Goal: Transaction & Acquisition: Purchase product/service

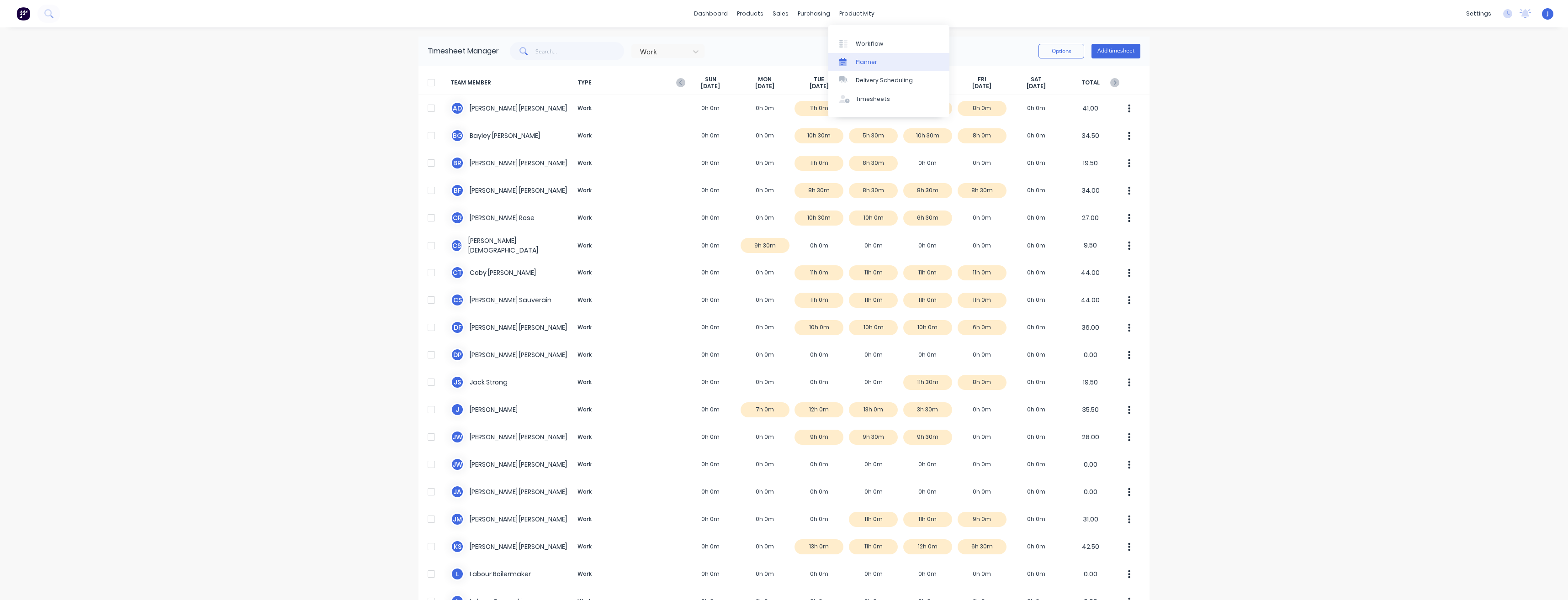
click at [871, 68] on link "Planner" at bounding box center [889, 62] width 121 height 19
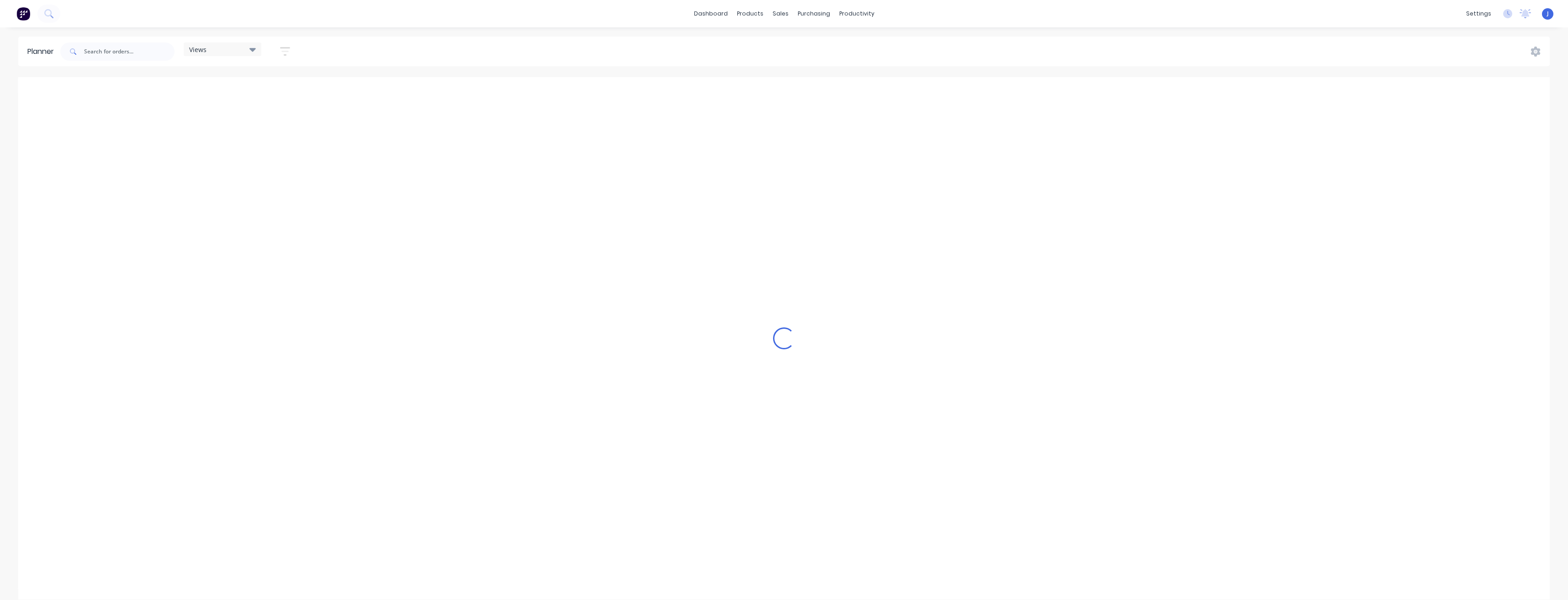
scroll to position [0, 1170]
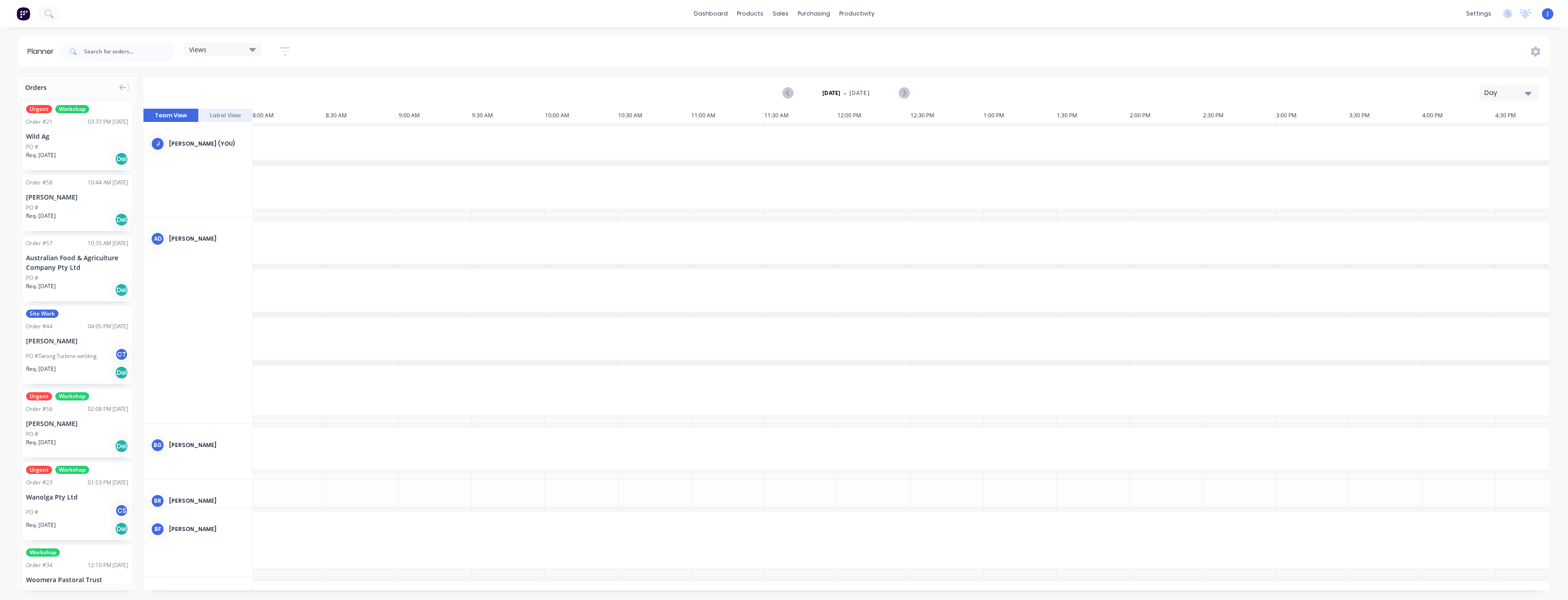
click at [1529, 93] on icon "button" at bounding box center [1528, 94] width 6 height 4
click at [1483, 134] on div "Week" at bounding box center [1492, 136] width 91 height 19
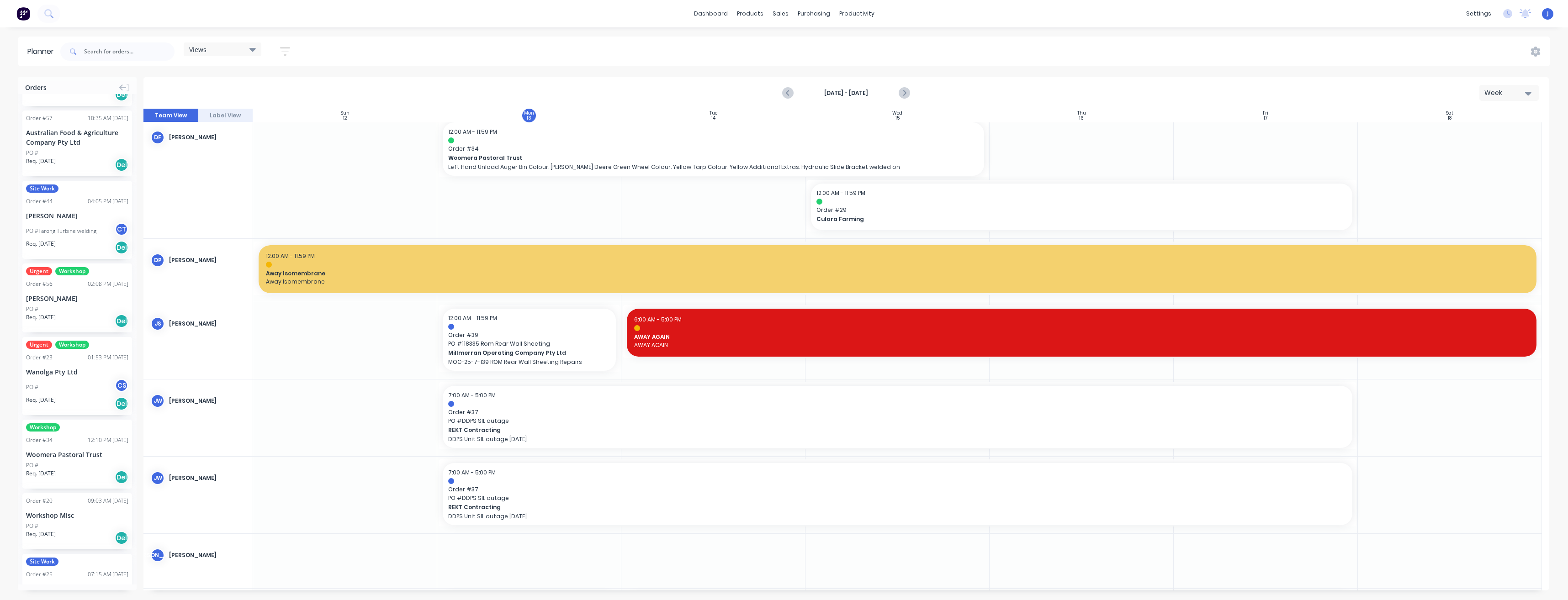
scroll to position [0, 0]
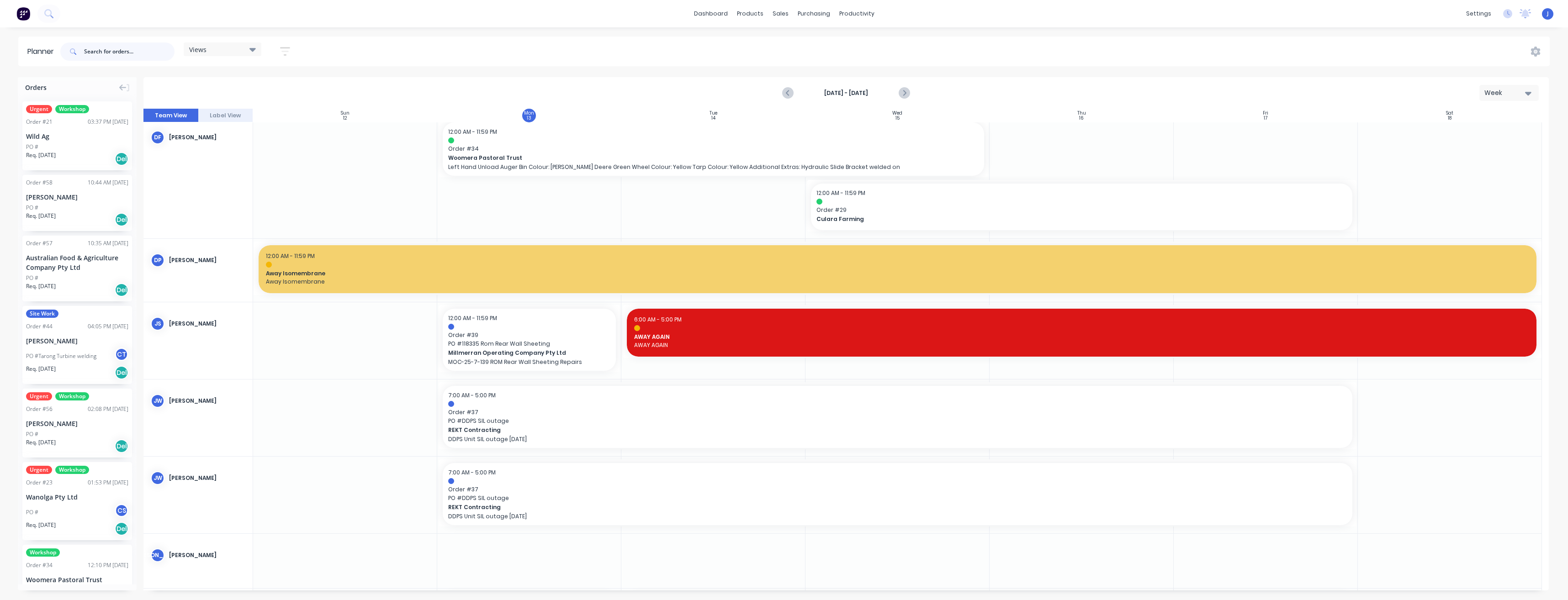
click at [126, 46] on input "text" at bounding box center [129, 51] width 91 height 19
type input "39"
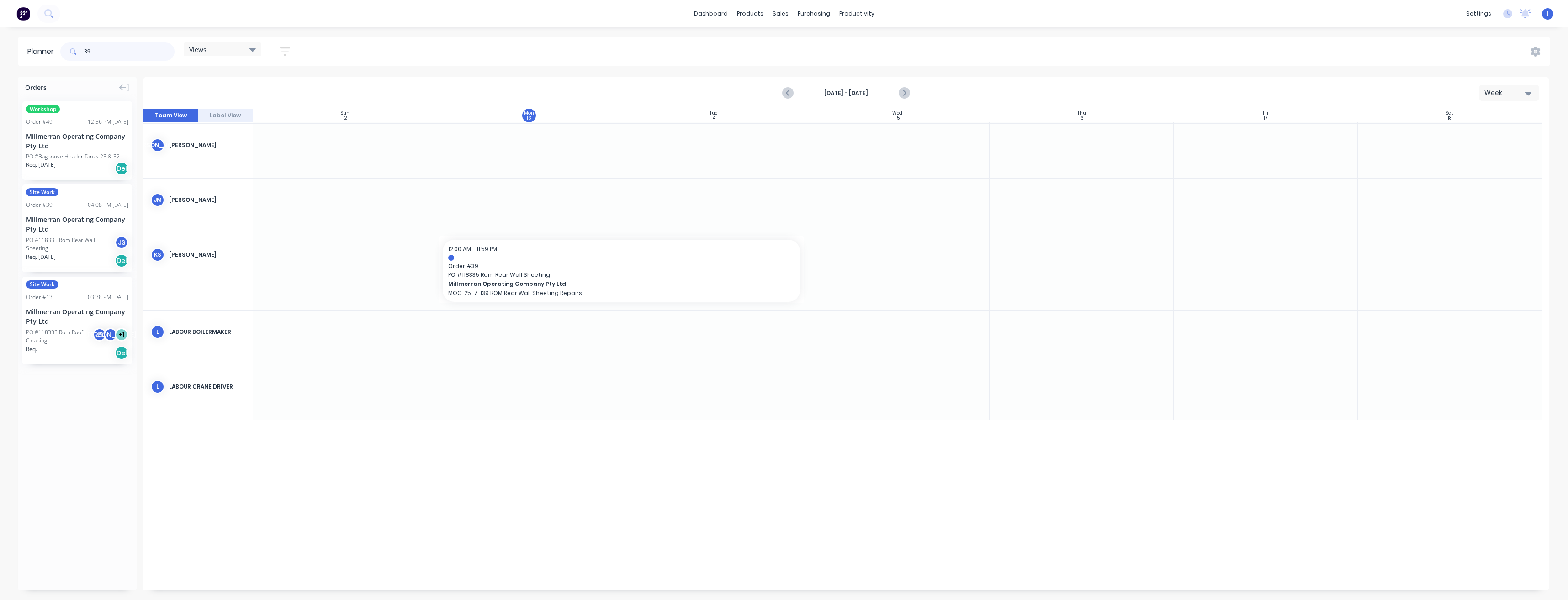
scroll to position [685, 0]
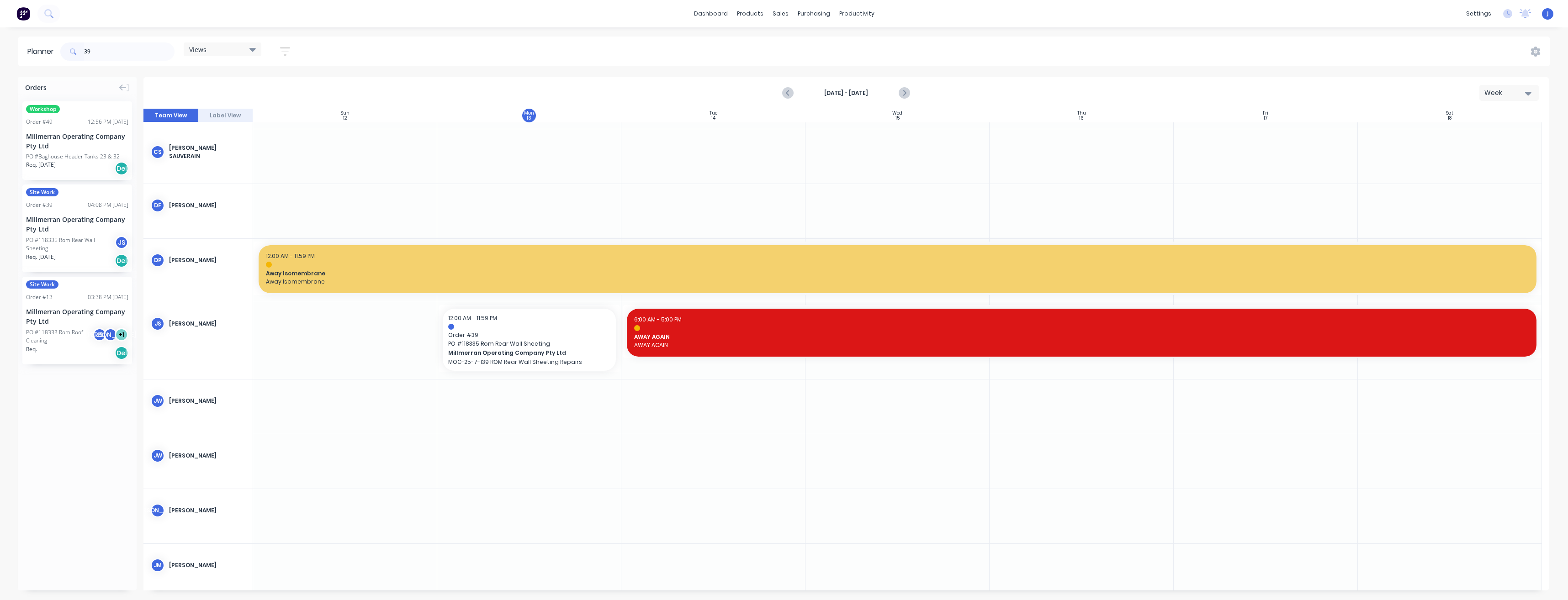
click at [66, 204] on div "Order # 39 04:08 PM 25/09/25" at bounding box center [76, 205] width 102 height 9
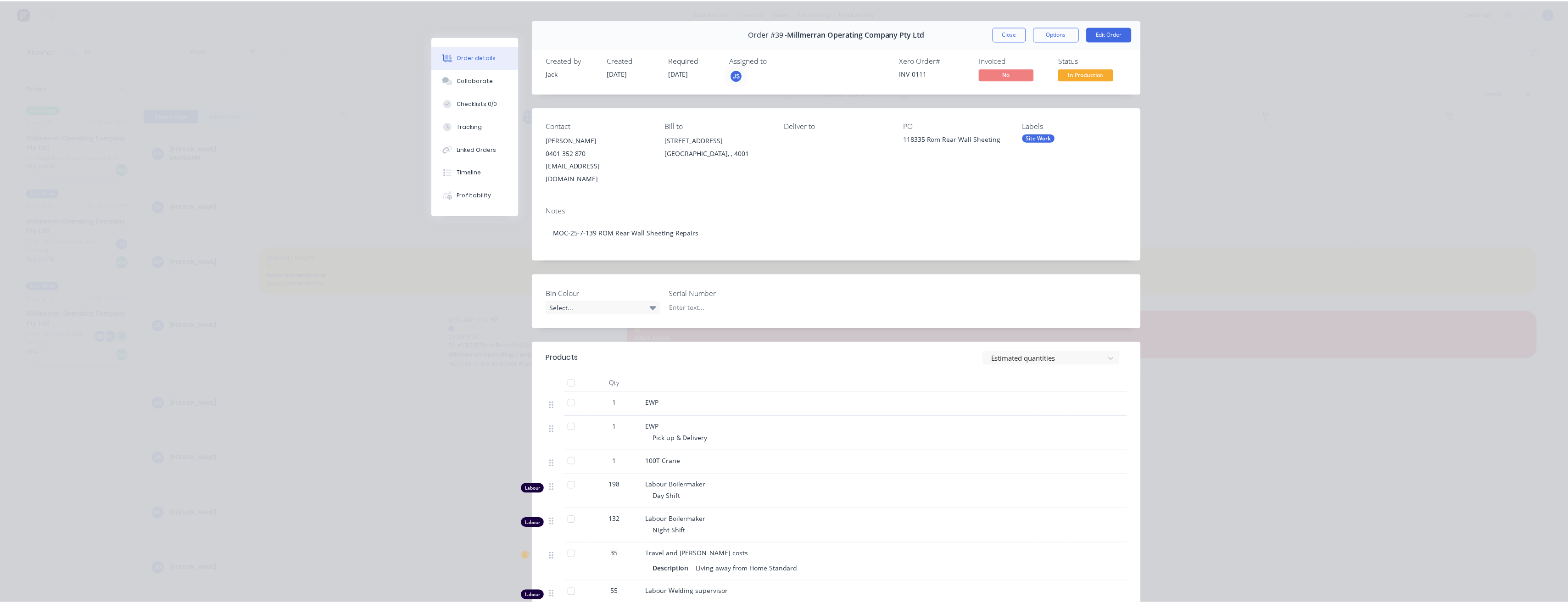
scroll to position [0, 0]
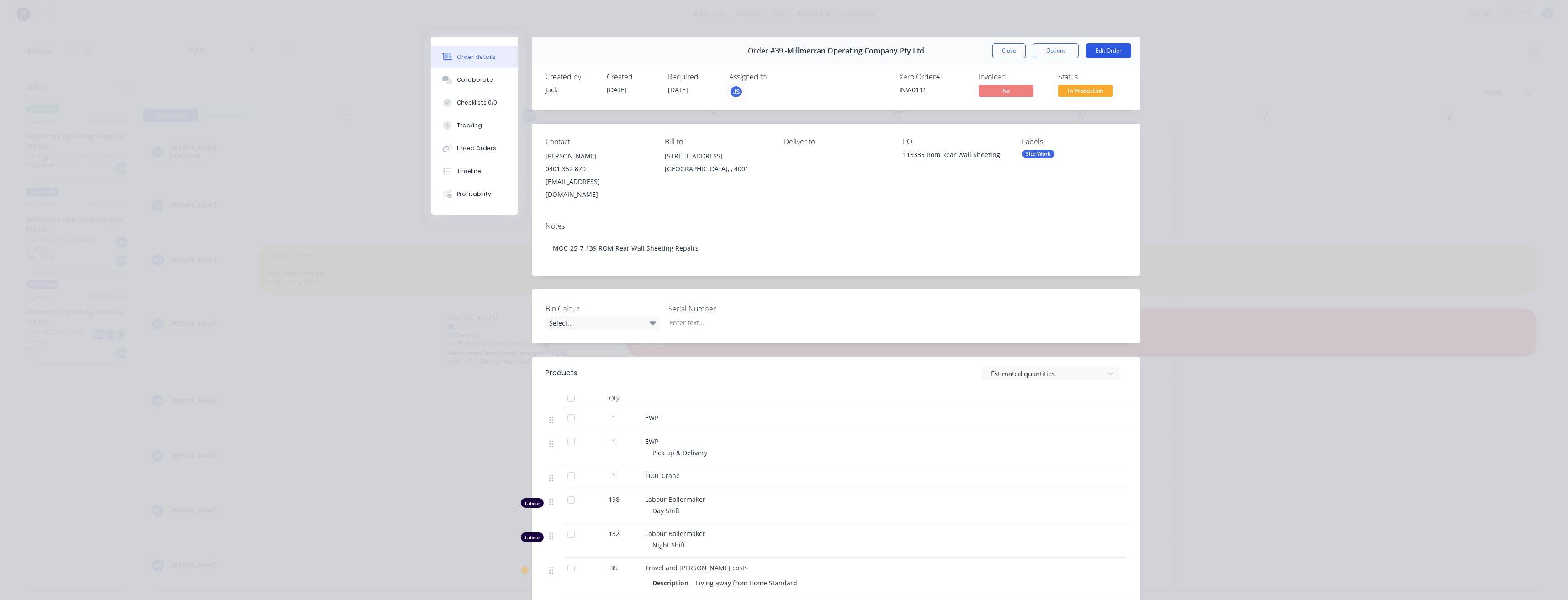
click at [1105, 49] on button "Edit Order" at bounding box center [1108, 51] width 45 height 14
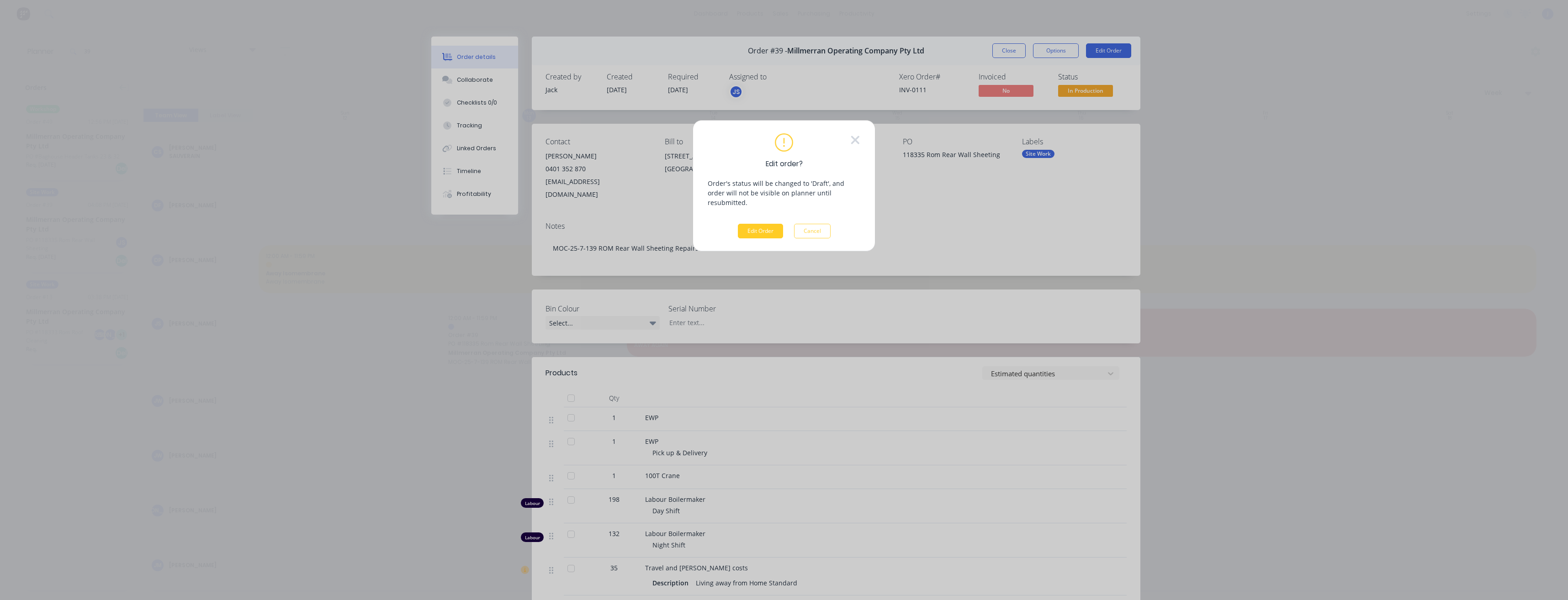
click at [744, 224] on button "Edit Order" at bounding box center [760, 231] width 45 height 14
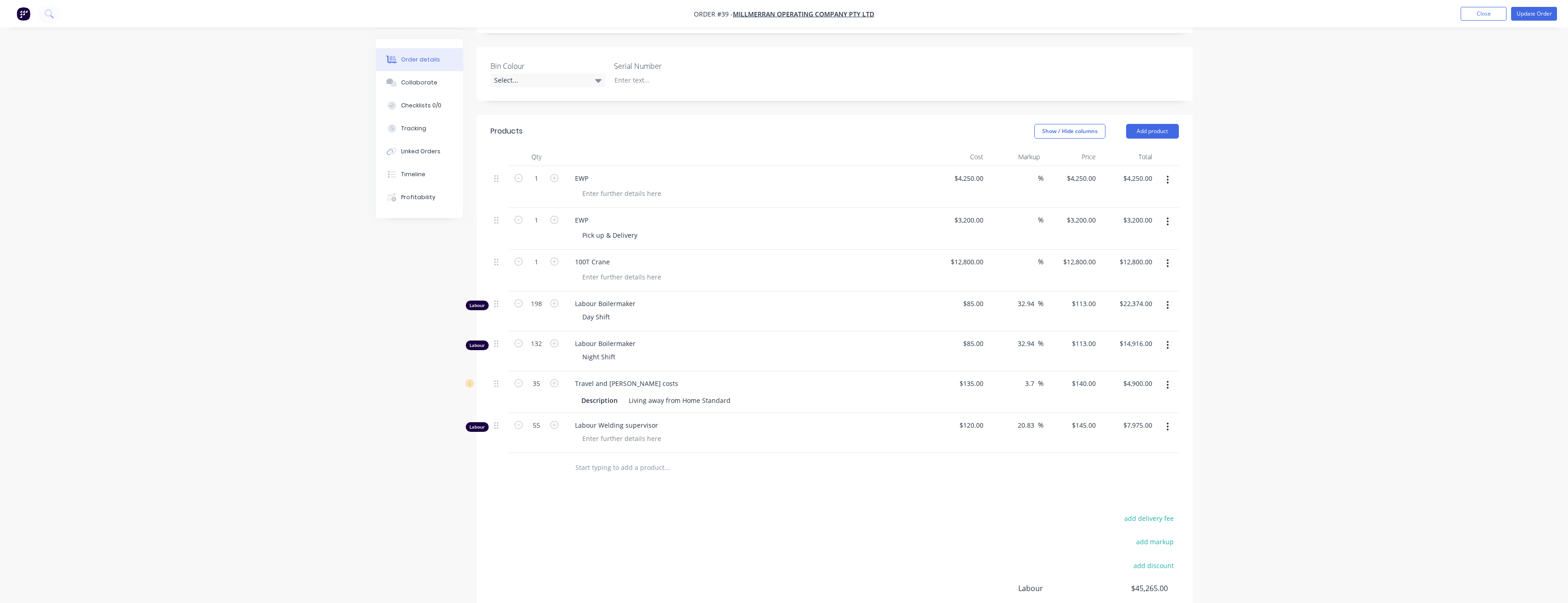
scroll to position [230, 0]
click at [405, 132] on div "Tracking" at bounding box center [413, 128] width 25 height 9
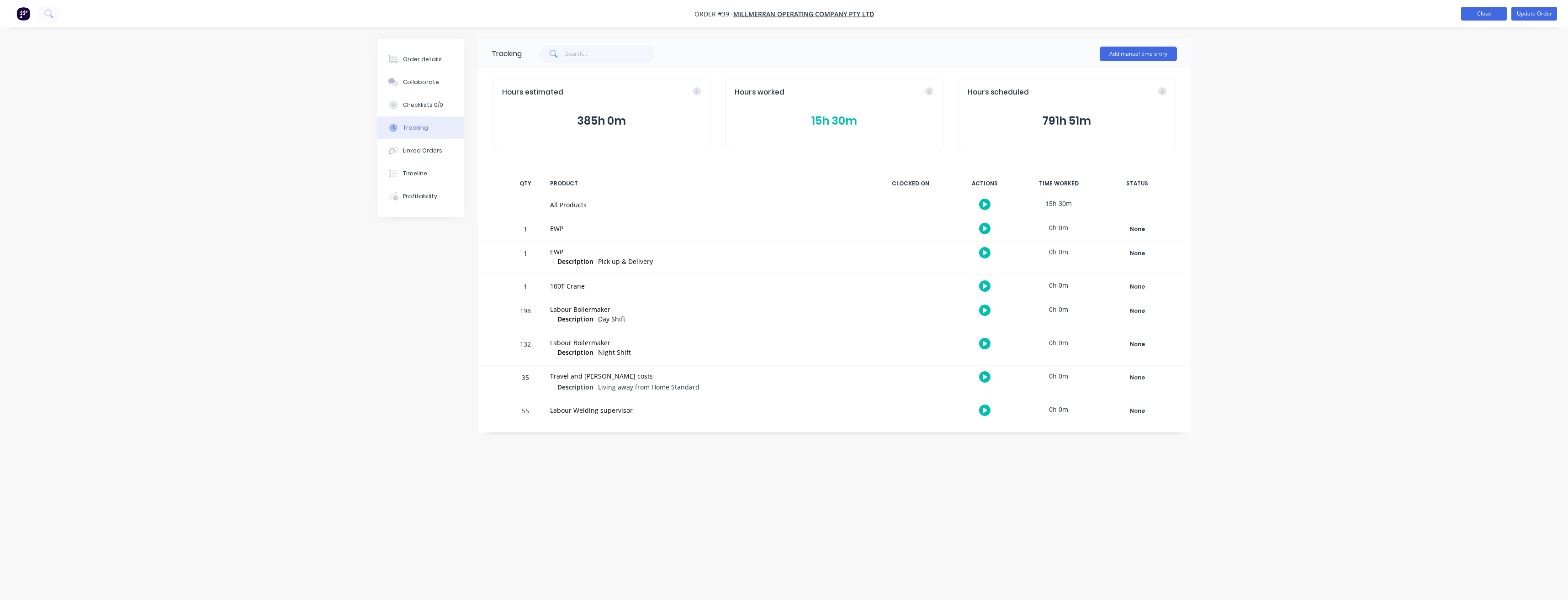
click at [1479, 16] on button "Close" at bounding box center [1484, 14] width 46 height 14
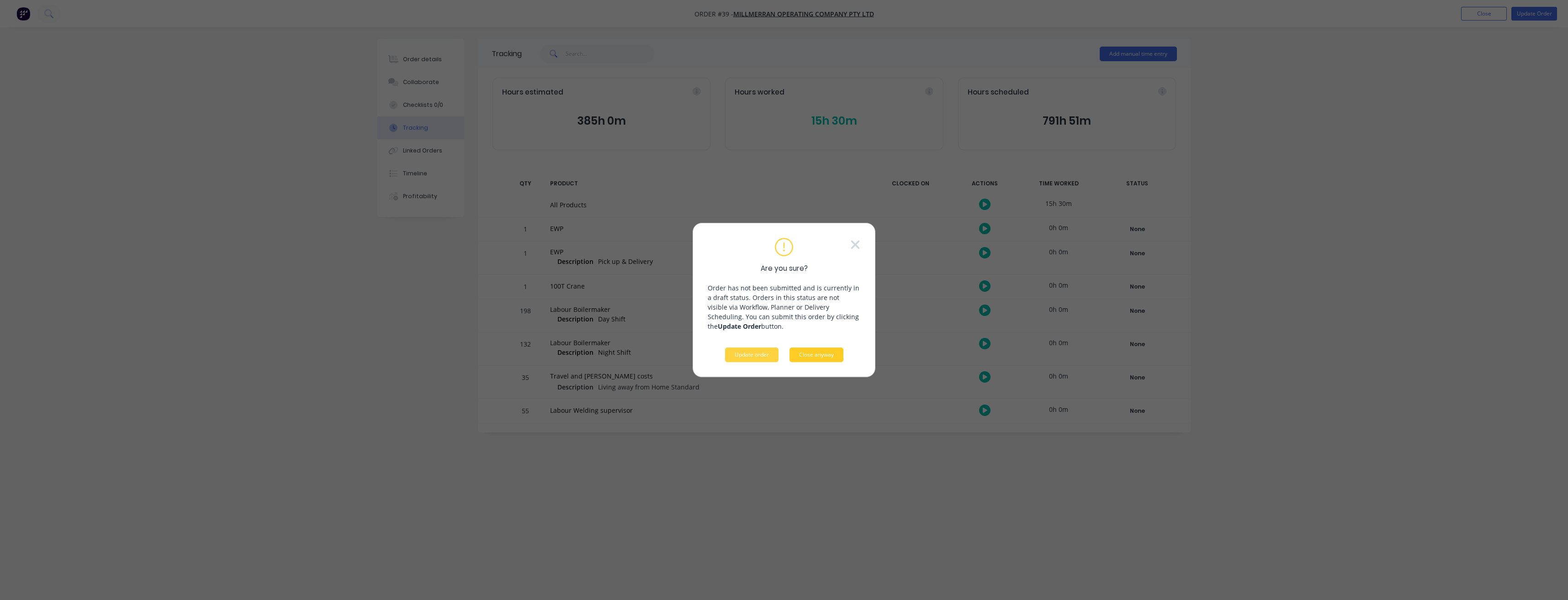
click at [810, 359] on button "Close anyway" at bounding box center [816, 355] width 54 height 14
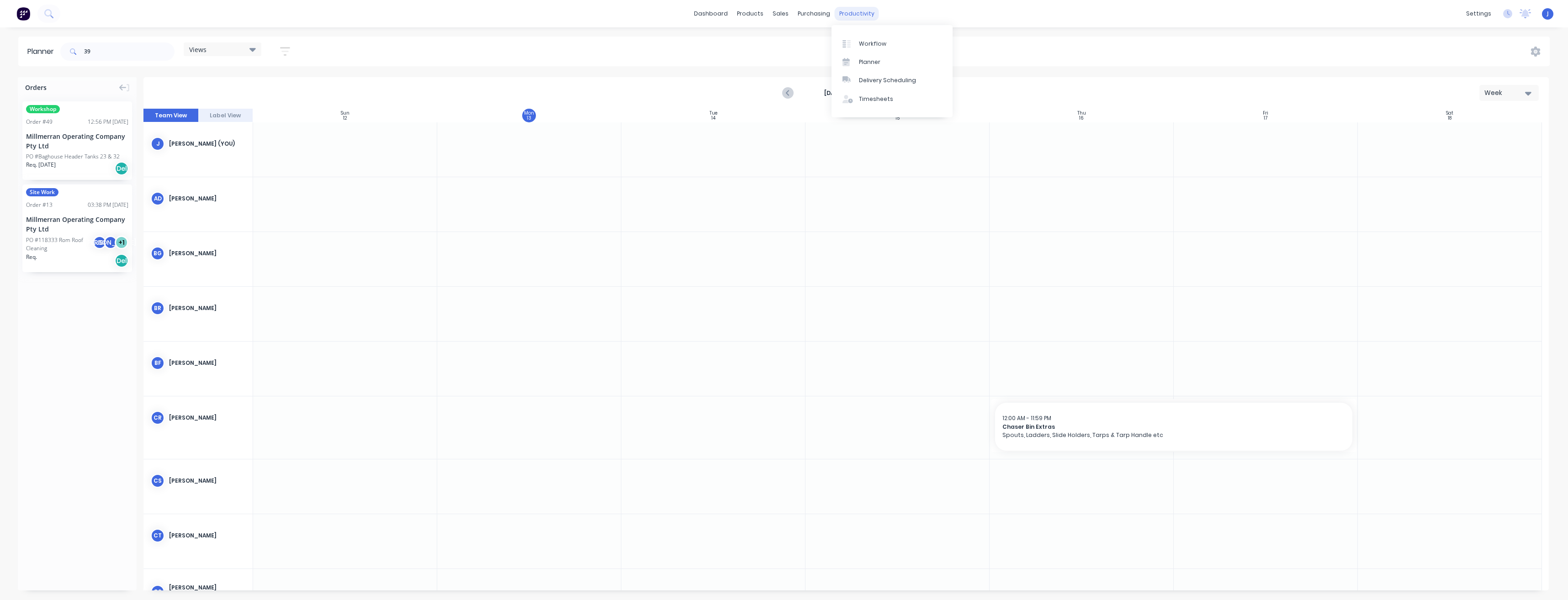
click at [850, 14] on div "productivity" at bounding box center [857, 14] width 44 height 14
click at [860, 65] on div "Planner" at bounding box center [870, 62] width 21 height 9
click at [98, 49] on input "39" at bounding box center [129, 51] width 91 height 19
type input "3"
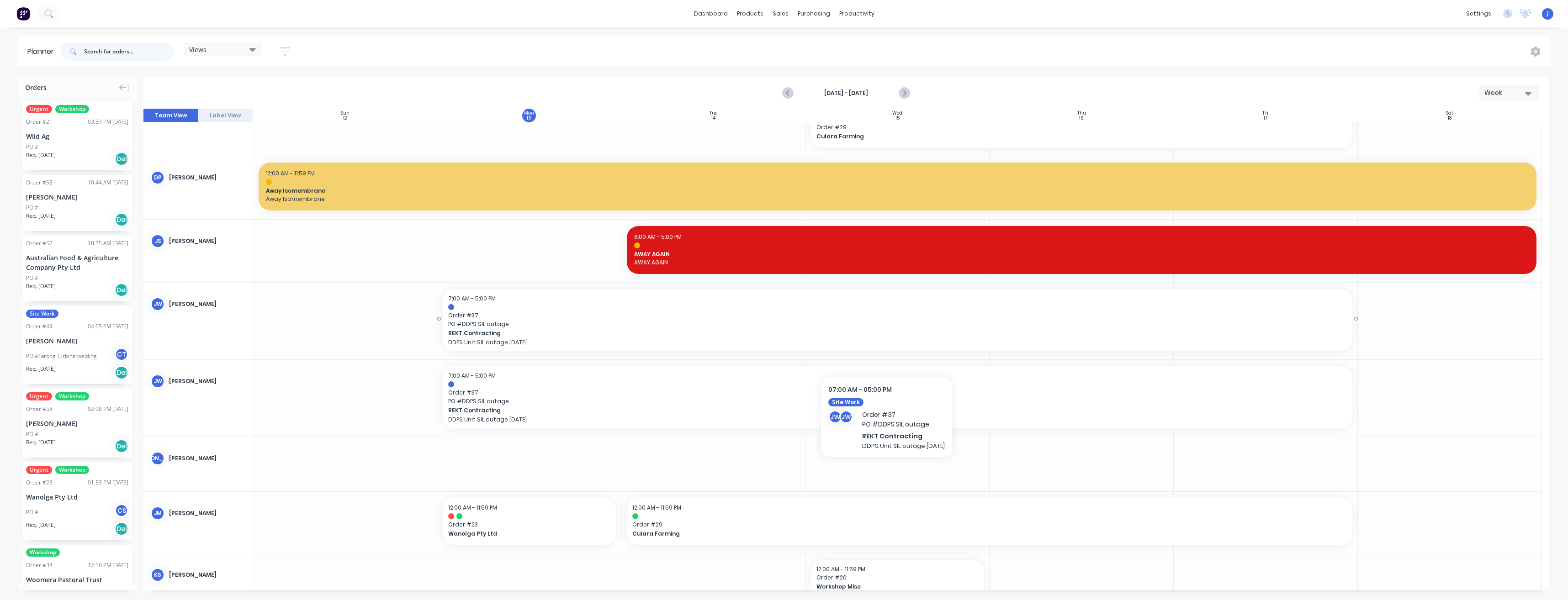
scroll to position [1249, 0]
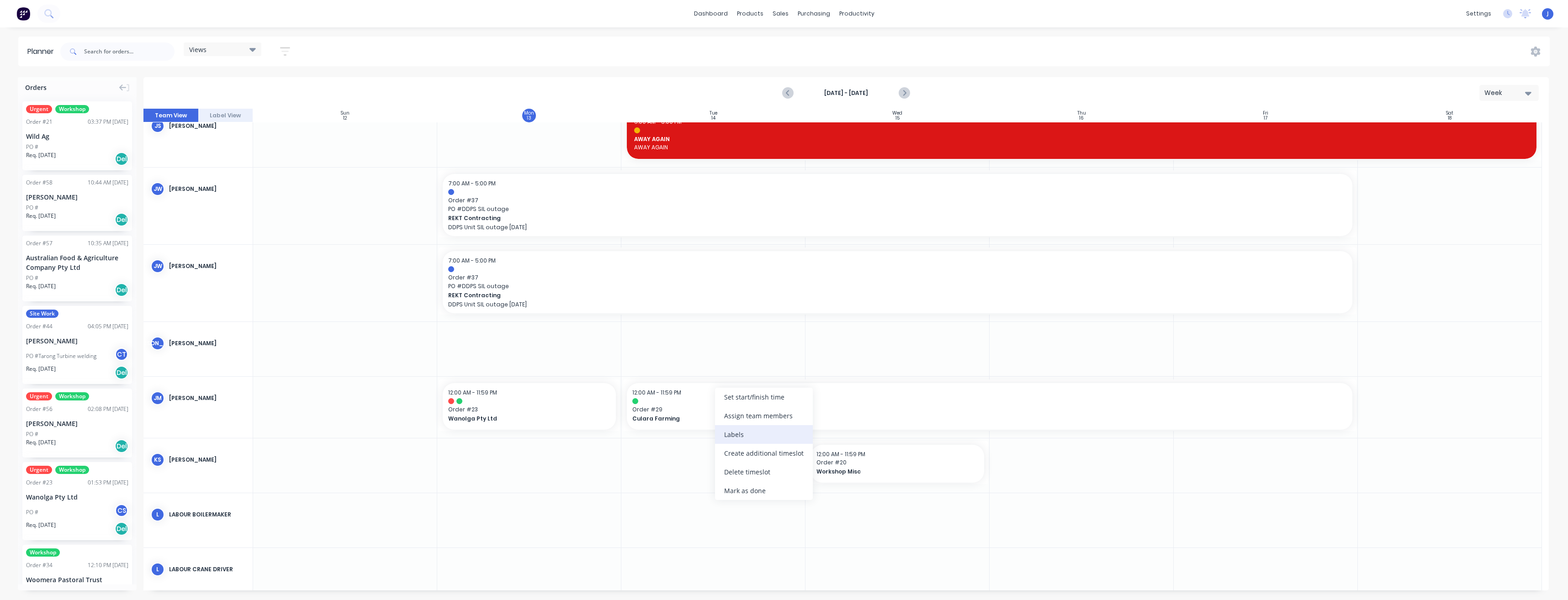
click at [741, 433] on div "Labels" at bounding box center [764, 435] width 98 height 19
click at [735, 514] on div at bounding box center [733, 516] width 19 height 19
click at [681, 491] on div at bounding box center [714, 466] width 184 height 54
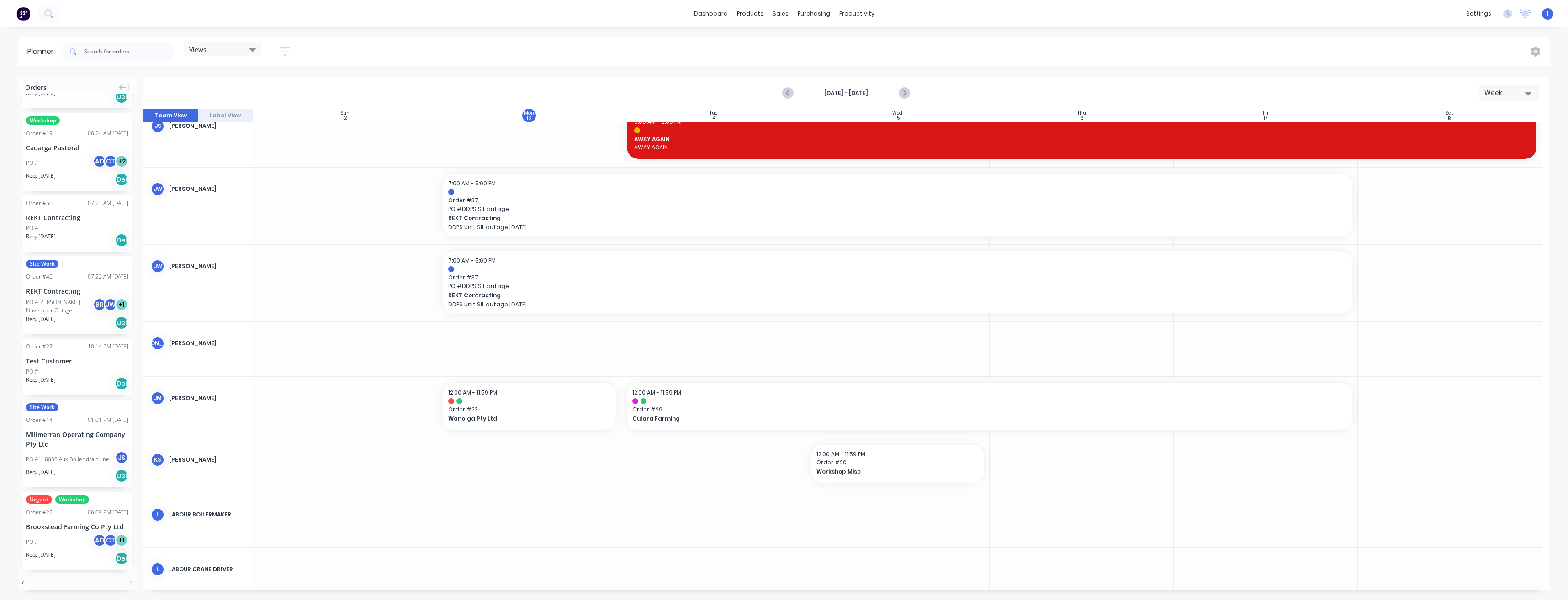
scroll to position [1068, 0]
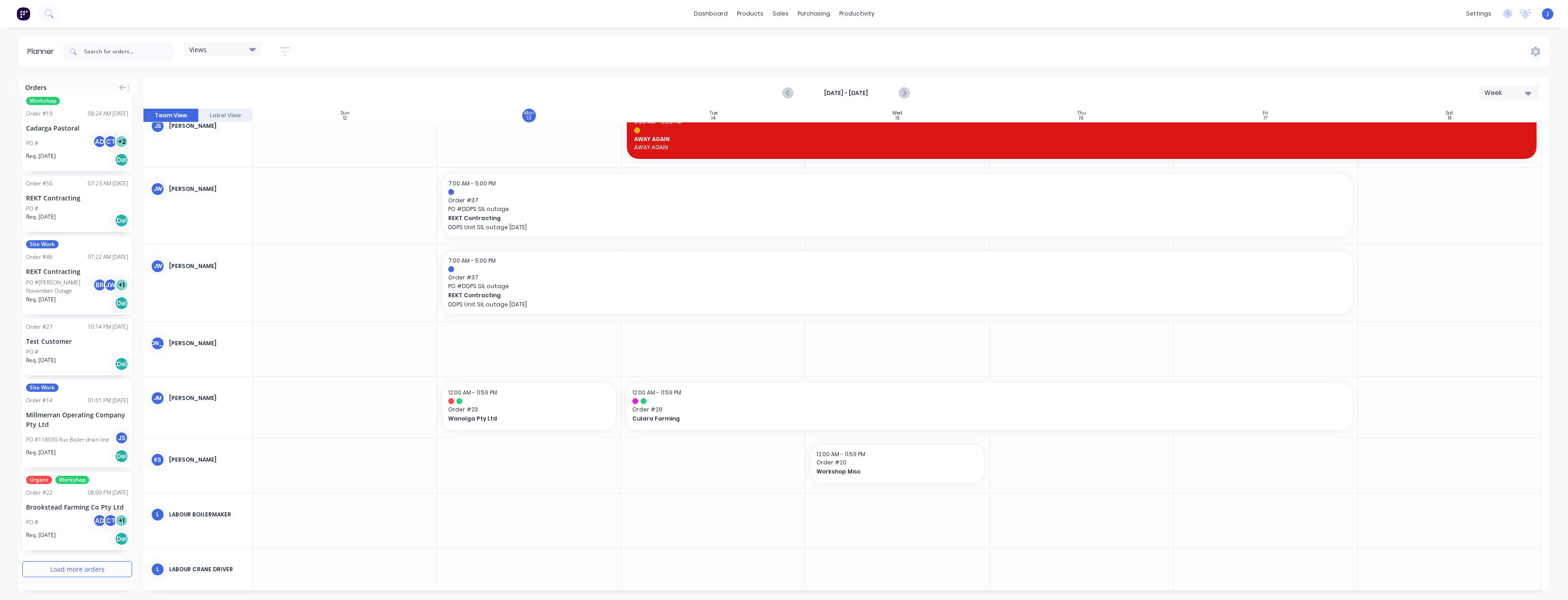
click at [86, 571] on button "Load more orders" at bounding box center [77, 569] width 110 height 16
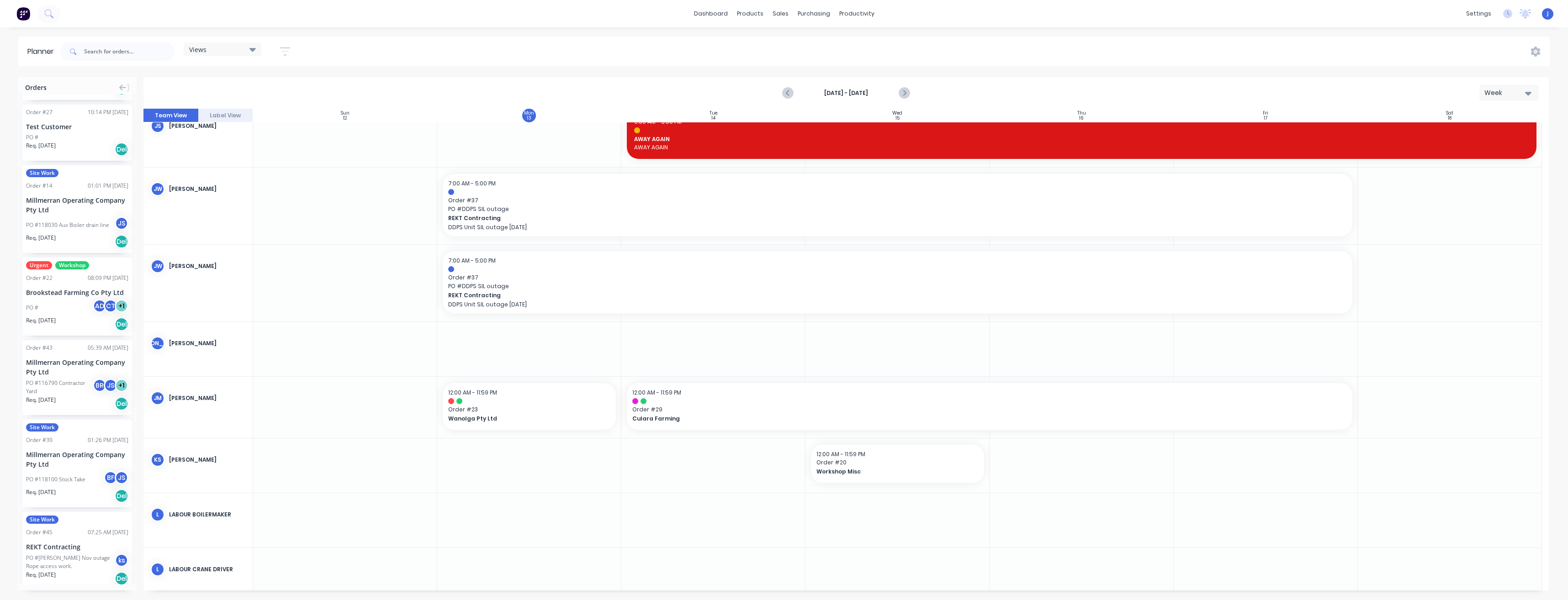
scroll to position [1144, 0]
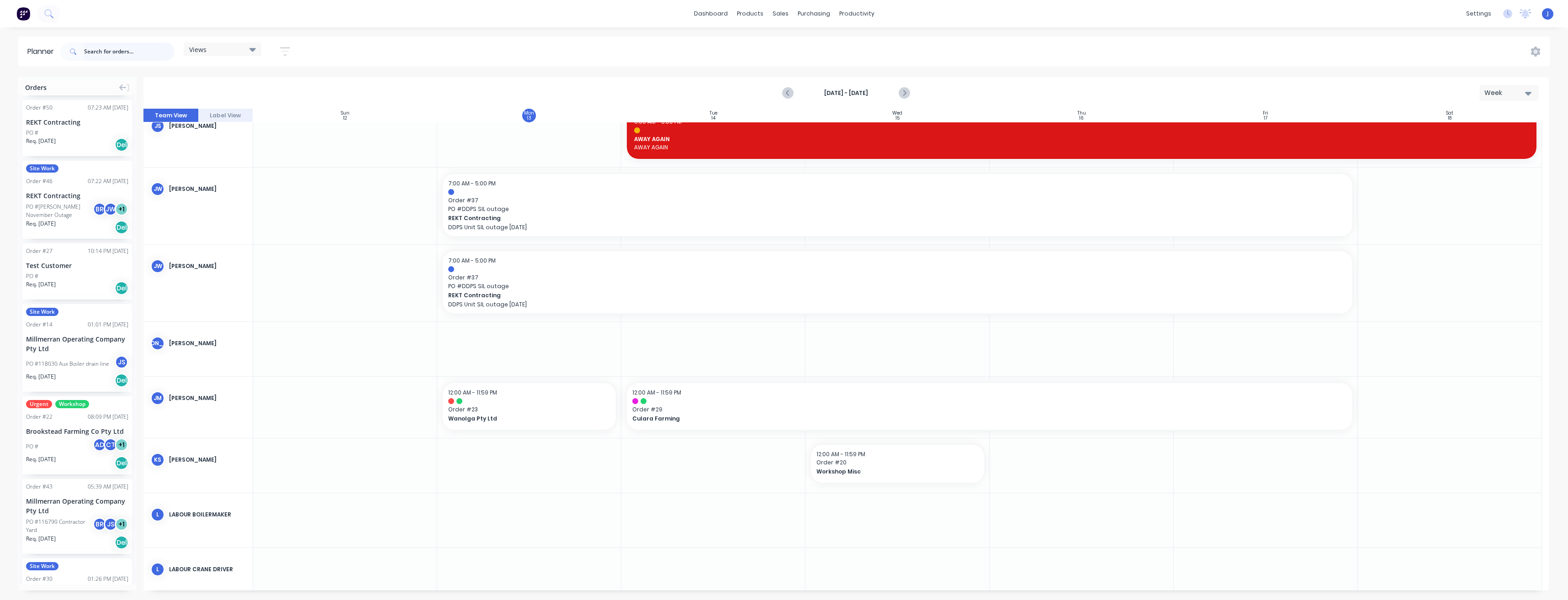
click at [114, 51] on input "text" at bounding box center [129, 51] width 91 height 19
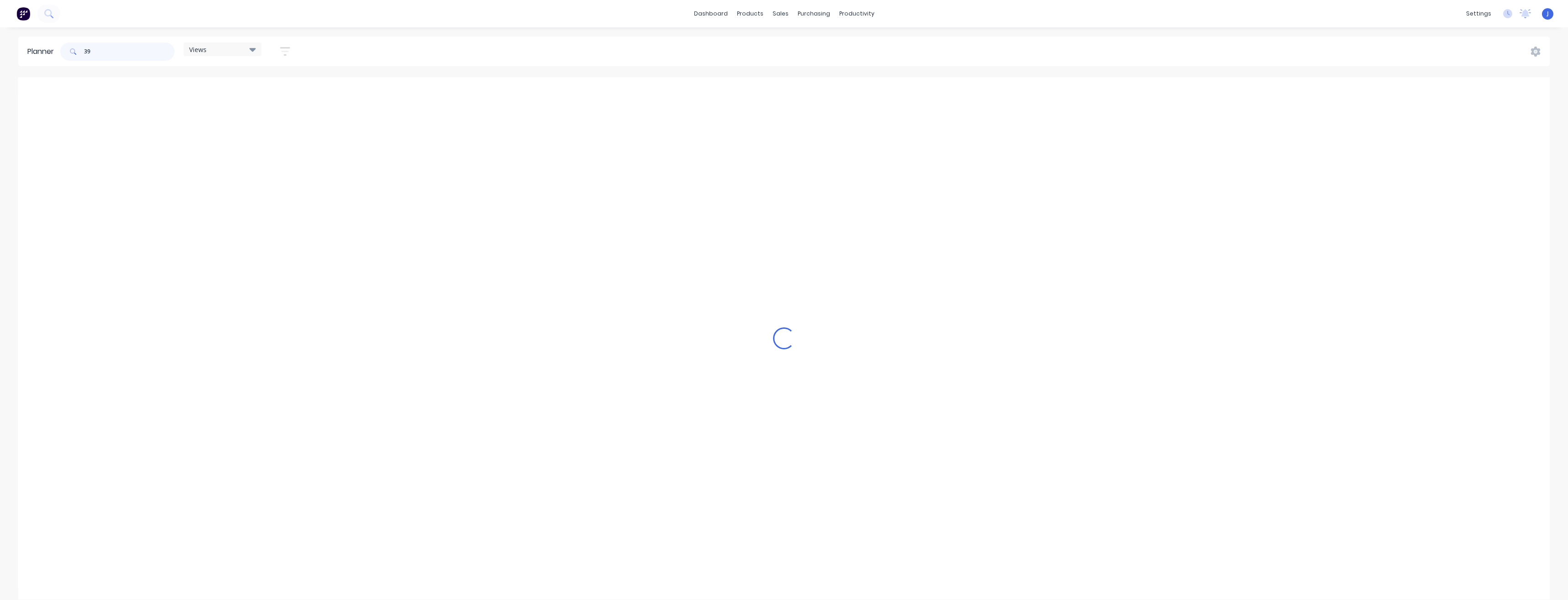
scroll to position [1151, 0]
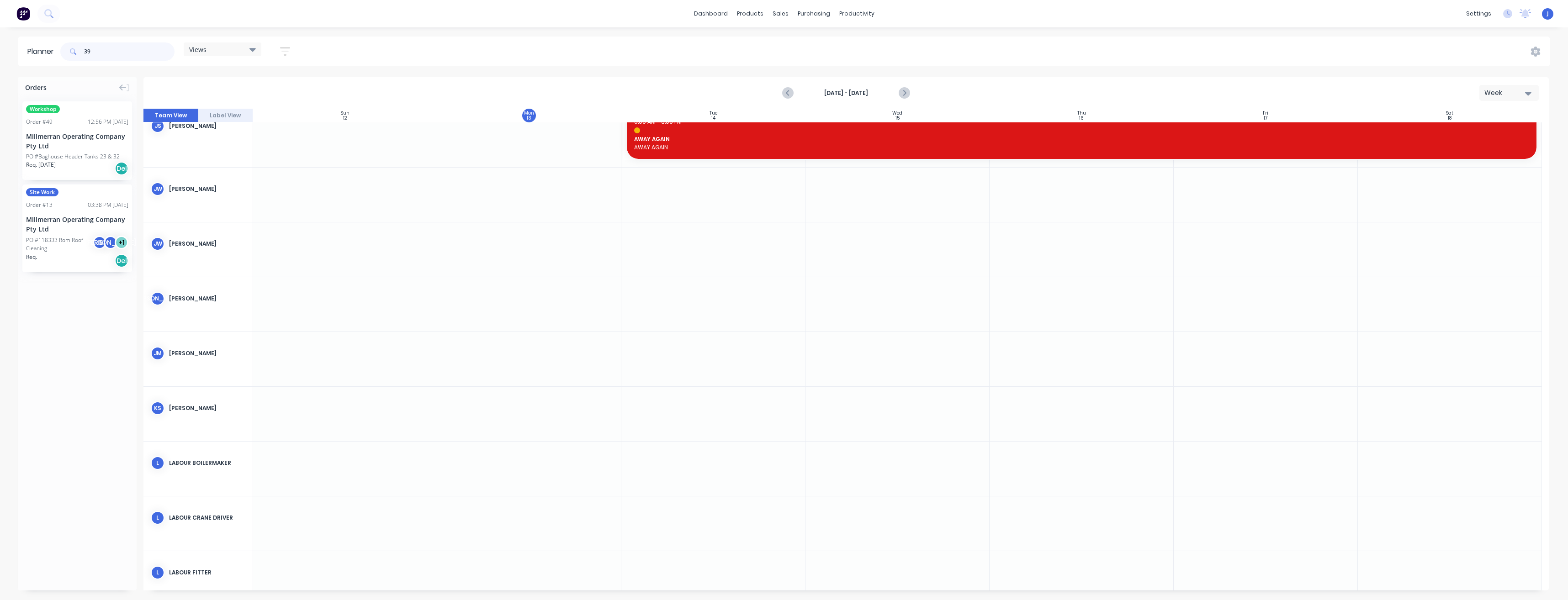
type input "3"
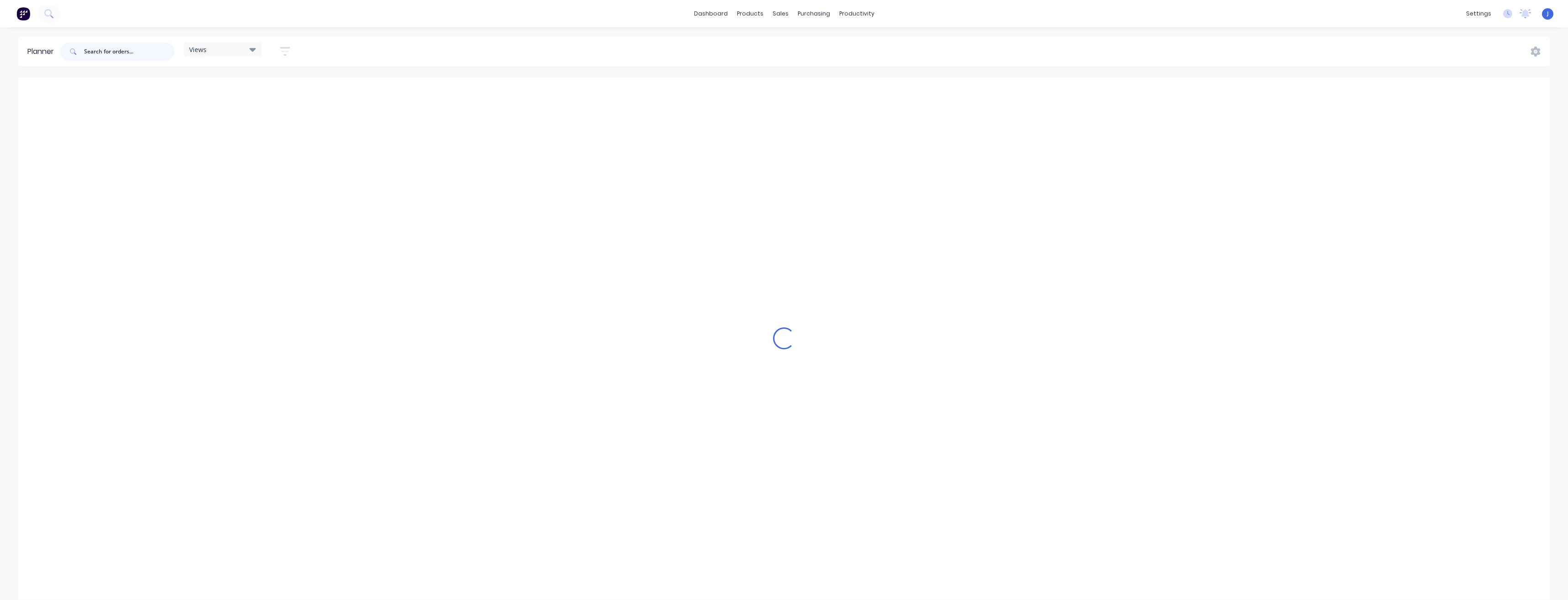
scroll to position [1249, 0]
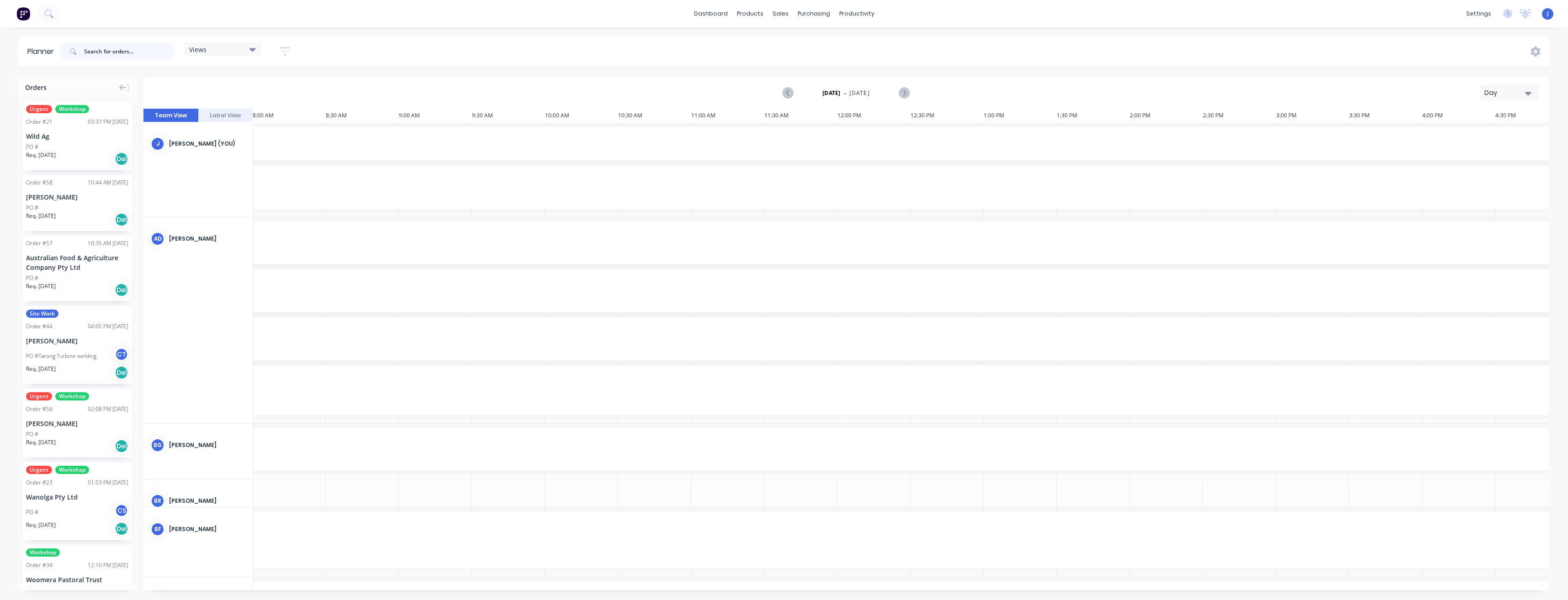
click at [106, 51] on input "text" at bounding box center [129, 51] width 91 height 19
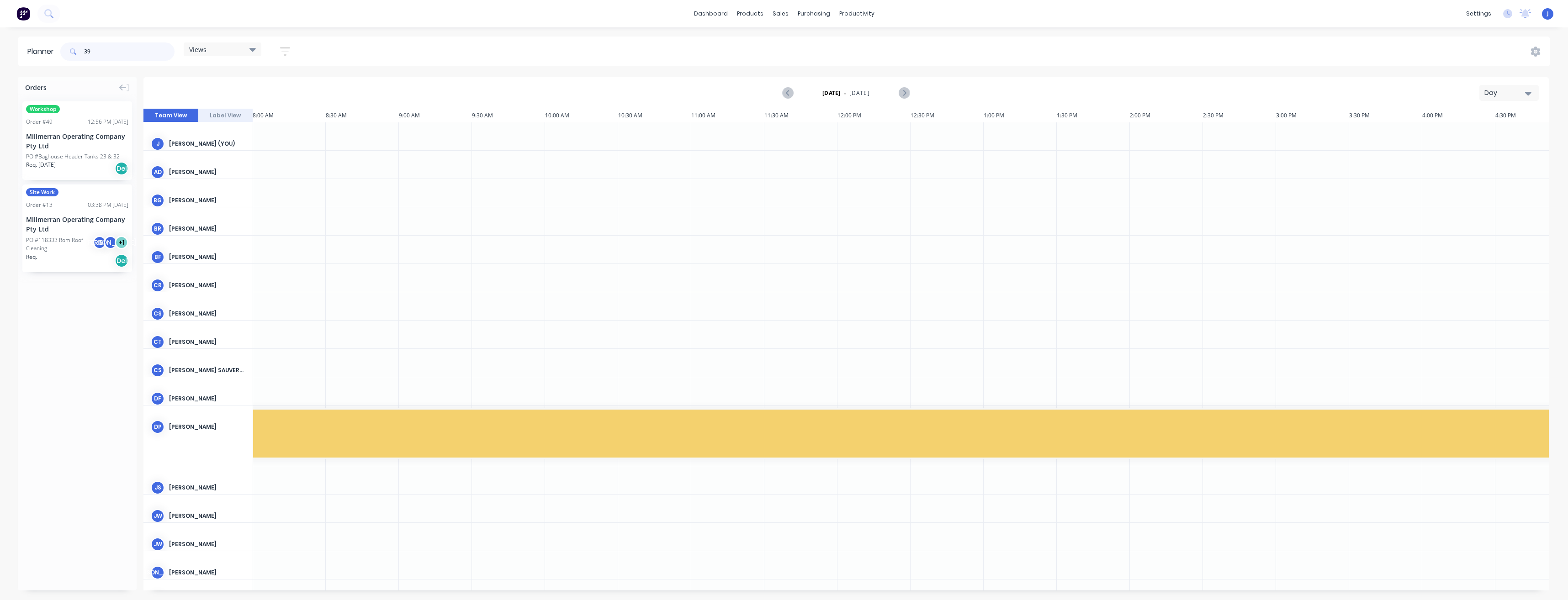
type input "3"
click at [597, 45] on div "Views Save new view None (Default) edit Show/Hide users Show/Hide orders Filter…" at bounding box center [804, 51] width 1492 height 27
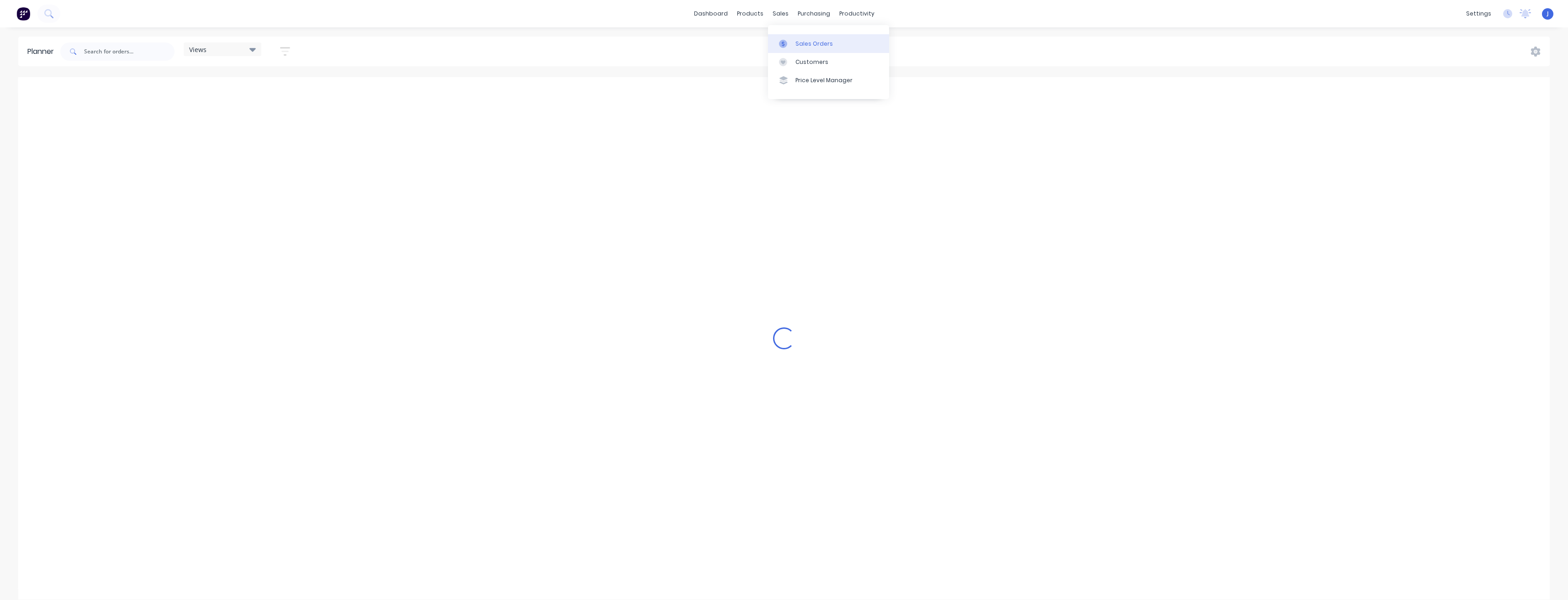
click at [798, 44] on div "Sales Orders" at bounding box center [814, 44] width 37 height 9
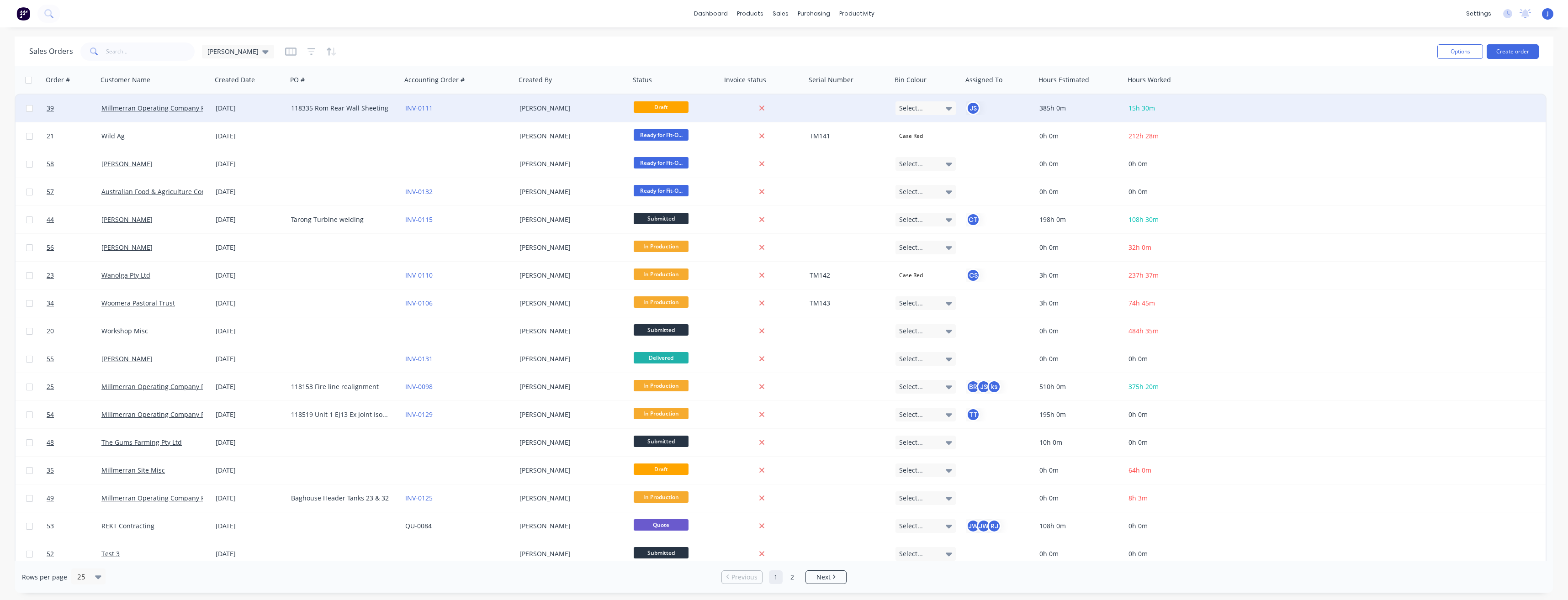
click at [666, 109] on span "Draft" at bounding box center [661, 107] width 55 height 11
click at [477, 111] on div "INV-0111" at bounding box center [456, 108] width 101 height 9
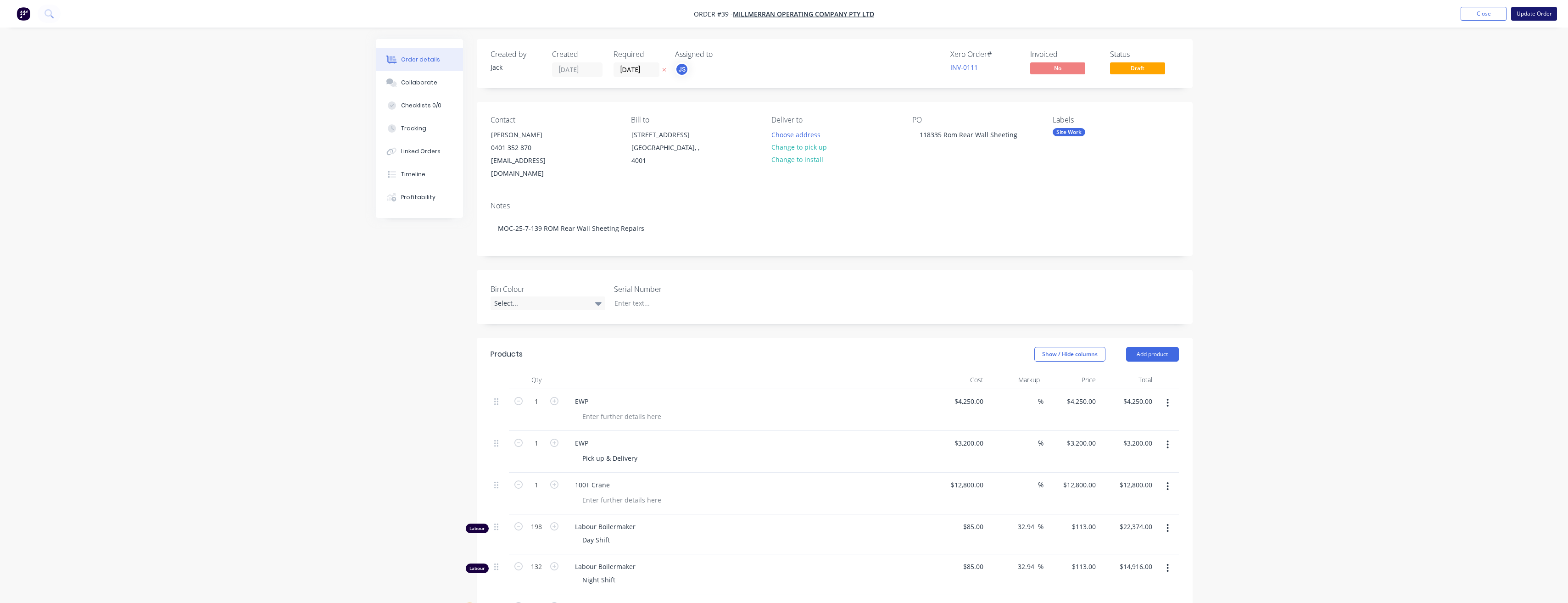
click at [1542, 14] on button "Update Order" at bounding box center [1534, 14] width 46 height 14
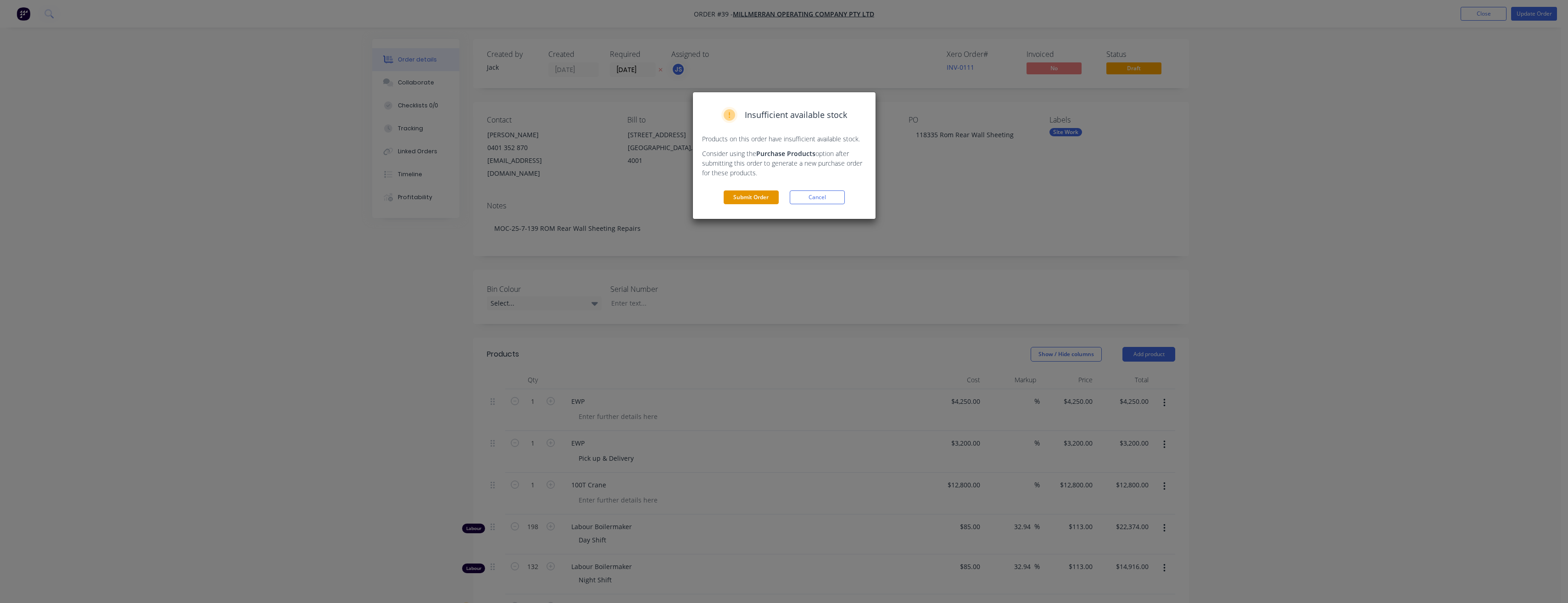
click at [762, 192] on button "Submit Order" at bounding box center [751, 197] width 55 height 14
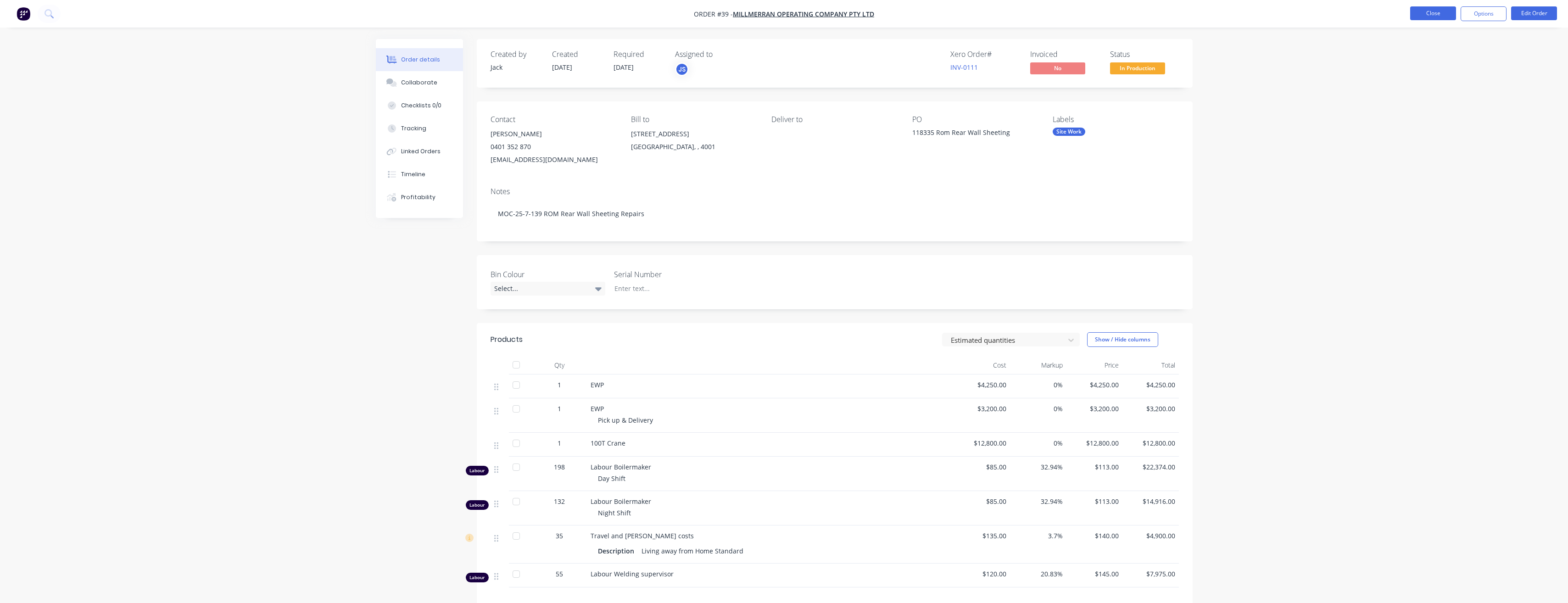
click at [1437, 20] on button "Close" at bounding box center [1433, 13] width 46 height 14
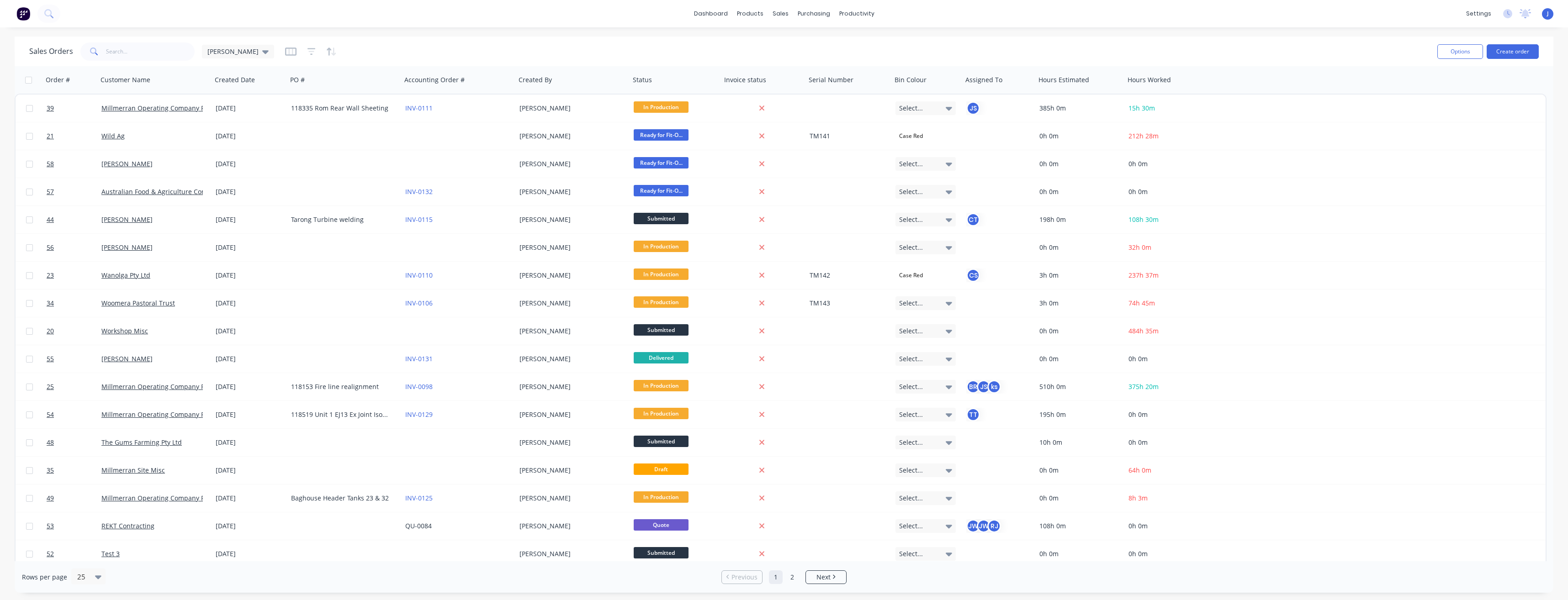
drag, startPoint x: 1193, startPoint y: 39, endPoint x: 1187, endPoint y: 40, distance: 6.1
click at [1192, 39] on div "Sales Orders jarod Options Create order" at bounding box center [784, 51] width 1539 height 30
click at [859, 65] on link "Planner" at bounding box center [892, 62] width 121 height 19
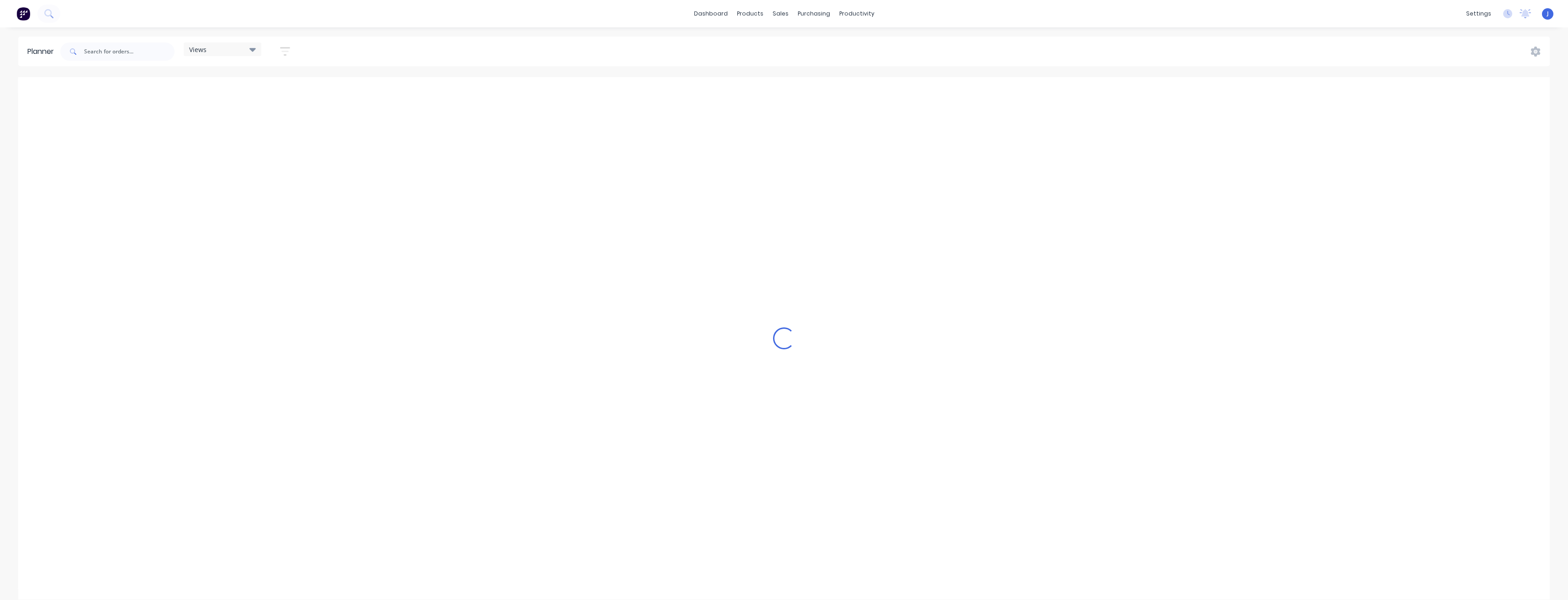
scroll to position [0, 1170]
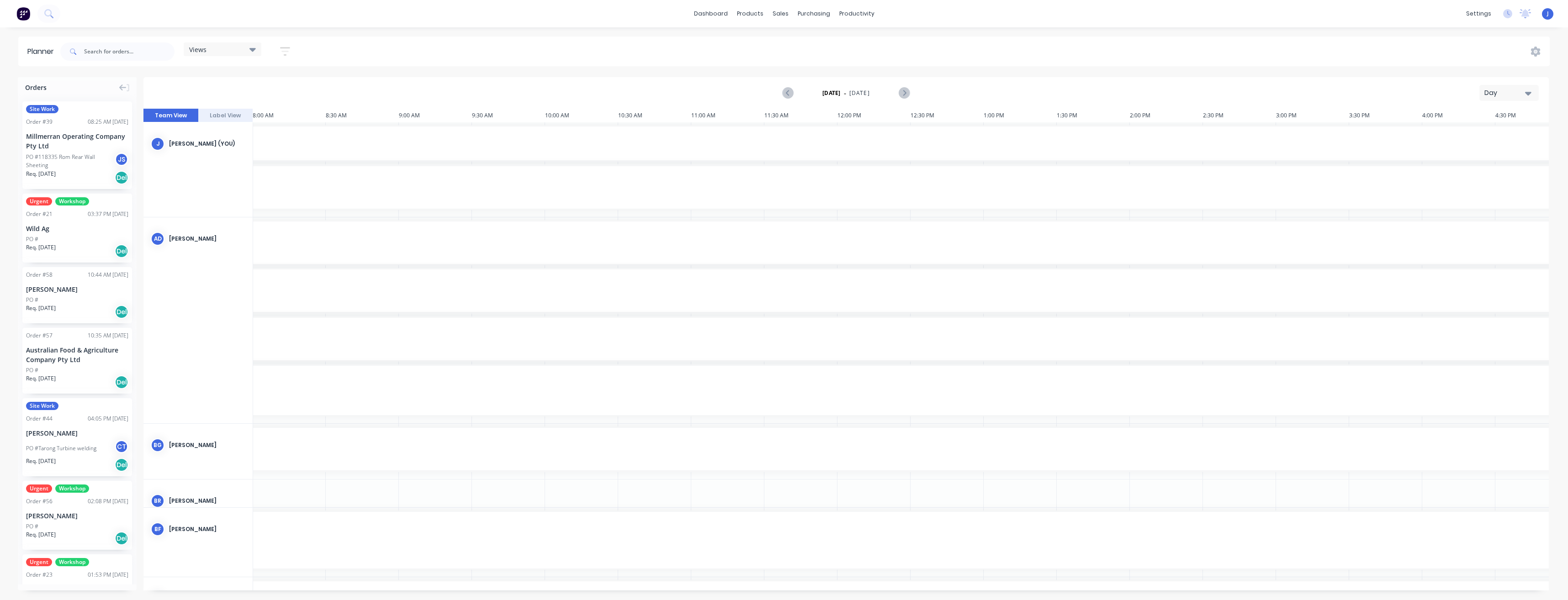
click at [1533, 96] on button "Day" at bounding box center [1509, 93] width 59 height 16
click at [1501, 133] on div "Week" at bounding box center [1492, 136] width 91 height 19
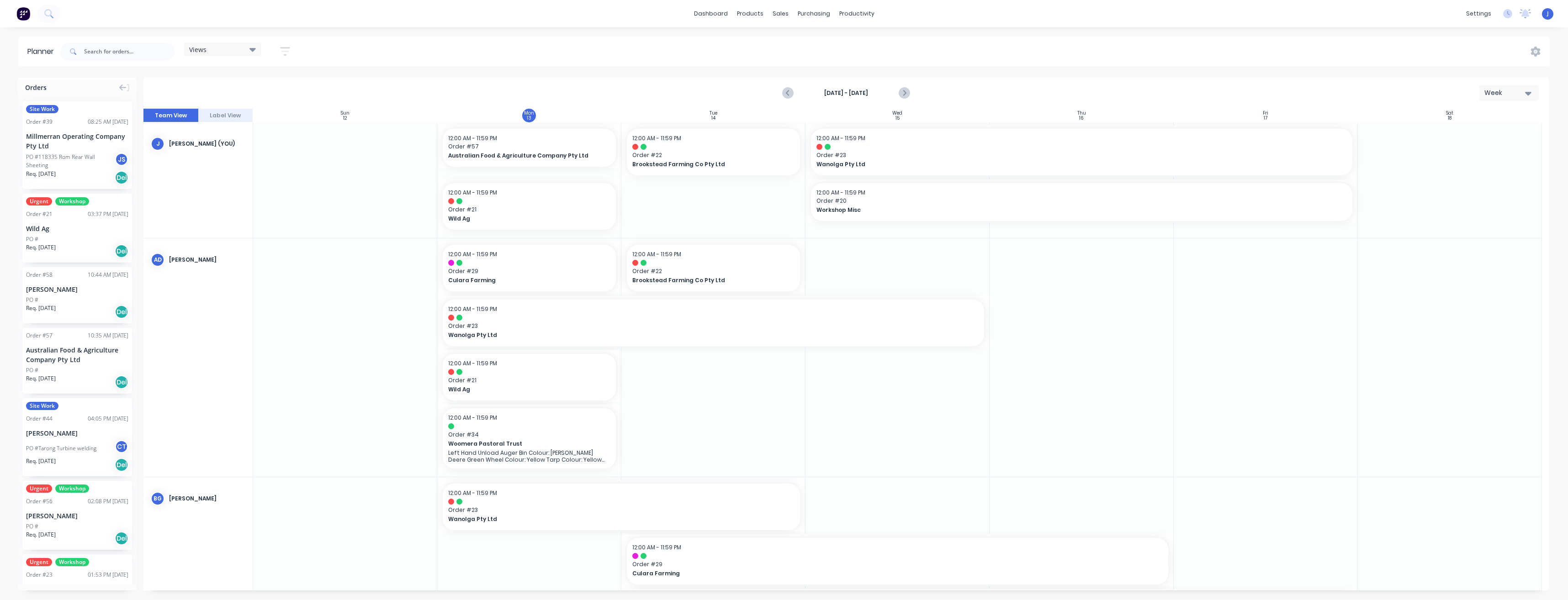
click at [74, 14] on div "dashboard products sales purchasing productivity dashboard products Product Cat…" at bounding box center [784, 14] width 1568 height 27
click at [84, 54] on span at bounding box center [71, 51] width 24 height 19
click at [99, 52] on input "text" at bounding box center [129, 51] width 91 height 19
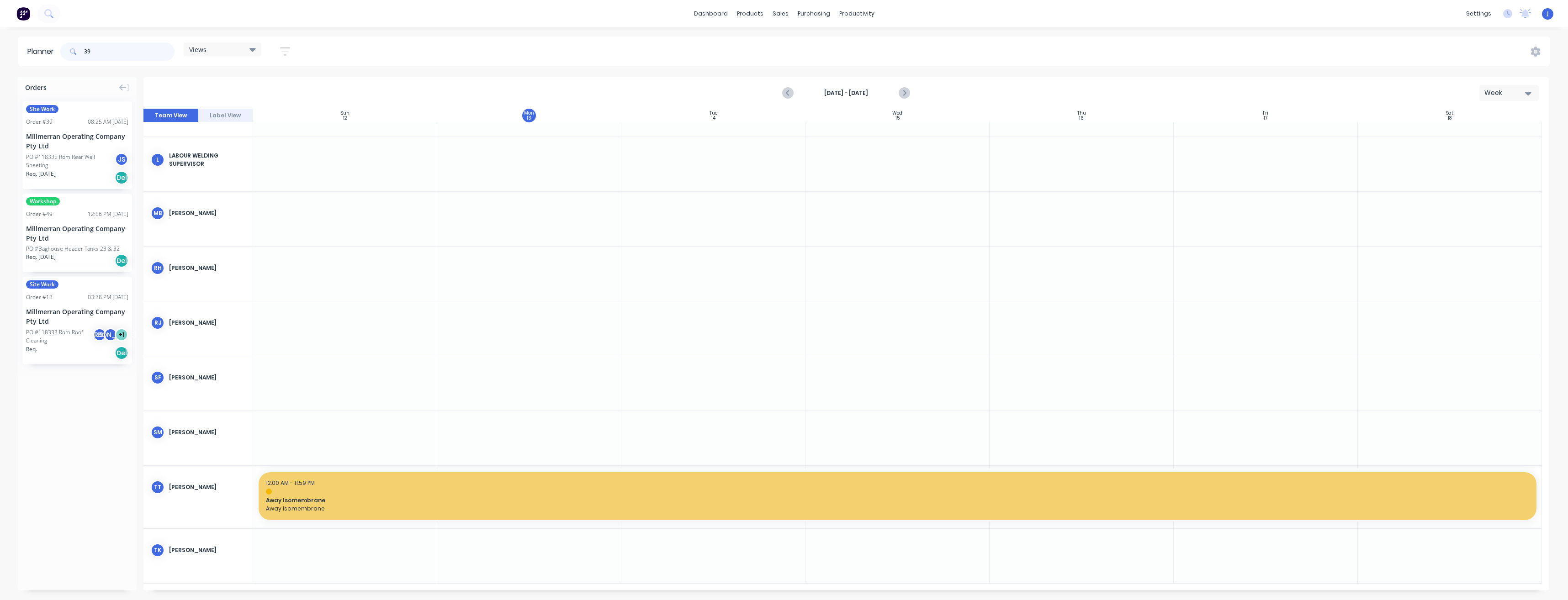
scroll to position [1043, 0]
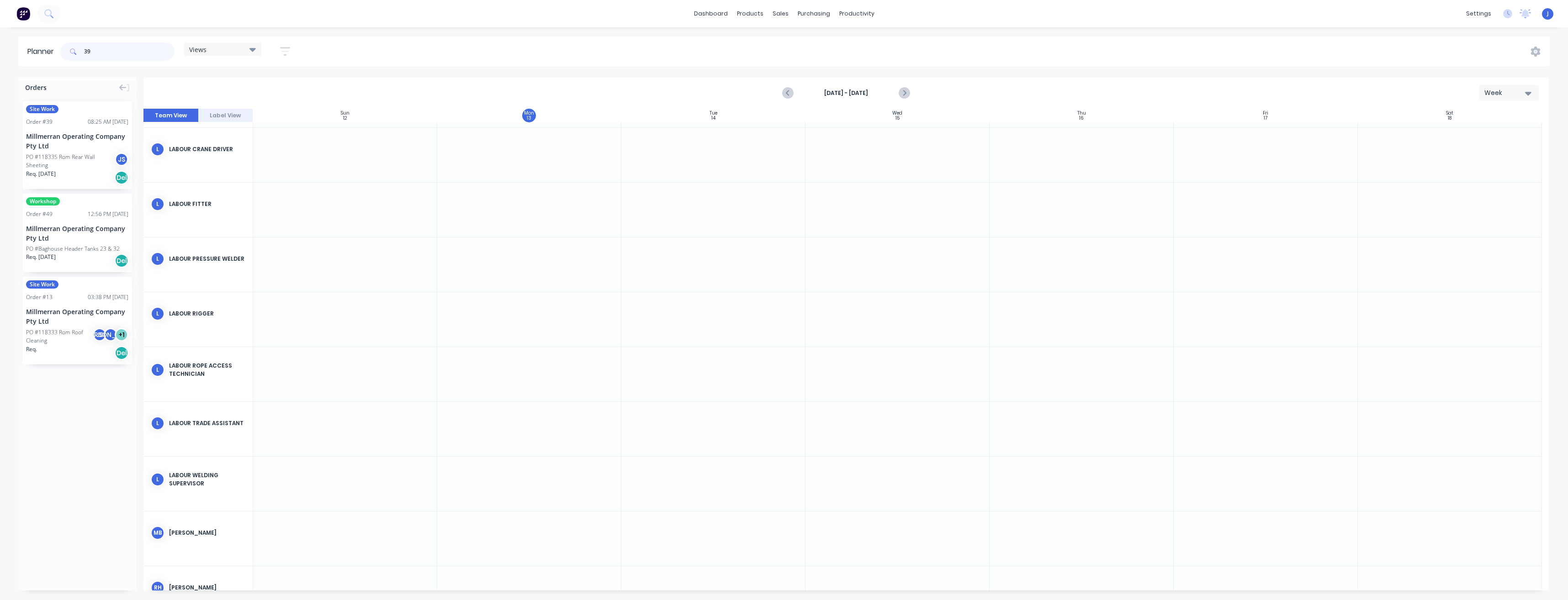
type input "3"
click at [127, 51] on input "text" at bounding box center [129, 51] width 91 height 19
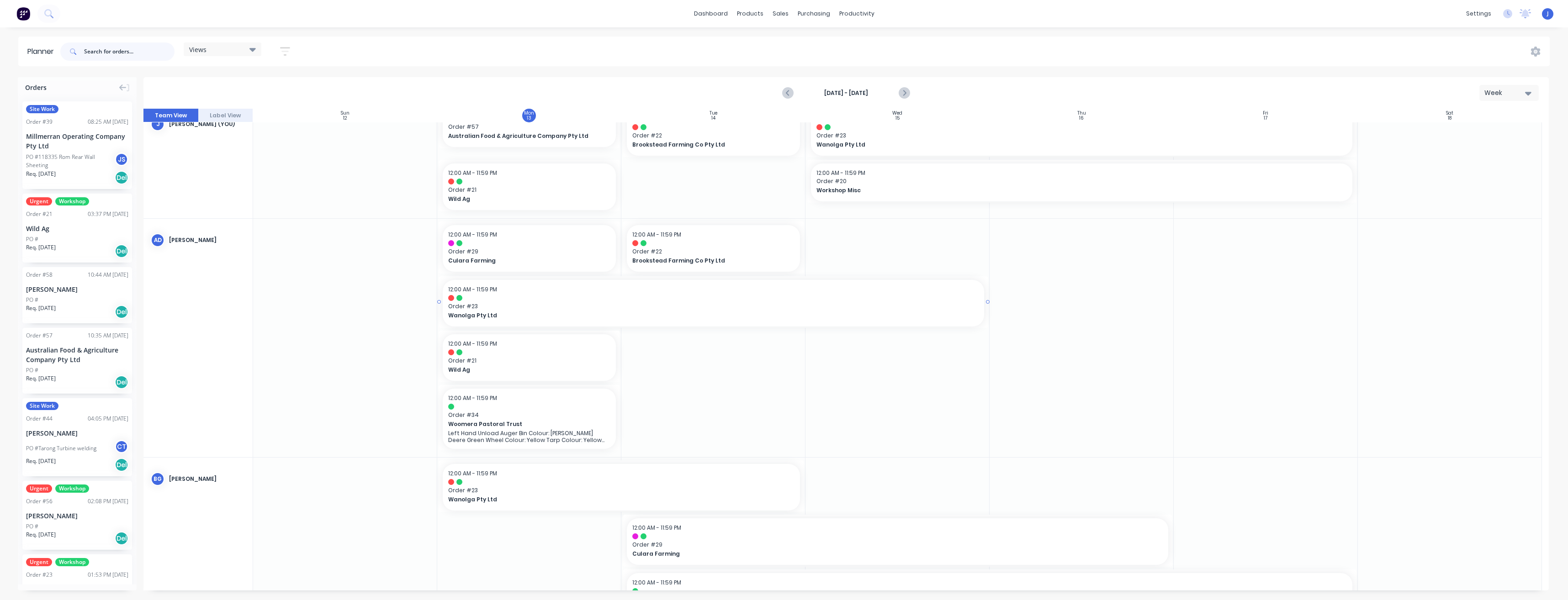
scroll to position [0, 0]
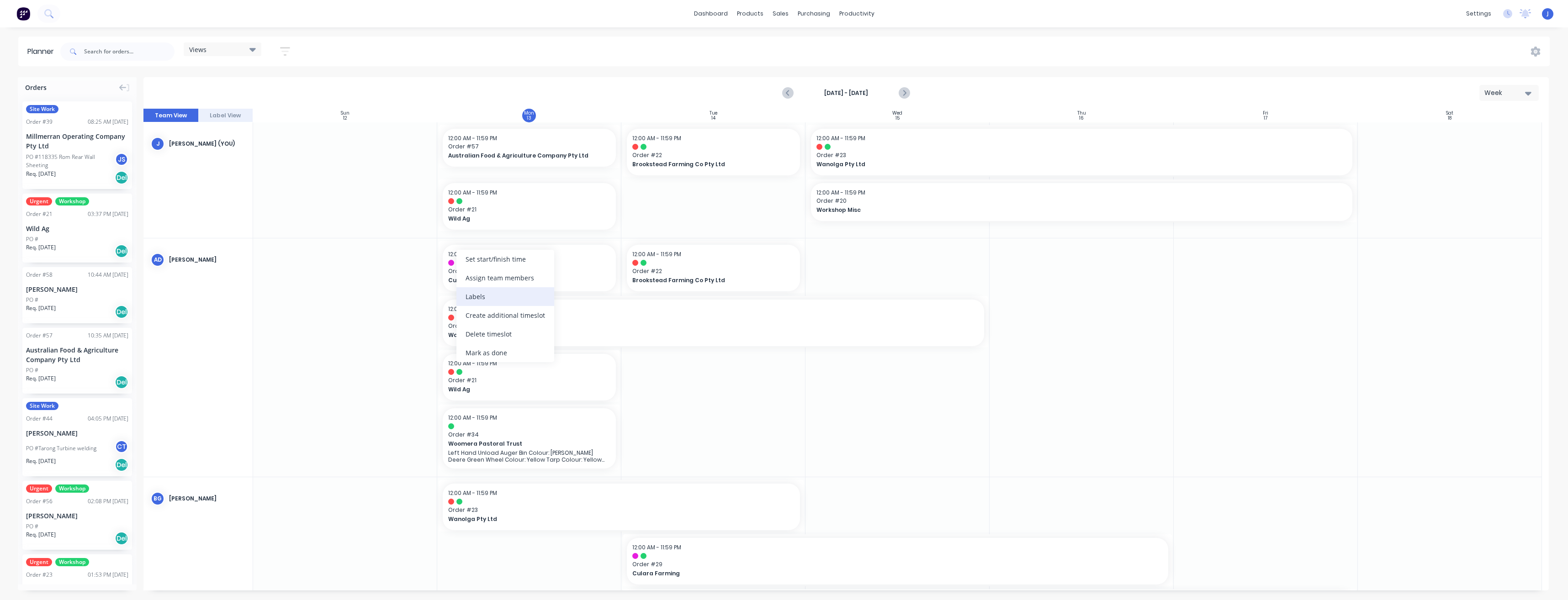
click at [482, 299] on div "Labels" at bounding box center [505, 296] width 98 height 19
drag, startPoint x: 472, startPoint y: 341, endPoint x: 470, endPoint y: 371, distance: 30.1
click at [472, 341] on div at bounding box center [474, 341] width 19 height 19
click at [476, 395] on div at bounding box center [474, 396] width 19 height 19
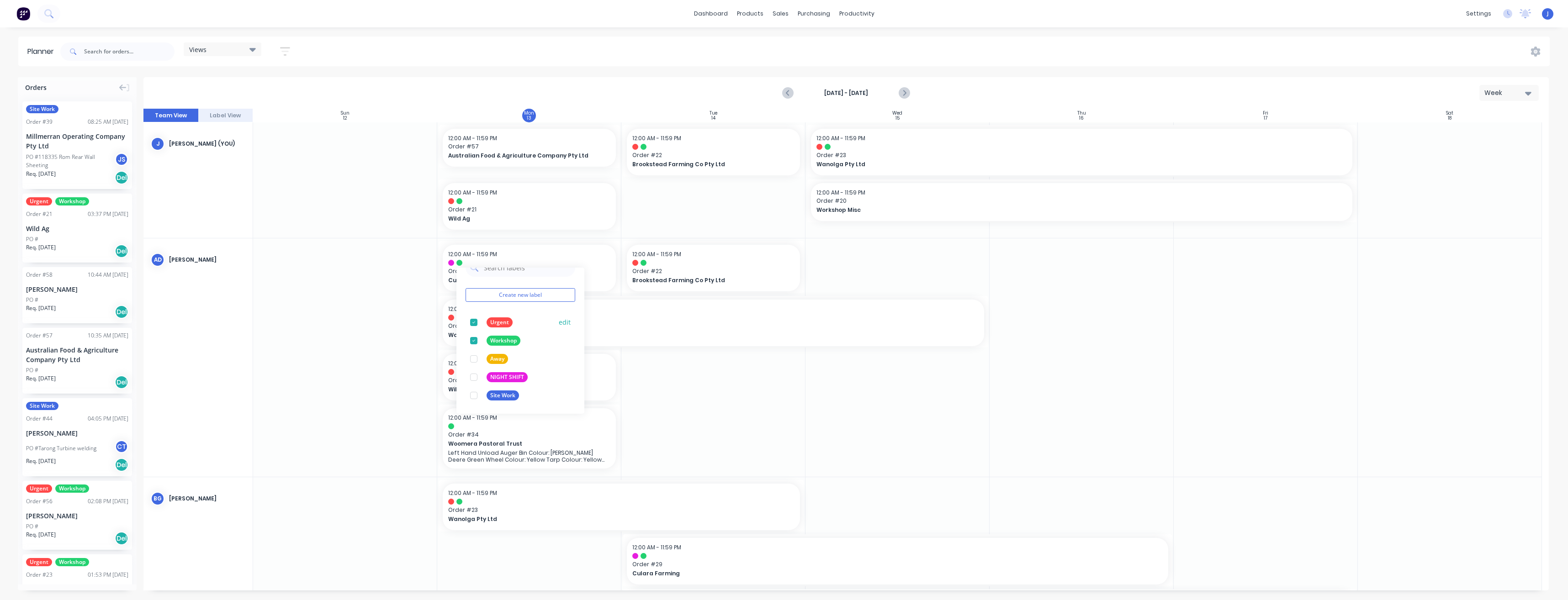
click at [473, 323] on div at bounding box center [474, 323] width 19 height 19
click at [745, 356] on div at bounding box center [714, 358] width 184 height 239
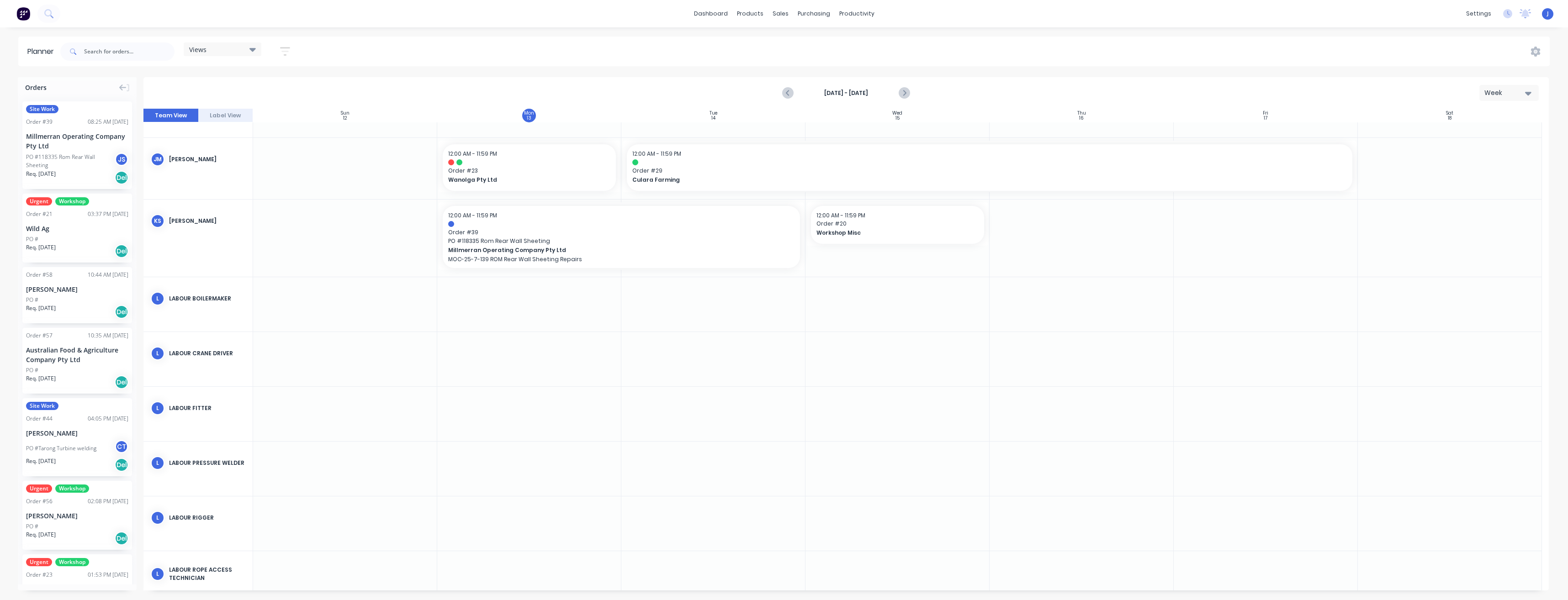
scroll to position [1462, 0]
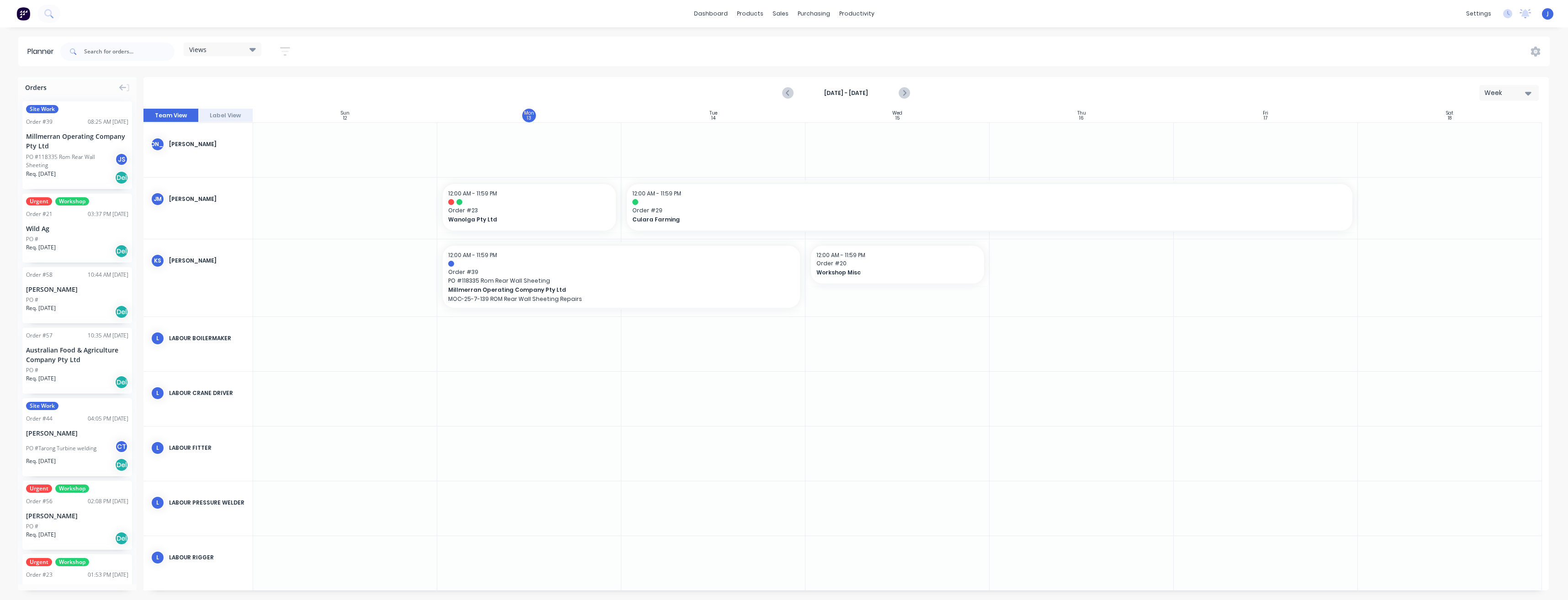
click at [527, 315] on div at bounding box center [529, 277] width 184 height 76
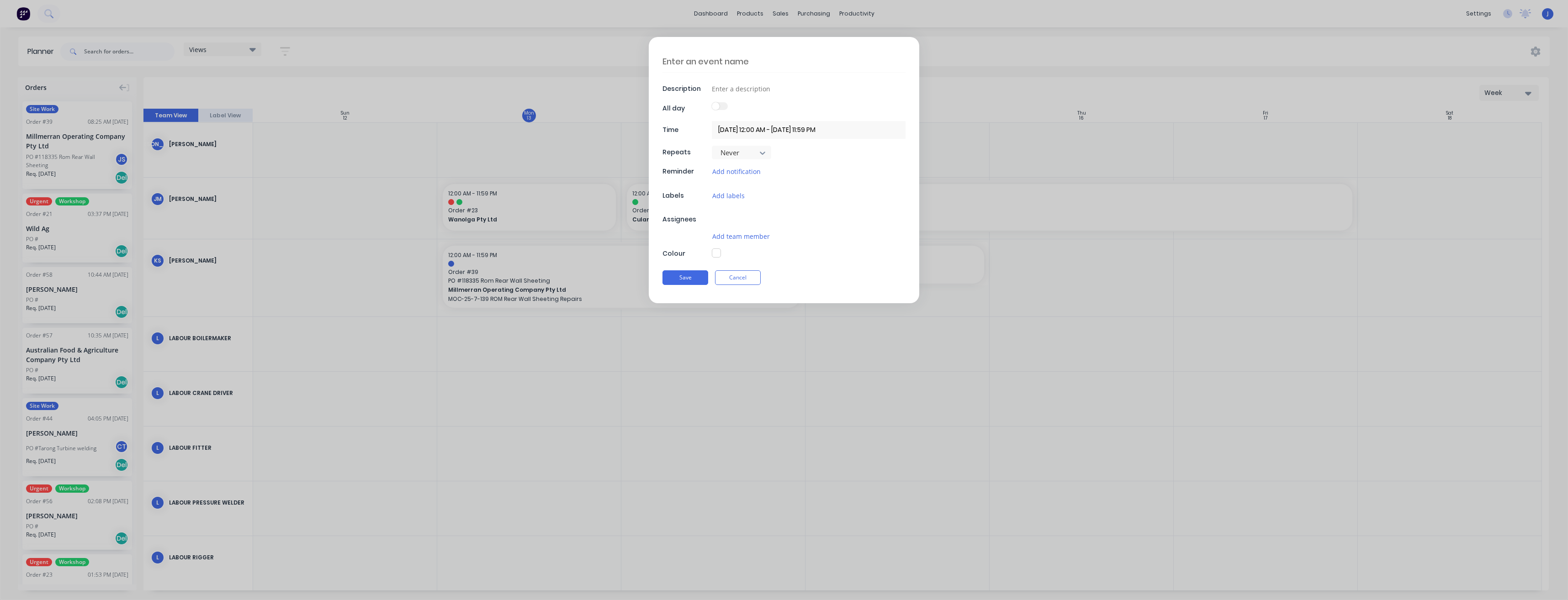
type textarea "x"
click at [742, 87] on input at bounding box center [809, 88] width 194 height 14
type input "N"
type textarea "x"
type input "NI"
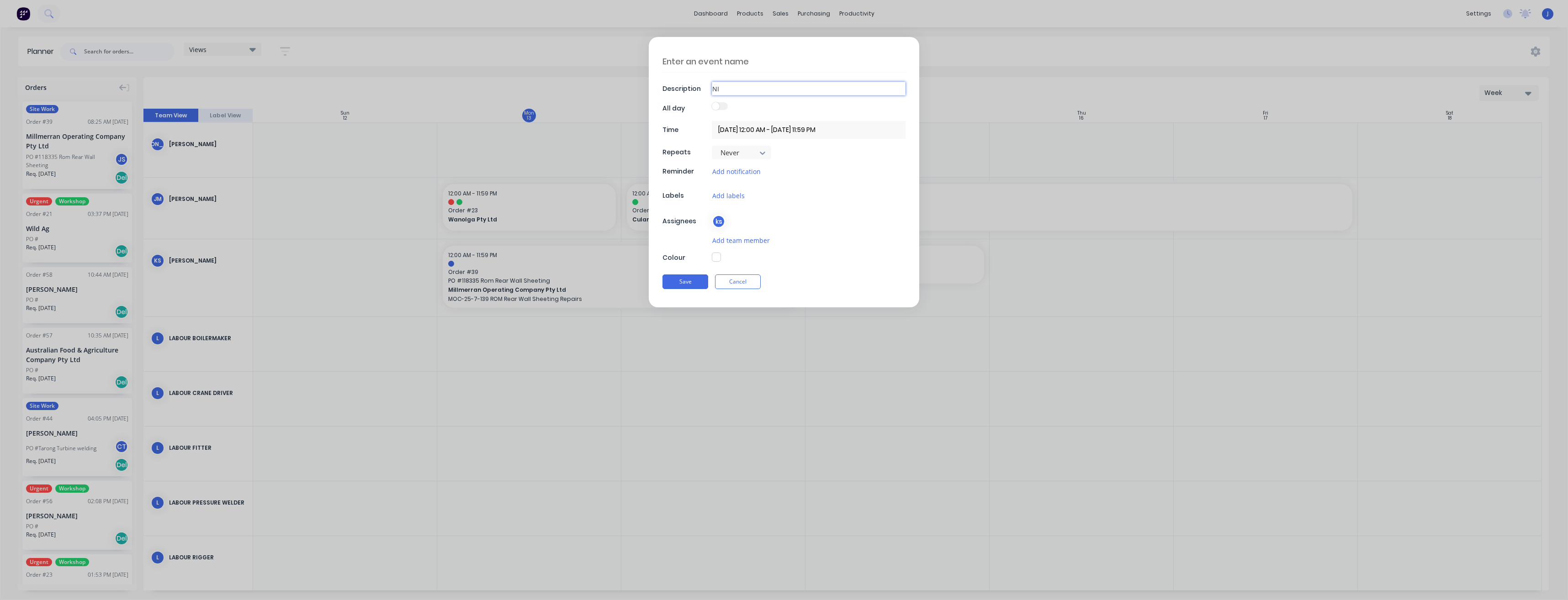
type textarea "x"
type input "NIg"
type textarea "x"
type input "NIgh"
type textarea "x"
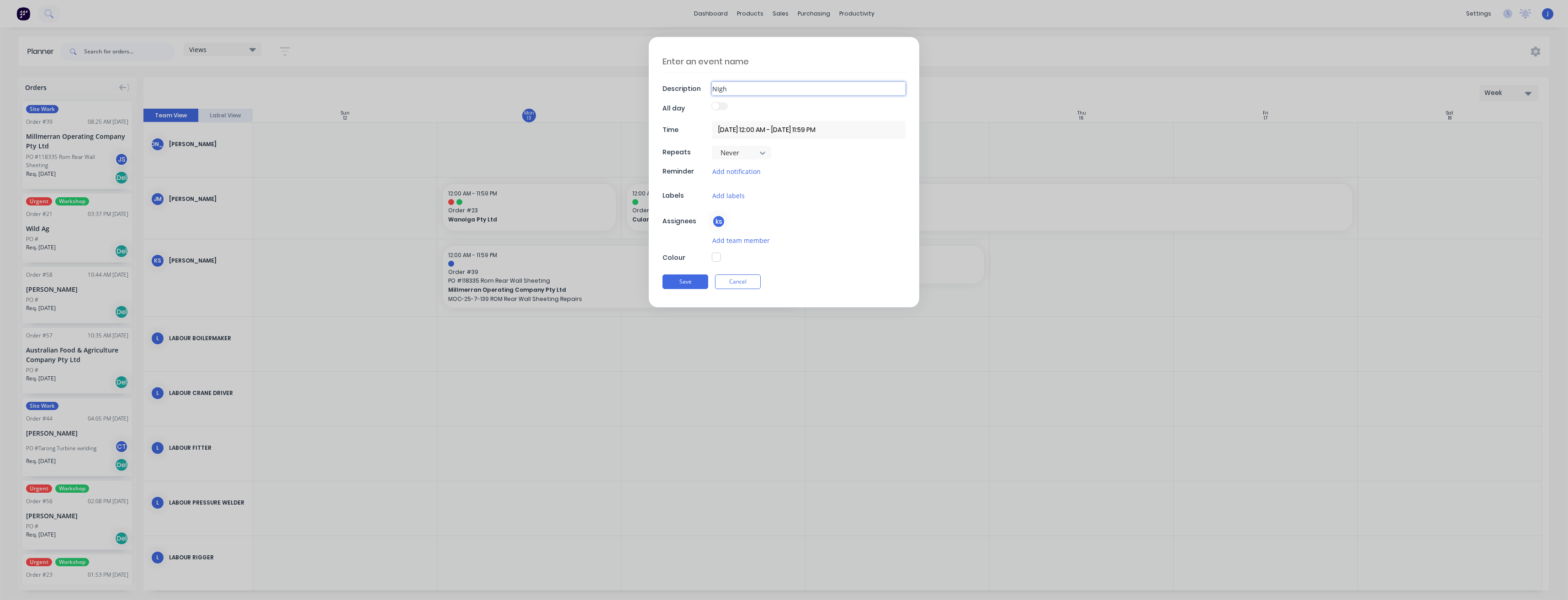
type input "NIght"
type textarea "x"
type input "NIght"
type textarea "x"
type input "NIght S"
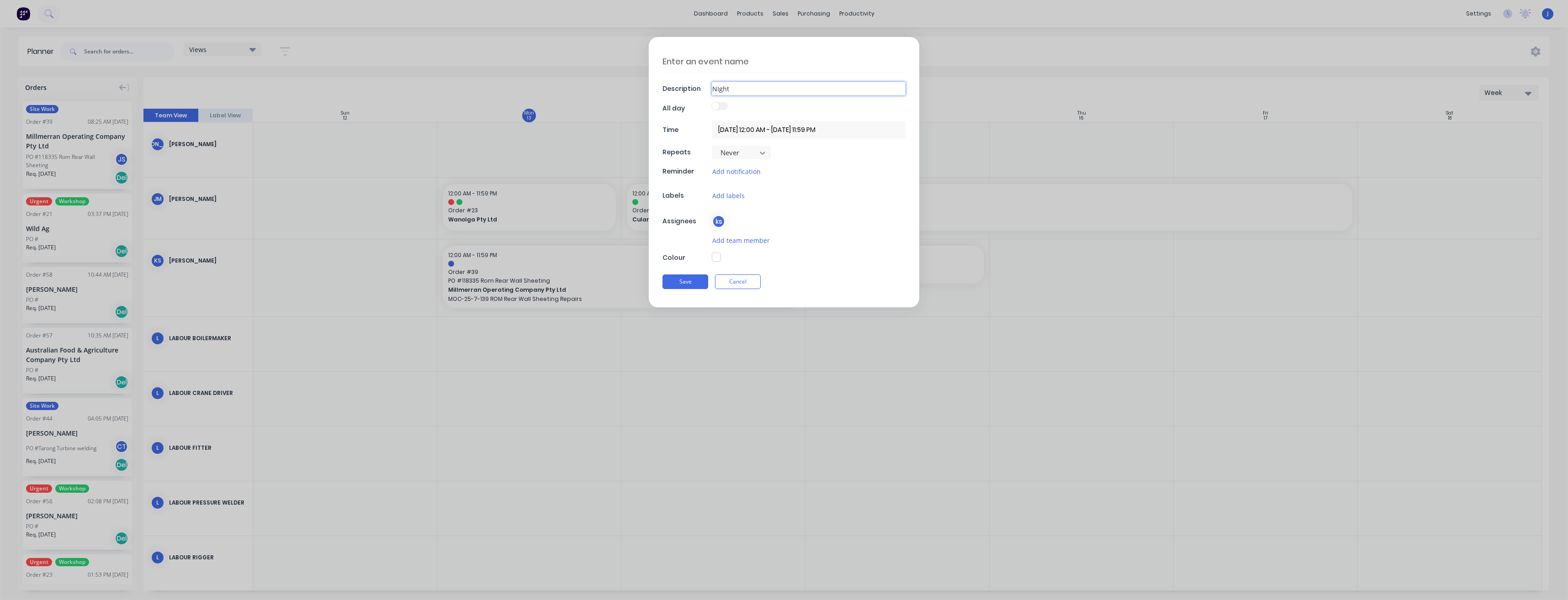
type textarea "x"
type input "NIght Sc"
type textarea "x"
type input "NIght Sch"
type textarea "x"
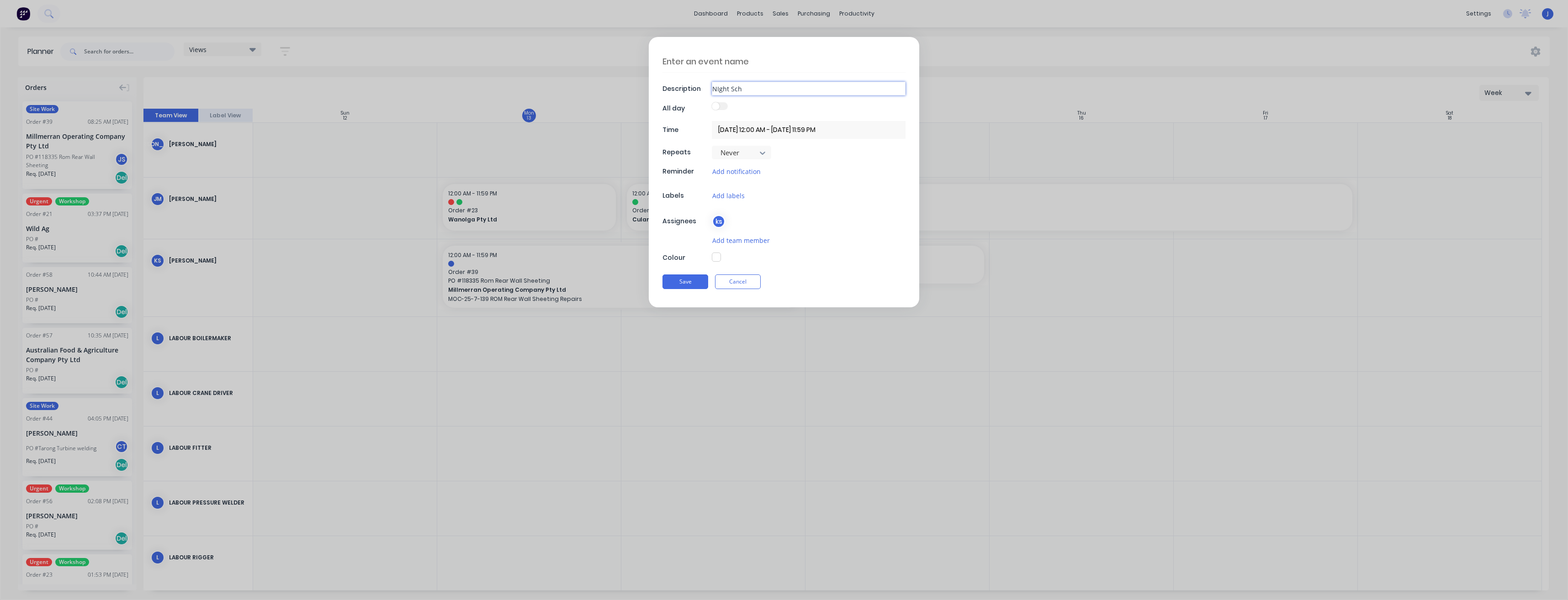
type input "NIght Schi"
type textarea "x"
type input "NIght Schif"
type textarea "x"
type input "NIght Schift"
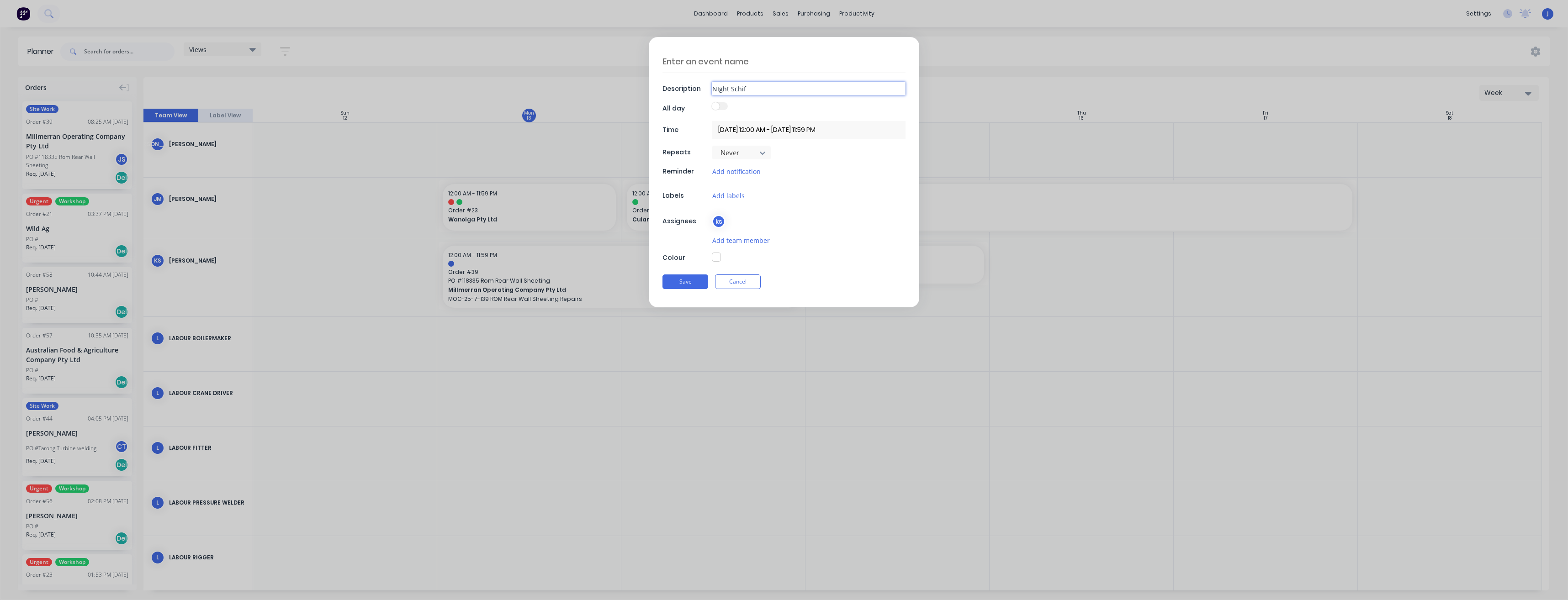
type textarea "x"
type input "NIght Schift"
type textarea "x"
type input "NIght Schift"
type textarea "x"
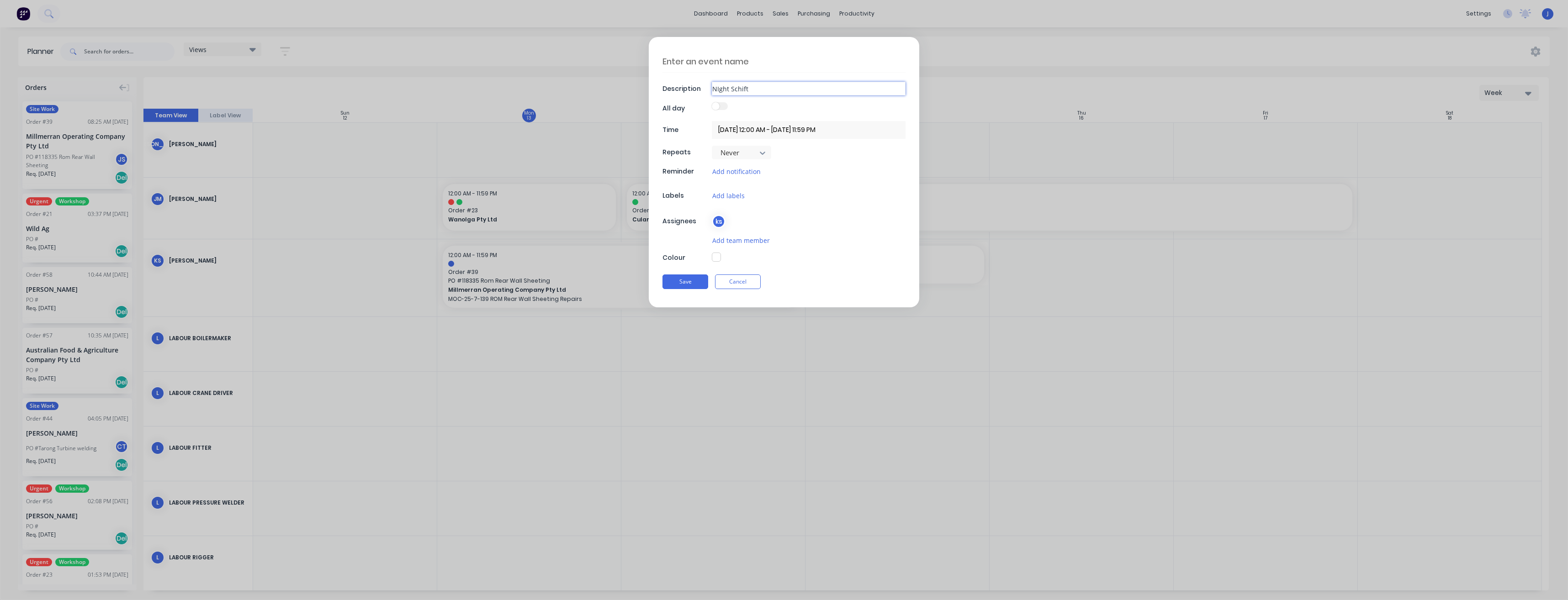
type input "NIght Schif"
type textarea "x"
type input "NIght Schi"
type textarea "x"
type input "NIght Sch"
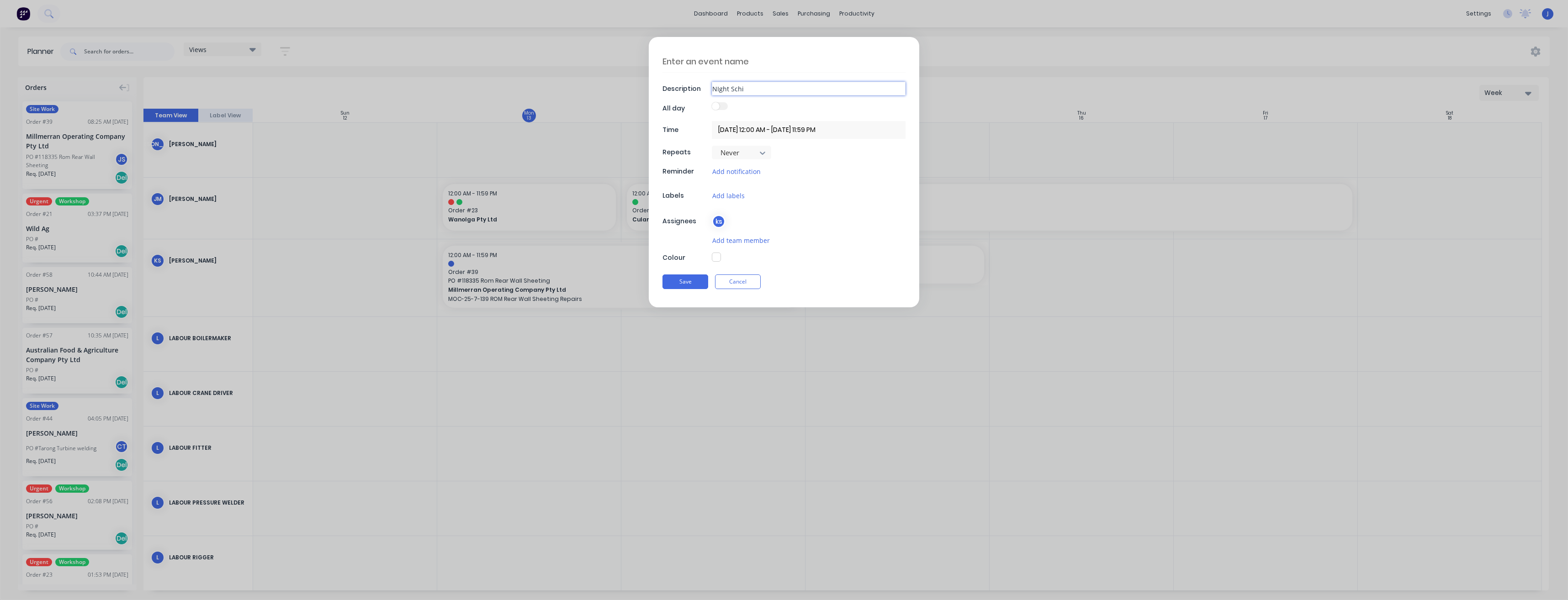
type textarea "x"
type input "NIght Sc"
type textarea "x"
type input "NIght S"
type textarea "x"
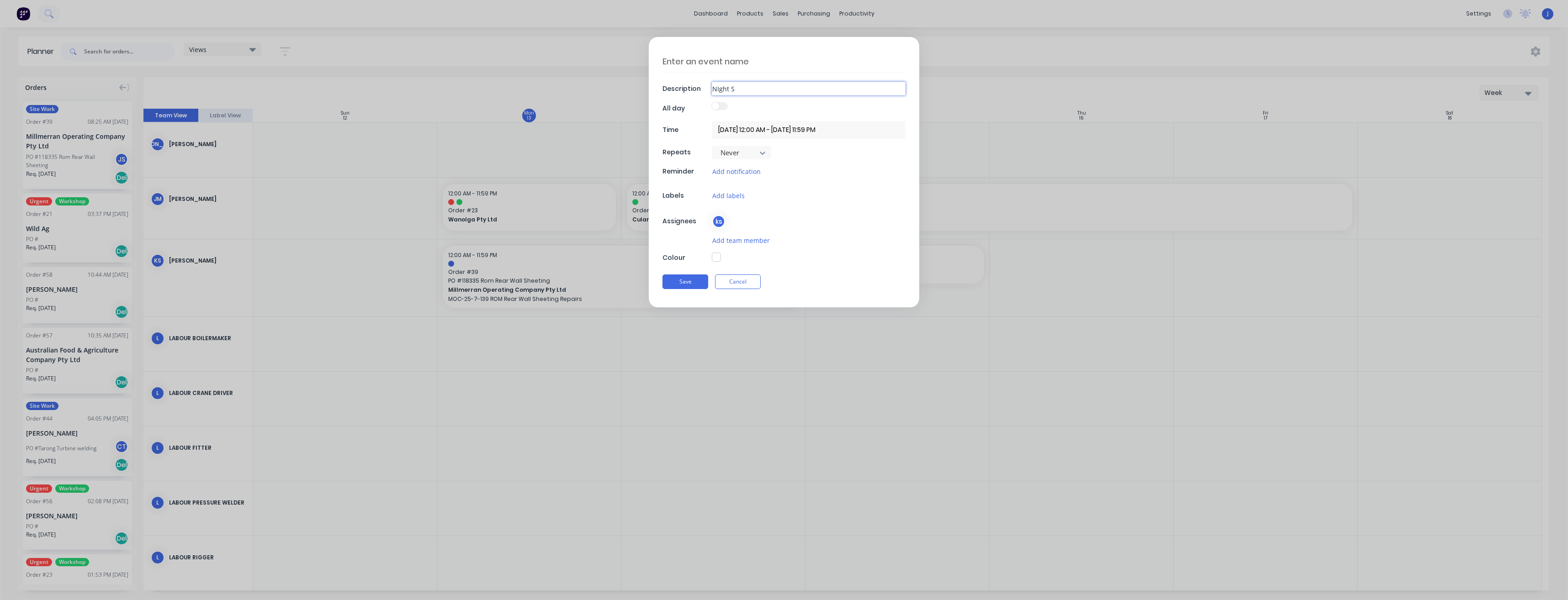
type input "NIght Sh"
type textarea "x"
type input "NIght Shi"
type textarea "x"
type input "NIght Shif"
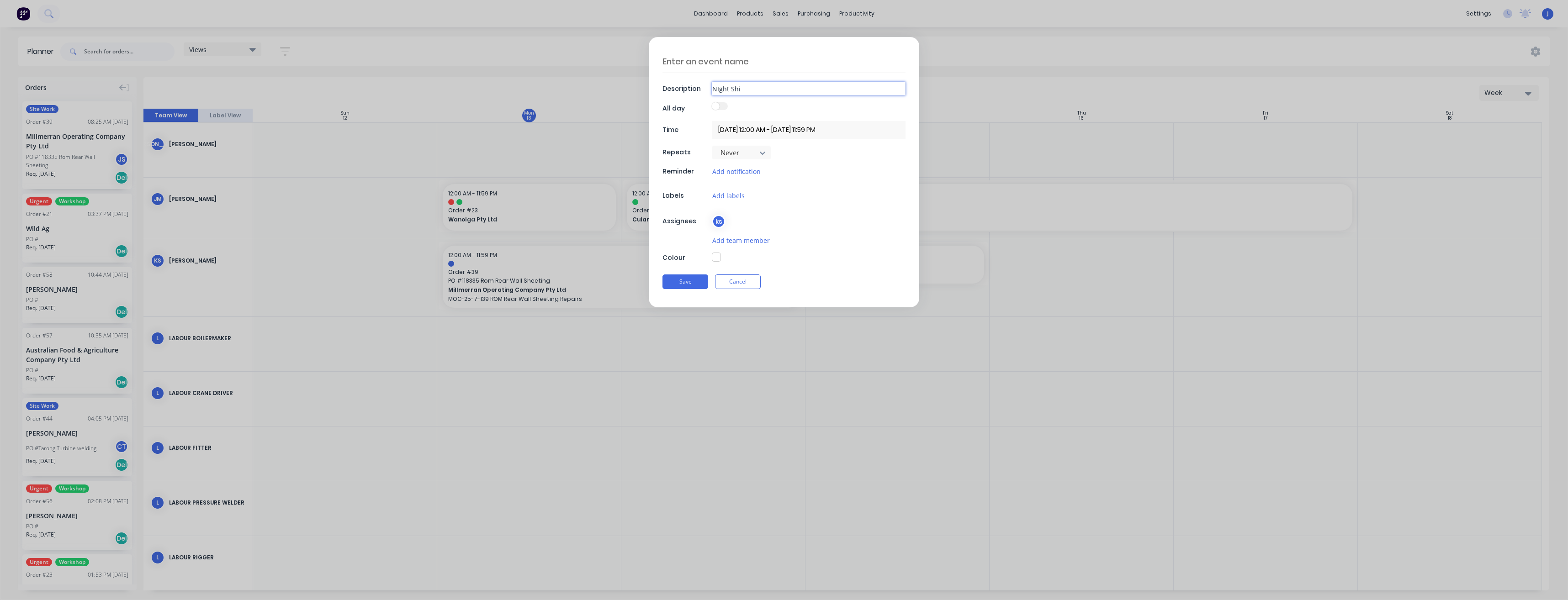
type textarea "x"
type input "NIght Shift"
click at [749, 277] on button "Cancel" at bounding box center [738, 281] width 46 height 14
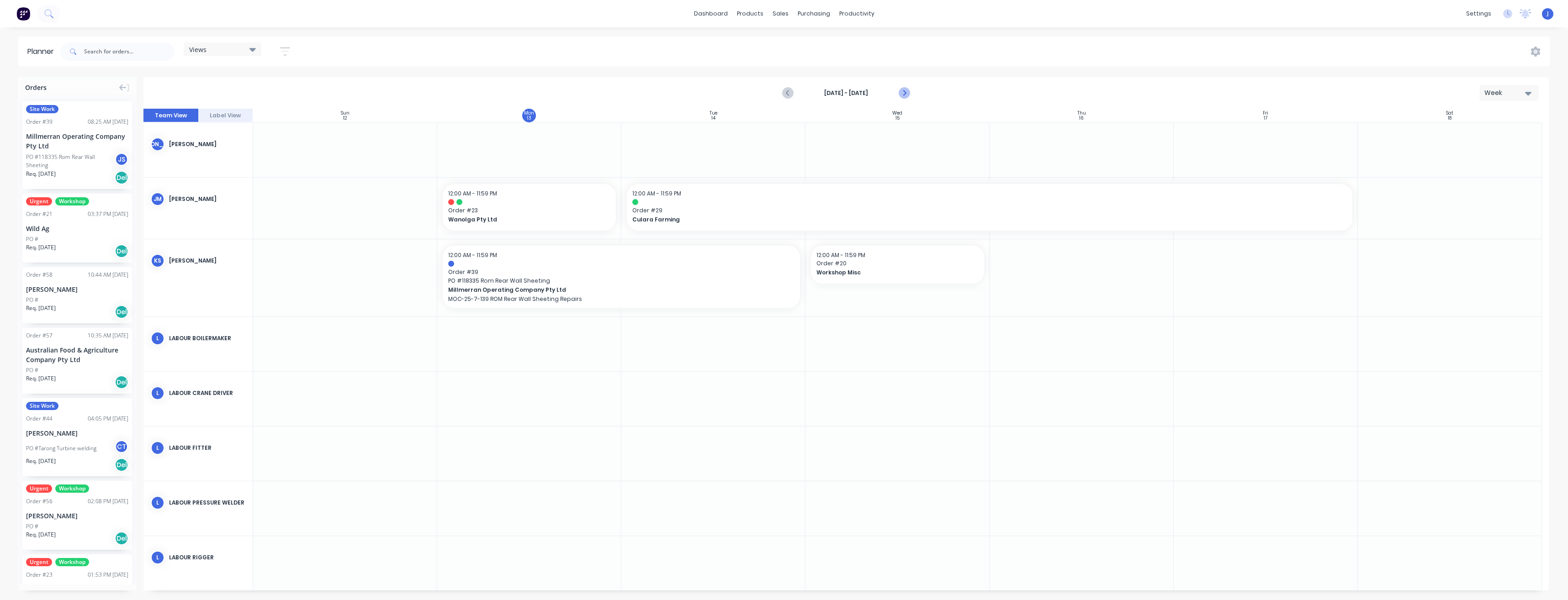
click at [904, 93] on icon "Next page" at bounding box center [904, 93] width 11 height 11
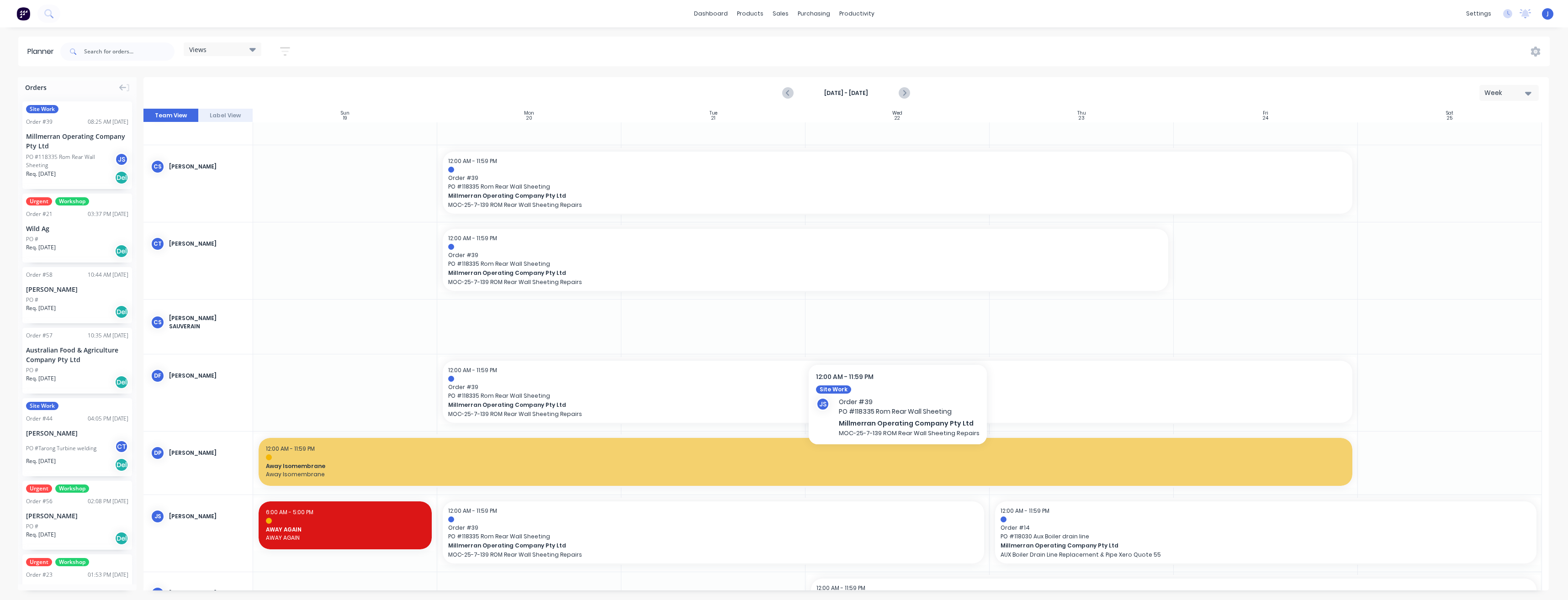
scroll to position [394, 0]
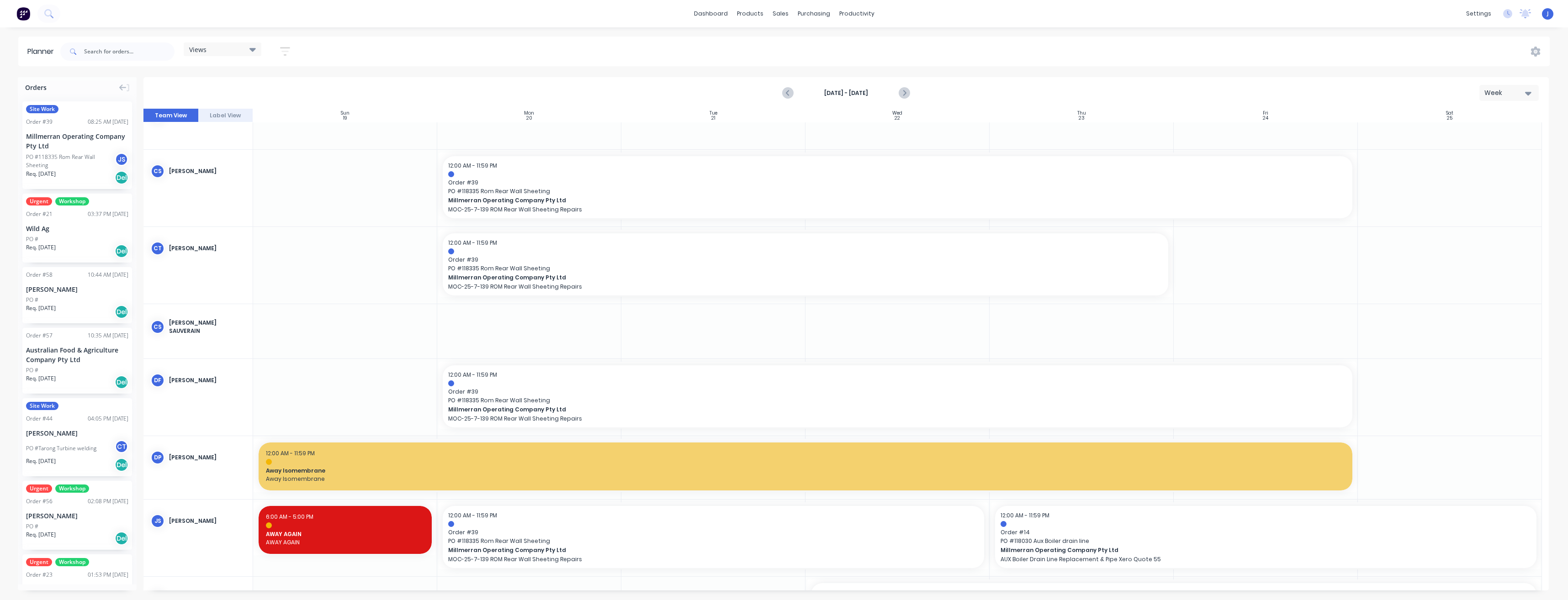
click at [457, 301] on div at bounding box center [529, 265] width 184 height 76
type textarea "x"
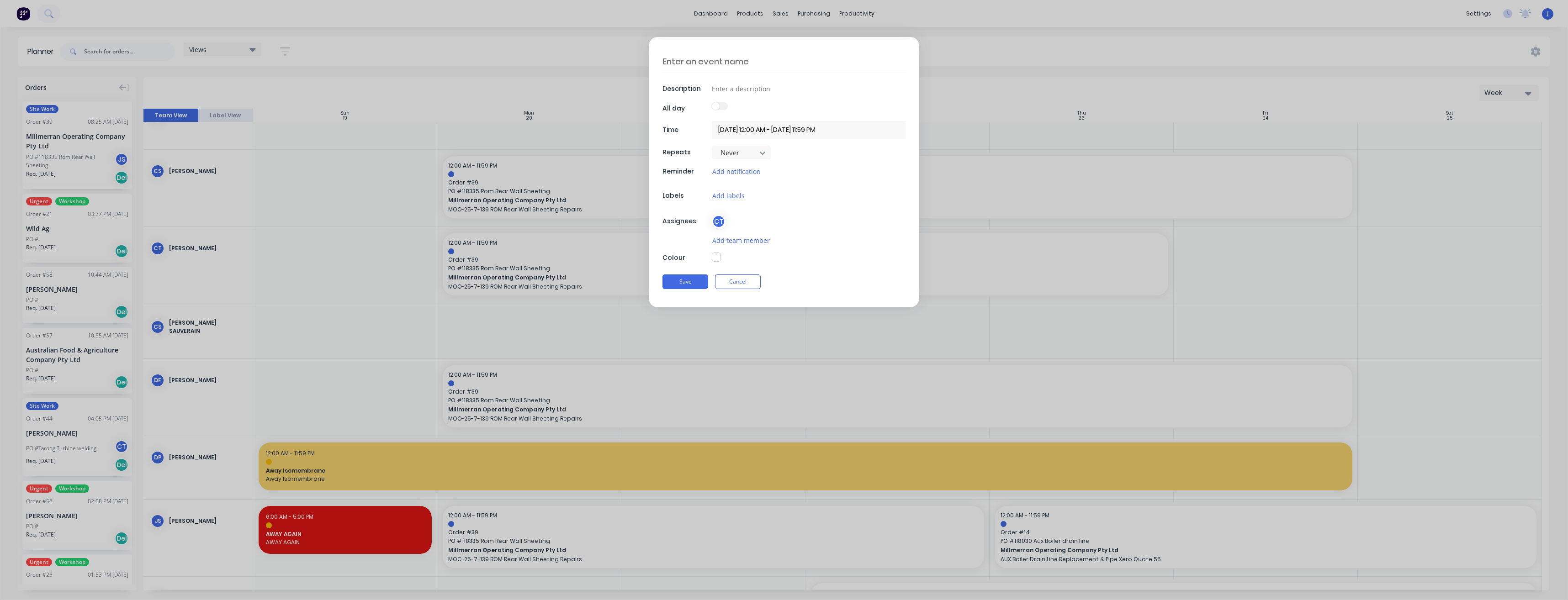
click at [792, 131] on input "20/10/2025 12:00 AM - 20/10/2025 11:59 PM" at bounding box center [809, 130] width 194 height 18
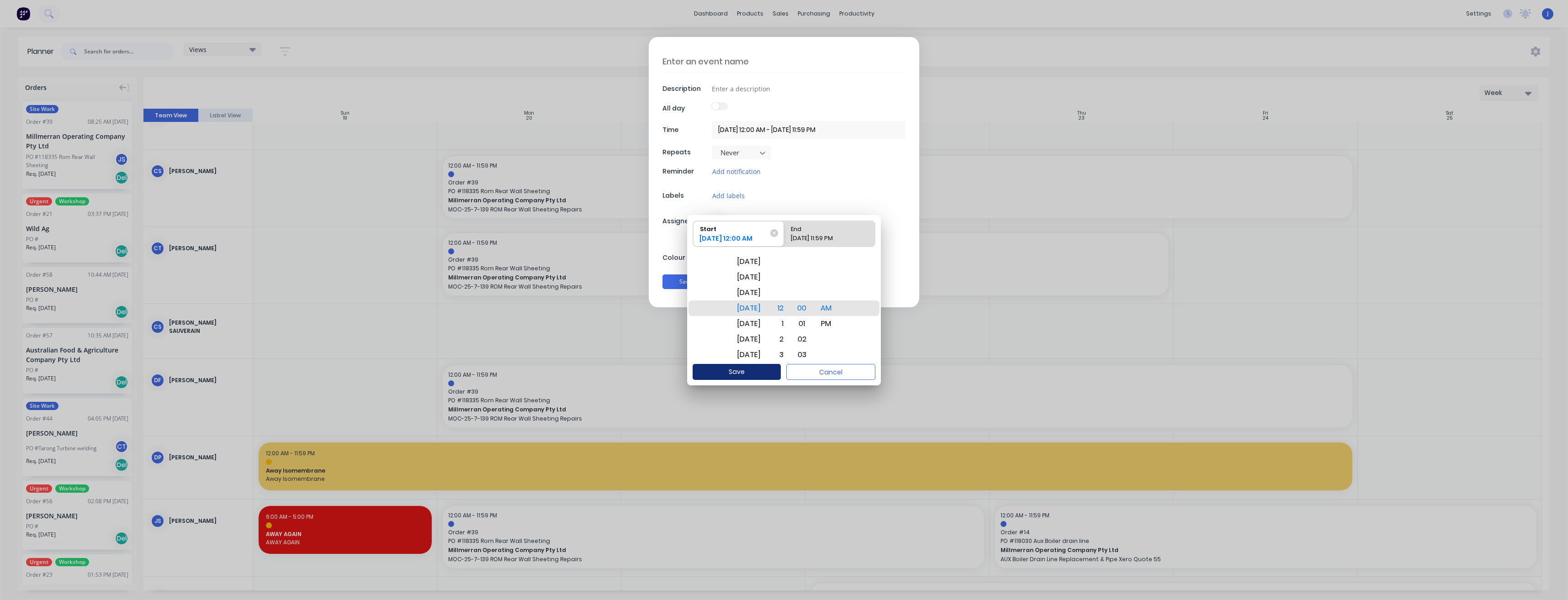
type input "20/10/2025 12:00 AM - 23/10/2025 11:59 PM"
click at [764, 371] on button "Save" at bounding box center [736, 372] width 88 height 16
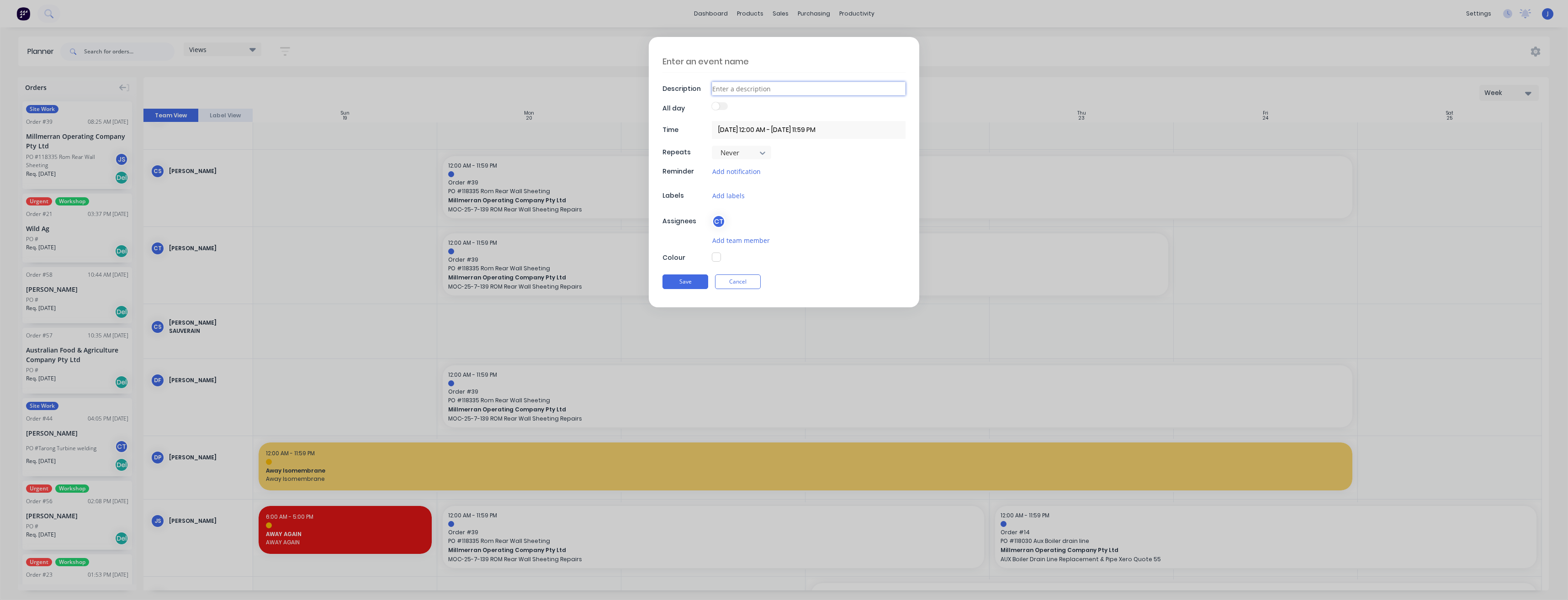
click at [731, 84] on input at bounding box center [809, 88] width 194 height 14
type textarea "x"
type input "N"
type textarea "x"
type input "Ni"
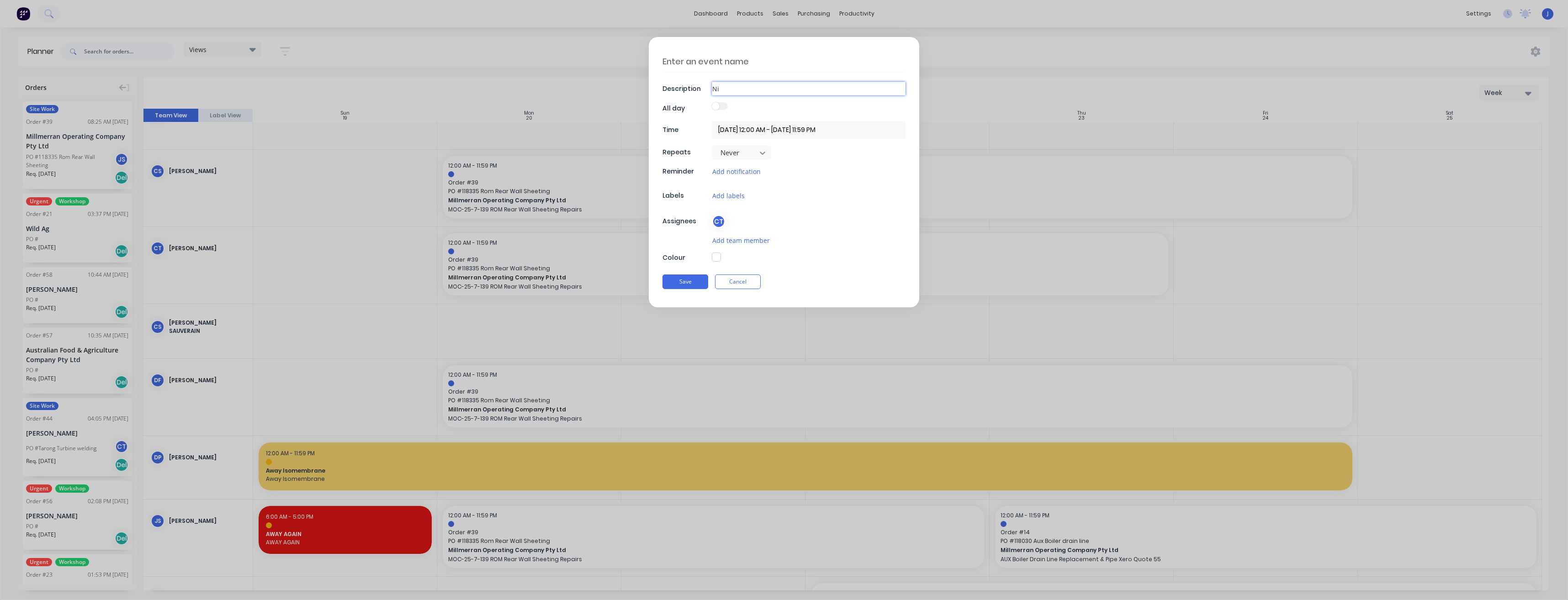
type textarea "x"
type input "Nig"
type textarea "x"
type input "Nigh"
type textarea "x"
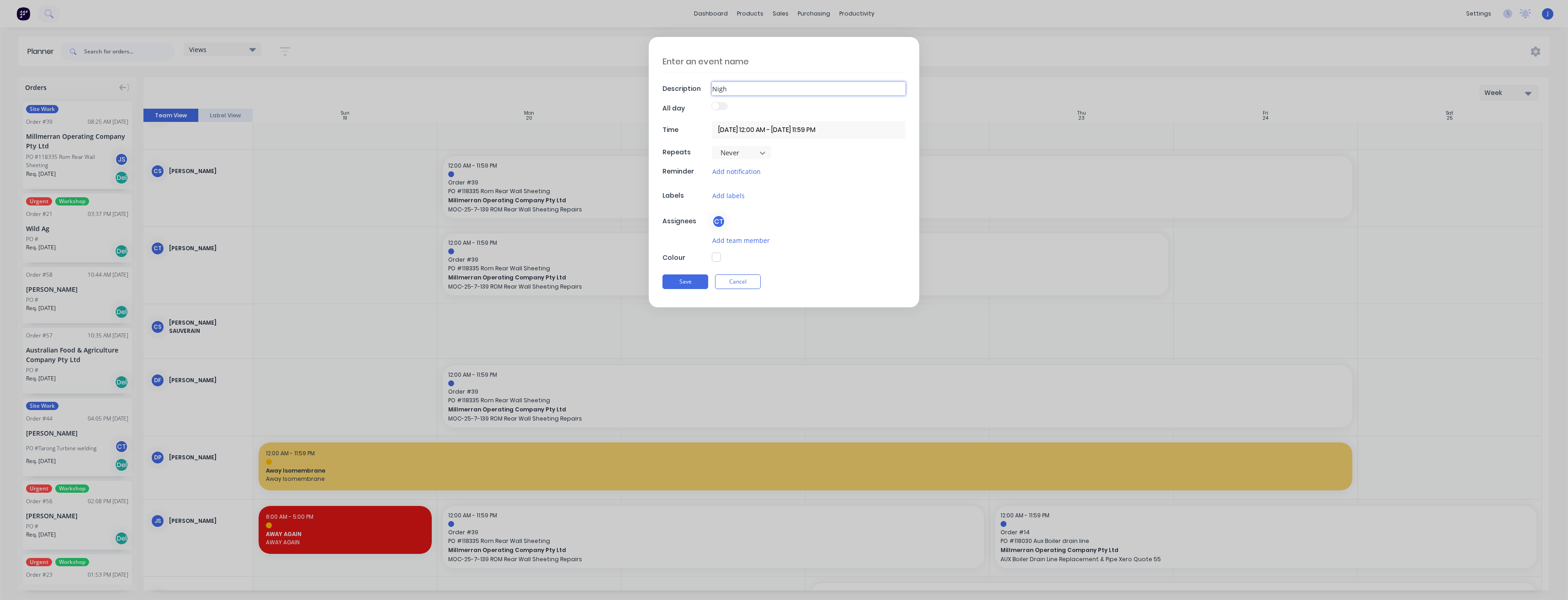
type input "Night"
type textarea "x"
type input "Night"
type textarea "x"
type input "NIght Shift"
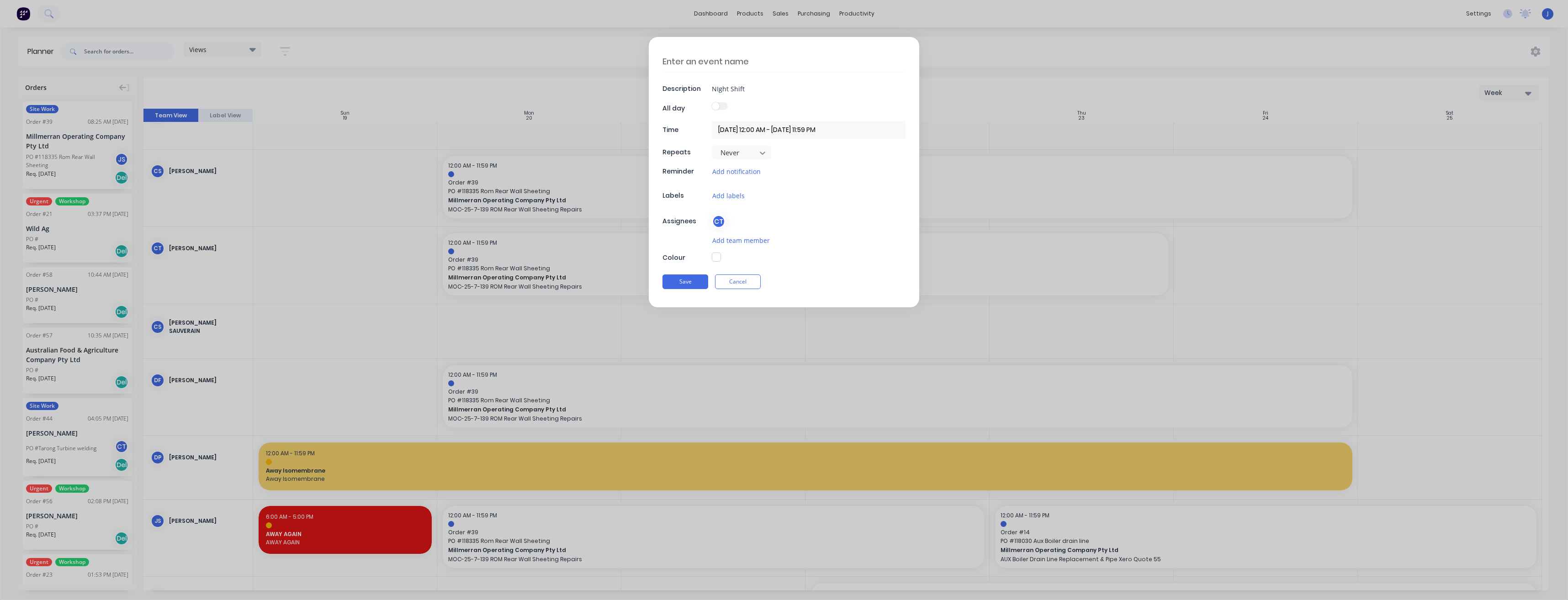
click at [718, 259] on button "button" at bounding box center [716, 257] width 9 height 9
type textarea "x"
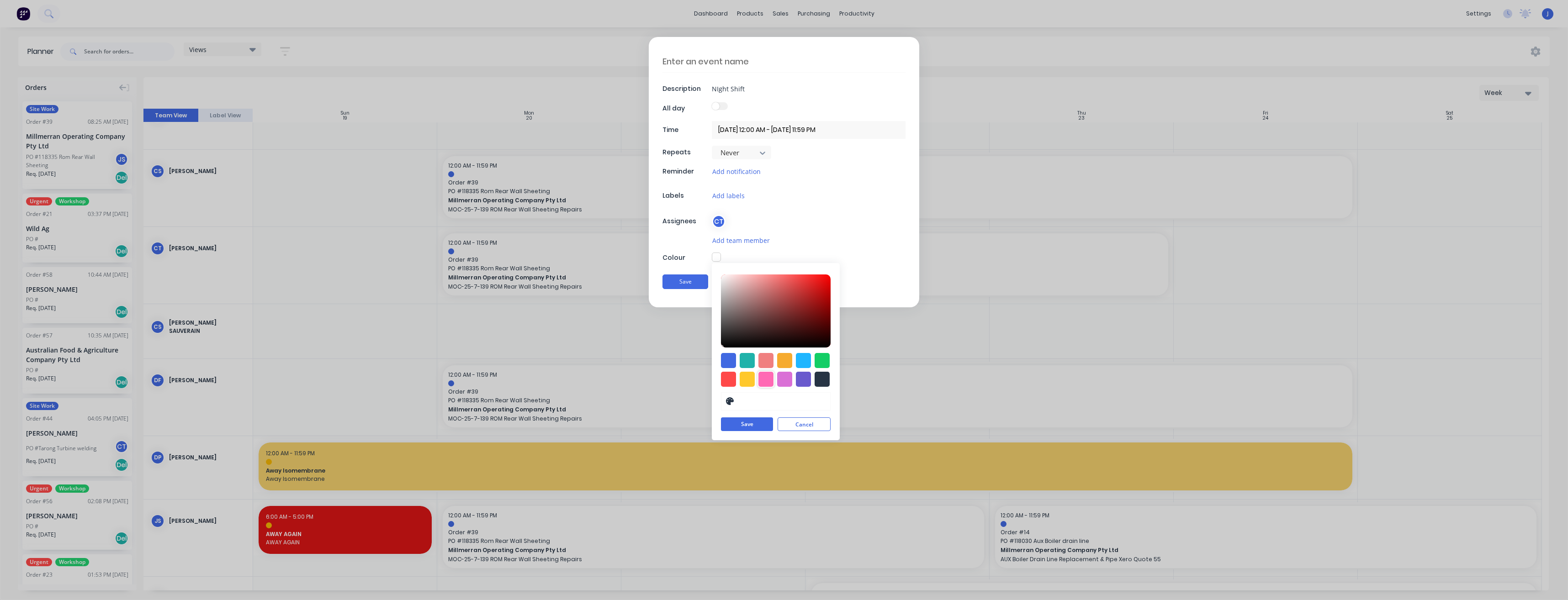
click at [762, 377] on div at bounding box center [766, 379] width 15 height 15
type input "#E33E91"
click at [801, 283] on div at bounding box center [776, 311] width 110 height 73
click at [751, 423] on button "Save" at bounding box center [746, 424] width 52 height 14
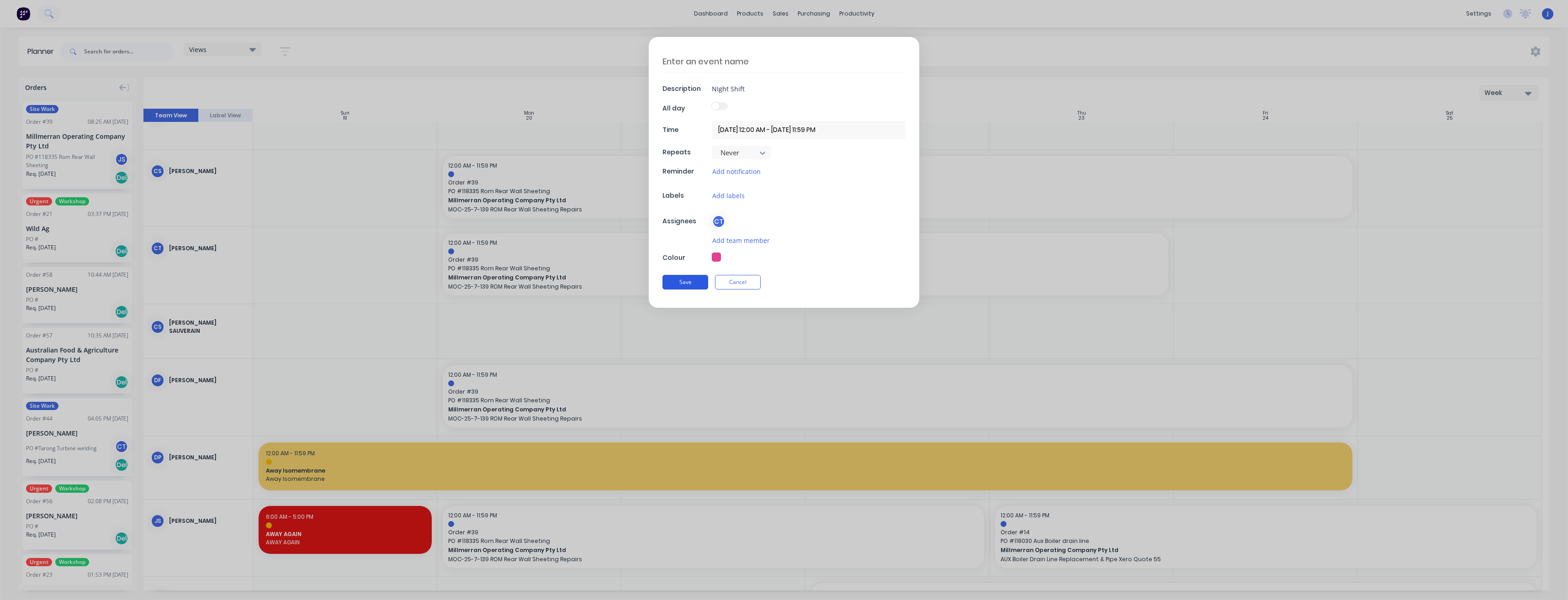
click at [690, 281] on button "Save" at bounding box center [685, 282] width 46 height 14
click at [689, 284] on button "Save" at bounding box center [685, 283] width 46 height 14
click at [704, 59] on textarea at bounding box center [784, 61] width 243 height 22
type textarea "x"
type textarea "N"
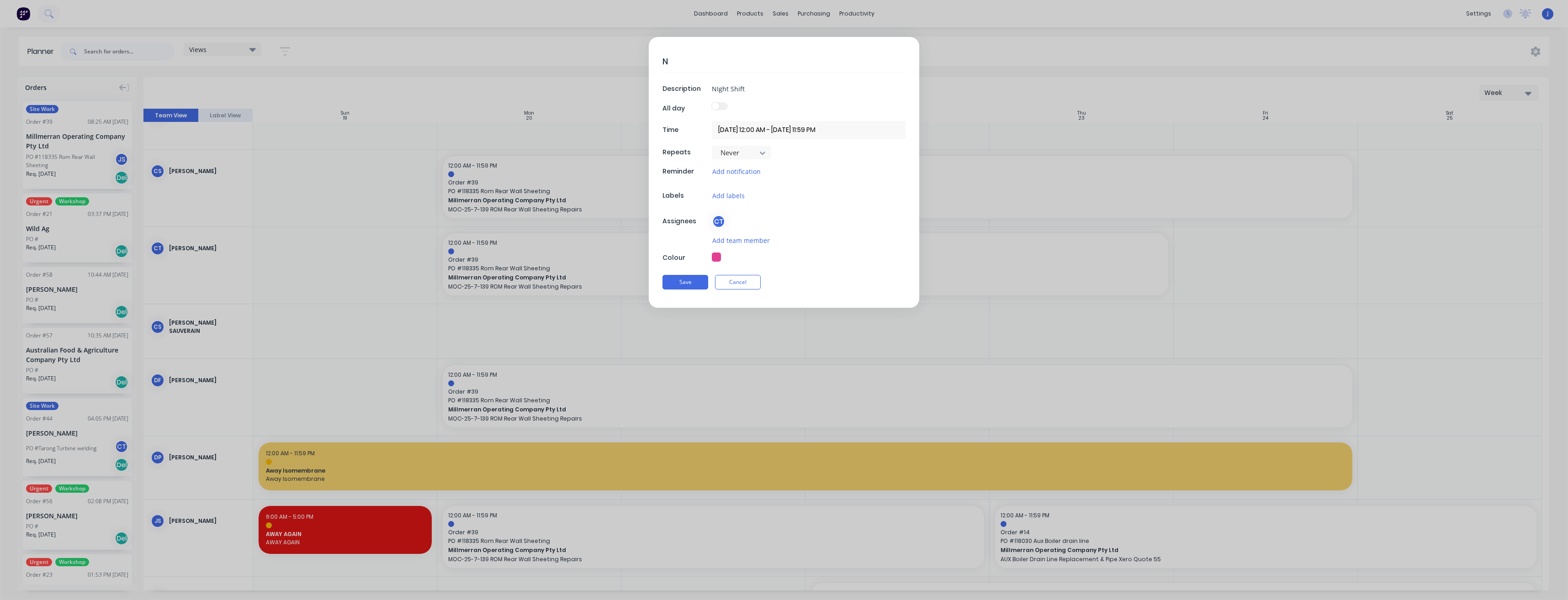
type textarea "x"
type textarea "Ni"
type textarea "x"
type textarea "Nig"
type textarea "x"
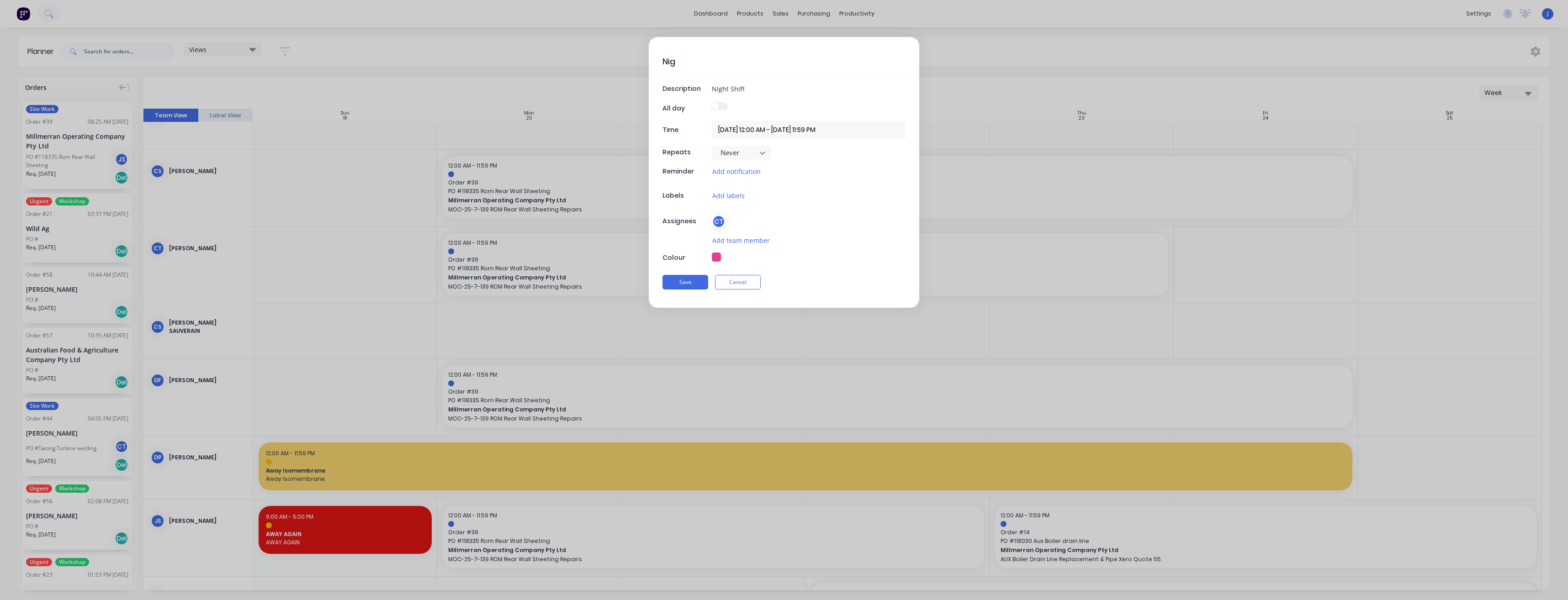
type textarea "Nigh"
type textarea "x"
type textarea "Night"
type textarea "x"
type textarea "Night"
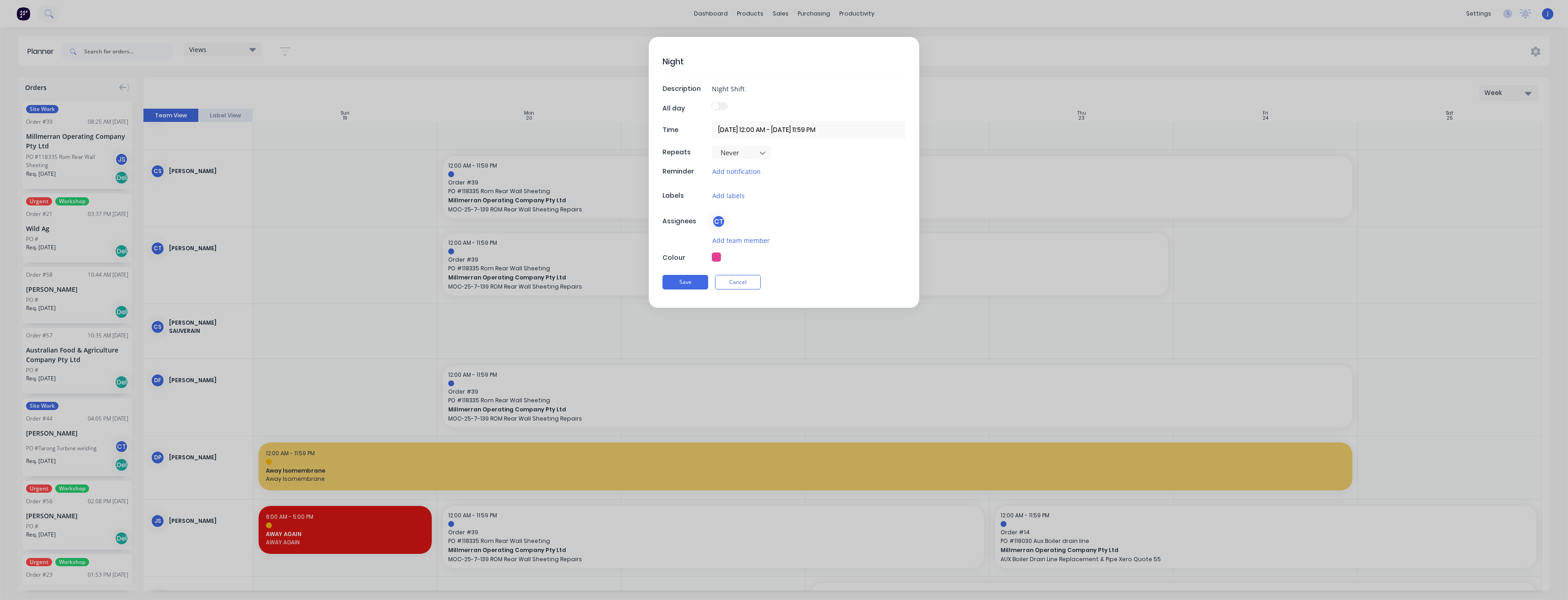
type textarea "x"
type textarea "Night S"
type textarea "x"
type textarea "Night Sh"
type textarea "x"
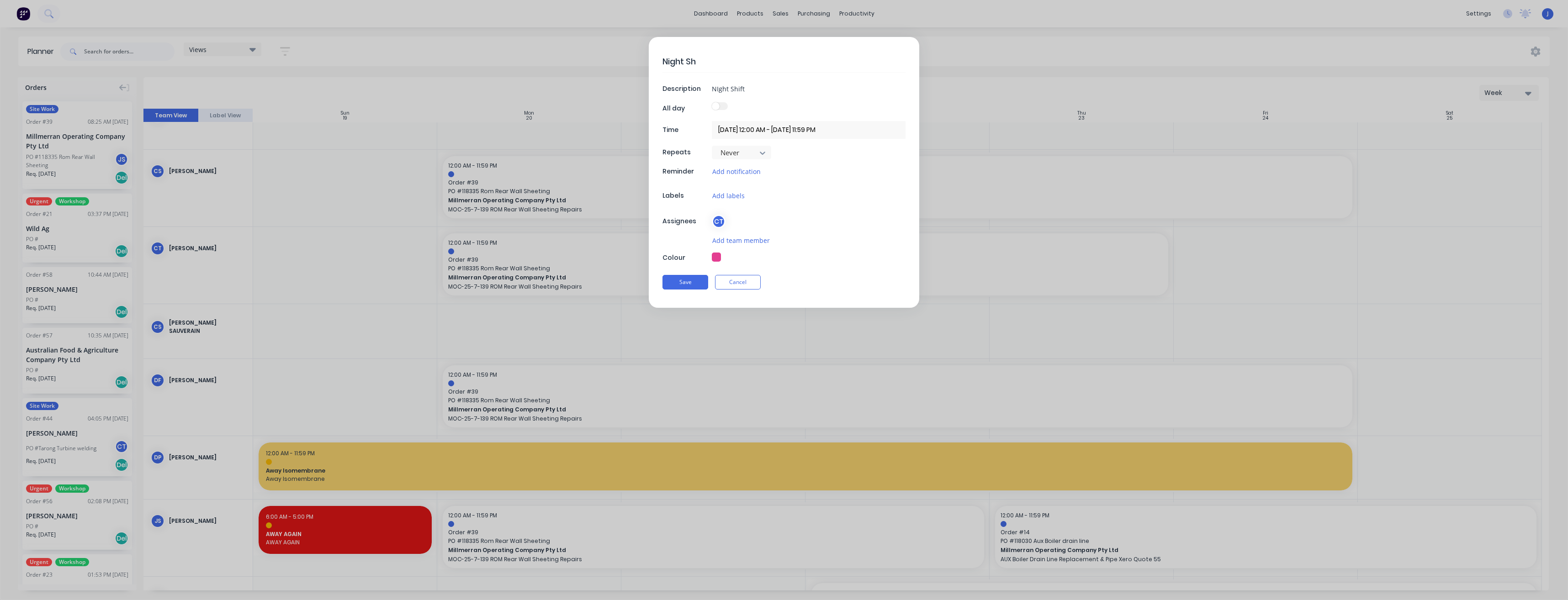
type textarea "Night Shi"
type textarea "x"
type textarea "Night Shif"
type textarea "x"
type textarea "Night Shift"
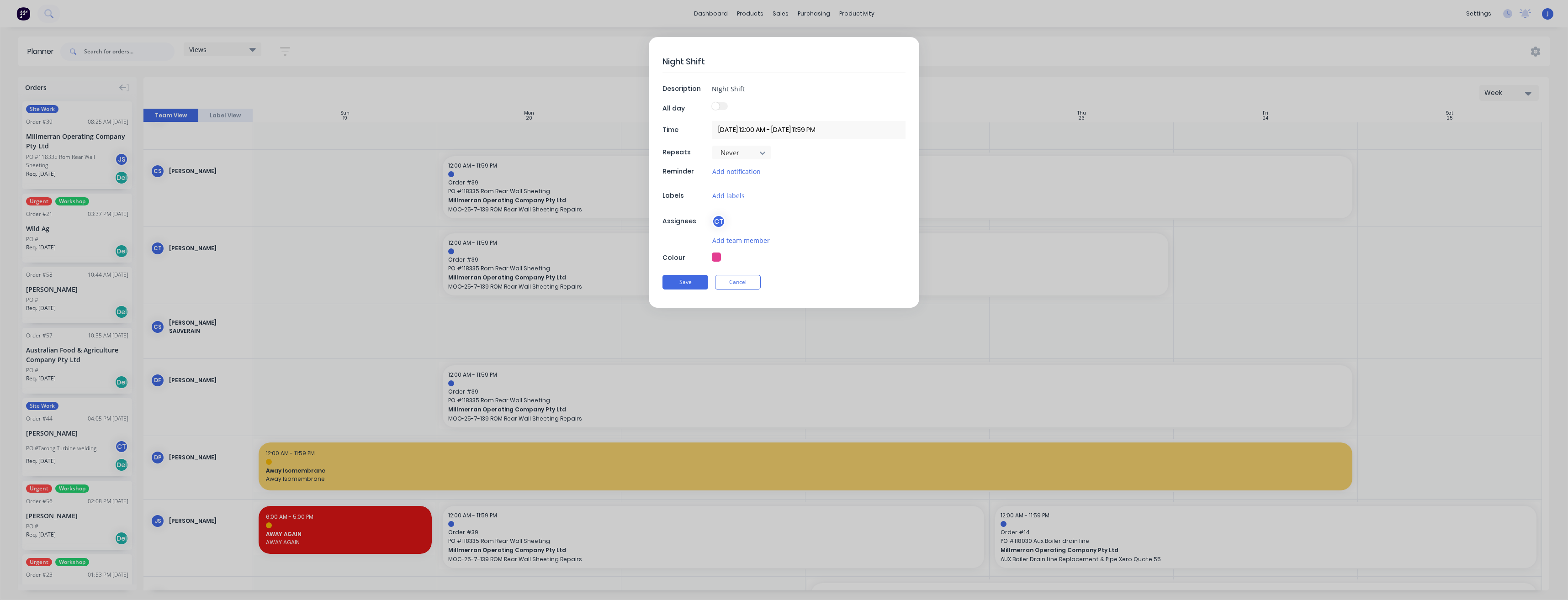
drag, startPoint x: 671, startPoint y: 281, endPoint x: 676, endPoint y: 281, distance: 5.0
click at [672, 281] on button "Save" at bounding box center [685, 282] width 46 height 14
type textarea "x"
type input "20/10/2025 12:00 AM - 20/10/2025 11:59 PM"
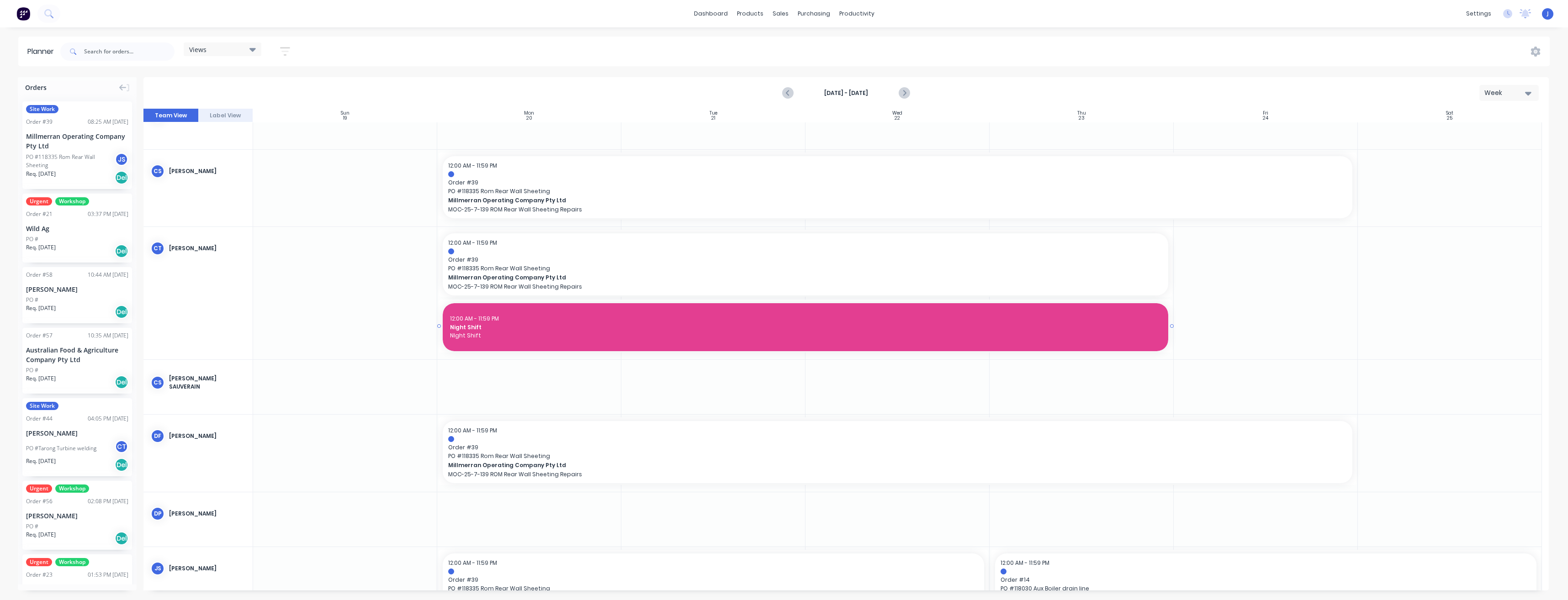
click at [475, 326] on span "Night Shift" at bounding box center [805, 328] width 711 height 9
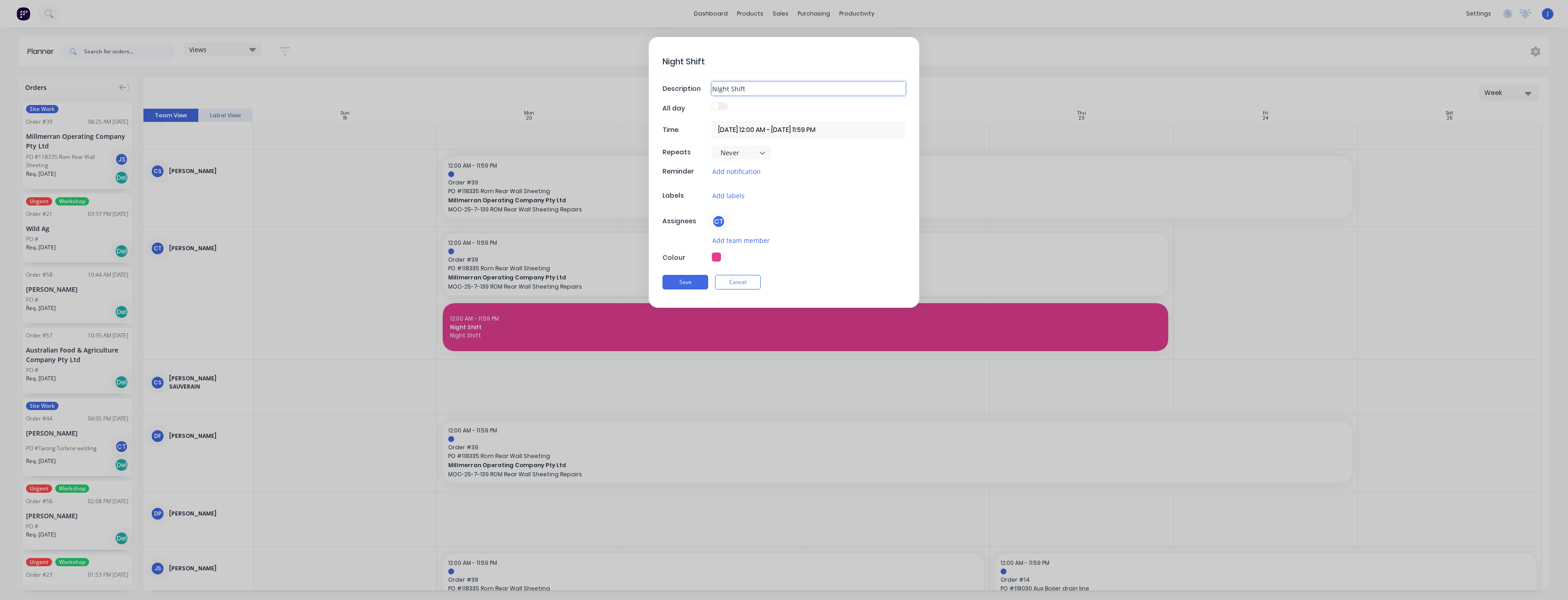
drag, startPoint x: 748, startPoint y: 91, endPoint x: 699, endPoint y: 92, distance: 49.0
click at [699, 92] on div "Description NIght Shift" at bounding box center [784, 88] width 243 height 14
type textarea "x"
type input "O"
type textarea "x"
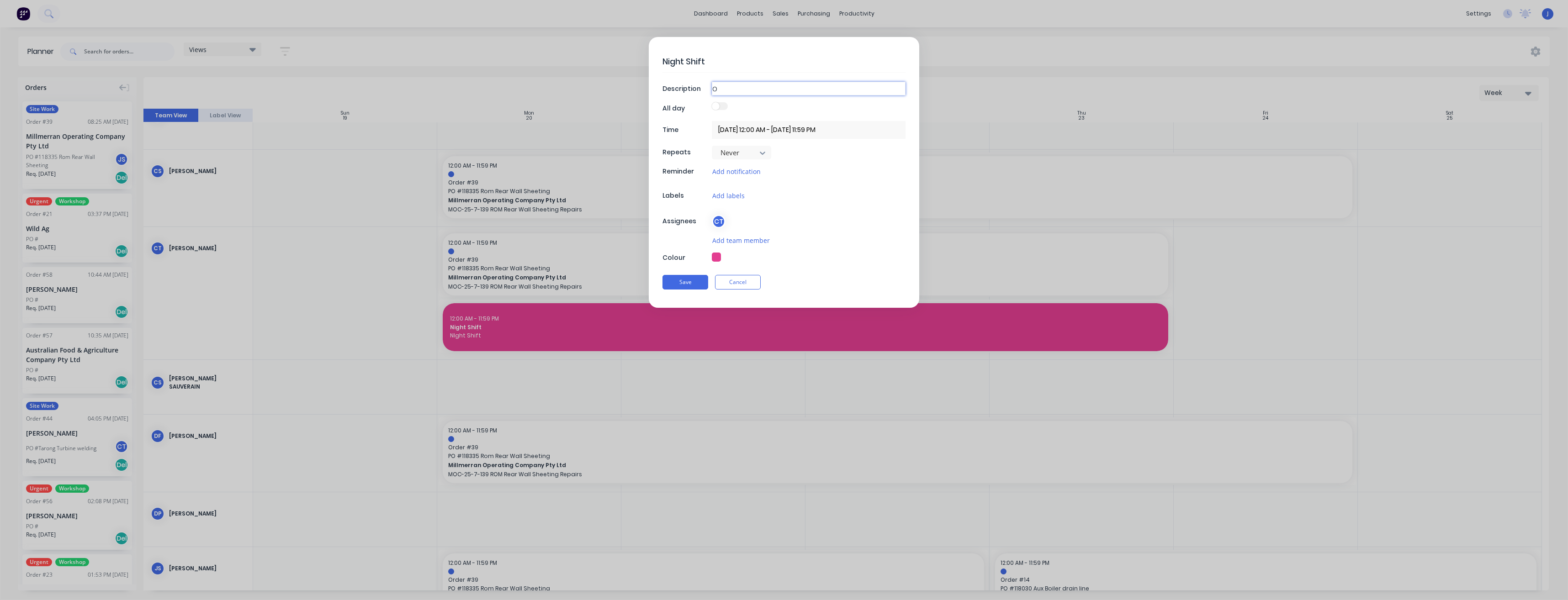
type input "Or"
type textarea "x"
type input "Ord"
type textarea "x"
type input "Orde"
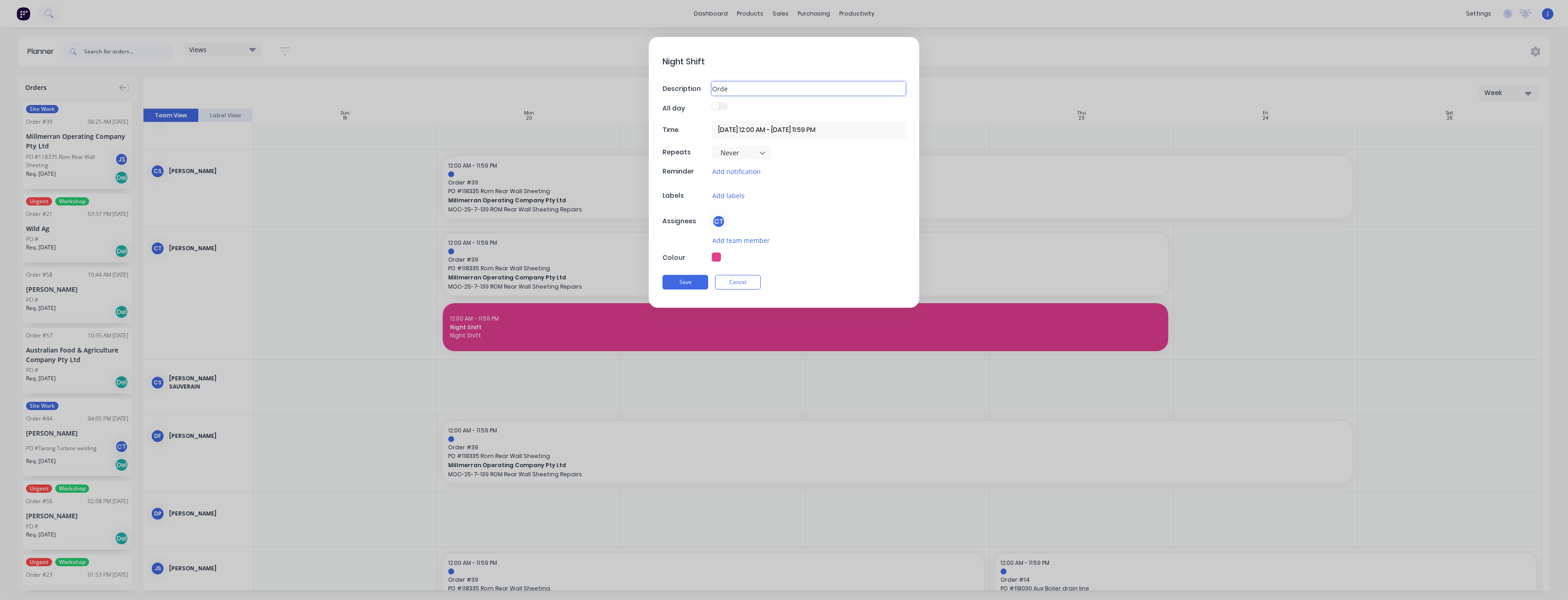
type textarea "x"
type input "Order"
type textarea "x"
type input "Order"
type textarea "x"
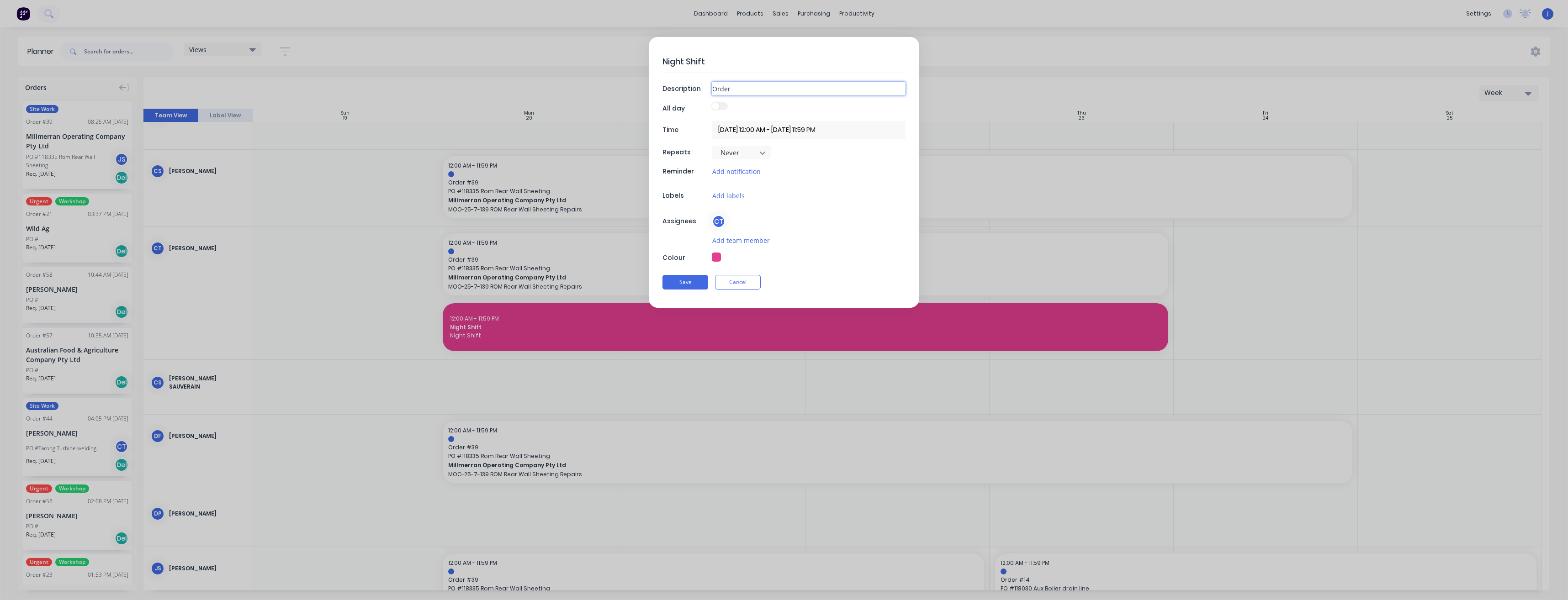
type input "Order #"
type textarea "x"
type input "Order #3"
type textarea "x"
type input "Order #39"
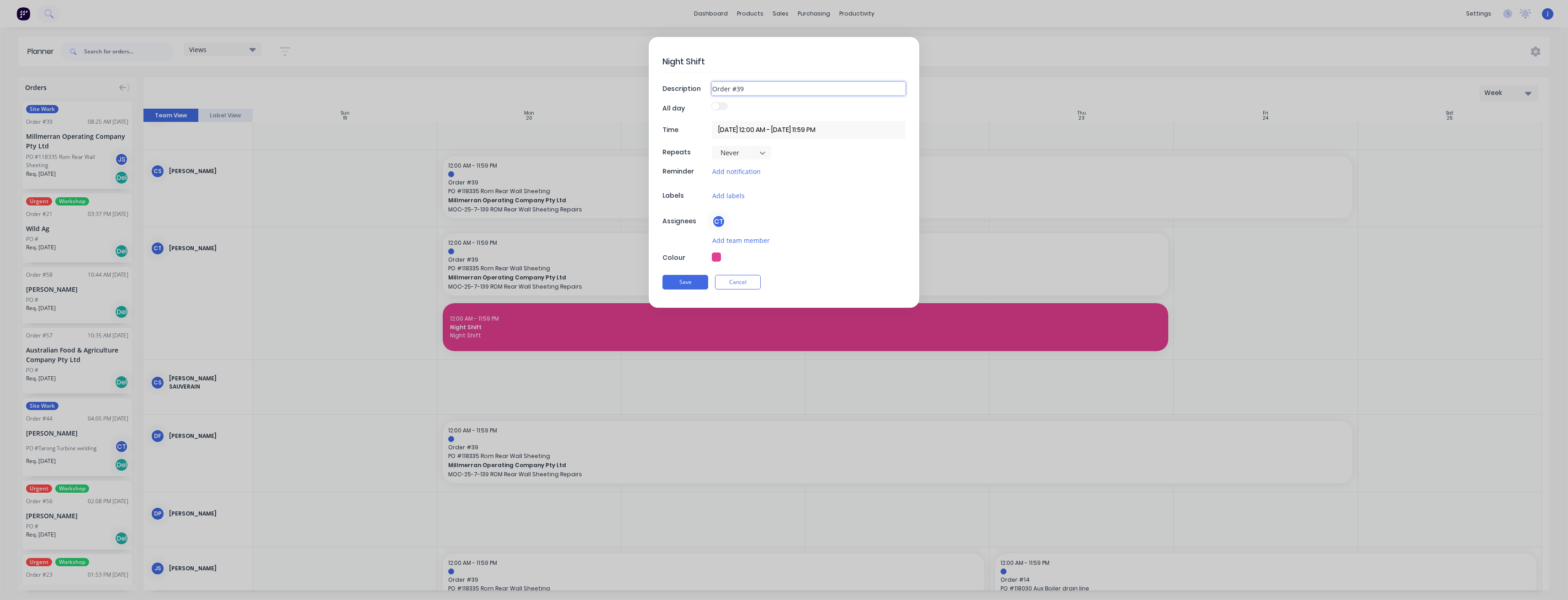
type textarea "x"
type input "Order #39"
type textarea "x"
type input "Order #39 -"
type textarea "x"
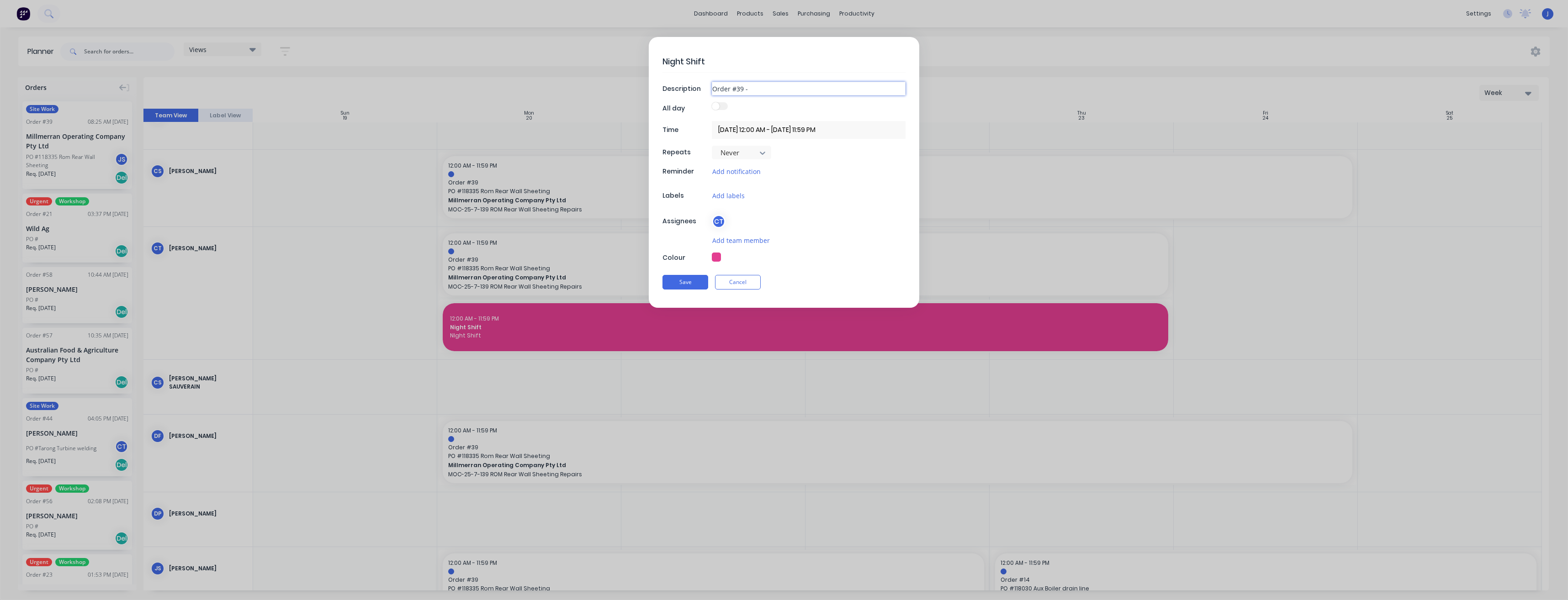
type input "Order #39 -"
type textarea "x"
type input "Order #39 - R"
type textarea "x"
type input "Order #39 - Ro"
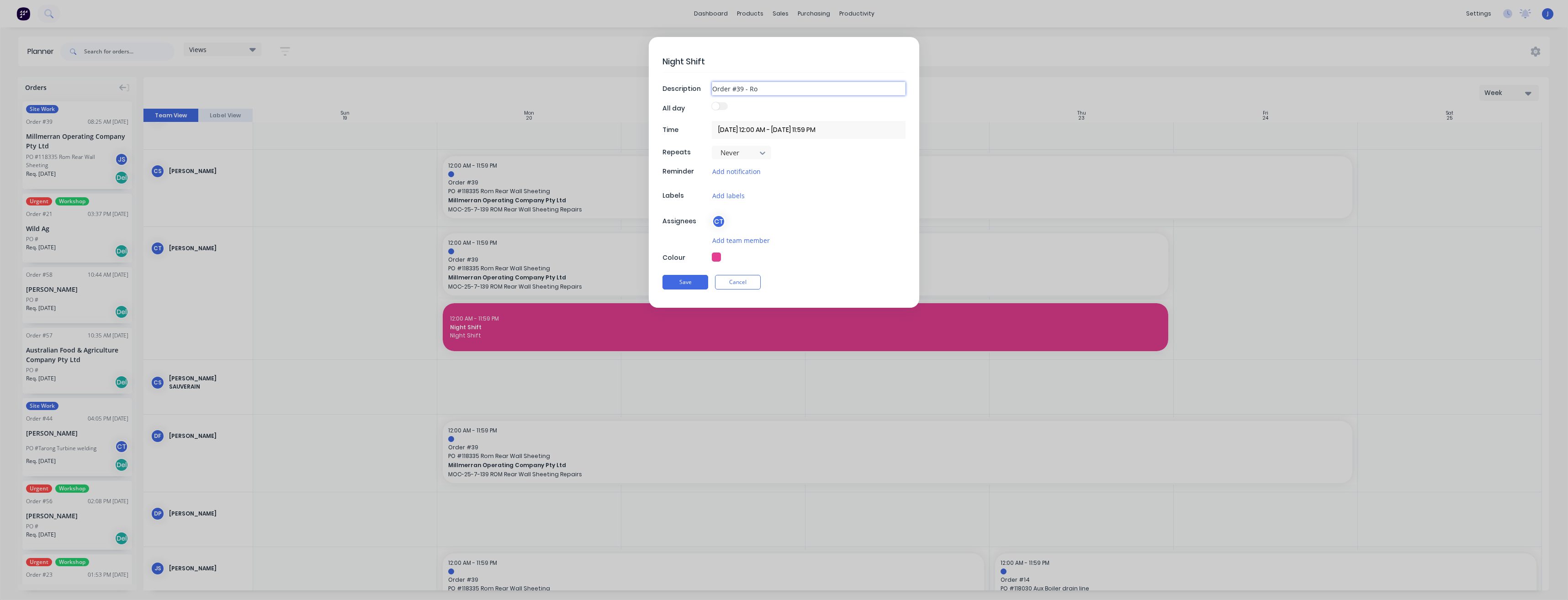
type textarea "x"
type input "Order #39 - Rom"
type textarea "x"
type input "Order #39 - Rom R"
type textarea "x"
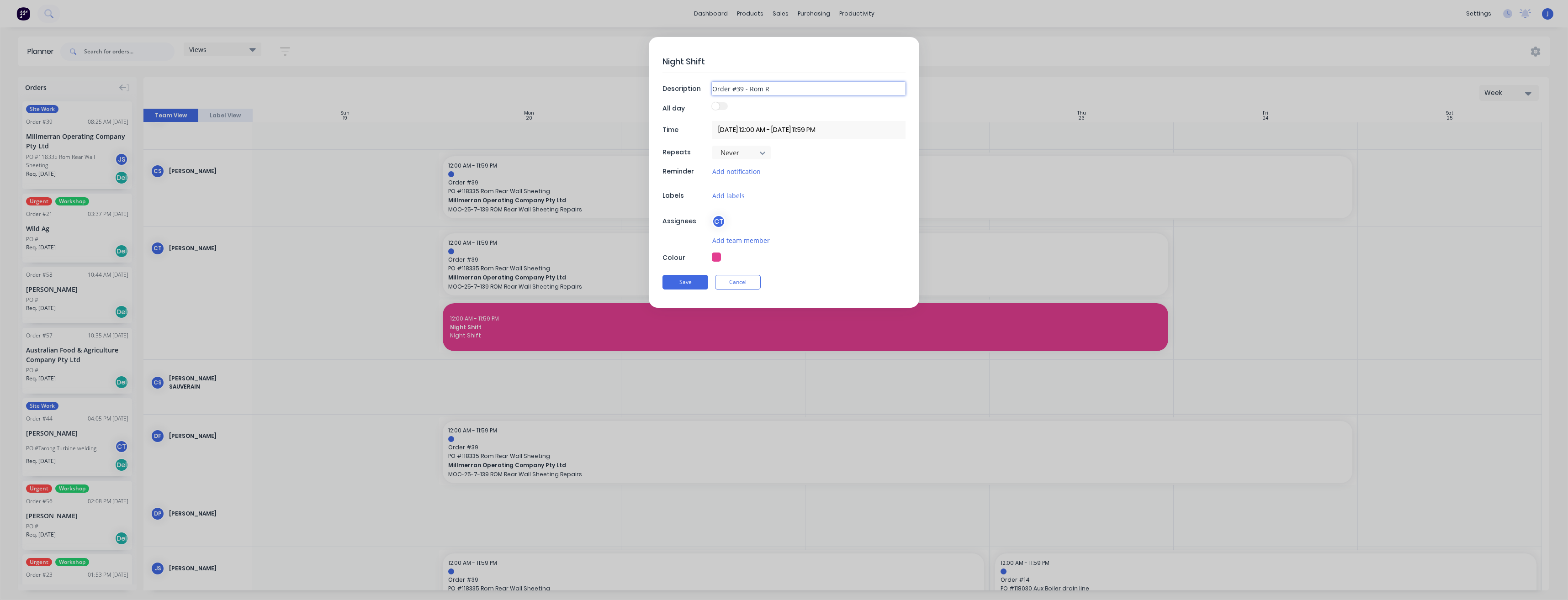
type input "Order #39 - Rom Re"
type textarea "x"
type input "Order #39 - Rom Rea"
type textarea "x"
type input "Order #39 - Rom Rear"
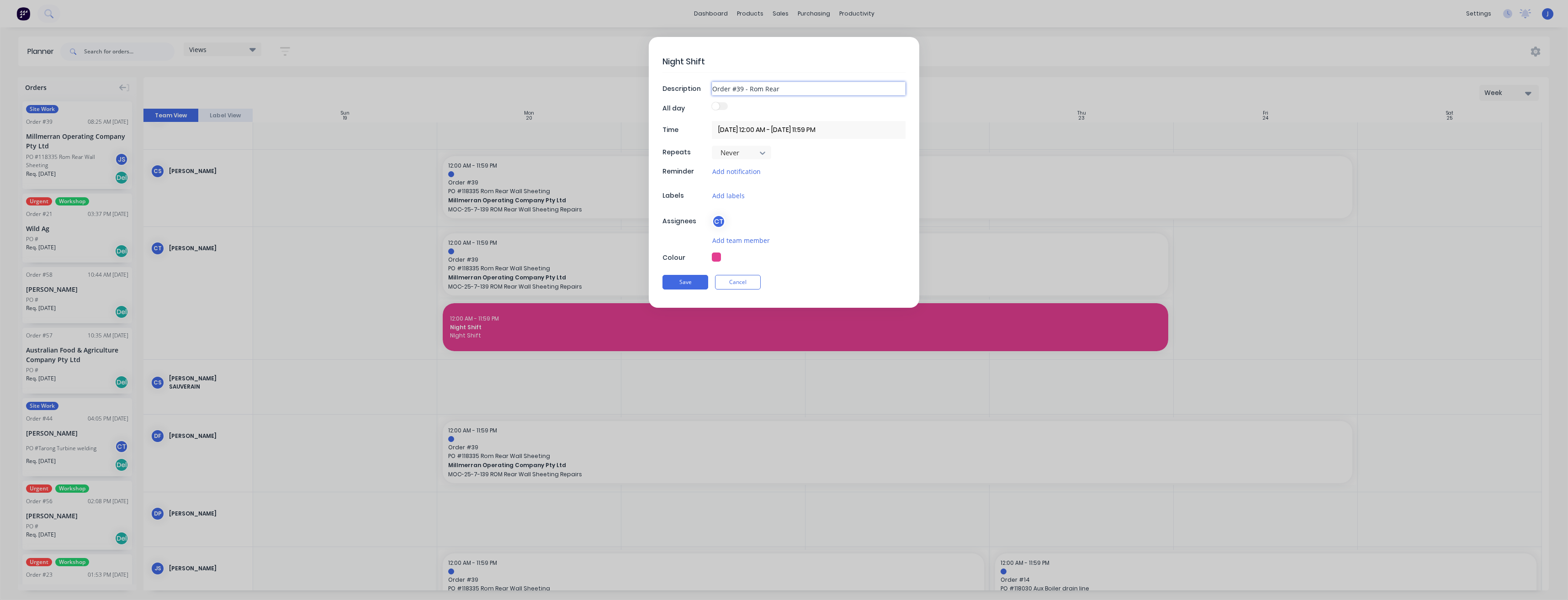
type textarea "x"
type input "Order #39 - Rom Rear"
type textarea "x"
type input "Order #39 - Rom Rear W"
type textarea "x"
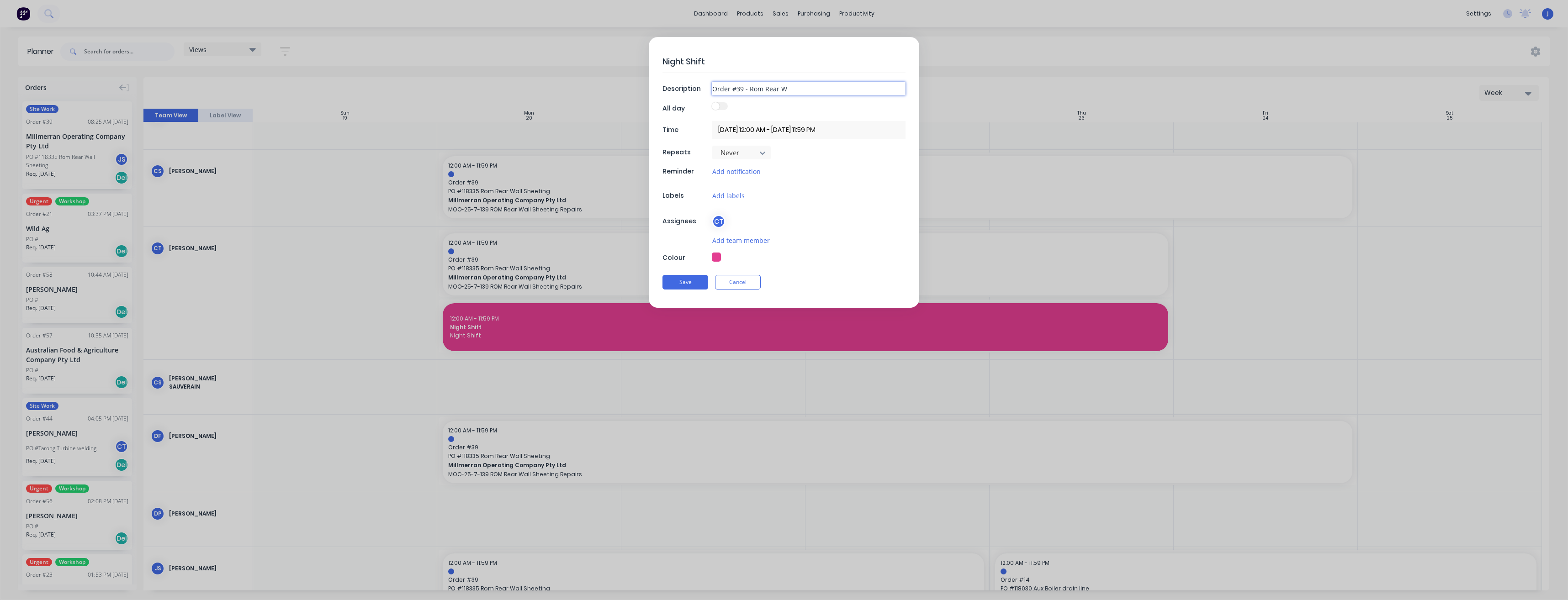
type input "Order #39 - Rom Rear Wa"
type textarea "x"
type input "Order #39 - Rom Rear Wal"
type textarea "x"
type input "Order #39 - Rom Rear Wall"
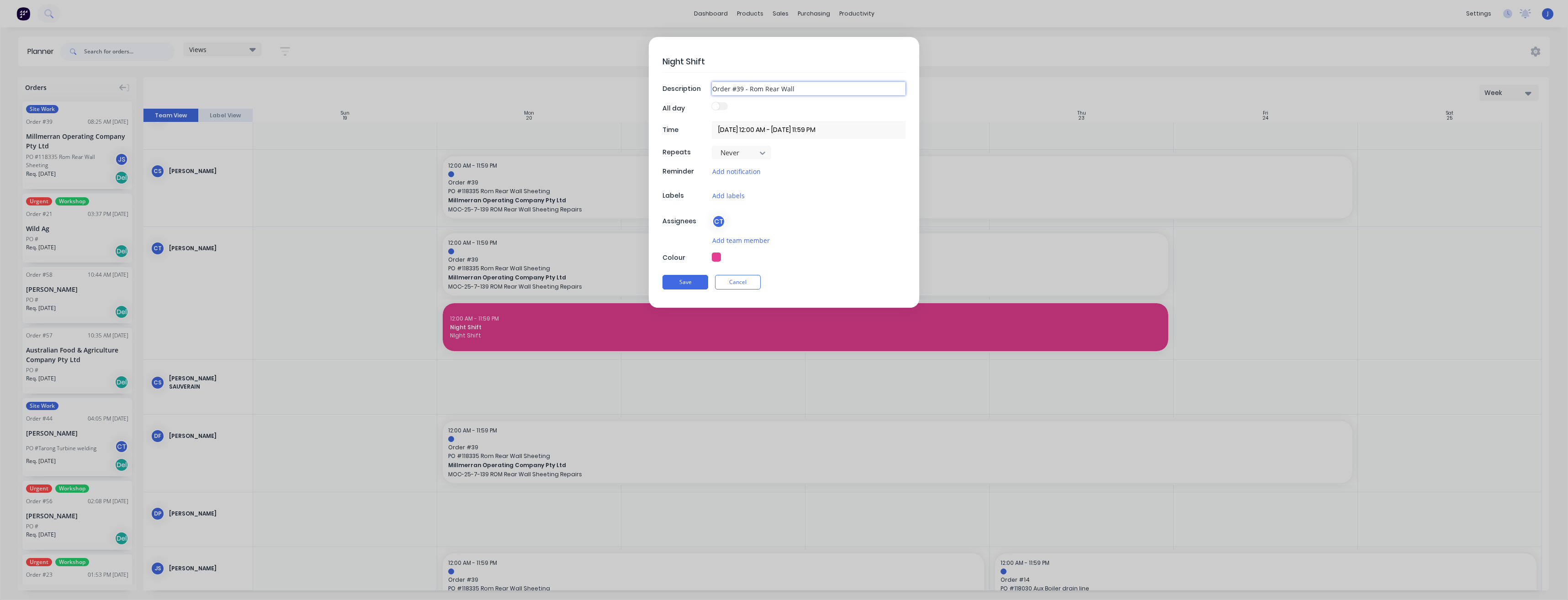
type textarea "x"
type input "Order #39 - Rom Rear Wall"
type textarea "x"
type input "Order #39 - Rom Rear Wall S"
type textarea "x"
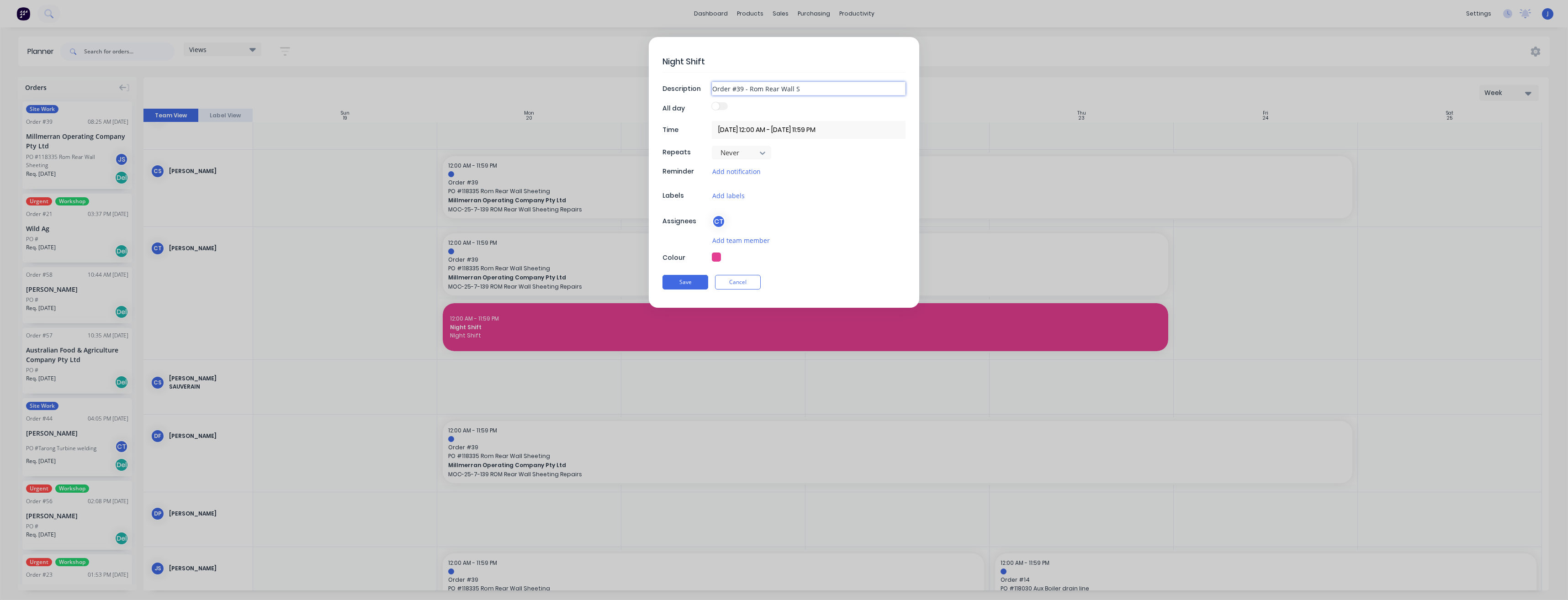
type input "Order #39 - Rom Rear Wall Sh"
type textarea "x"
type input "Order #39 - Rom Rear Wall She"
type textarea "x"
type input "Order #39 - Rom Rear Wall Shee"
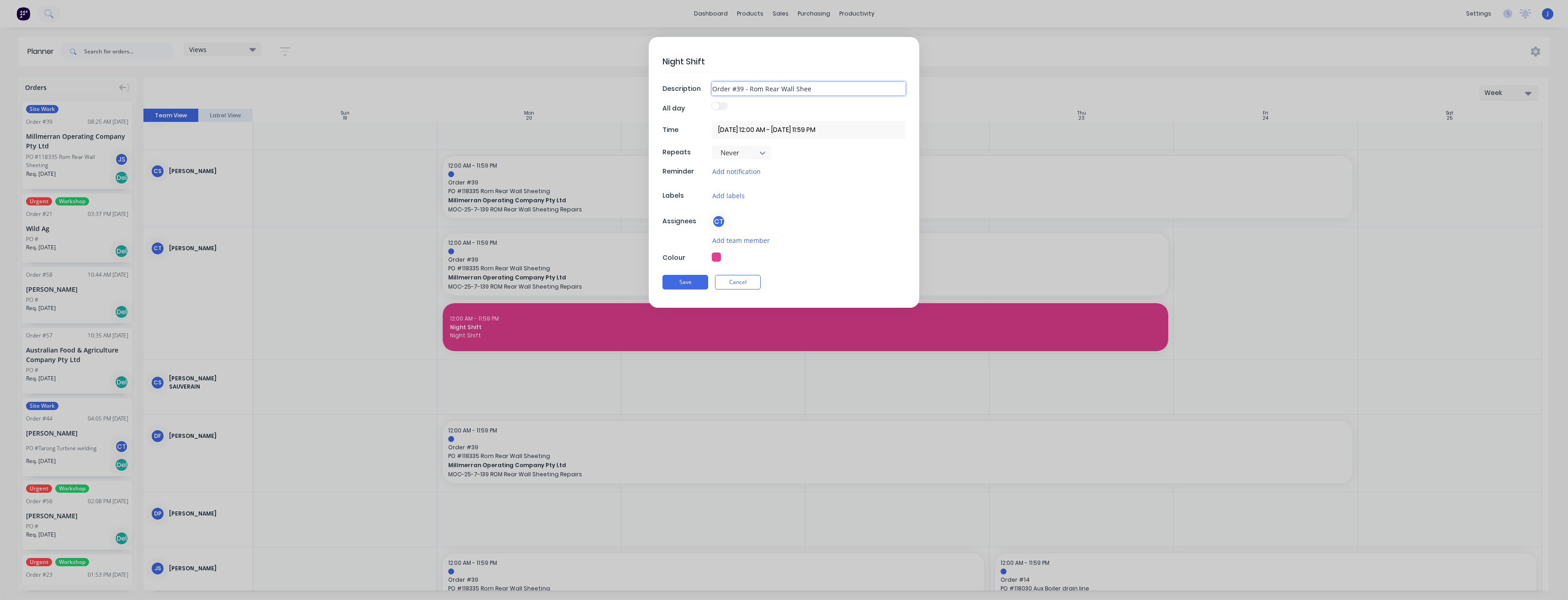
type textarea "x"
type input "Order #39 - Rom Rear Wall Sheet"
type textarea "x"
type input "Order #39 - Rom Rear Wall Sheeti"
type textarea "x"
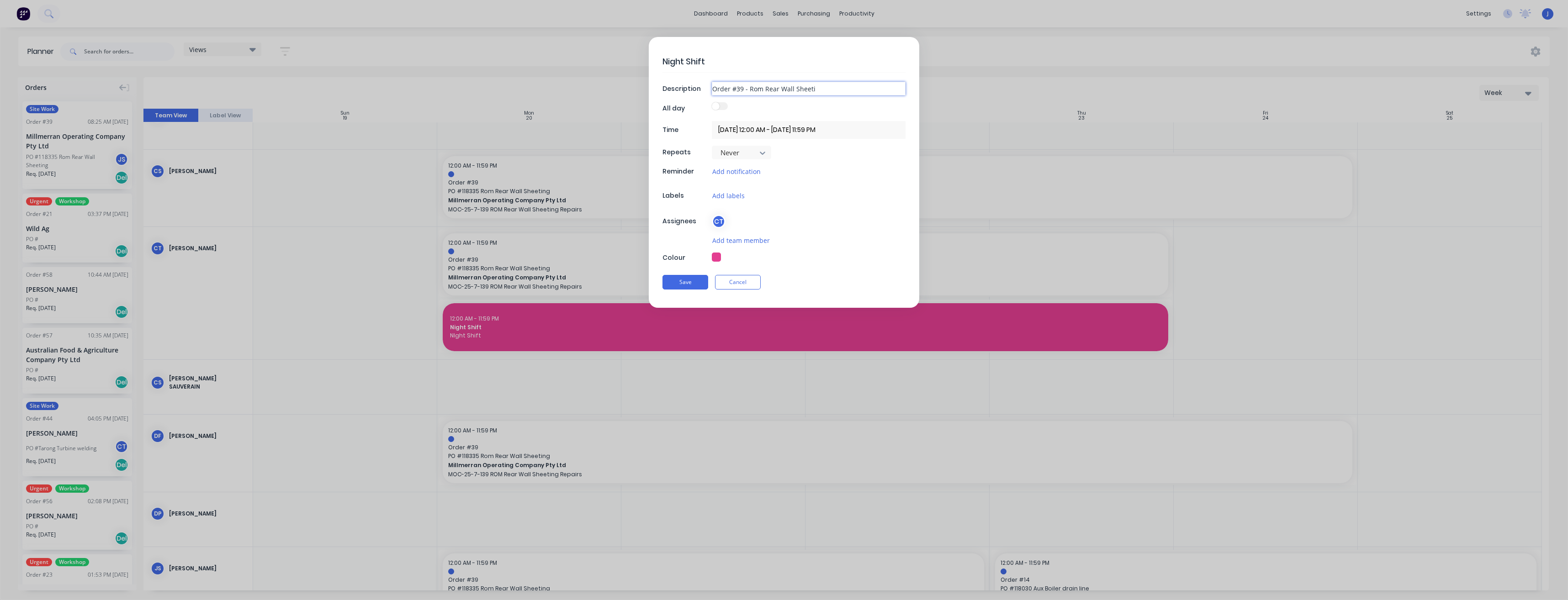
type input "Order #39 - Rom Rear Wall Sheetin"
type textarea "x"
type input "Order #39 - Rom Rear Wall Sheeting"
type textarea "x"
type input "Order #39 - Rom Rear Wall Sheeting"
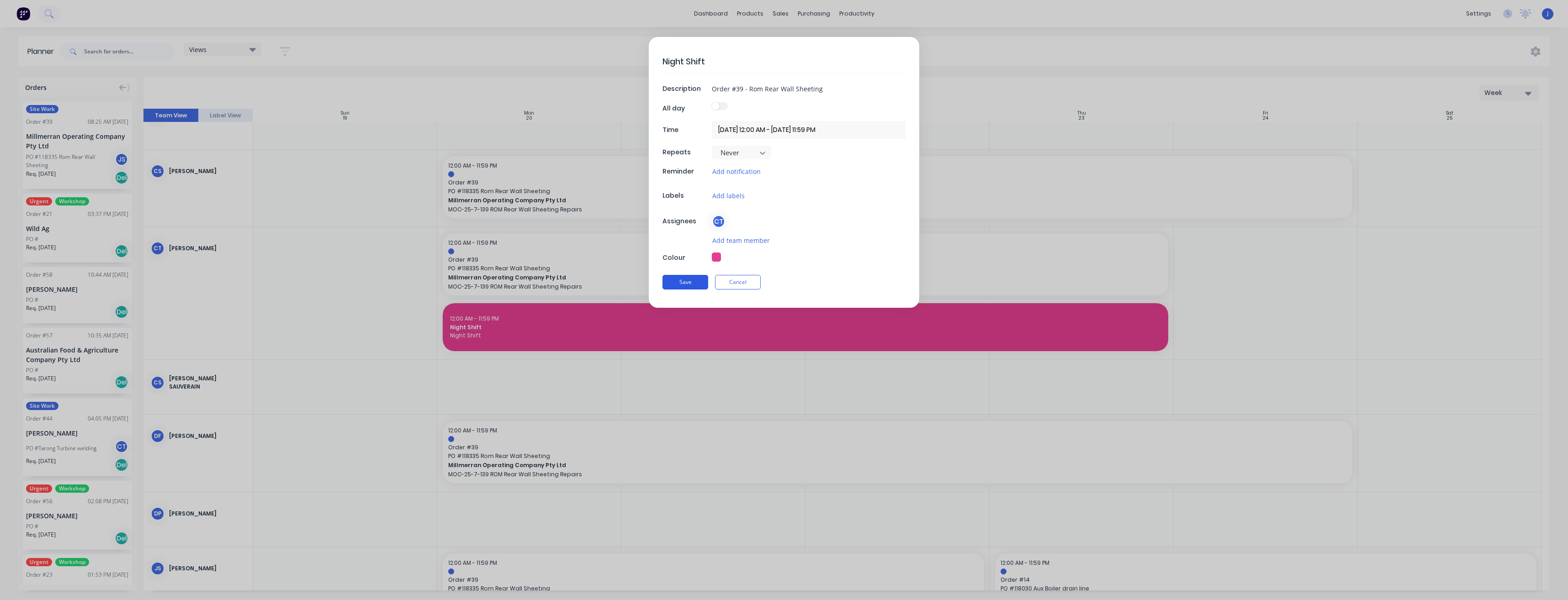
click at [694, 280] on button "Save" at bounding box center [685, 282] width 46 height 14
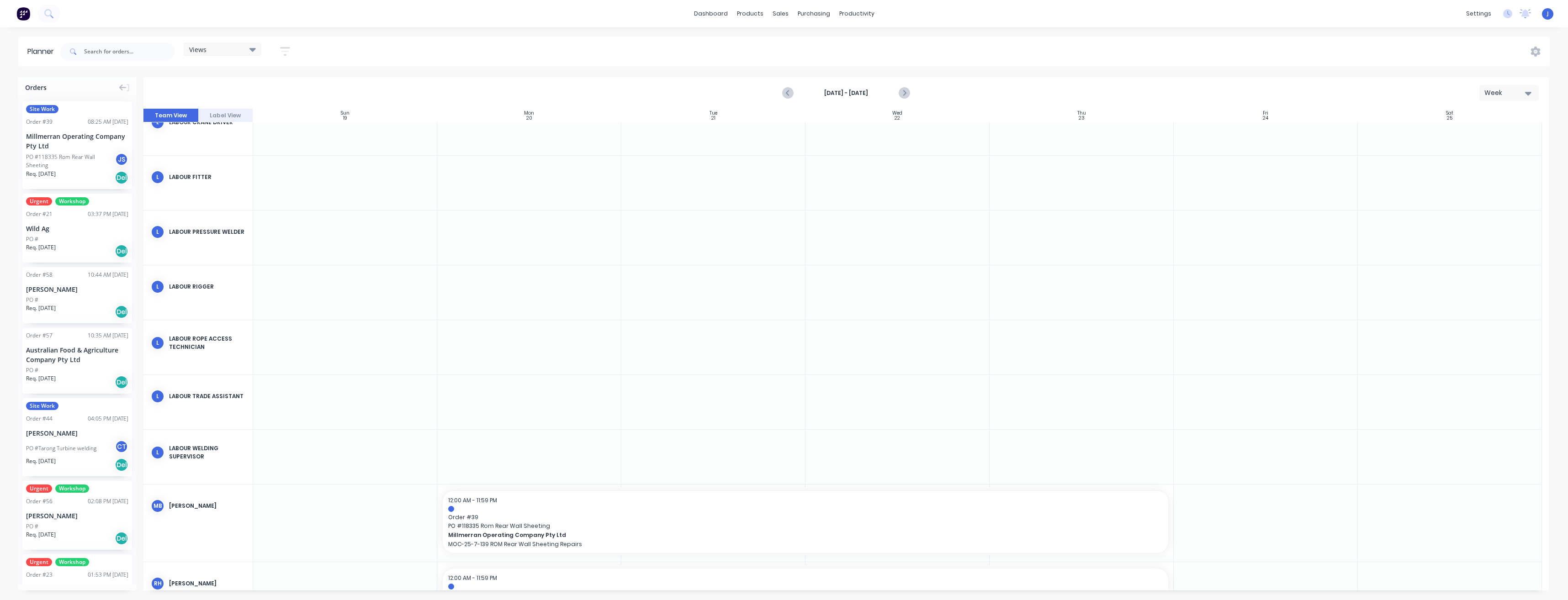
scroll to position [1445, 0]
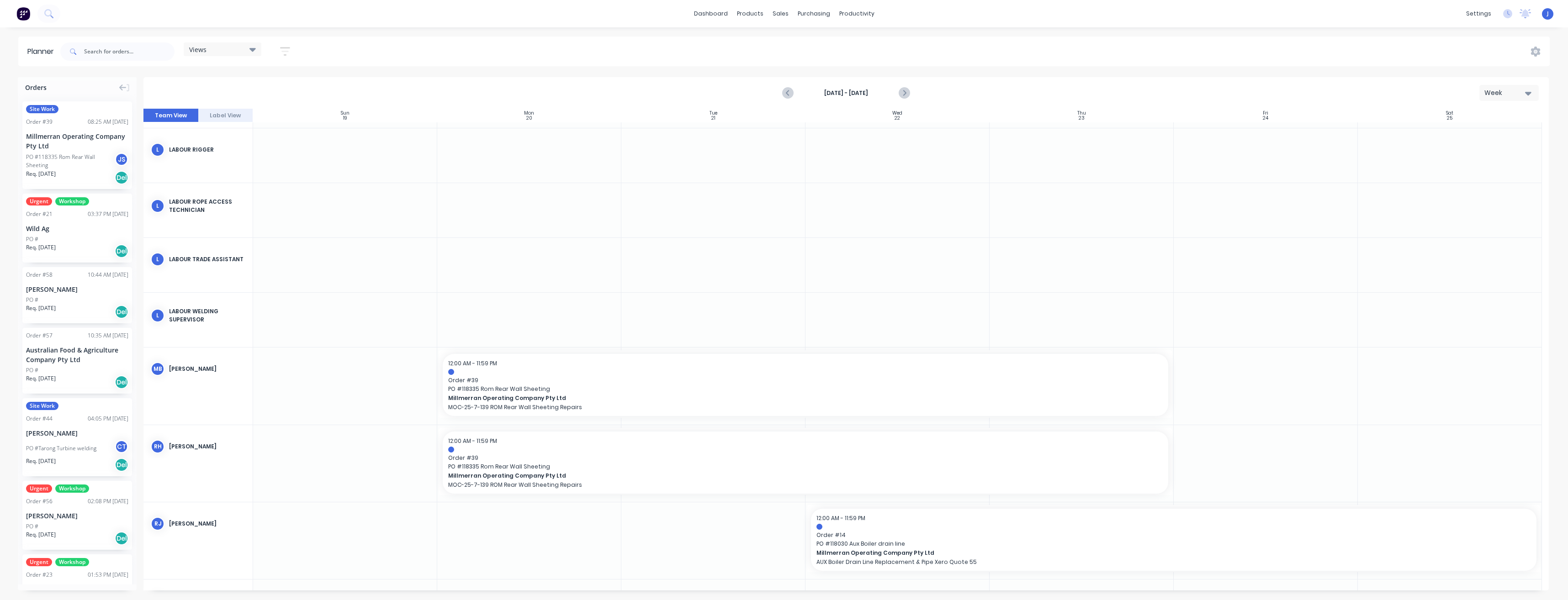
click at [454, 499] on div at bounding box center [529, 464] width 184 height 76
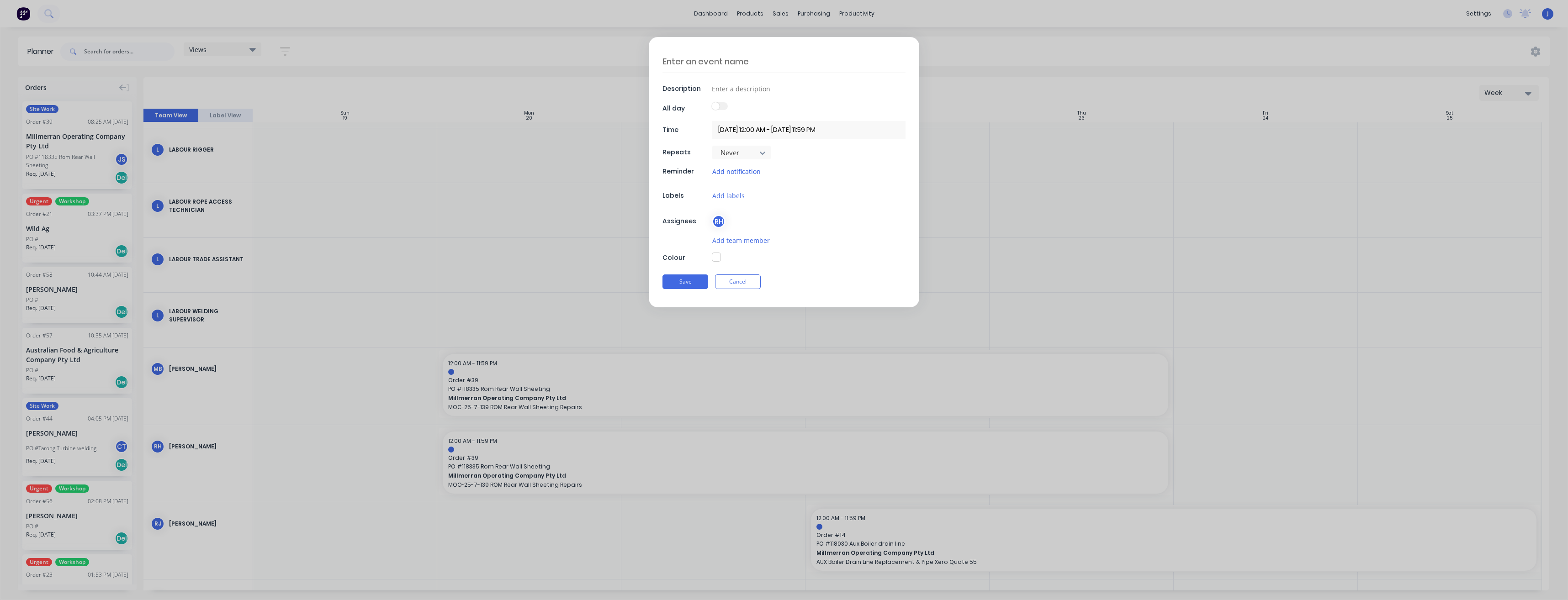
click at [750, 173] on button "Add notification" at bounding box center [736, 171] width 49 height 11
click at [811, 174] on icon at bounding box center [809, 173] width 4 height 4
click at [731, 196] on button "Add labels" at bounding box center [729, 196] width 34 height 11
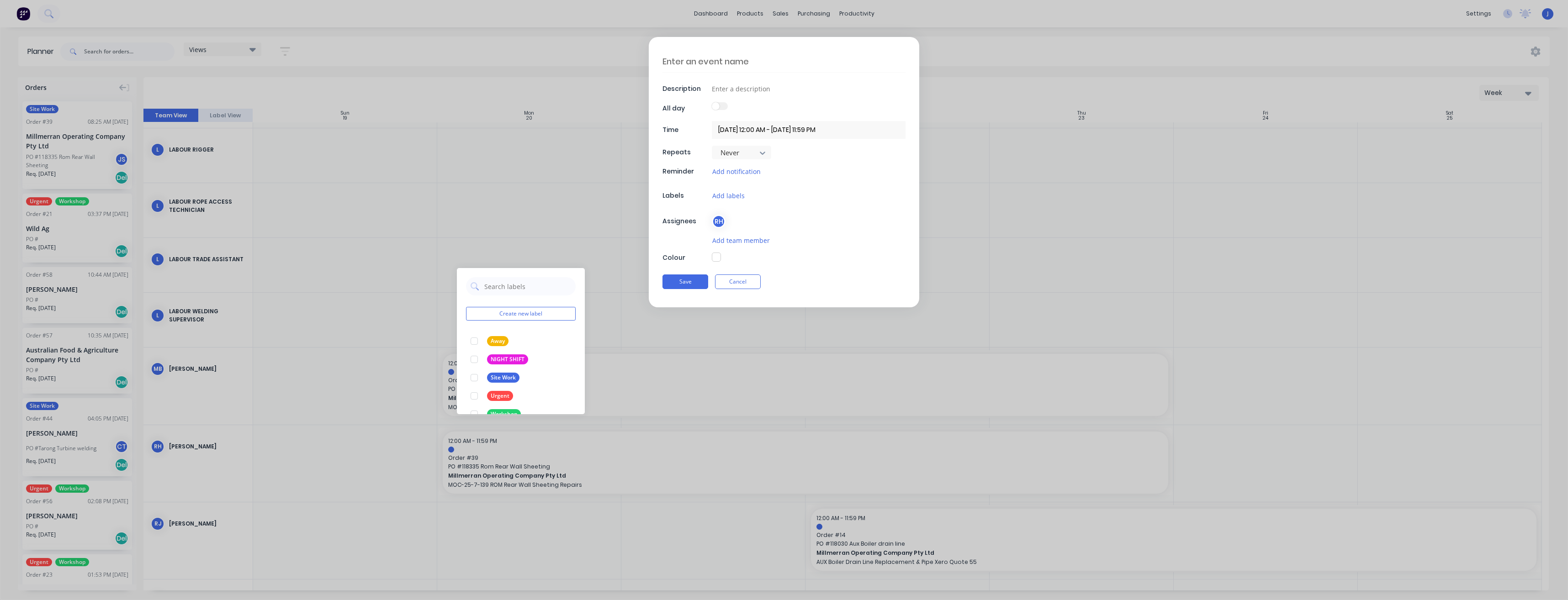
click at [597, 205] on form "Description All day Time 20/10/2025 12:00 AM - 20/10/2025 11:59 PM Repeats Neve…" at bounding box center [784, 172] width 1549 height 271
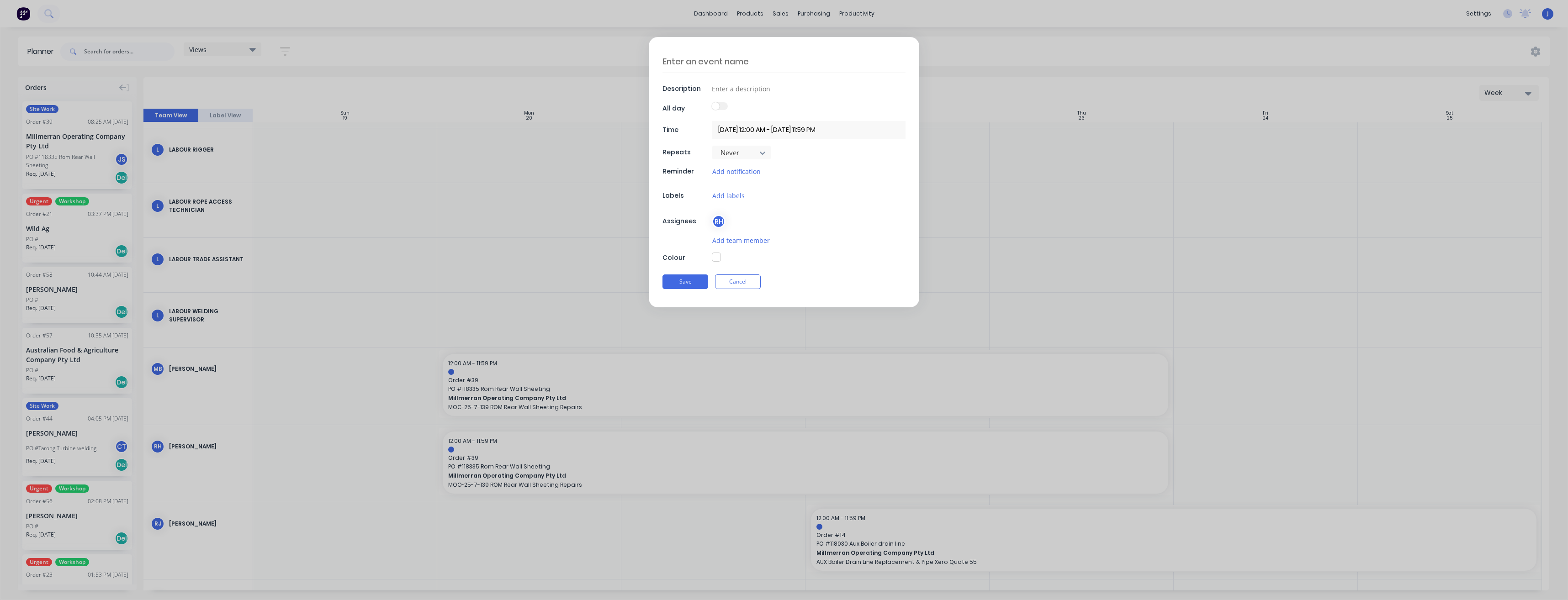
click at [724, 106] on label at bounding box center [720, 106] width 16 height 8
click at [712, 102] on input "checkbox" at bounding box center [712, 102] width 0 height 0
type textarea "x"
type input "20/10/2025 - 20/10/2025"
click at [716, 107] on label at bounding box center [720, 106] width 16 height 8
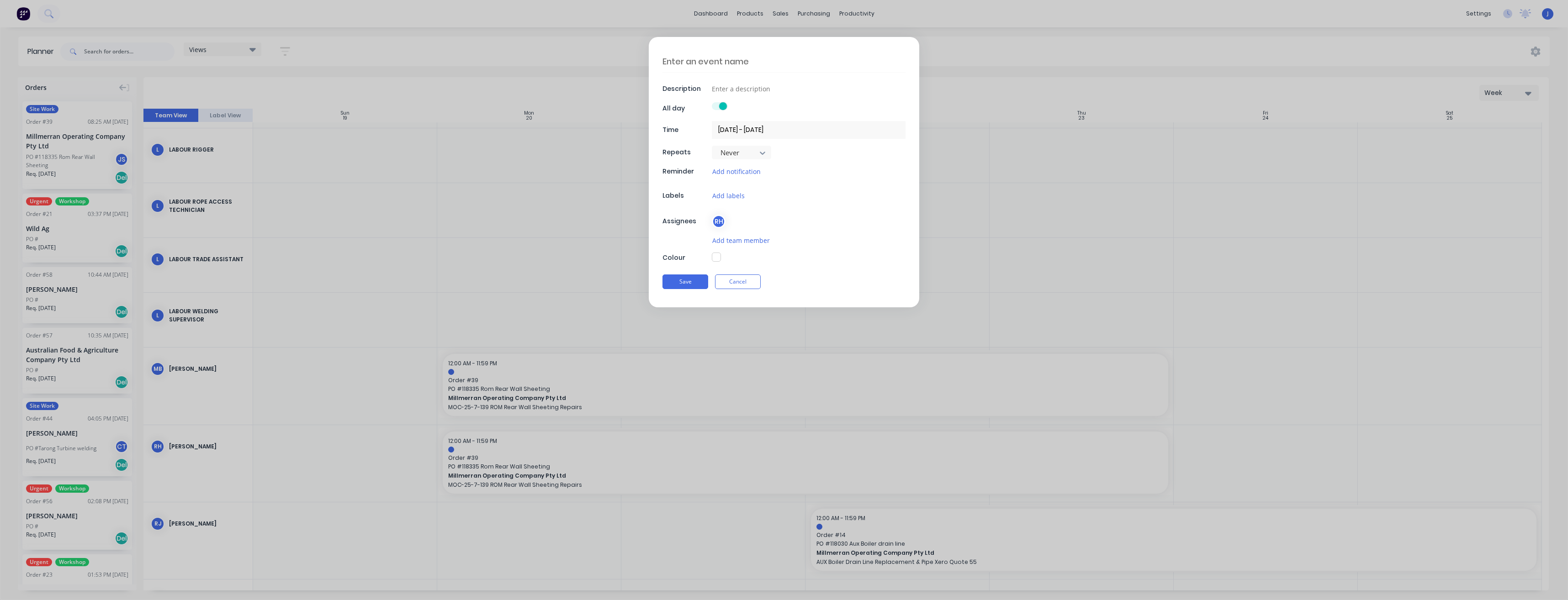
click at [712, 102] on input "checkbox" at bounding box center [712, 102] width 0 height 0
type textarea "x"
type input "20/10/2025 12:00 AM - 20/10/2025 11:59 PM"
click at [740, 284] on button "Cancel" at bounding box center [738, 281] width 46 height 14
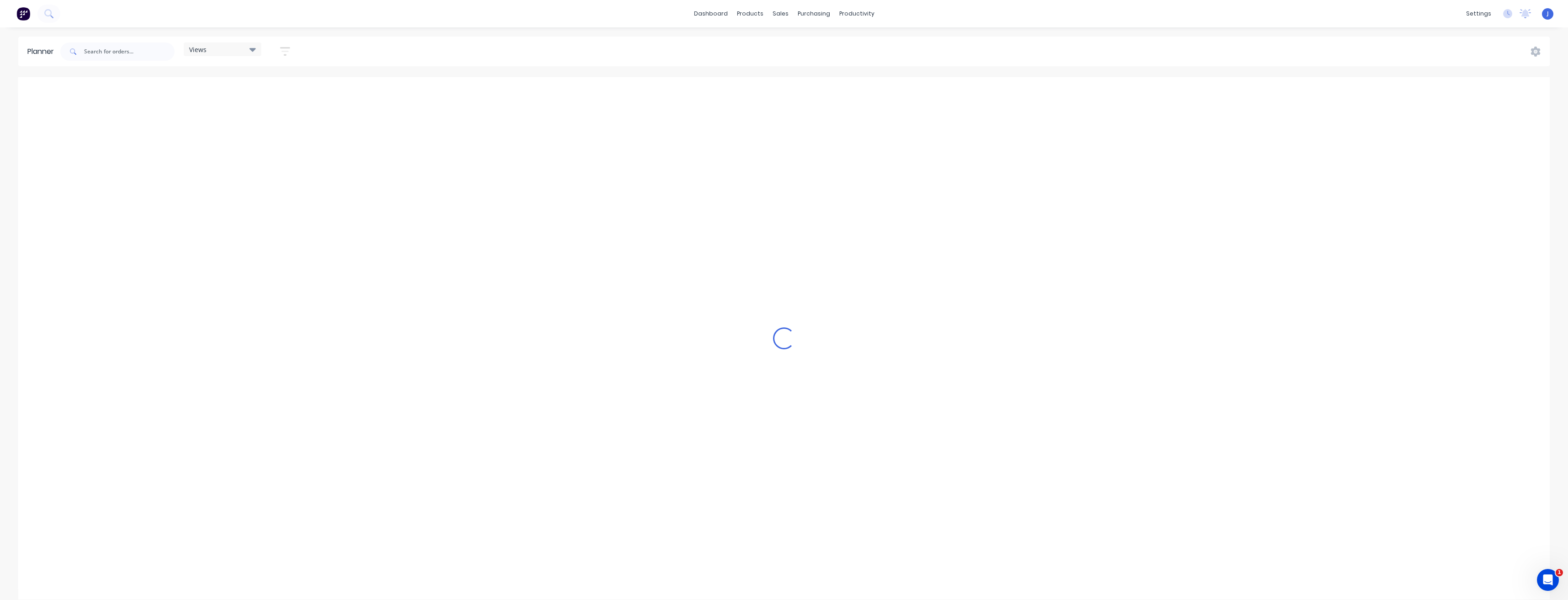
scroll to position [0, 1170]
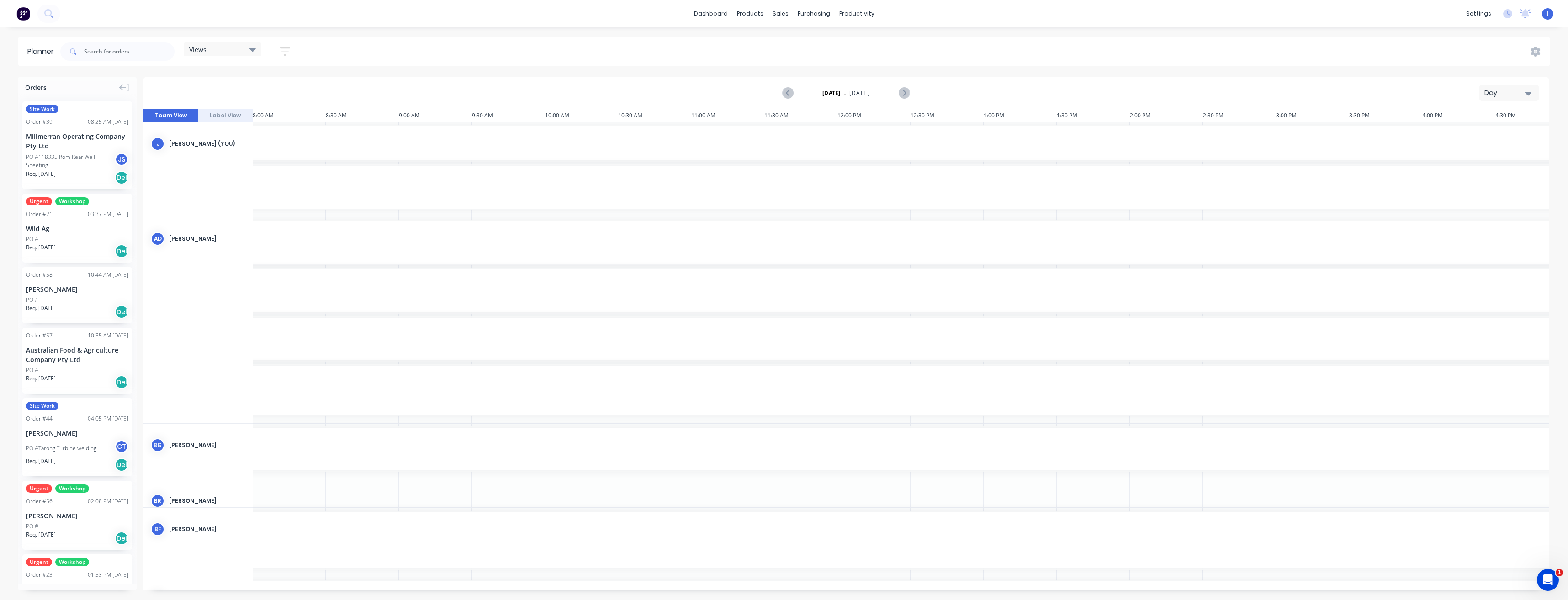
click at [1527, 96] on icon "button" at bounding box center [1528, 93] width 6 height 10
click at [1496, 136] on div "Week" at bounding box center [1492, 136] width 91 height 19
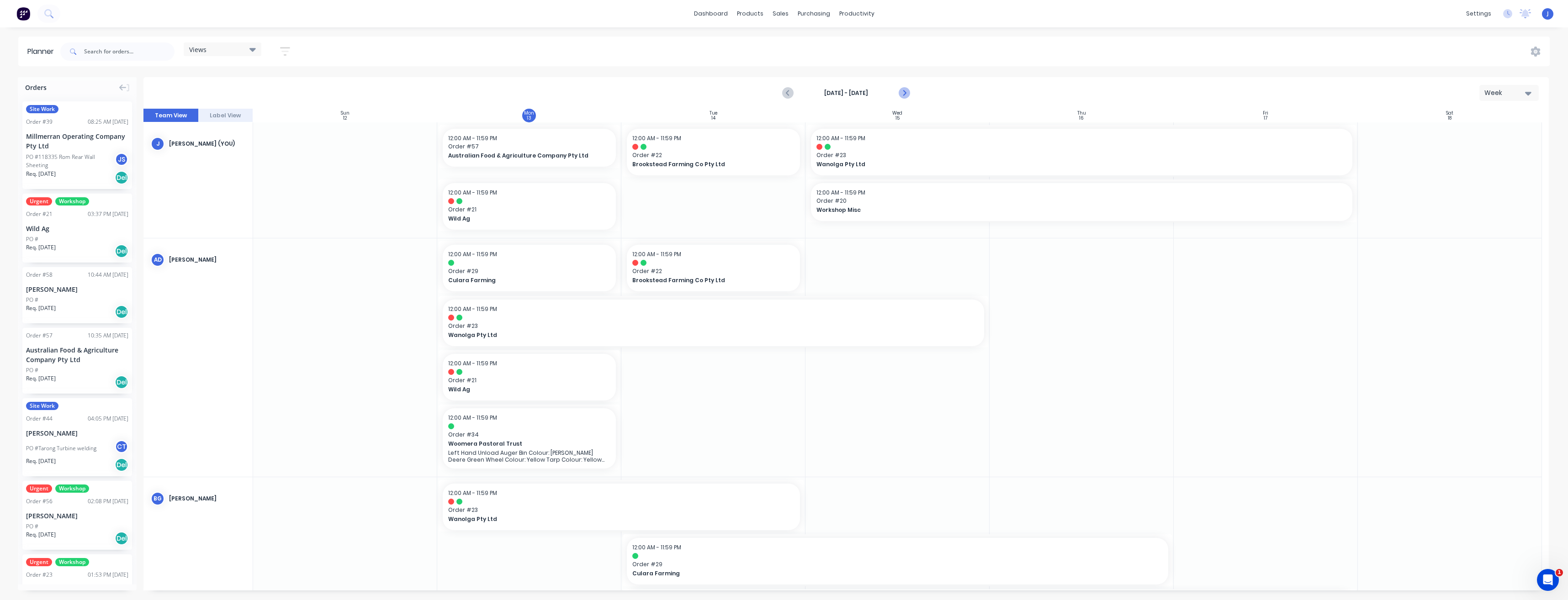
click at [907, 97] on icon "Next page" at bounding box center [904, 93] width 11 height 11
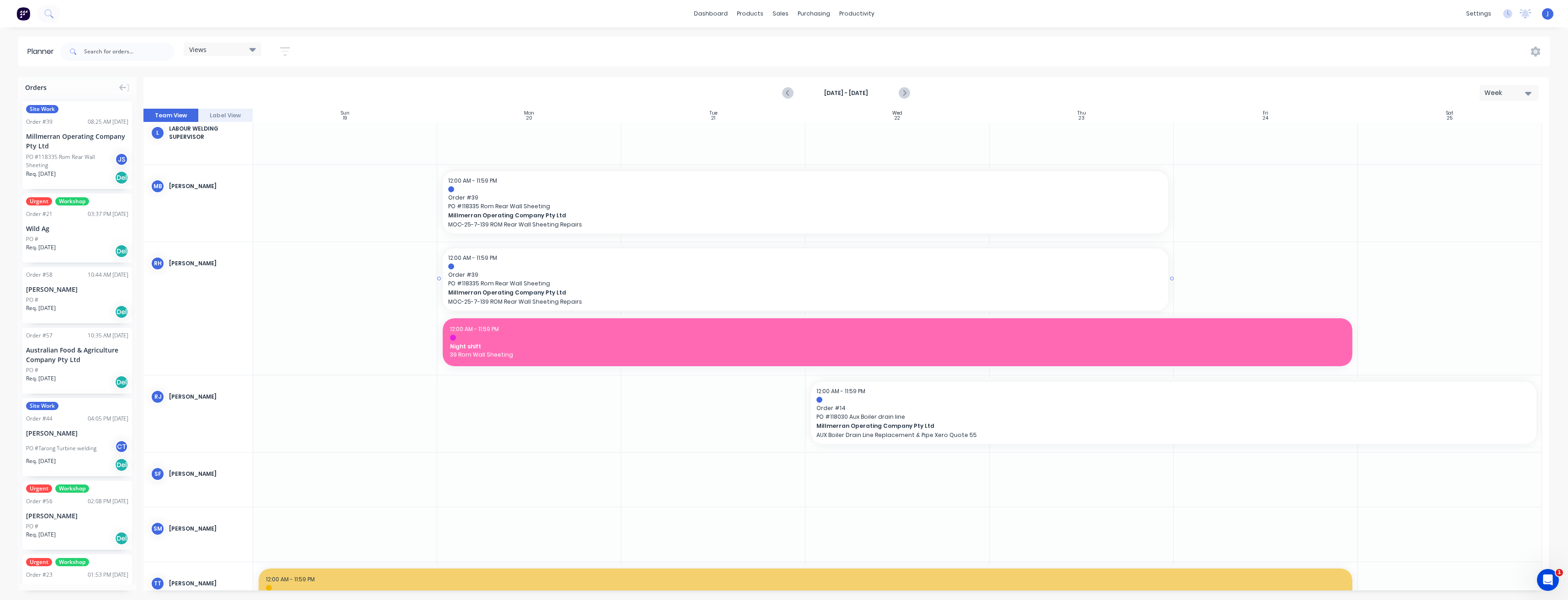
scroll to position [1599, 0]
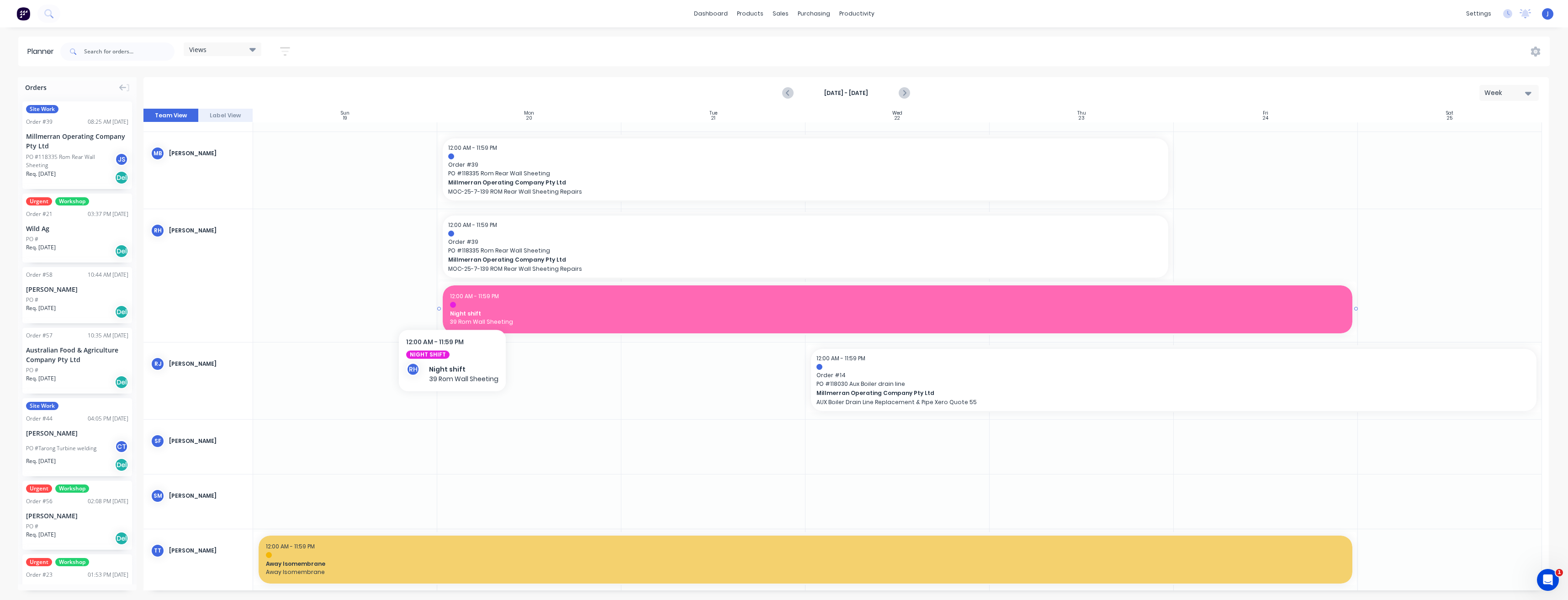
click at [452, 305] on div at bounding box center [453, 305] width 6 height 6
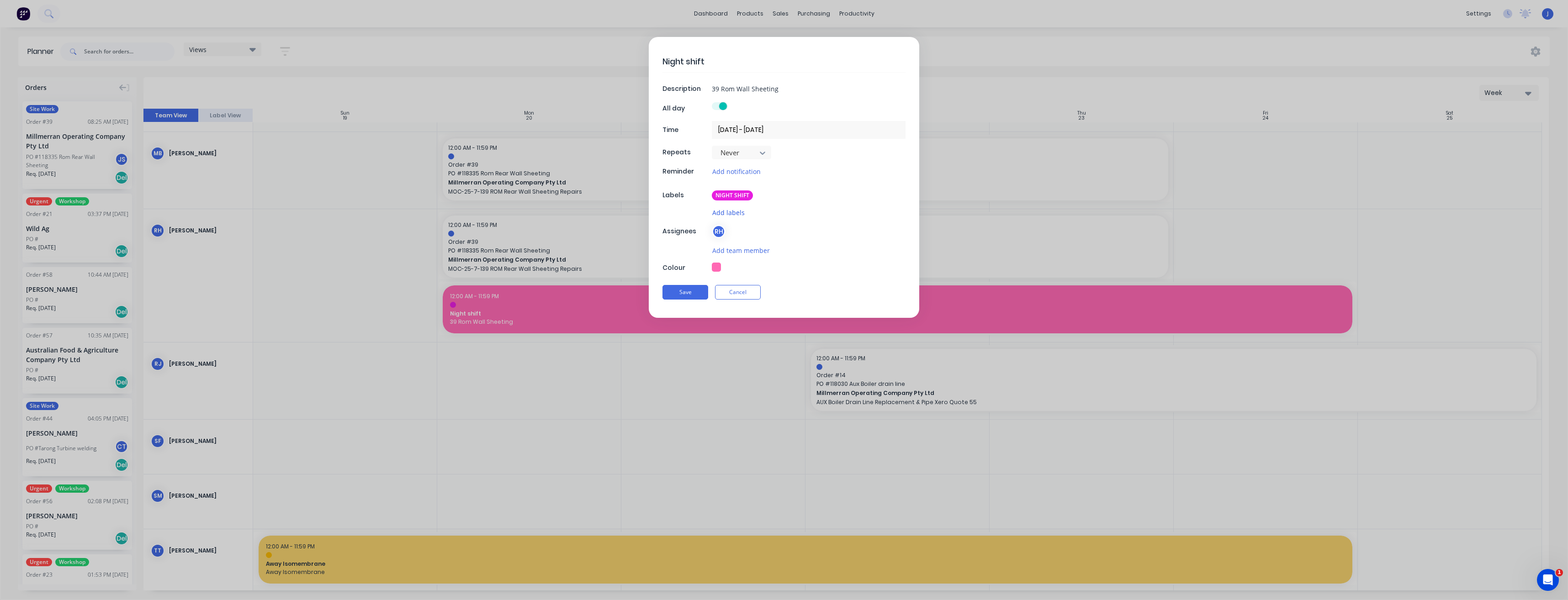
click at [729, 213] on button "Add labels" at bounding box center [729, 212] width 34 height 11
click at [730, 310] on div at bounding box center [729, 311] width 19 height 19
click at [822, 173] on div "Add notification" at bounding box center [809, 171] width 194 height 11
click at [687, 291] on button "Save" at bounding box center [685, 292] width 46 height 14
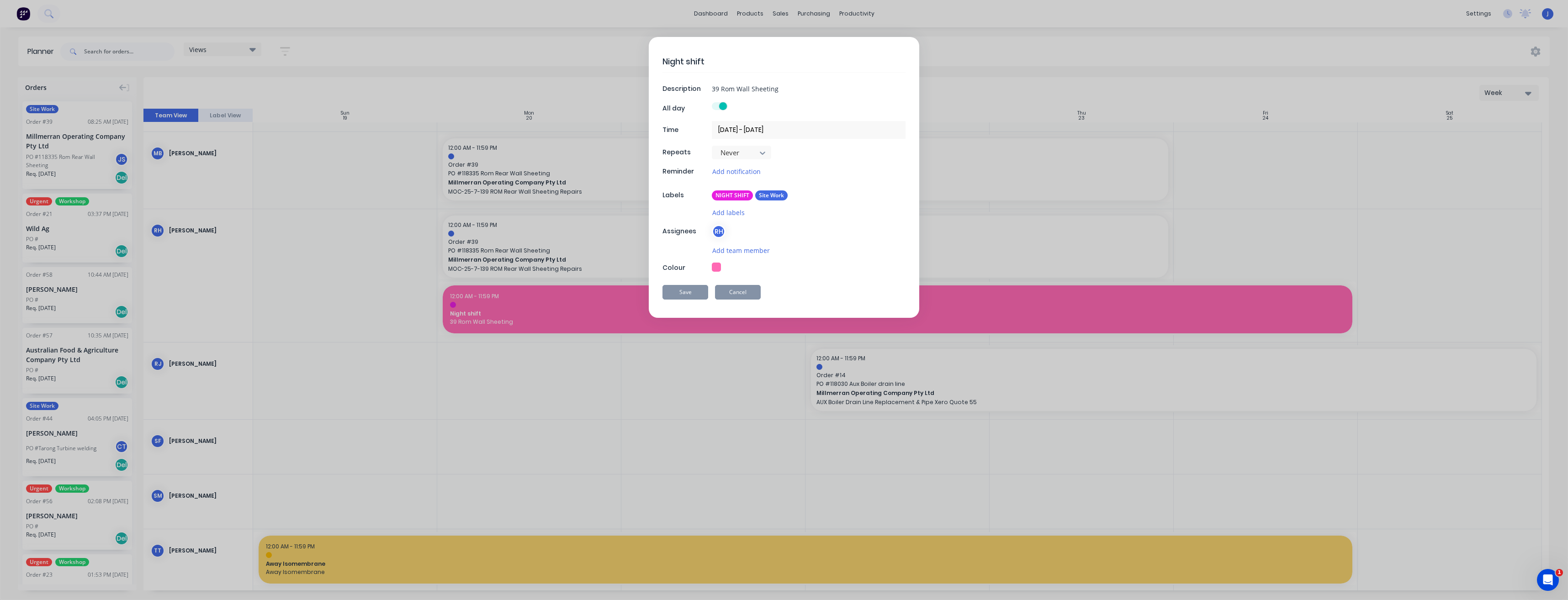
type textarea "x"
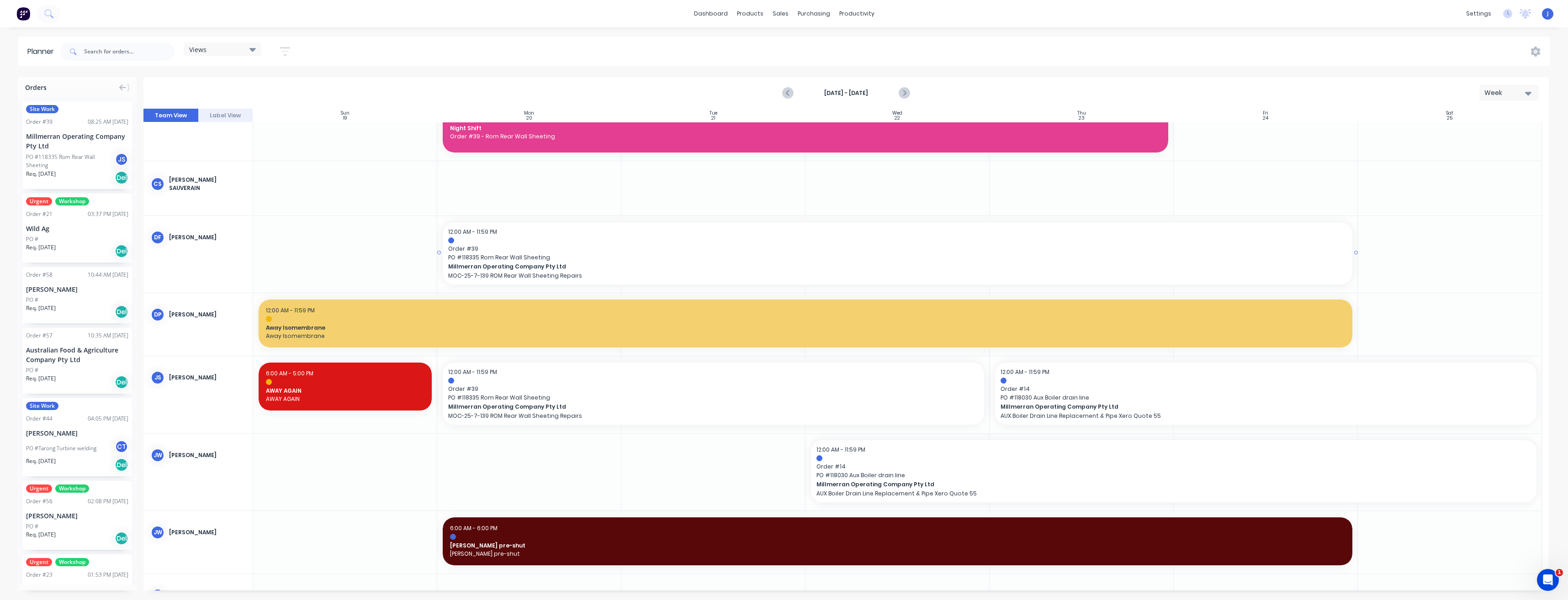
scroll to position [549, 0]
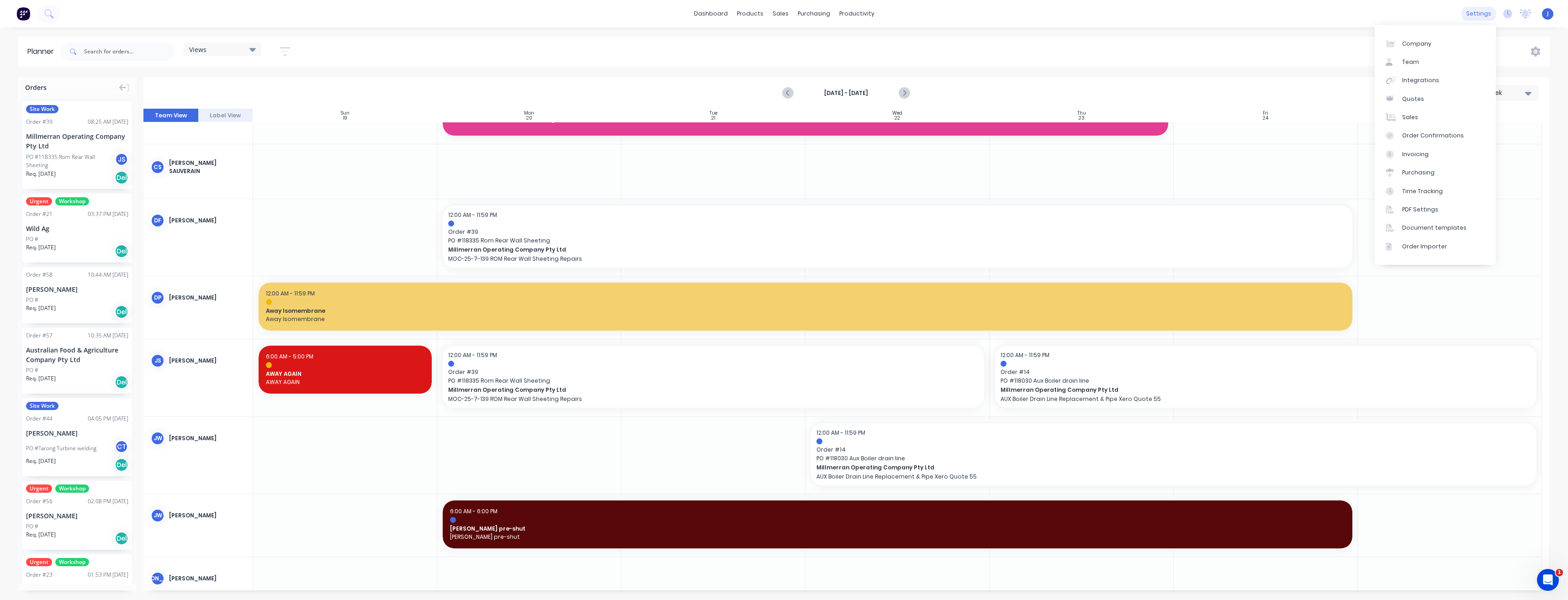
click at [1482, 14] on div "settings" at bounding box center [1479, 14] width 34 height 14
click at [1419, 65] on link "Team" at bounding box center [1436, 62] width 121 height 19
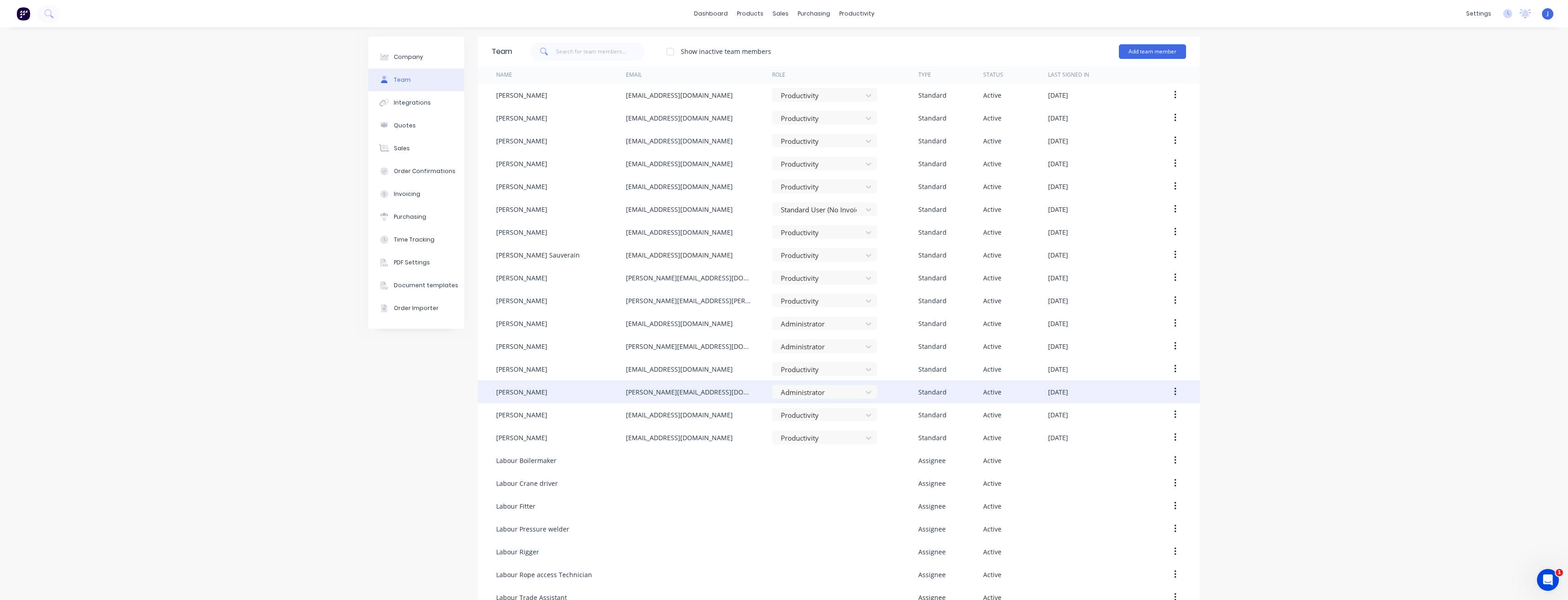
click at [525, 392] on div "[PERSON_NAME]" at bounding box center [522, 391] width 51 height 9
click at [509, 395] on div "[PERSON_NAME]" at bounding box center [522, 391] width 51 height 9
click at [506, 392] on div "[PERSON_NAME]" at bounding box center [522, 391] width 51 height 9
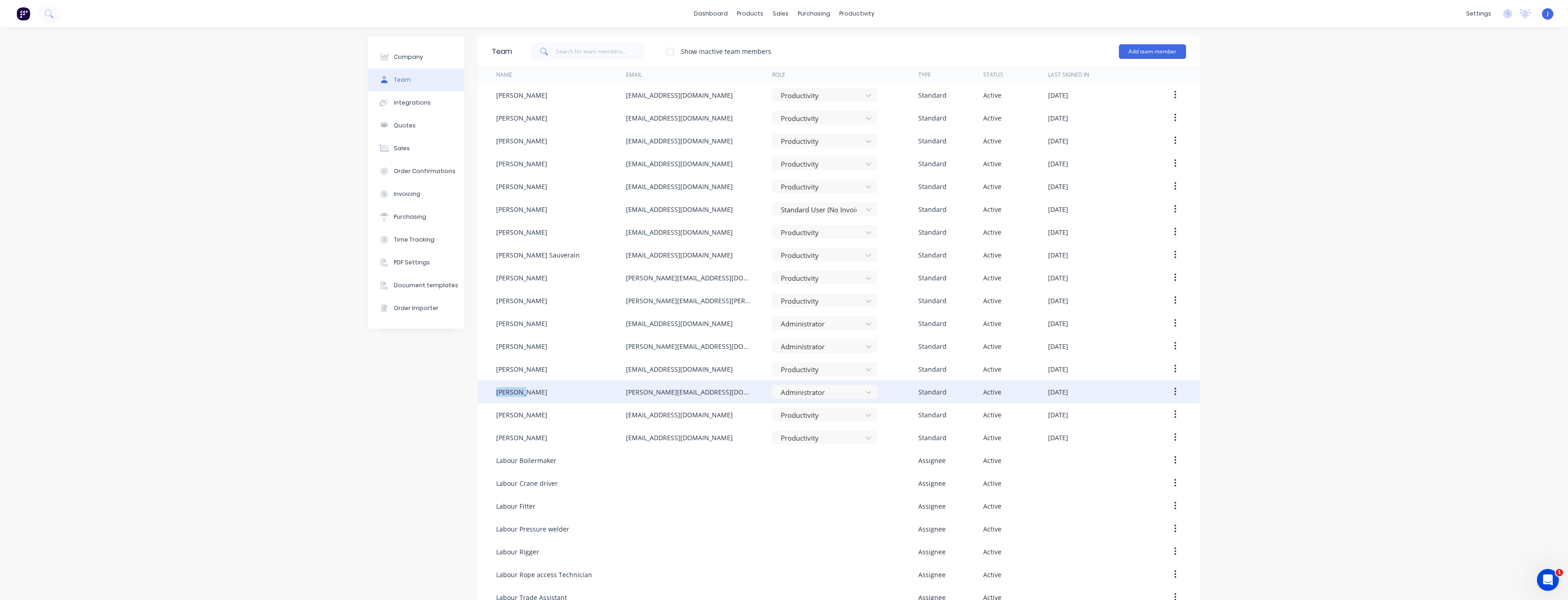
click at [506, 392] on div "[PERSON_NAME]" at bounding box center [522, 391] width 51 height 9
click at [1174, 393] on icon "button" at bounding box center [1175, 392] width 2 height 10
click at [1139, 416] on div "Edit" at bounding box center [1142, 416] width 71 height 14
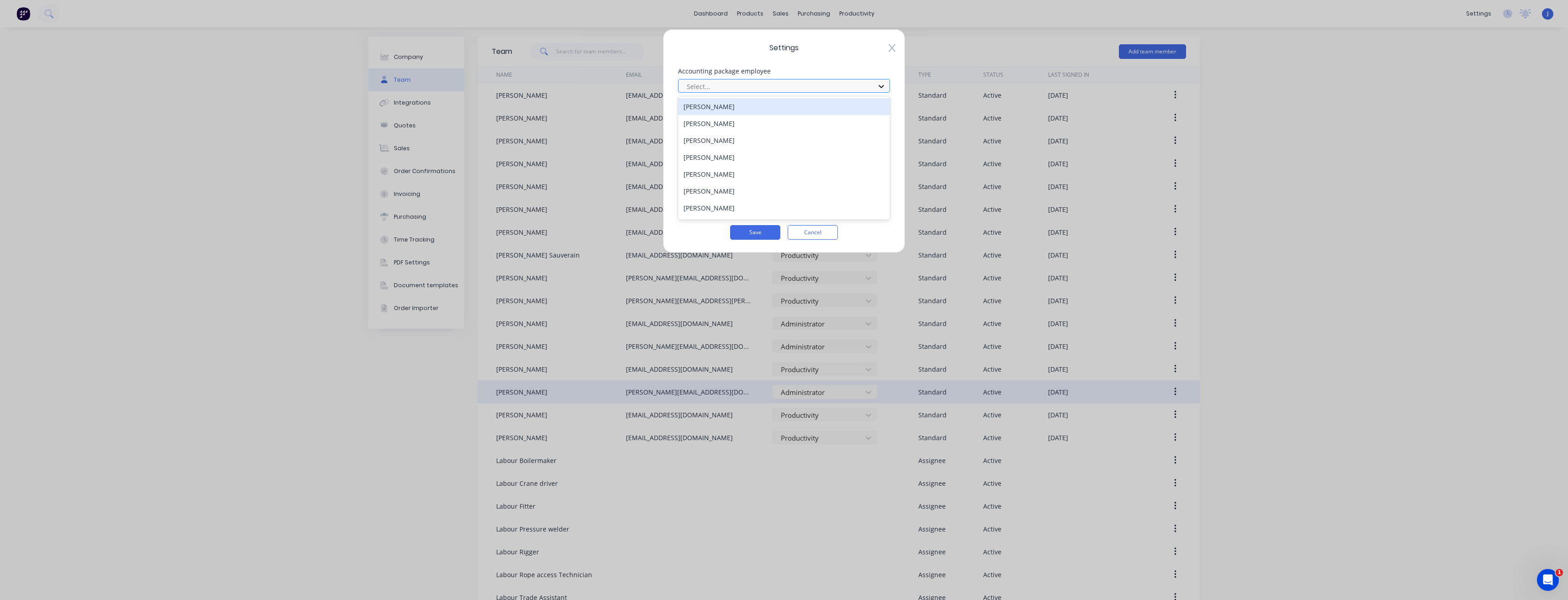
click at [883, 85] on icon at bounding box center [881, 86] width 9 height 9
click at [712, 186] on div "[PERSON_NAME]" at bounding box center [784, 188] width 212 height 17
drag, startPoint x: 707, startPoint y: 87, endPoint x: 696, endPoint y: 89, distance: 11.2
click at [696, 89] on div at bounding box center [778, 86] width 184 height 11
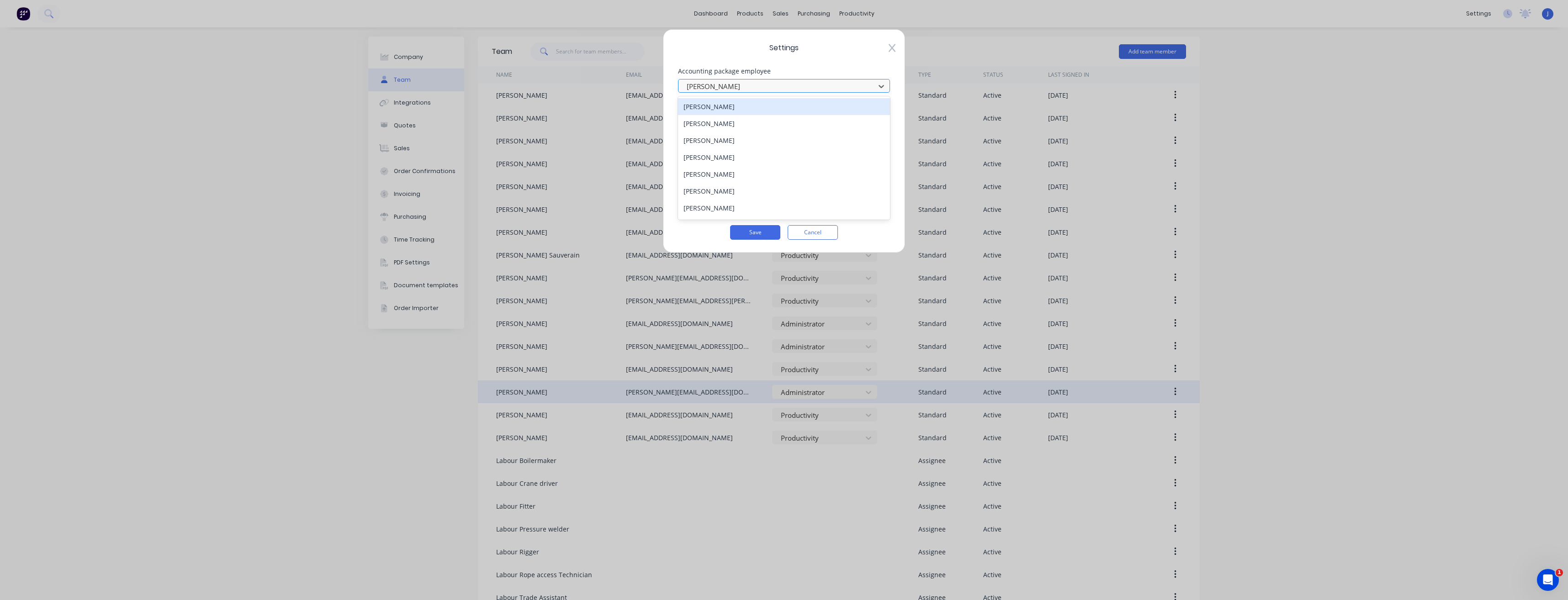
click at [695, 87] on div at bounding box center [778, 86] width 184 height 11
click at [700, 88] on div at bounding box center [778, 86] width 184 height 11
click at [699, 88] on div at bounding box center [778, 86] width 184 height 11
type input "d"
click at [894, 48] on icon at bounding box center [892, 48] width 7 height 9
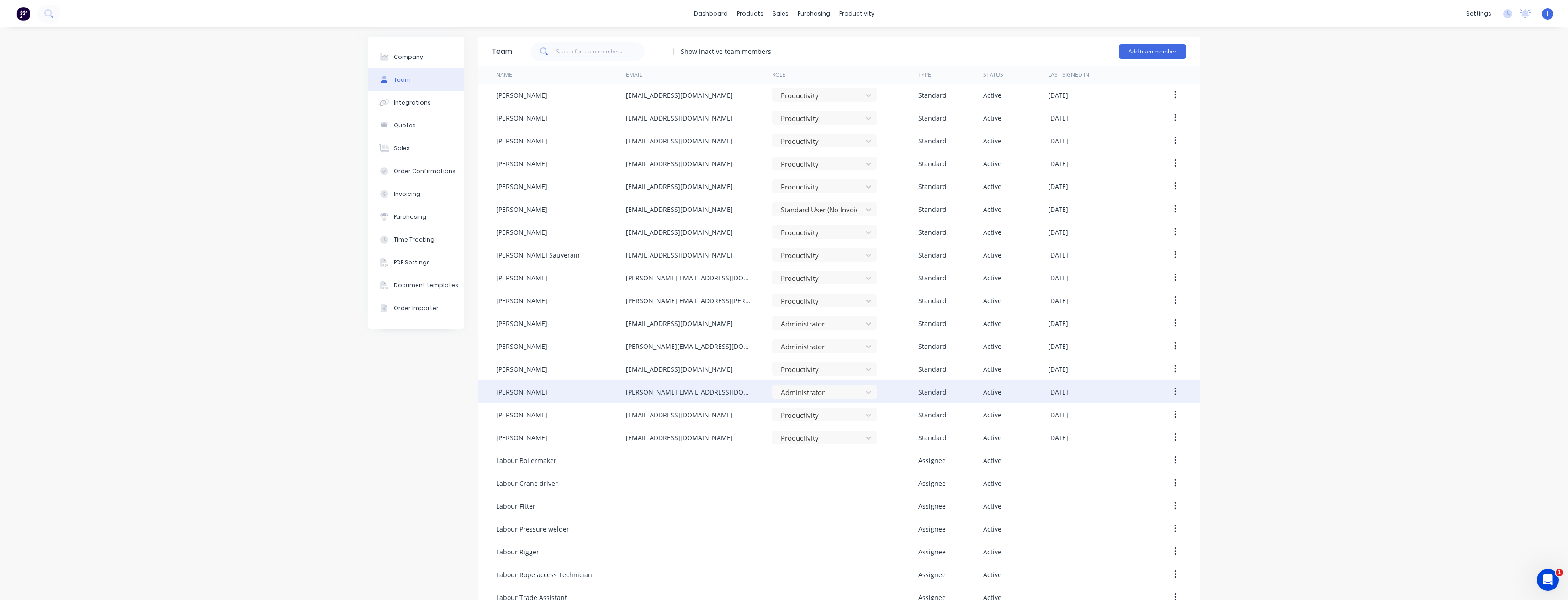
click at [1164, 394] on button "button" at bounding box center [1175, 391] width 21 height 16
click at [1115, 419] on div "Edit" at bounding box center [1142, 416] width 71 height 14
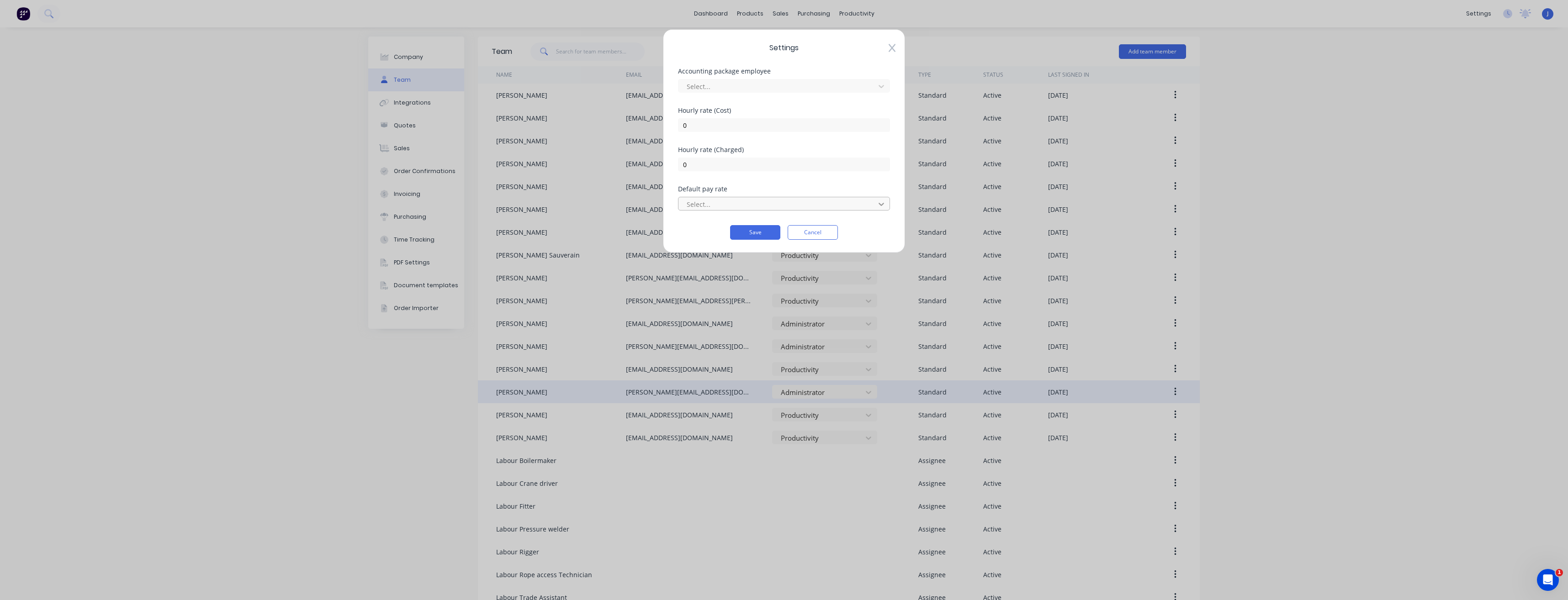
click at [883, 204] on icon at bounding box center [881, 204] width 9 height 9
click at [806, 161] on input "0" at bounding box center [784, 164] width 212 height 14
click at [787, 129] on input "0" at bounding box center [784, 125] width 212 height 14
click at [729, 86] on div at bounding box center [778, 86] width 184 height 11
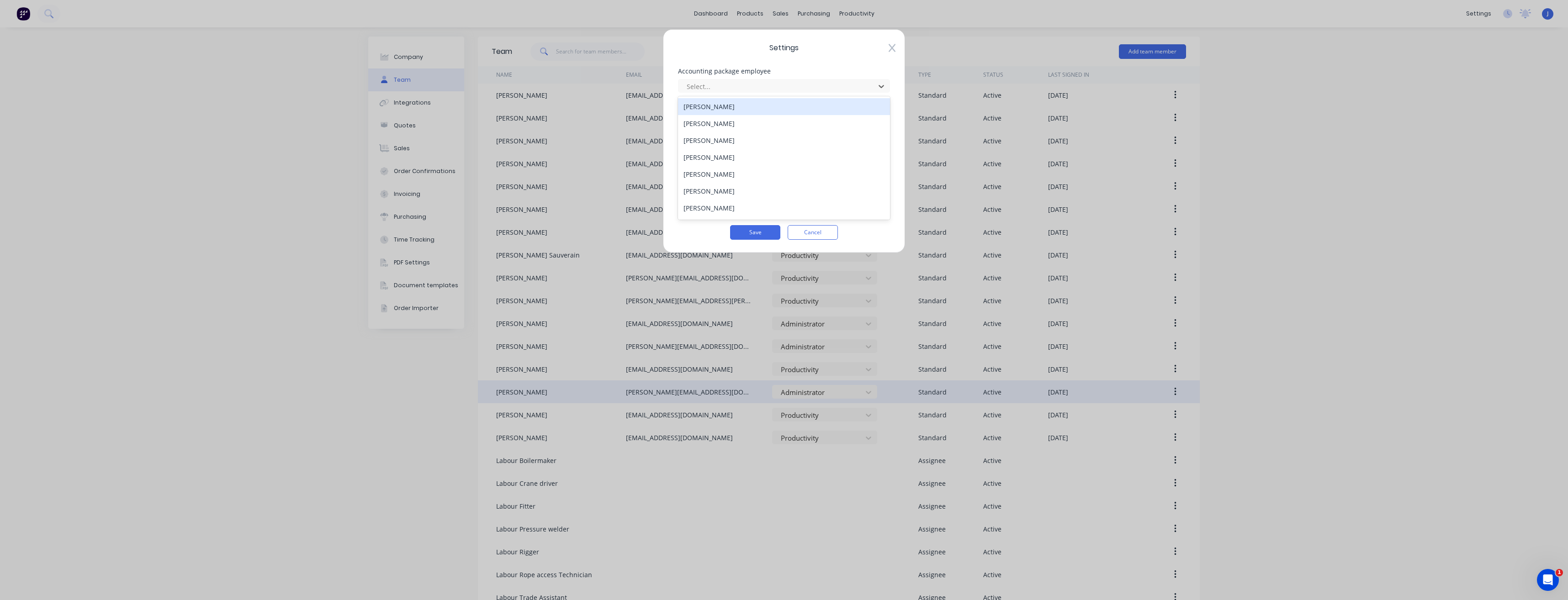
click at [886, 50] on span "Settings" at bounding box center [784, 47] width 212 height 11
drag, startPoint x: 891, startPoint y: 48, endPoint x: 881, endPoint y: 59, distance: 14.9
click at [891, 48] on icon at bounding box center [892, 48] width 7 height 9
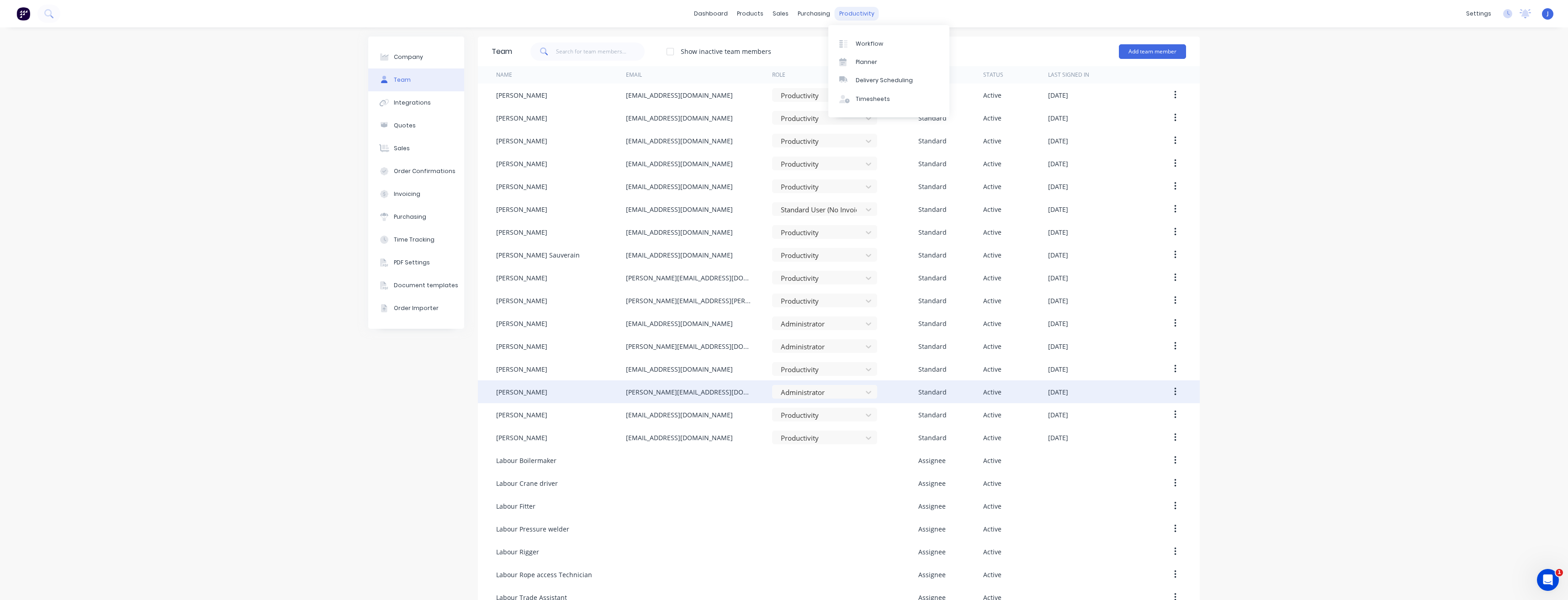
click at [859, 11] on div "productivity" at bounding box center [857, 14] width 44 height 14
click at [870, 58] on div "Planner" at bounding box center [867, 62] width 21 height 9
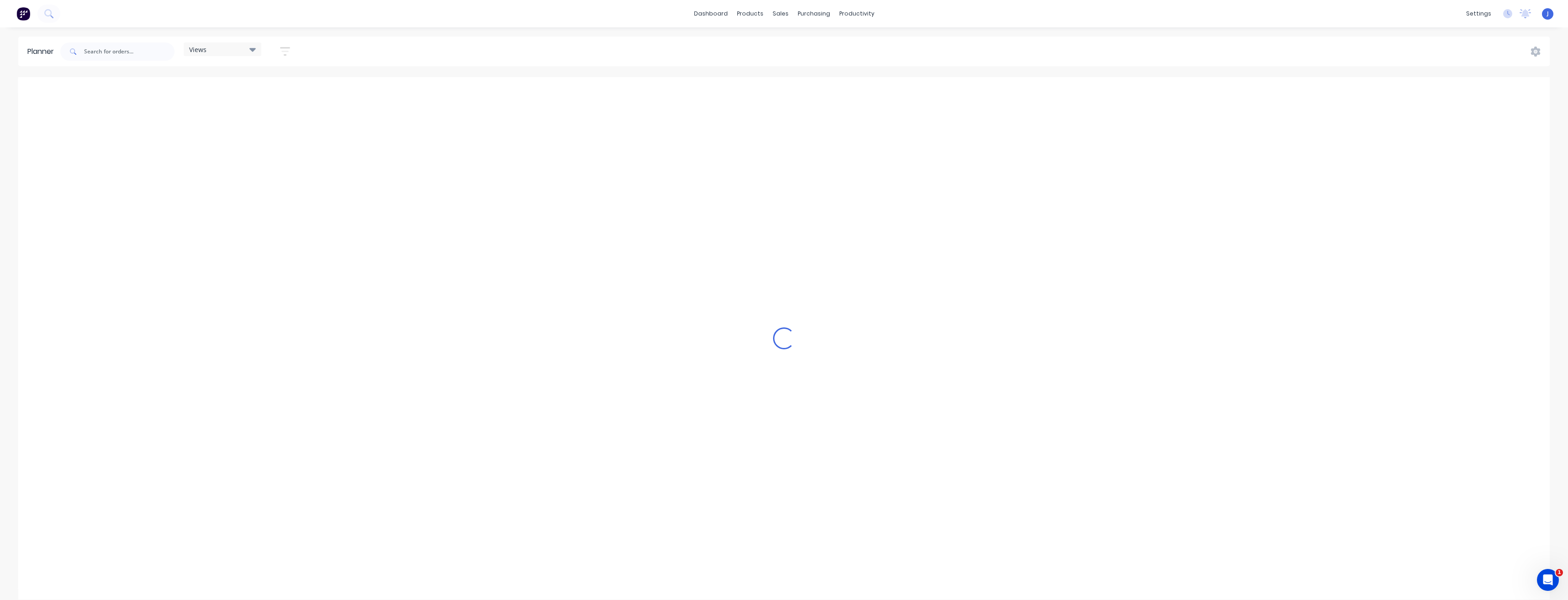
scroll to position [0, 1170]
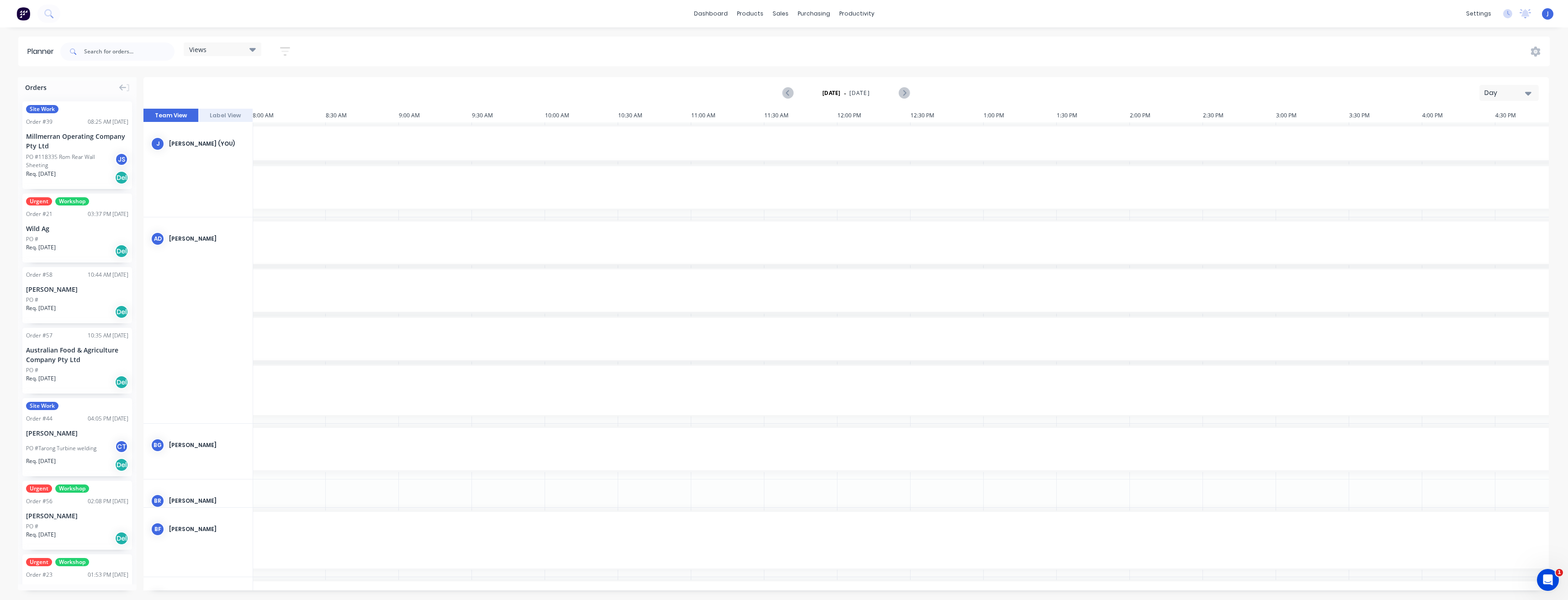
click at [1532, 96] on button "Day" at bounding box center [1509, 93] width 59 height 16
click at [1483, 143] on div "Week" at bounding box center [1492, 136] width 91 height 19
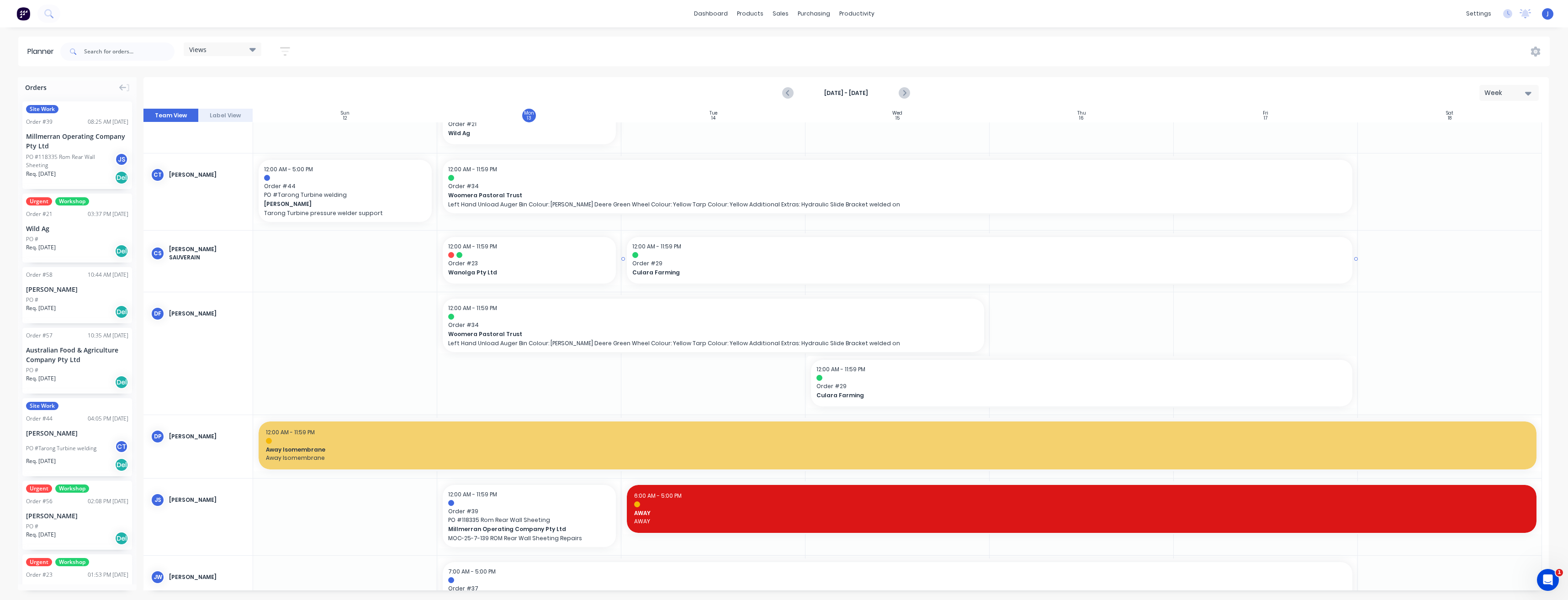
scroll to position [914, 0]
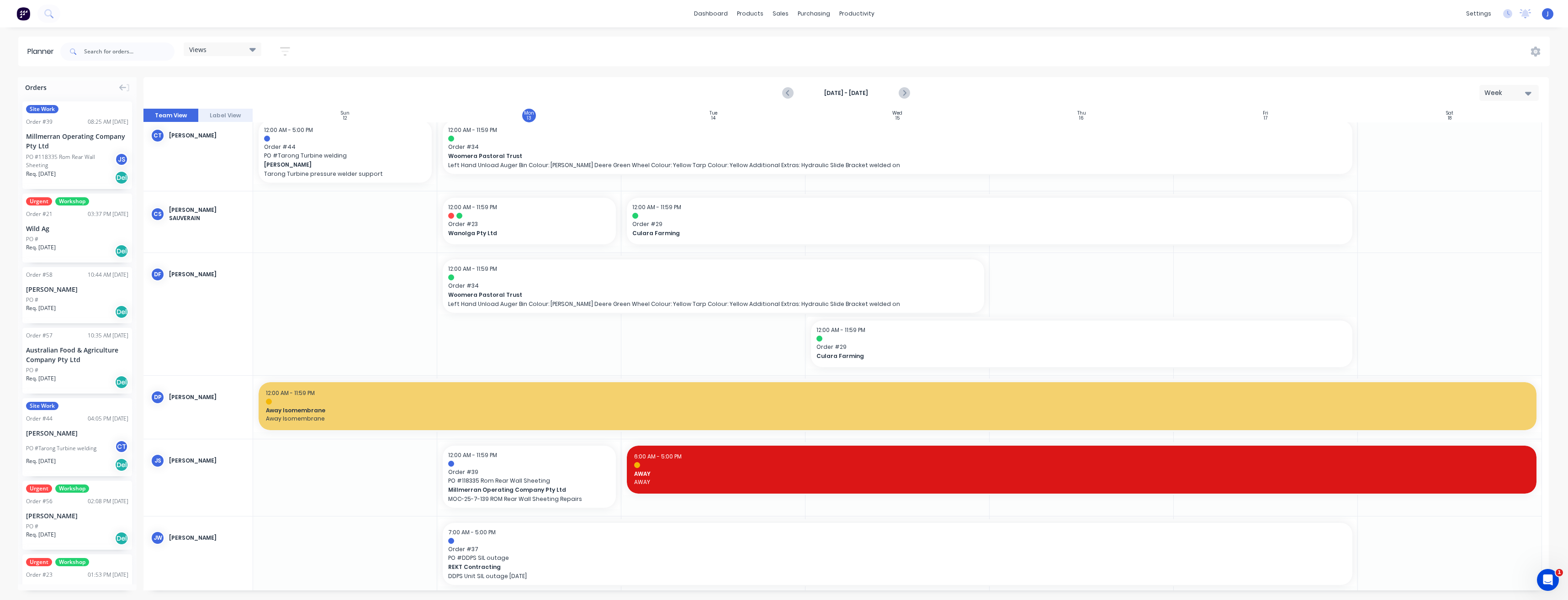
click at [1247, 287] on div at bounding box center [1266, 314] width 184 height 122
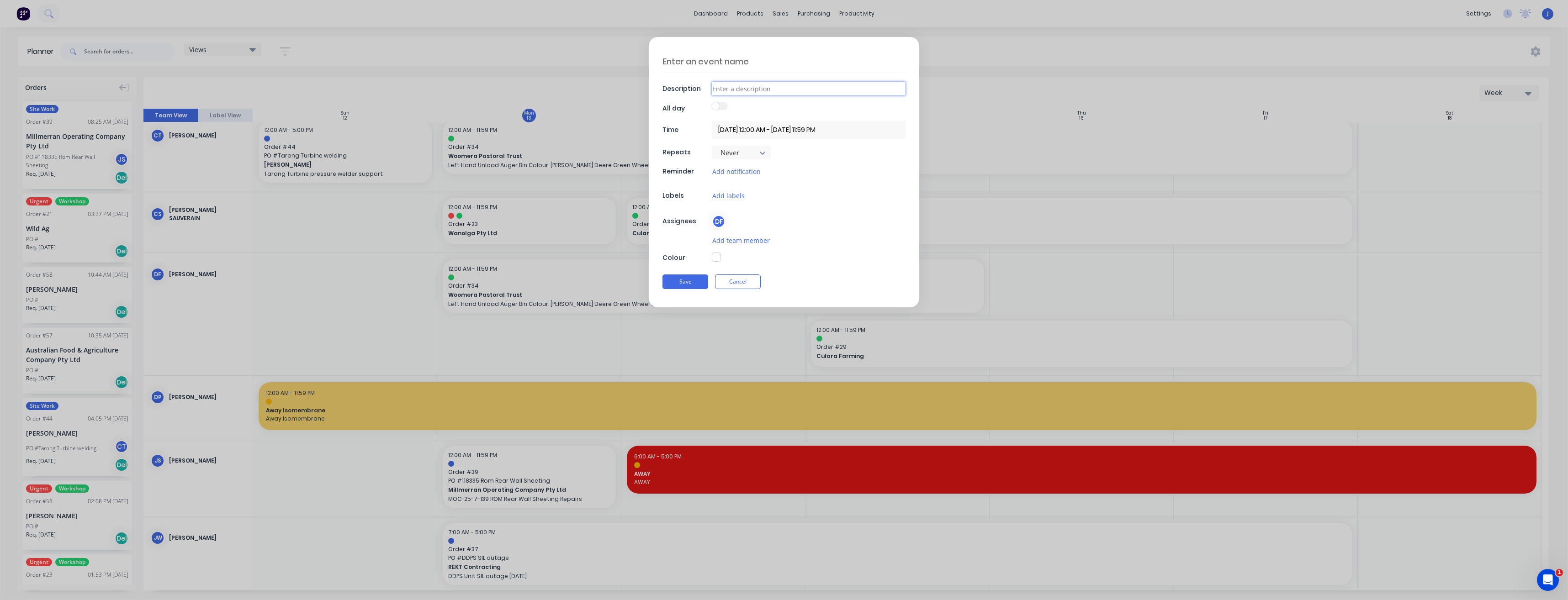
click at [740, 88] on input at bounding box center [809, 88] width 194 height 14
type textarea "x"
type input "O"
type textarea "x"
type input "OA"
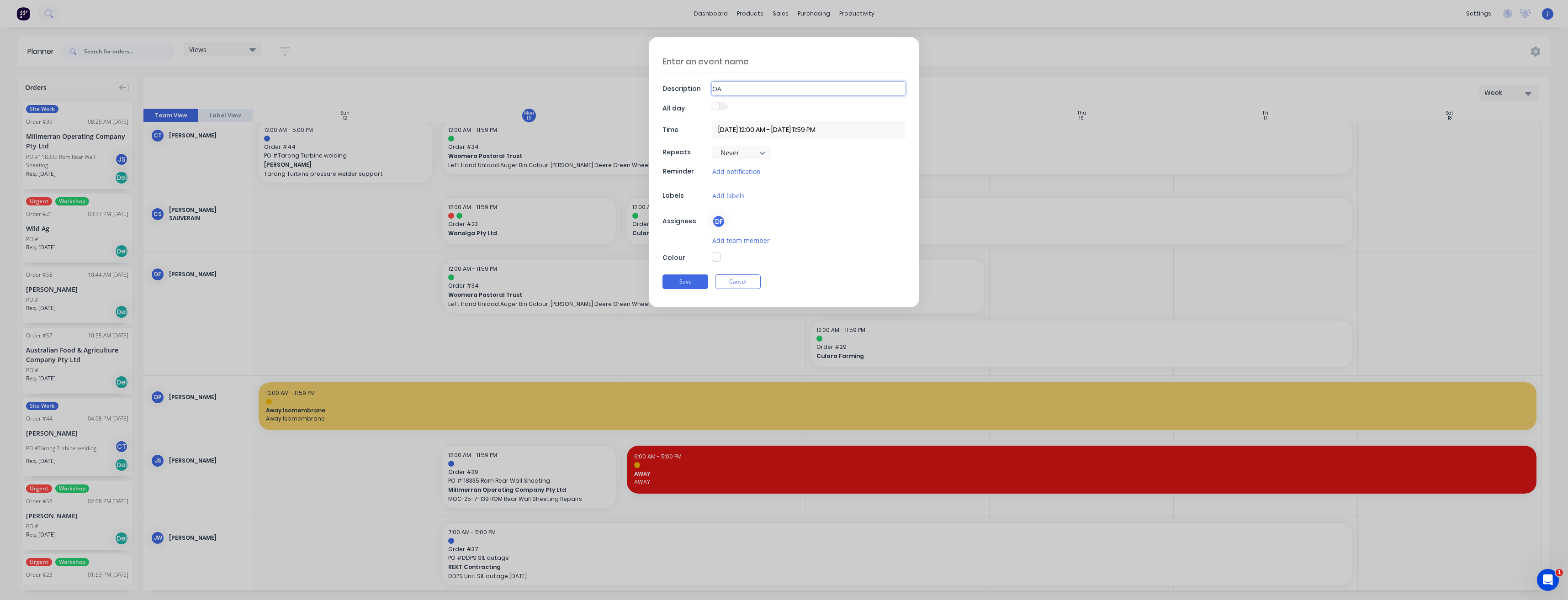
type textarea "x"
type input "OAW"
type textarea "x"
type input "OAWA"
type textarea "x"
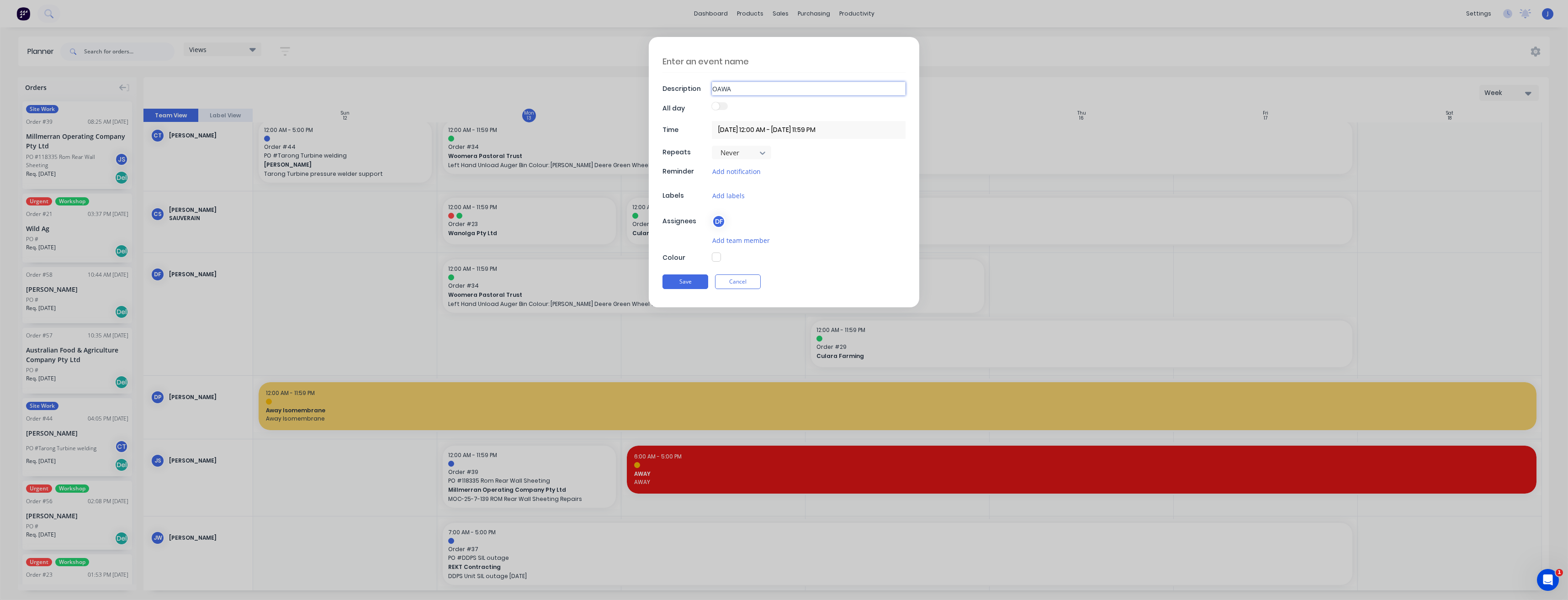
type input "OAWAY"
click at [715, 89] on input "OAWAY" at bounding box center [809, 88] width 194 height 14
type textarea "x"
type input "AWAY"
click at [717, 256] on button "button" at bounding box center [716, 257] width 9 height 9
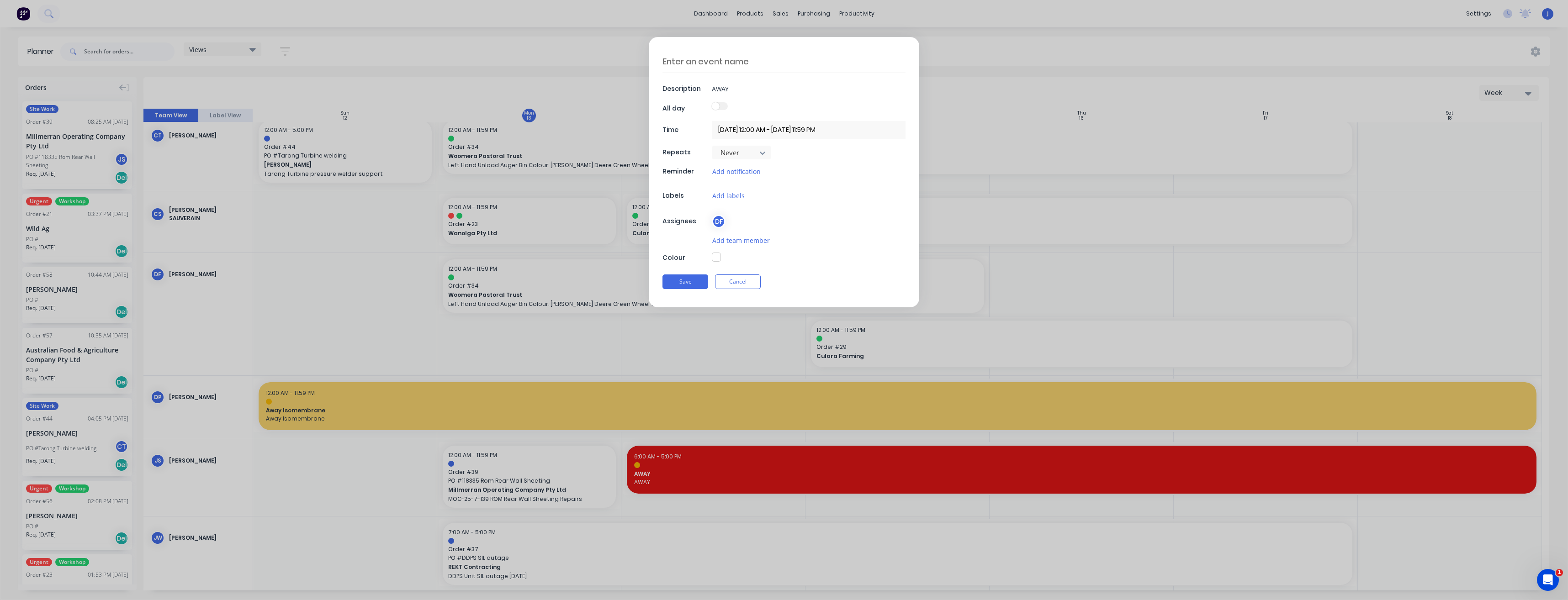
type textarea "x"
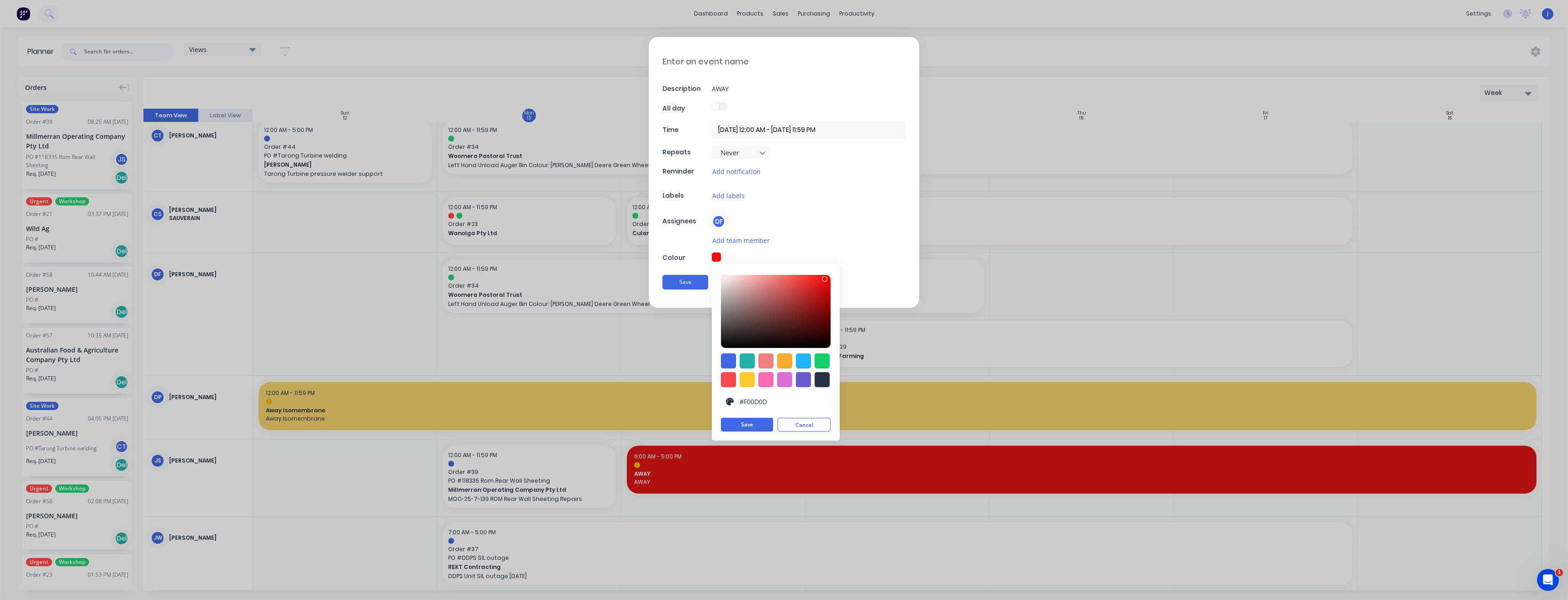
type input "#F00C0C"
click at [825, 279] on div at bounding box center [776, 311] width 110 height 73
click at [759, 424] on button "Save" at bounding box center [746, 424] width 52 height 14
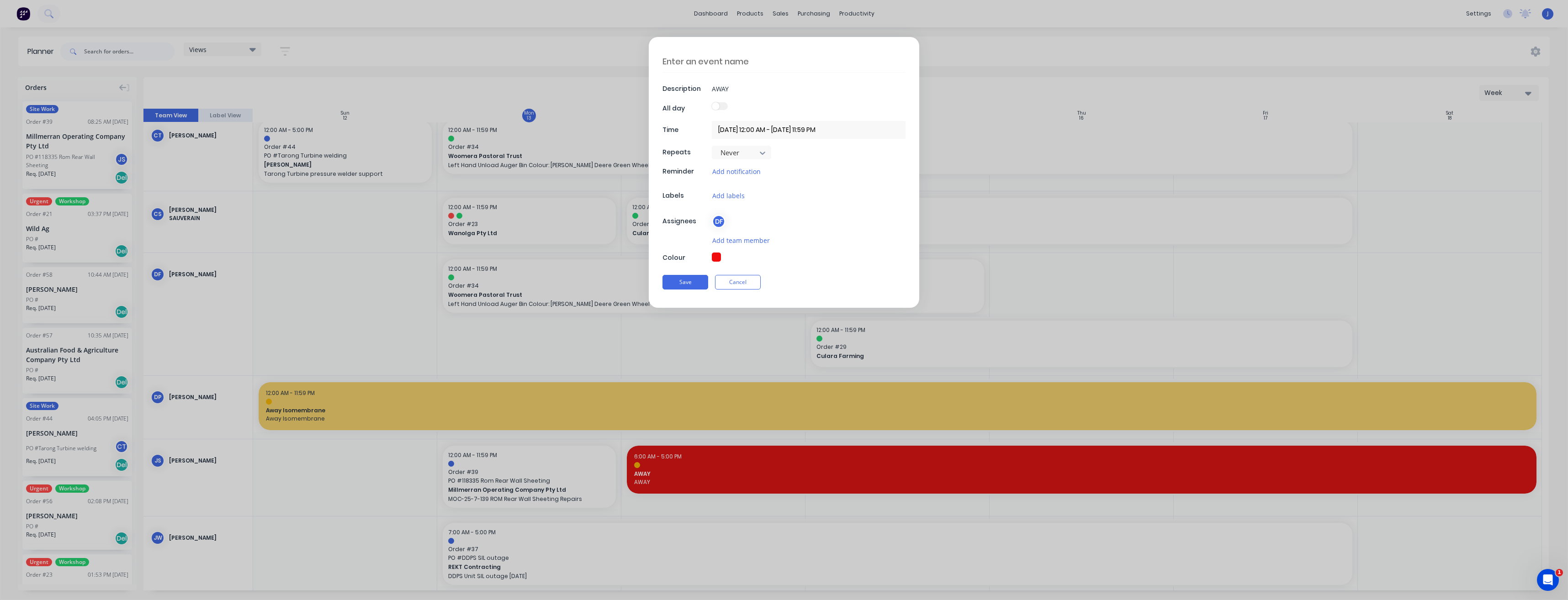
click at [702, 62] on textarea at bounding box center [784, 61] width 243 height 21
type textarea "x"
type textarea "A"
type textarea "x"
type textarea "Aw"
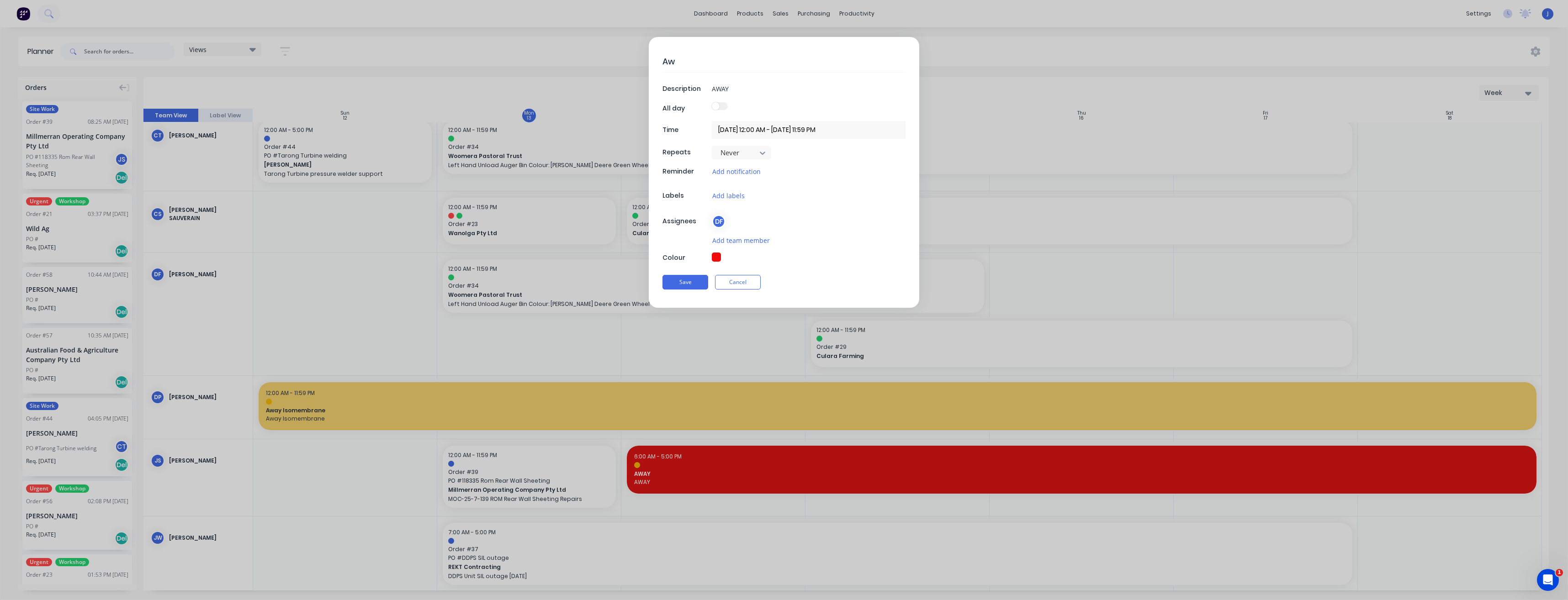
type textarea "x"
type textarea "Awa"
type textarea "x"
type textarea "Away"
drag, startPoint x: 740, startPoint y: 91, endPoint x: 701, endPoint y: 94, distance: 39.1
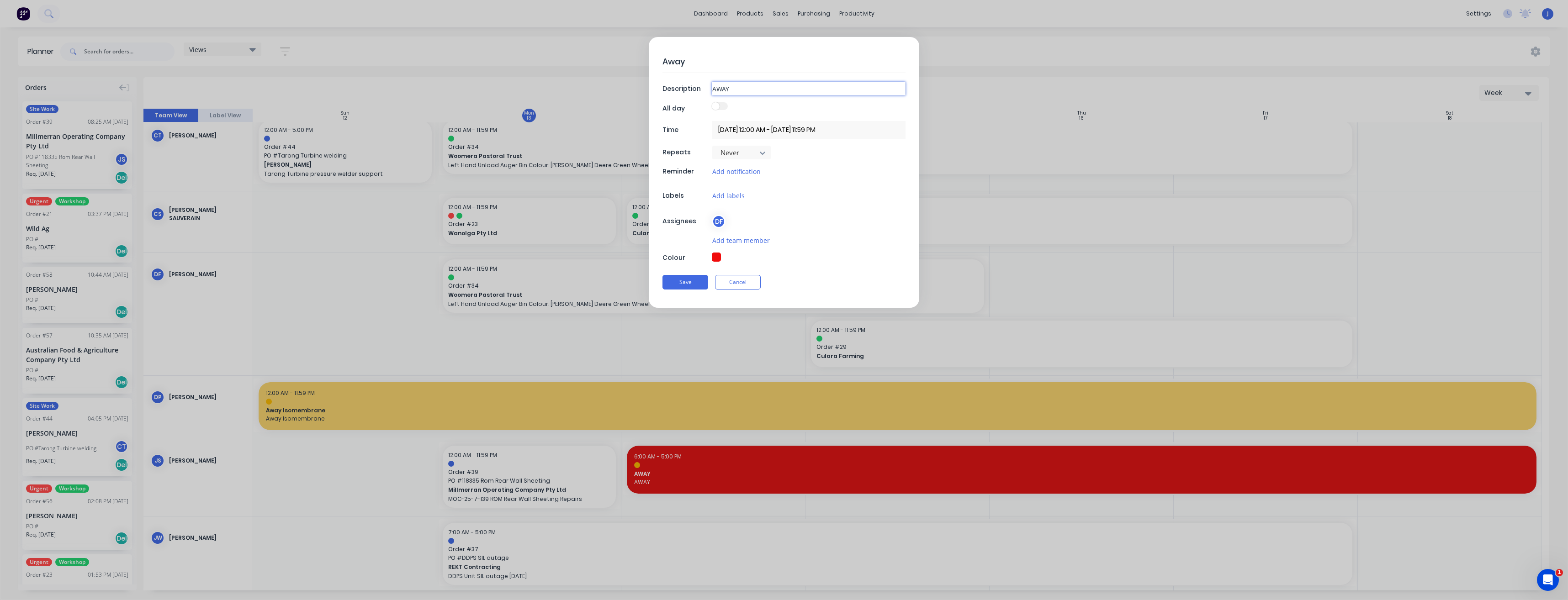
click at [701, 94] on div "Description AWAY" at bounding box center [784, 88] width 243 height 14
type textarea "x"
type input "A"
type textarea "x"
type input "Aw"
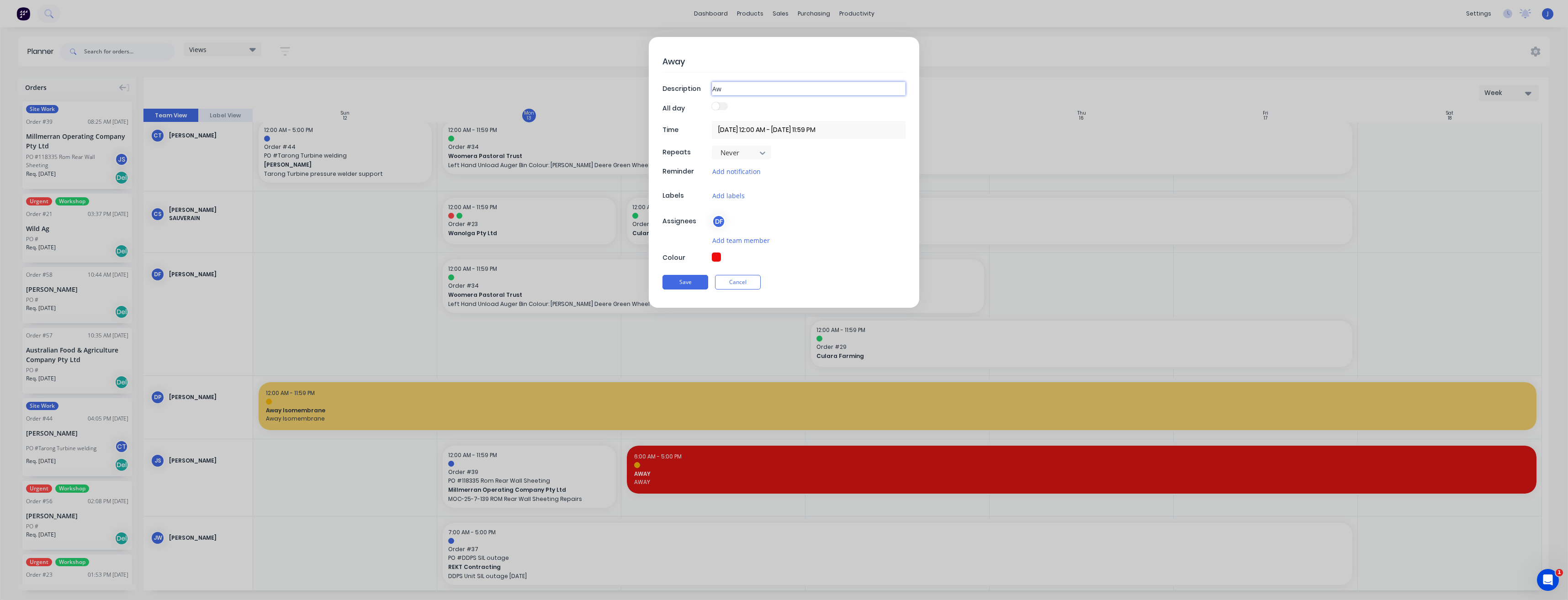
type textarea "x"
type input "Awa"
type textarea "x"
type input "Away"
click at [684, 284] on button "Save" at bounding box center [685, 282] width 46 height 14
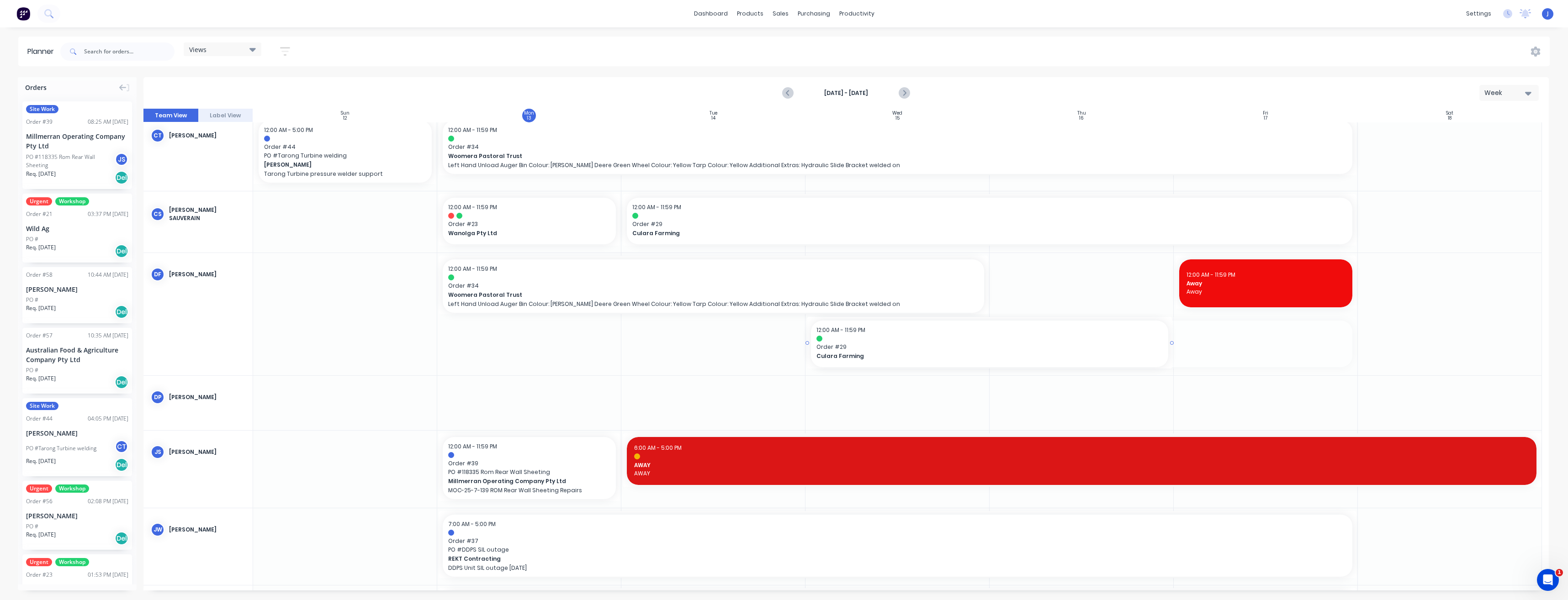
drag, startPoint x: 1352, startPoint y: 343, endPoint x: 1167, endPoint y: 338, distance: 185.1
click at [1226, 294] on span "Away" at bounding box center [1266, 292] width 159 height 9
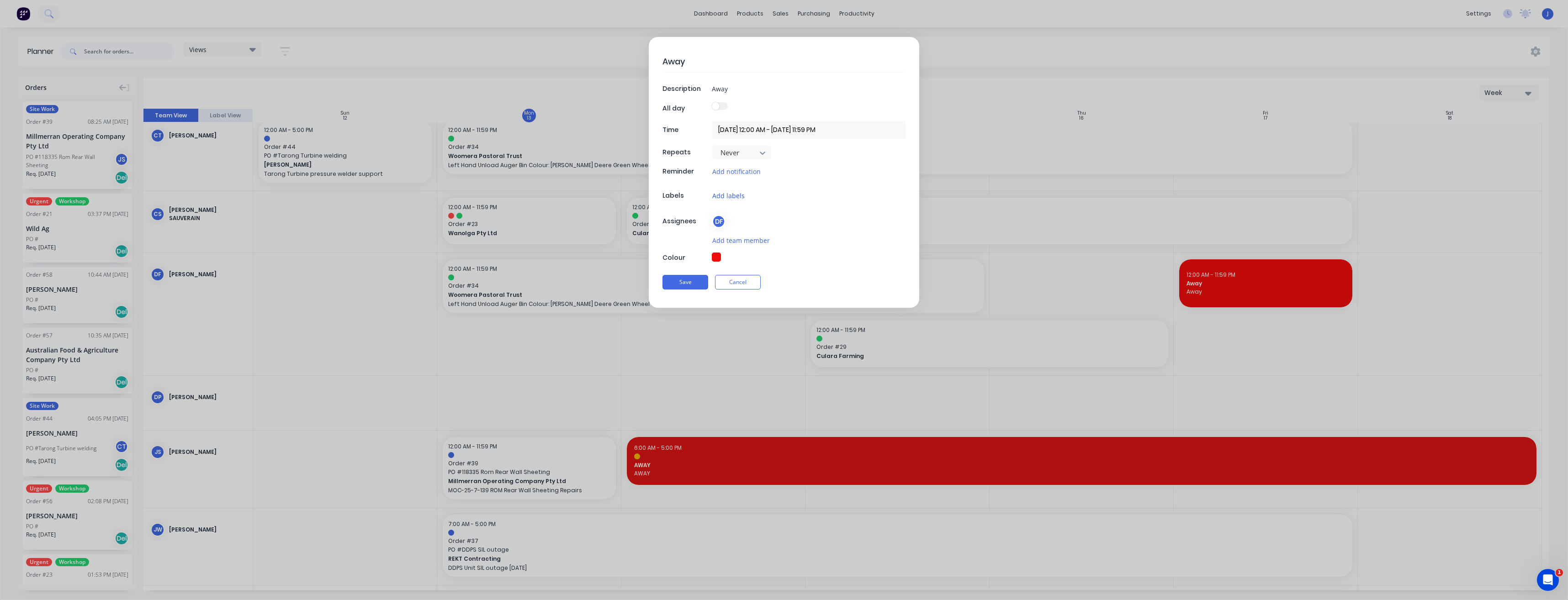
click at [741, 199] on button "Add labels" at bounding box center [729, 196] width 34 height 11
click at [730, 264] on div at bounding box center [729, 264] width 19 height 19
click at [892, 200] on div "Create new label Away edit NIGHT SHIFT edit Site Work edit Urgent edit Workshop…" at bounding box center [809, 196] width 194 height 11
click at [694, 295] on button "Save" at bounding box center [685, 292] width 46 height 14
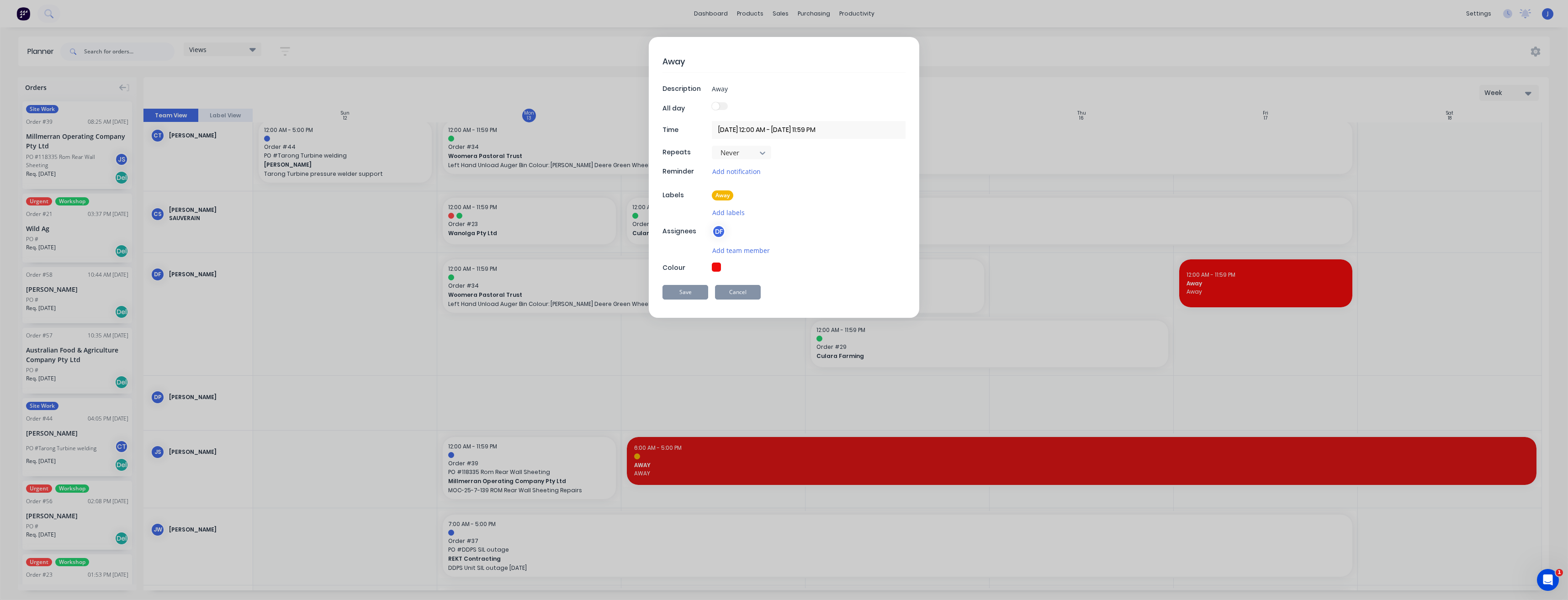
type textarea "x"
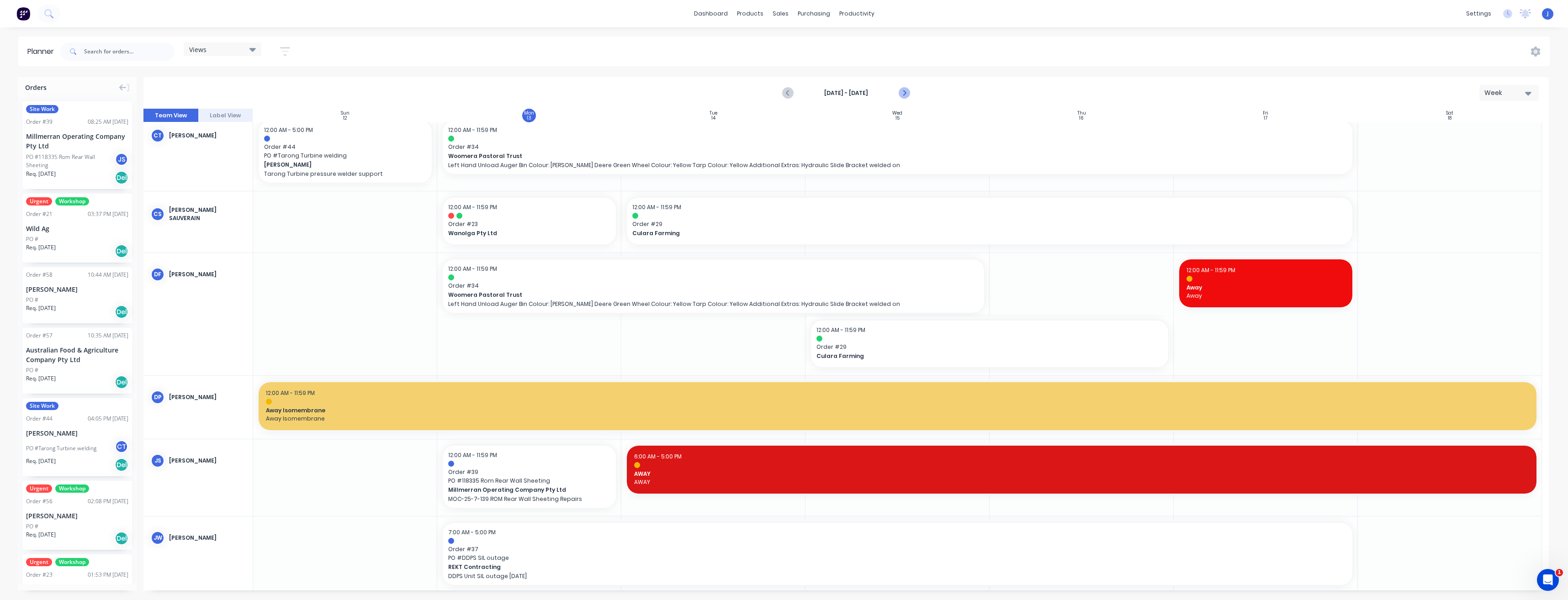
click at [902, 93] on icon "Next page" at bounding box center [904, 93] width 11 height 11
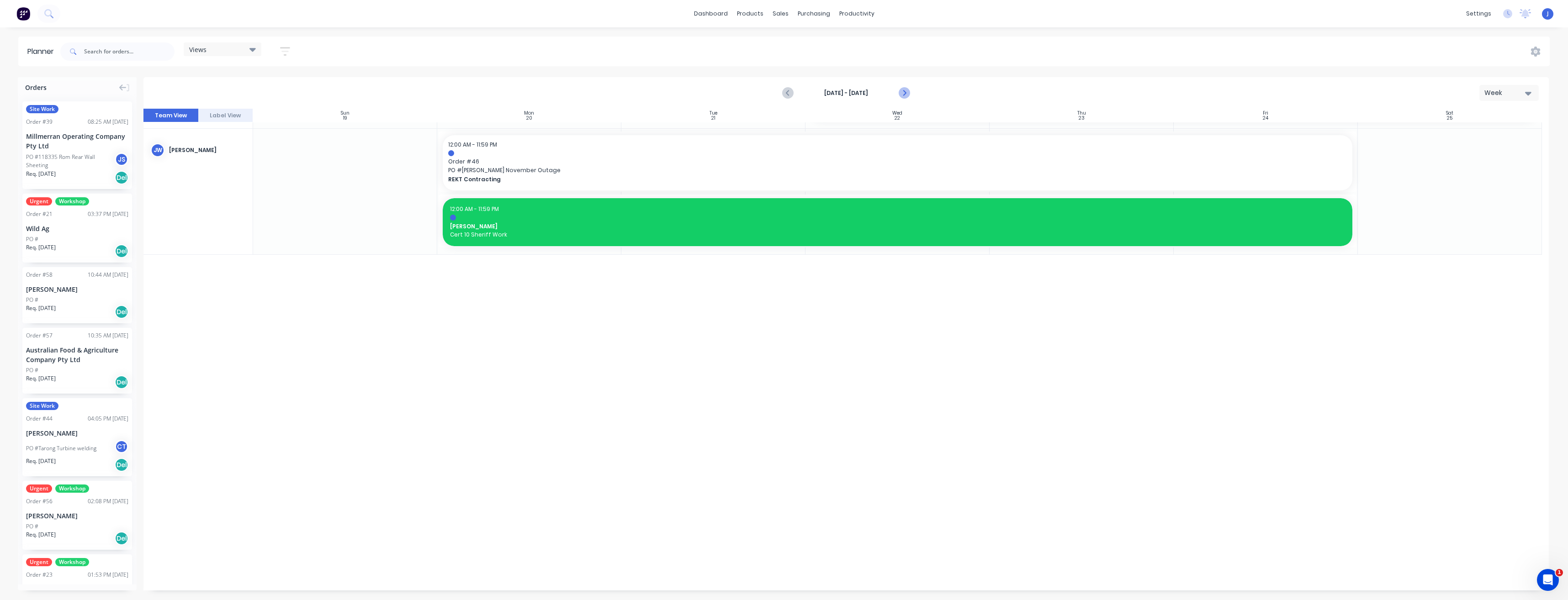
scroll to position [324, 0]
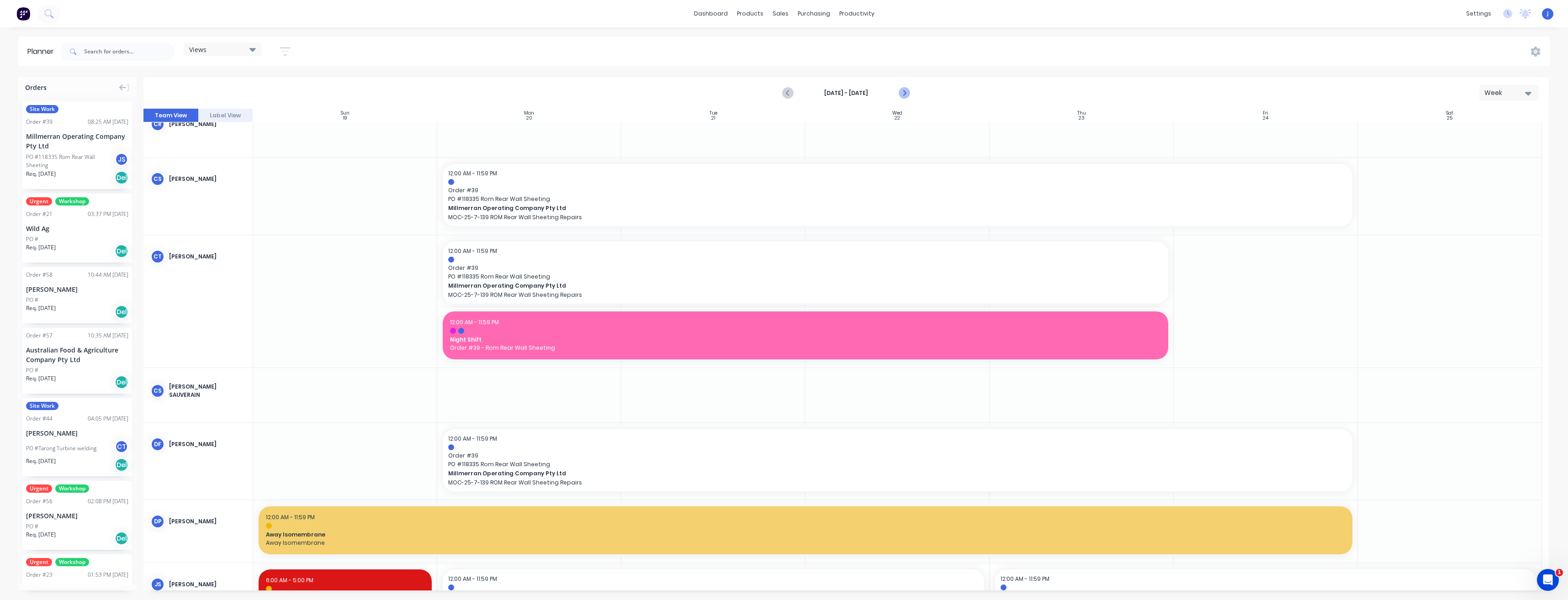
click at [906, 89] on icon "Next page" at bounding box center [904, 93] width 11 height 11
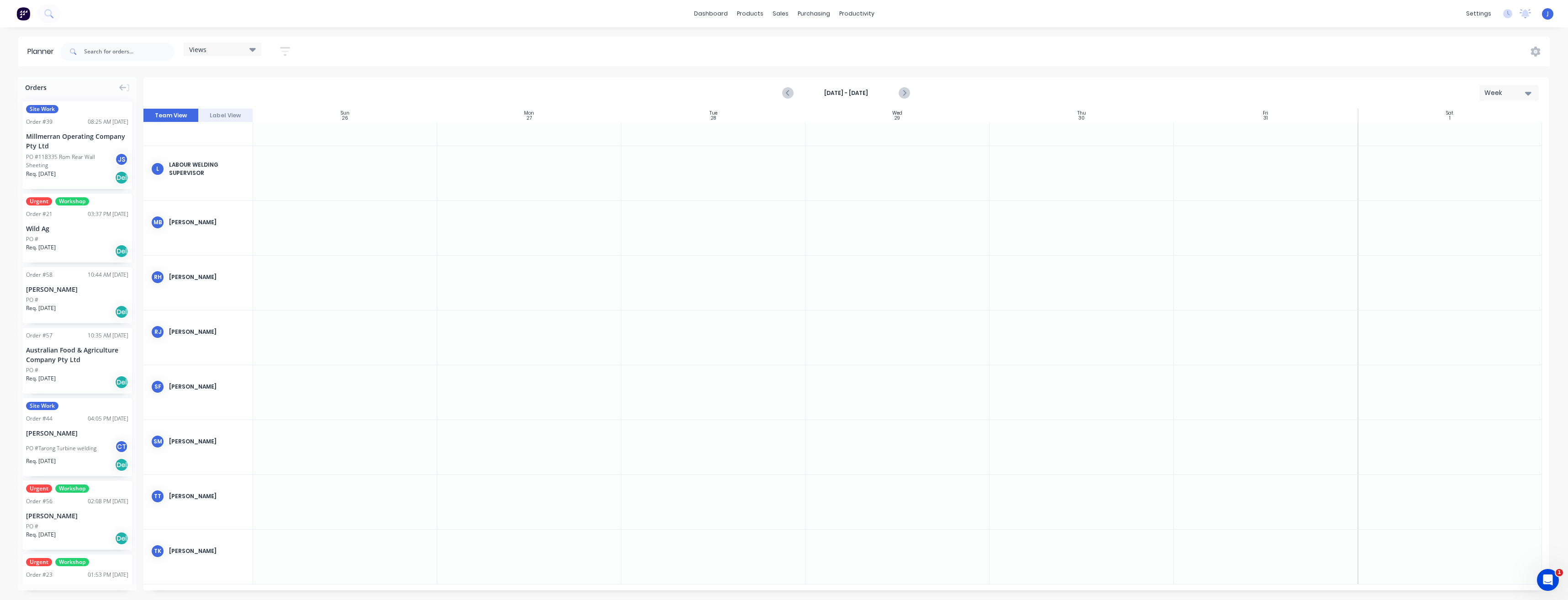
scroll to position [1371, 0]
click at [872, 94] on link "Timesheets" at bounding box center [892, 99] width 121 height 19
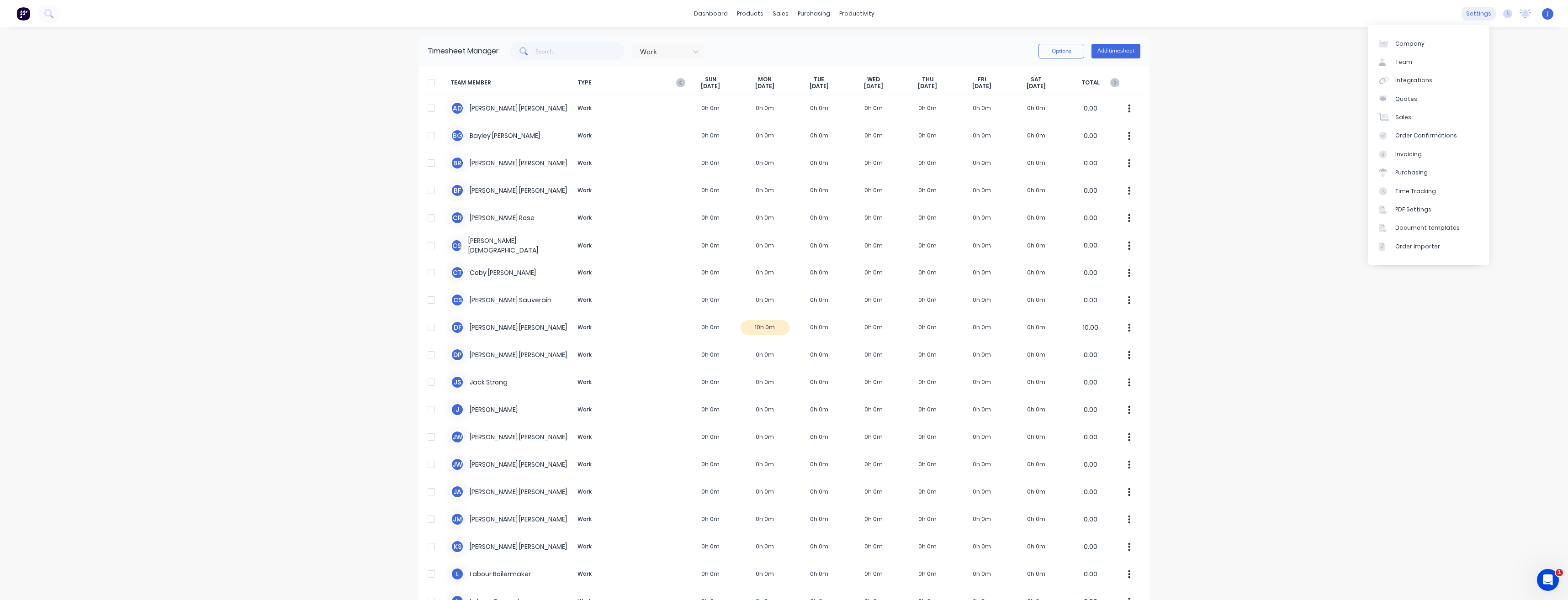
click at [1464, 12] on div "settings" at bounding box center [1479, 14] width 34 height 14
click at [1431, 65] on link "Team" at bounding box center [1429, 62] width 121 height 19
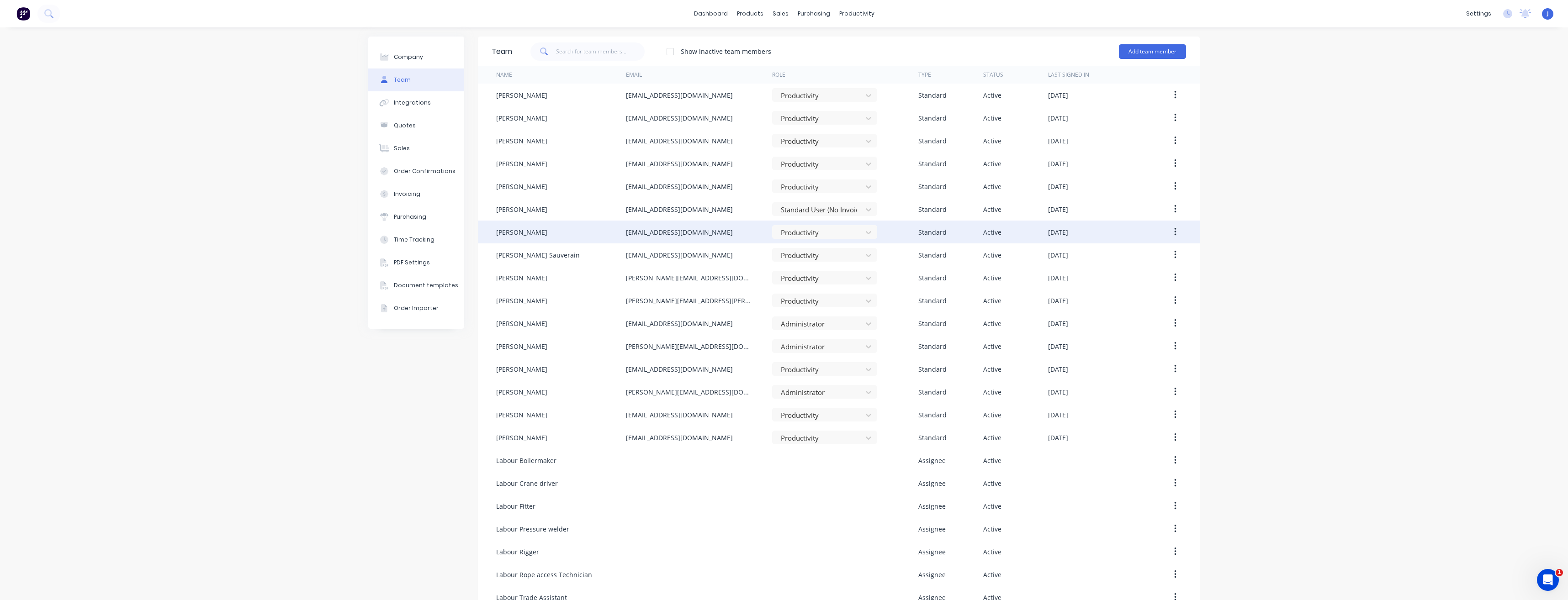
click at [519, 234] on div "Coby Taylor" at bounding box center [522, 232] width 51 height 9
click at [1165, 234] on button "button" at bounding box center [1175, 231] width 21 height 16
click at [1138, 262] on div "Edit" at bounding box center [1142, 256] width 71 height 14
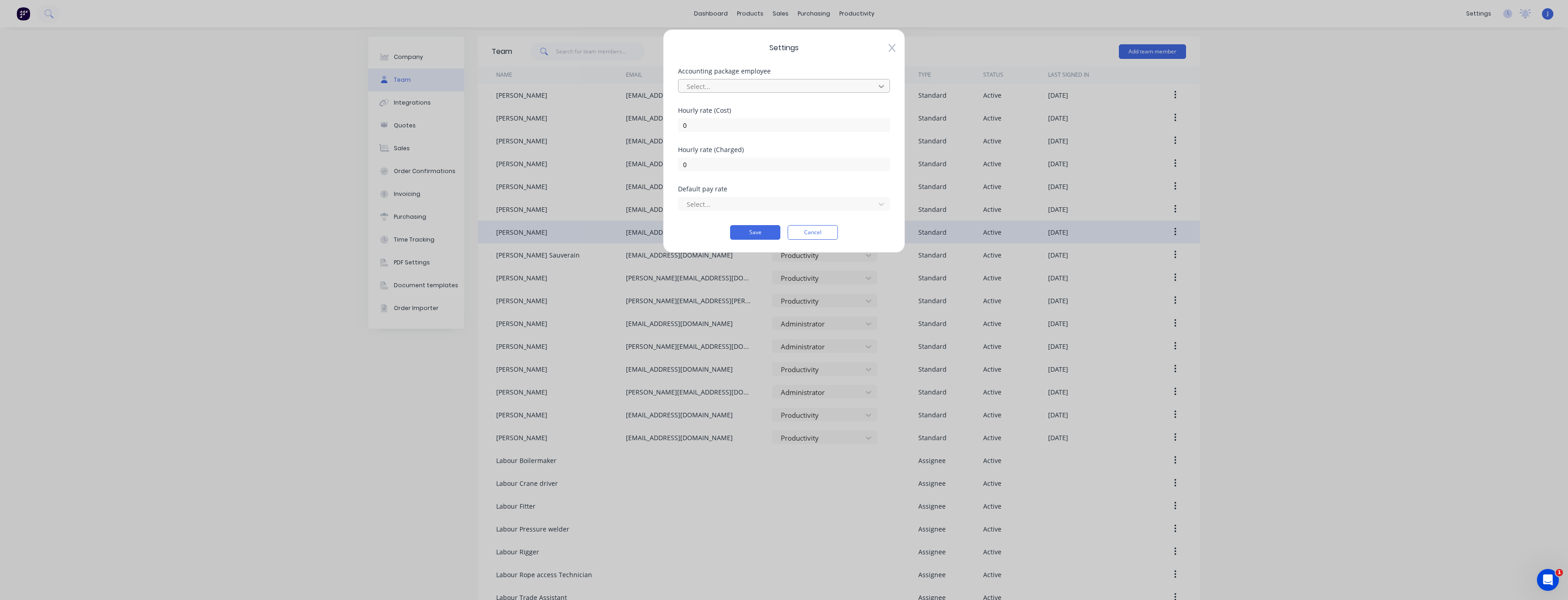
click at [877, 87] on icon at bounding box center [881, 86] width 9 height 9
click at [715, 169] on div "Coby Taylor" at bounding box center [784, 168] width 212 height 17
click at [744, 235] on button "Save" at bounding box center [755, 232] width 50 height 14
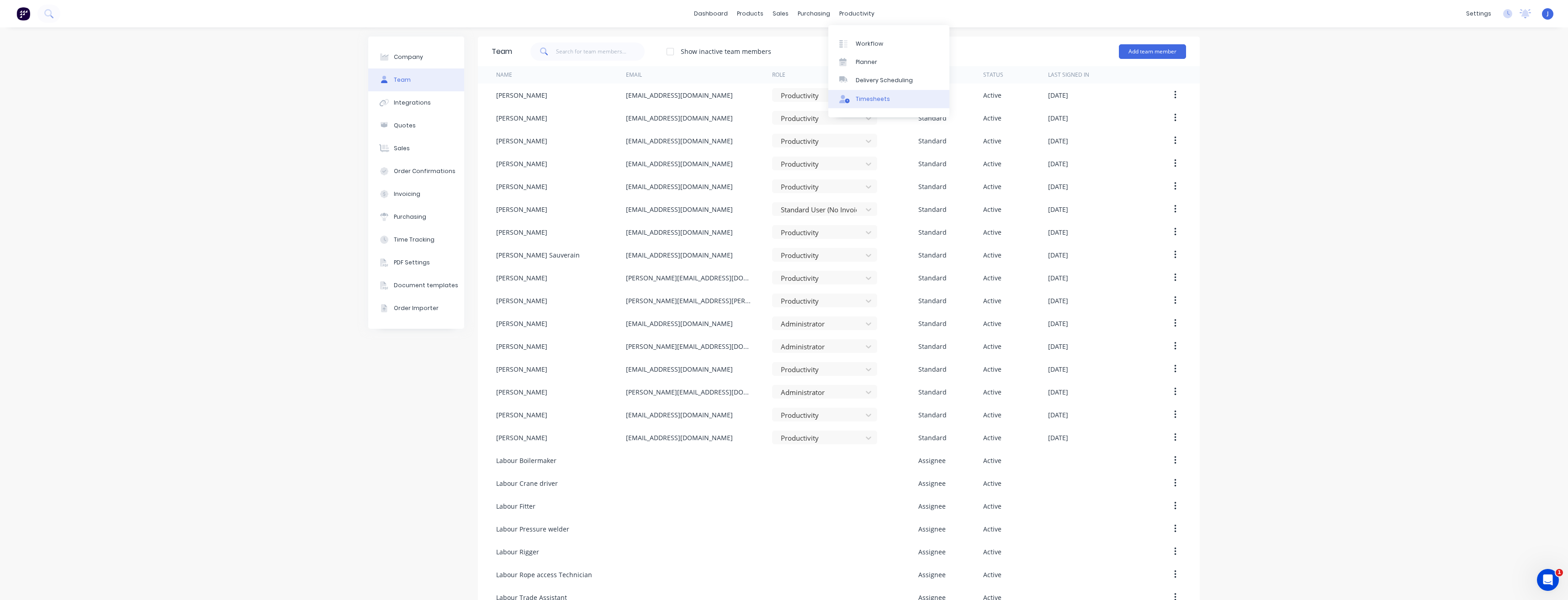
click at [872, 100] on div "Timesheets" at bounding box center [873, 99] width 34 height 9
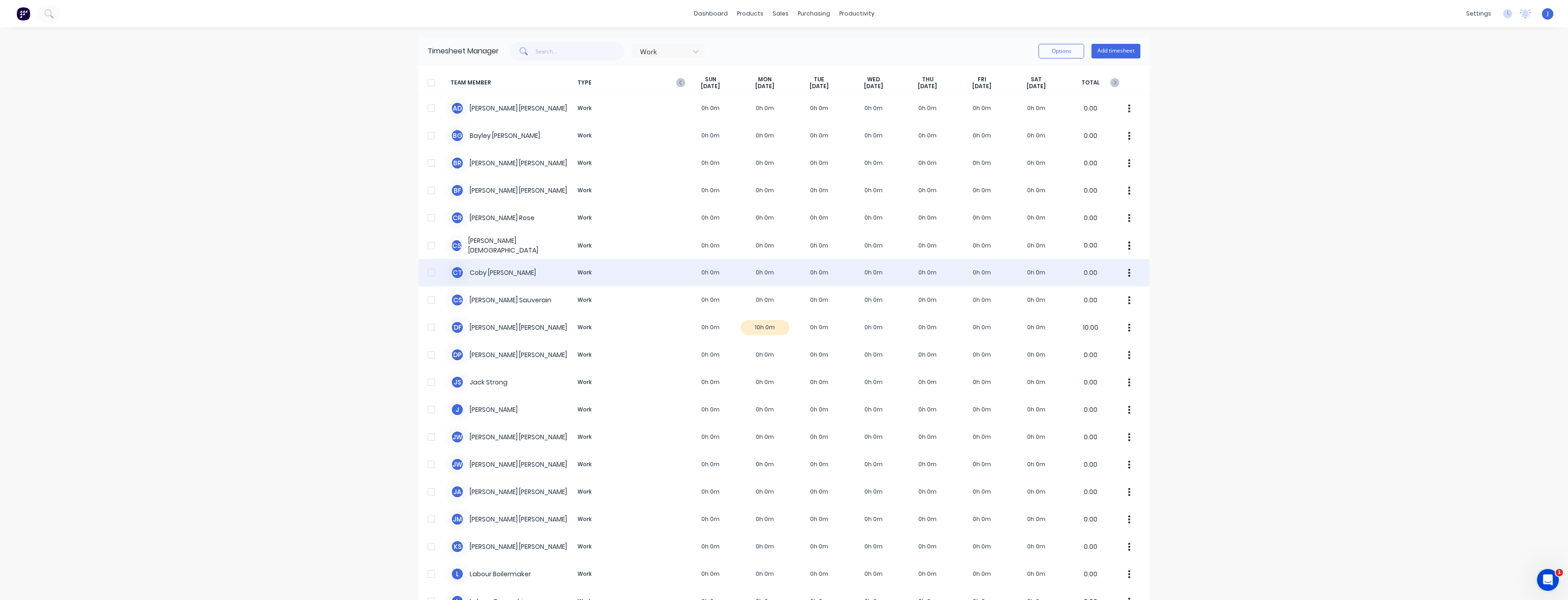
click at [428, 274] on div at bounding box center [431, 273] width 19 height 19
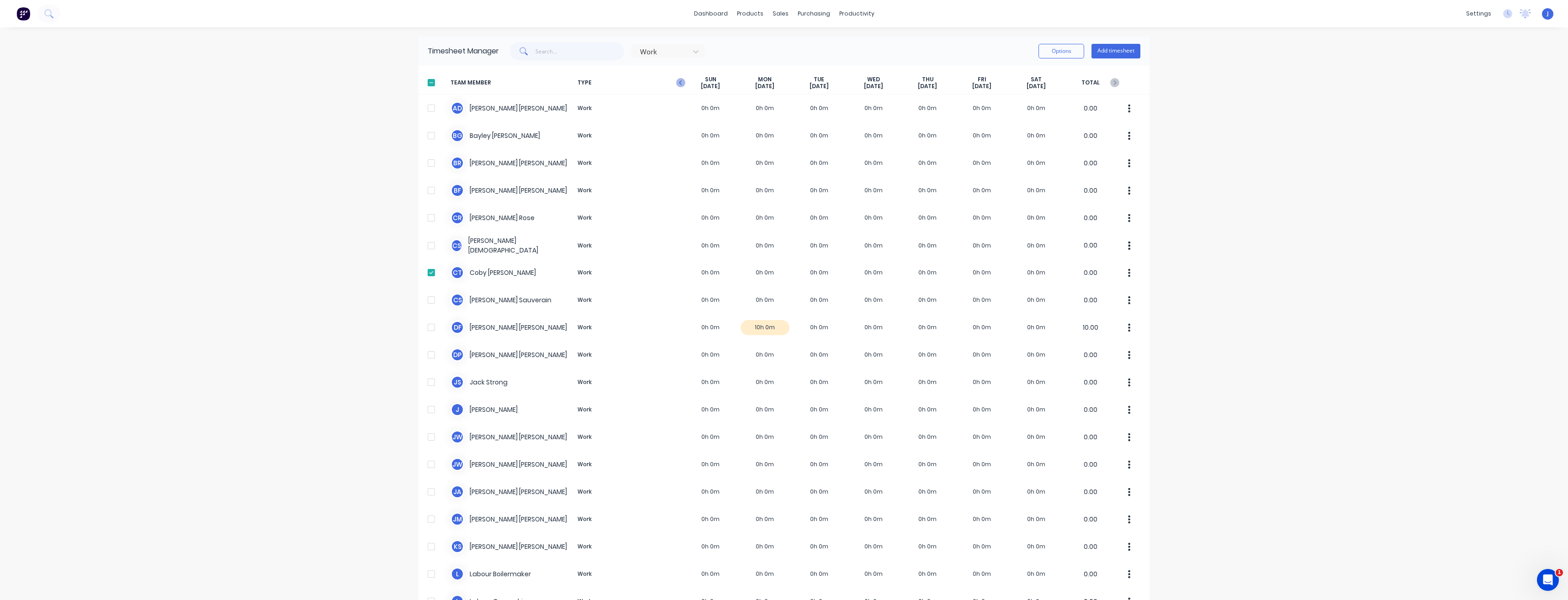
click at [676, 84] on icon "button" at bounding box center [681, 82] width 9 height 9
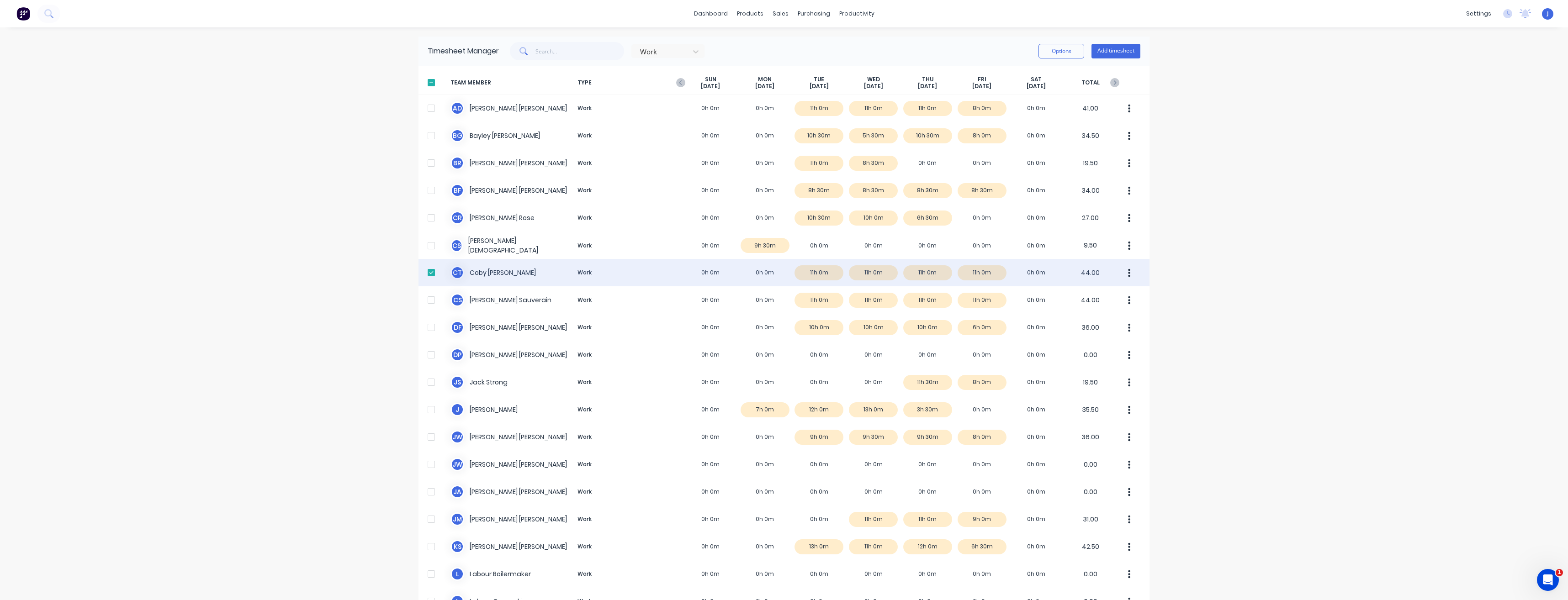
click at [1128, 276] on icon "button" at bounding box center [1129, 273] width 2 height 10
click at [1091, 296] on div "Approve" at bounding box center [1094, 298] width 71 height 14
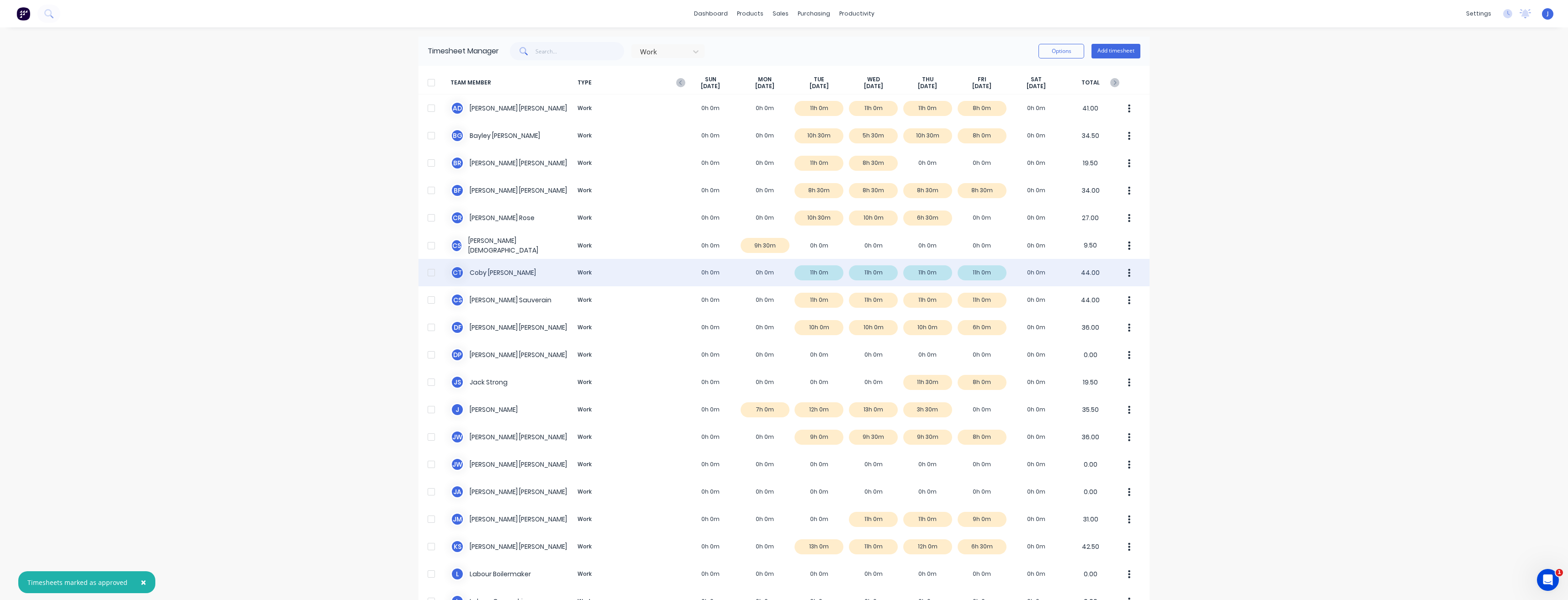
click at [423, 271] on div at bounding box center [431, 273] width 19 height 19
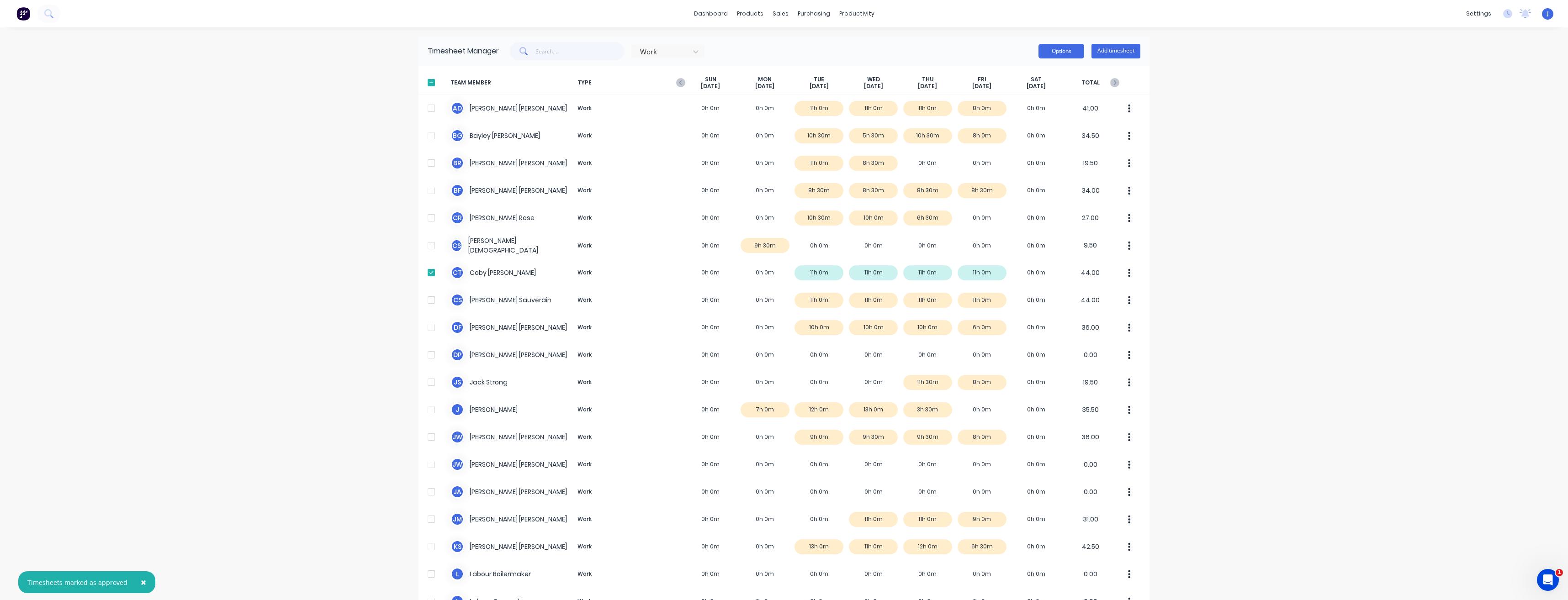
click at [1056, 54] on button "Options" at bounding box center [1062, 51] width 46 height 14
click at [1021, 128] on div "Export" at bounding box center [1041, 129] width 71 height 14
click at [1067, 48] on button "Options" at bounding box center [1062, 51] width 46 height 14
click at [1066, 49] on button "Options" at bounding box center [1062, 51] width 46 height 14
click at [1025, 127] on div "Export" at bounding box center [1041, 129] width 71 height 14
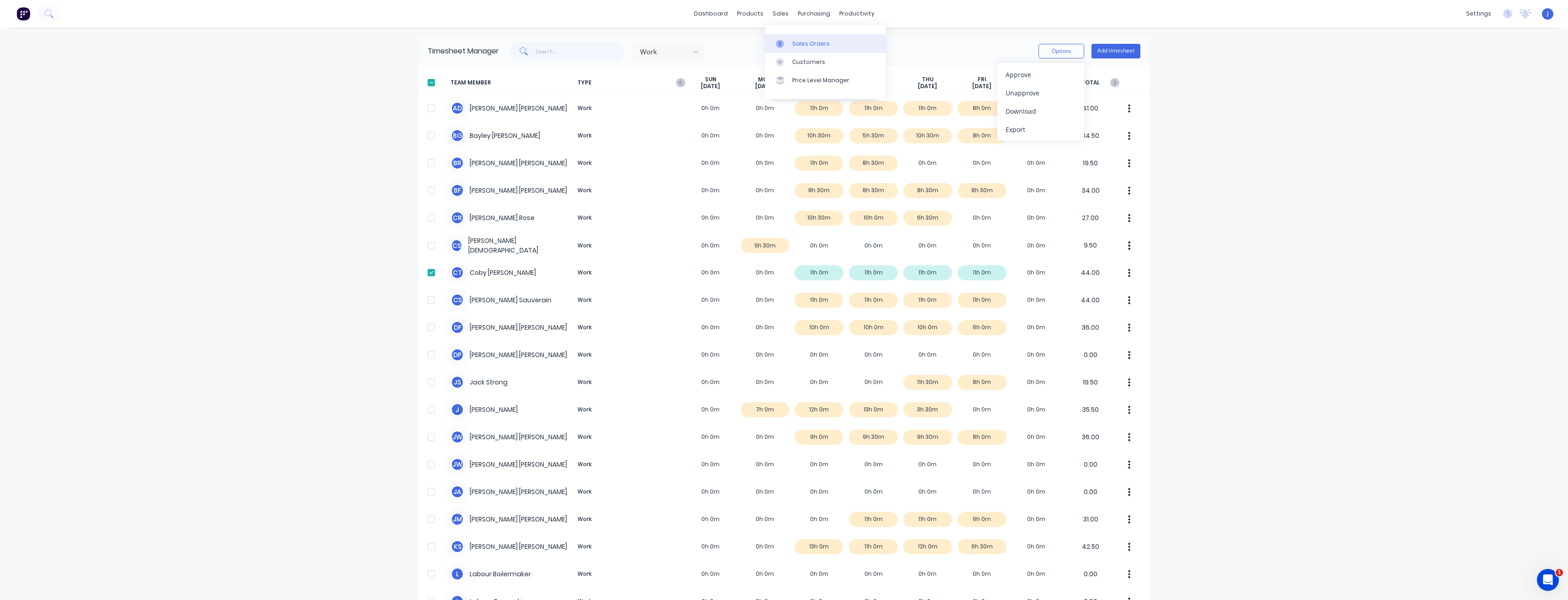
click at [806, 46] on div "Sales Orders" at bounding box center [811, 44] width 37 height 9
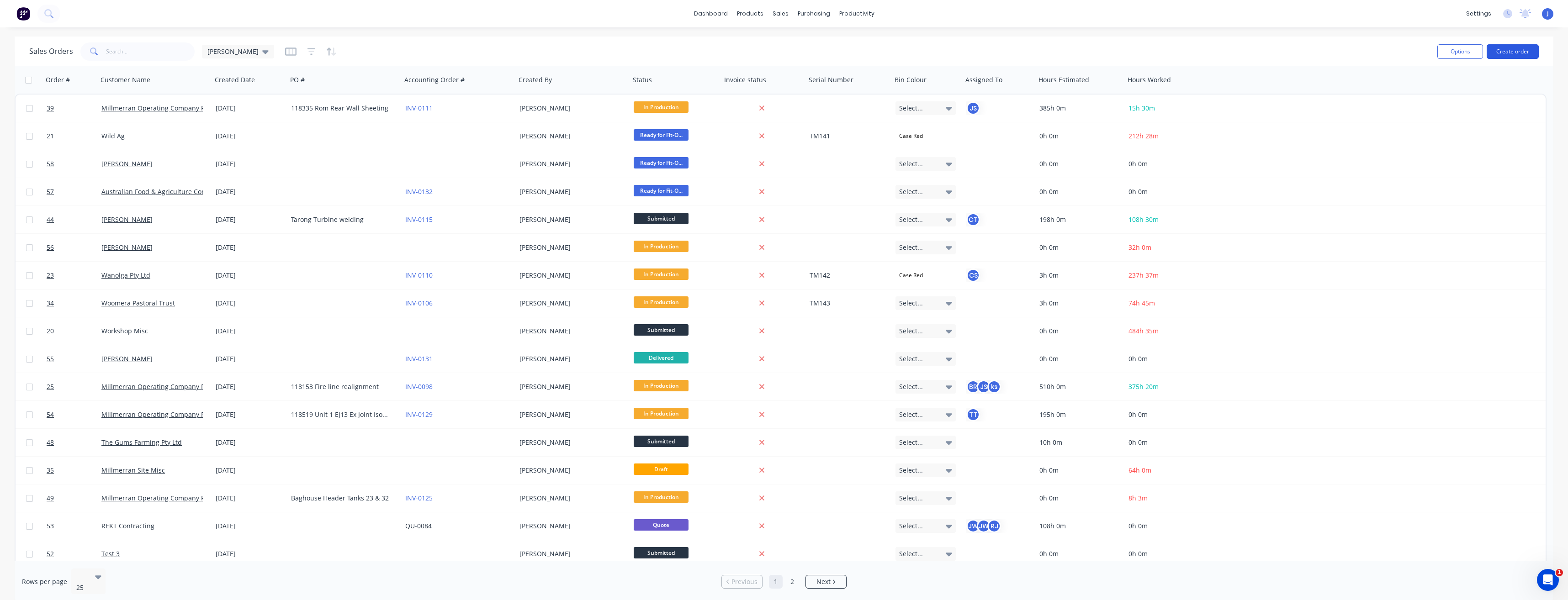
click at [1504, 53] on button "Create order" at bounding box center [1512, 51] width 52 height 14
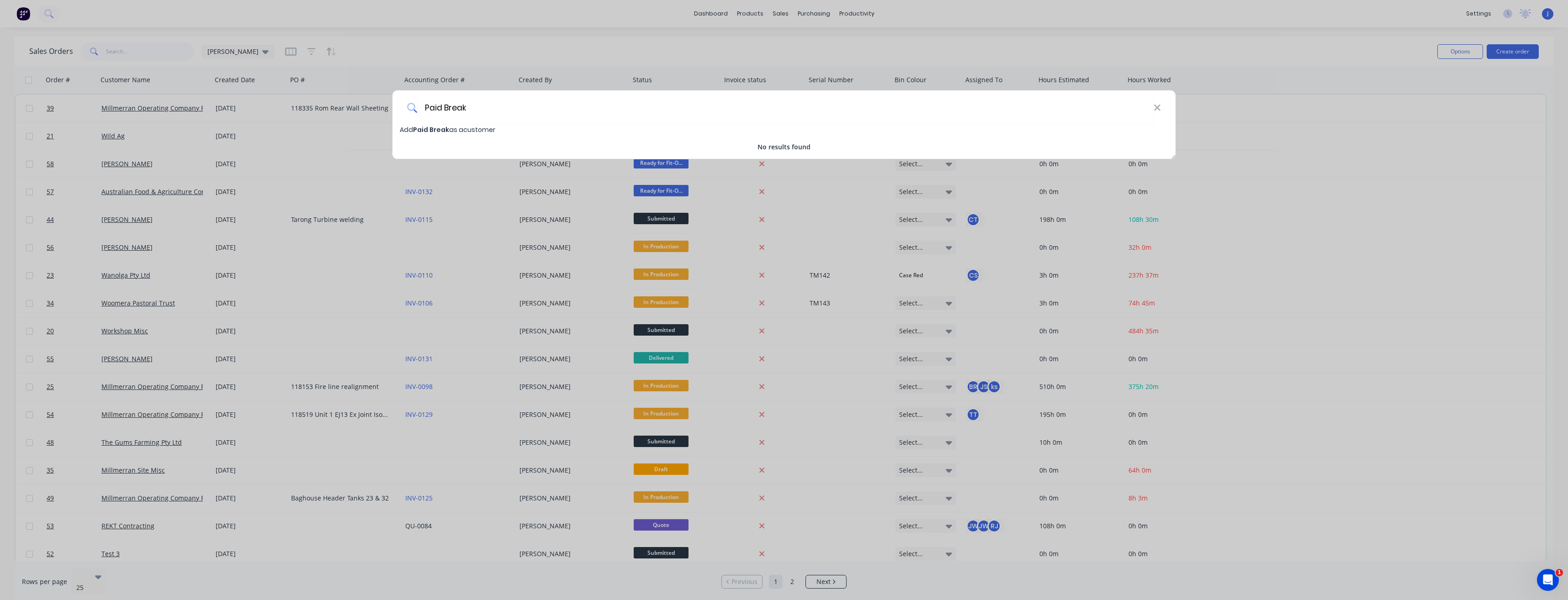
type input "Paid Break"
click at [482, 132] on span "Add Paid Break as a customer" at bounding box center [448, 129] width 96 height 9
select select "AU"
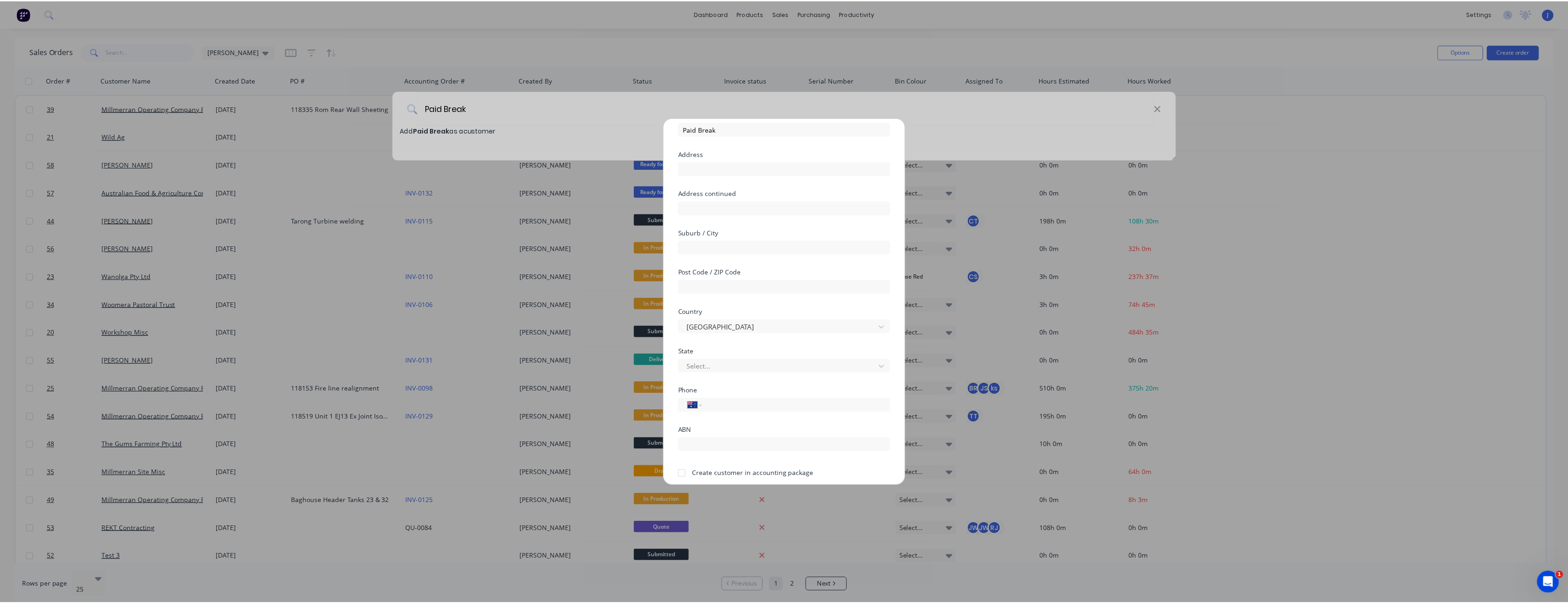
scroll to position [81, 0]
click at [762, 464] on button "Save" at bounding box center [758, 465] width 50 height 14
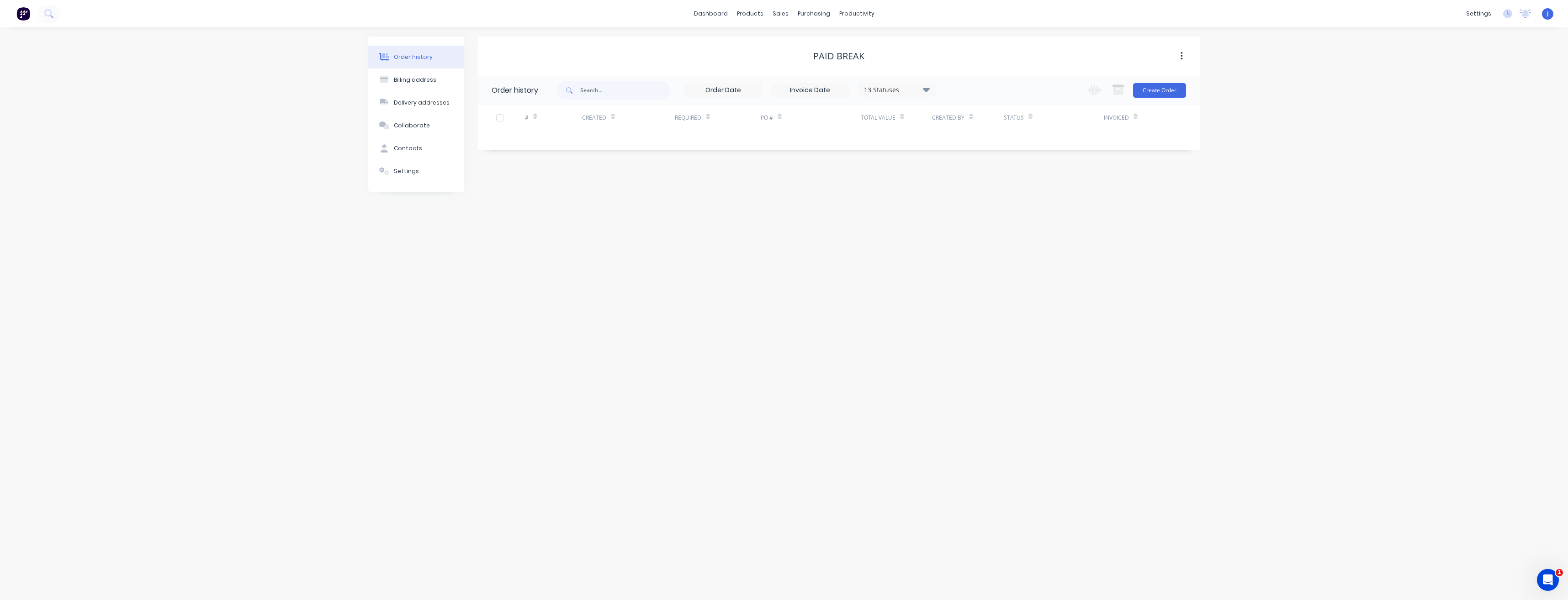
click at [831, 116] on div "PO #" at bounding box center [811, 117] width 100 height 25
click at [831, 117] on div "PO #" at bounding box center [811, 117] width 100 height 25
click at [1157, 92] on button "Create Order" at bounding box center [1159, 90] width 53 height 14
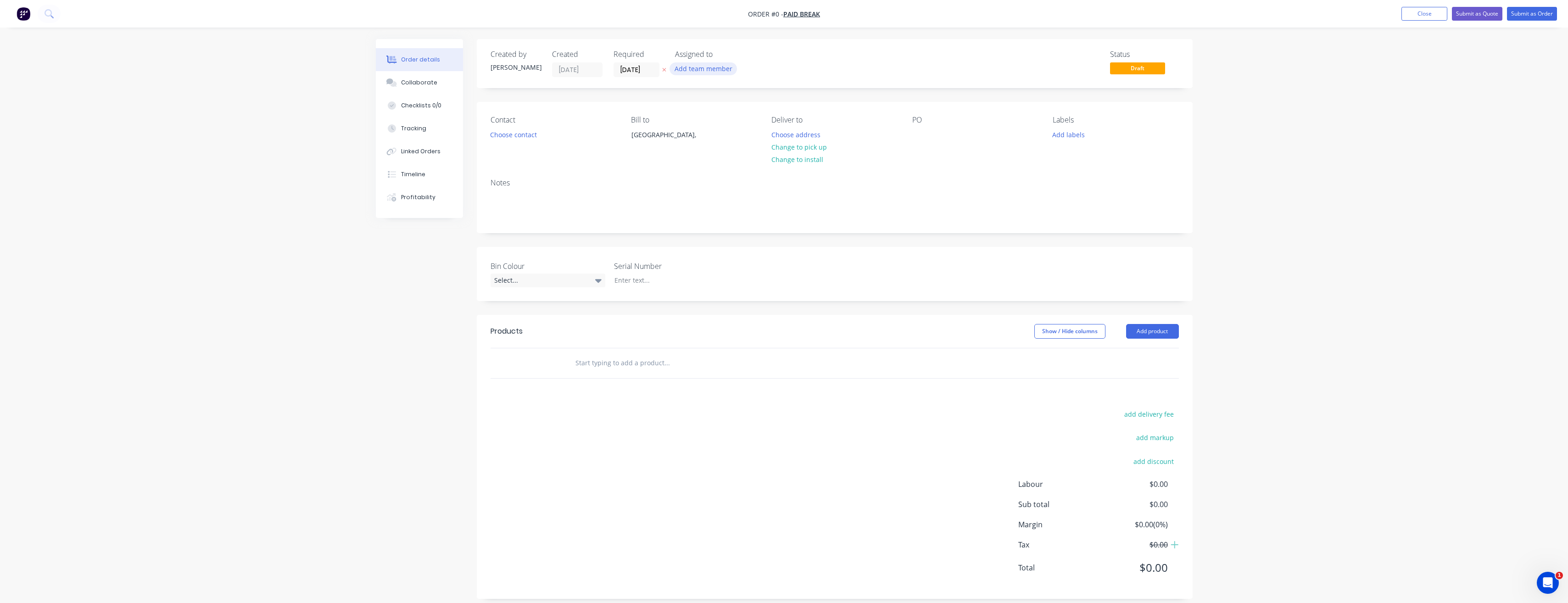
click at [710, 68] on button "Add team member" at bounding box center [703, 68] width 67 height 12
click at [688, 139] on div at bounding box center [690, 139] width 19 height 19
click at [687, 157] on div at bounding box center [690, 156] width 19 height 19
click at [690, 151] on div at bounding box center [690, 156] width 19 height 19
click at [691, 174] on div at bounding box center [690, 175] width 19 height 19
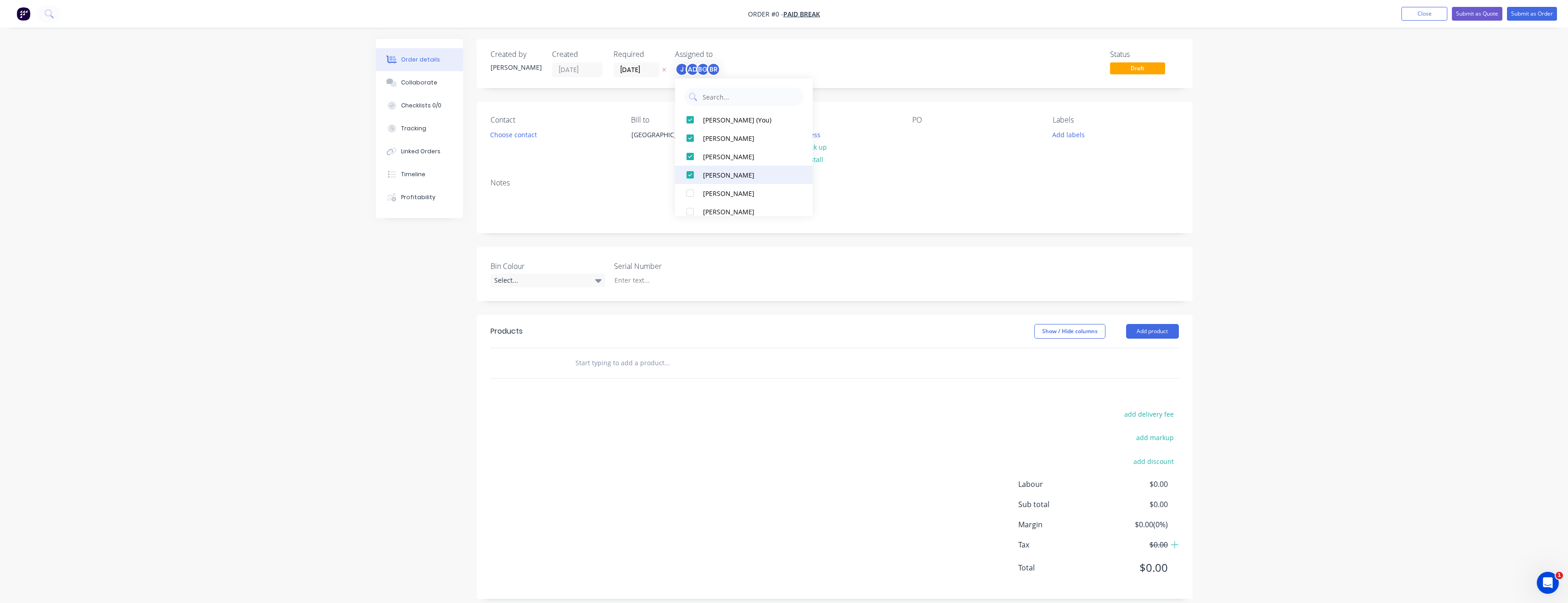
click at [687, 173] on div at bounding box center [690, 175] width 19 height 19
click at [686, 191] on div at bounding box center [690, 193] width 19 height 19
click at [687, 195] on div at bounding box center [690, 193] width 19 height 19
click at [691, 207] on div at bounding box center [690, 212] width 19 height 19
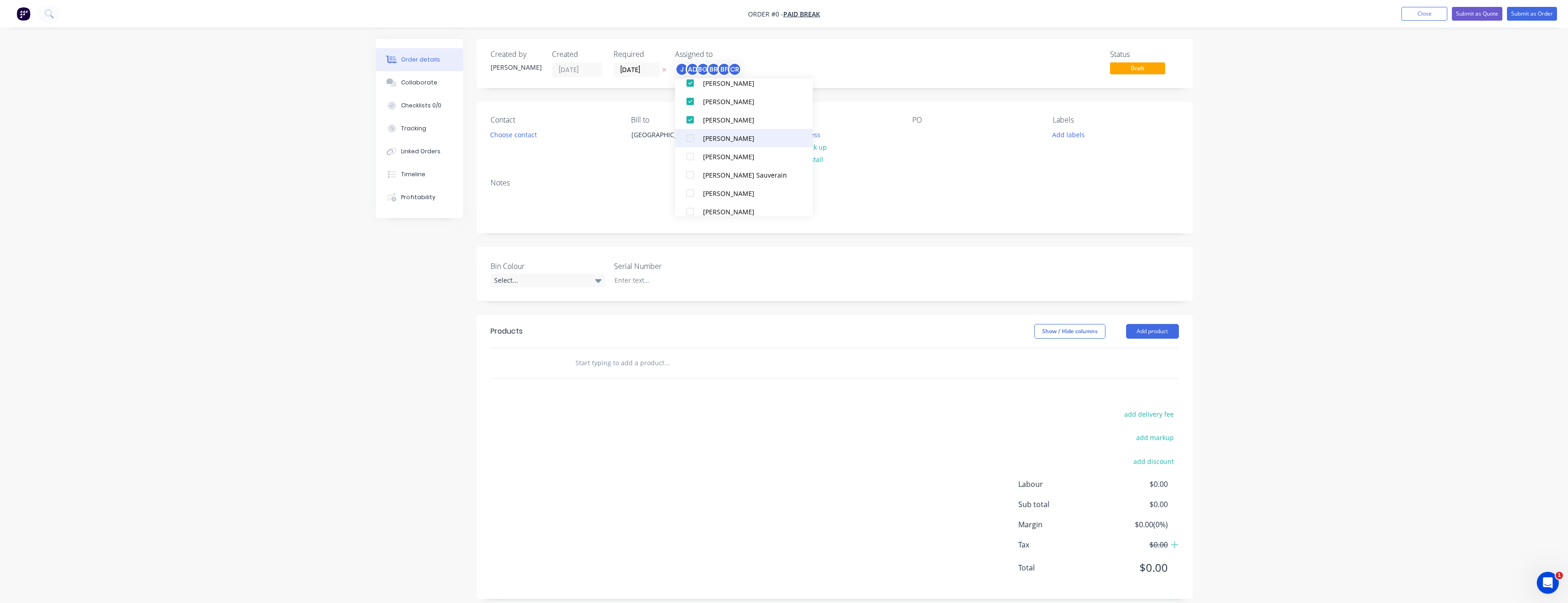
click at [691, 139] on div at bounding box center [690, 139] width 19 height 19
click at [691, 156] on div at bounding box center [690, 156] width 19 height 19
click at [690, 173] on div at bounding box center [690, 175] width 19 height 19
click at [687, 190] on div at bounding box center [690, 193] width 19 height 19
click at [690, 207] on div at bounding box center [690, 212] width 19 height 19
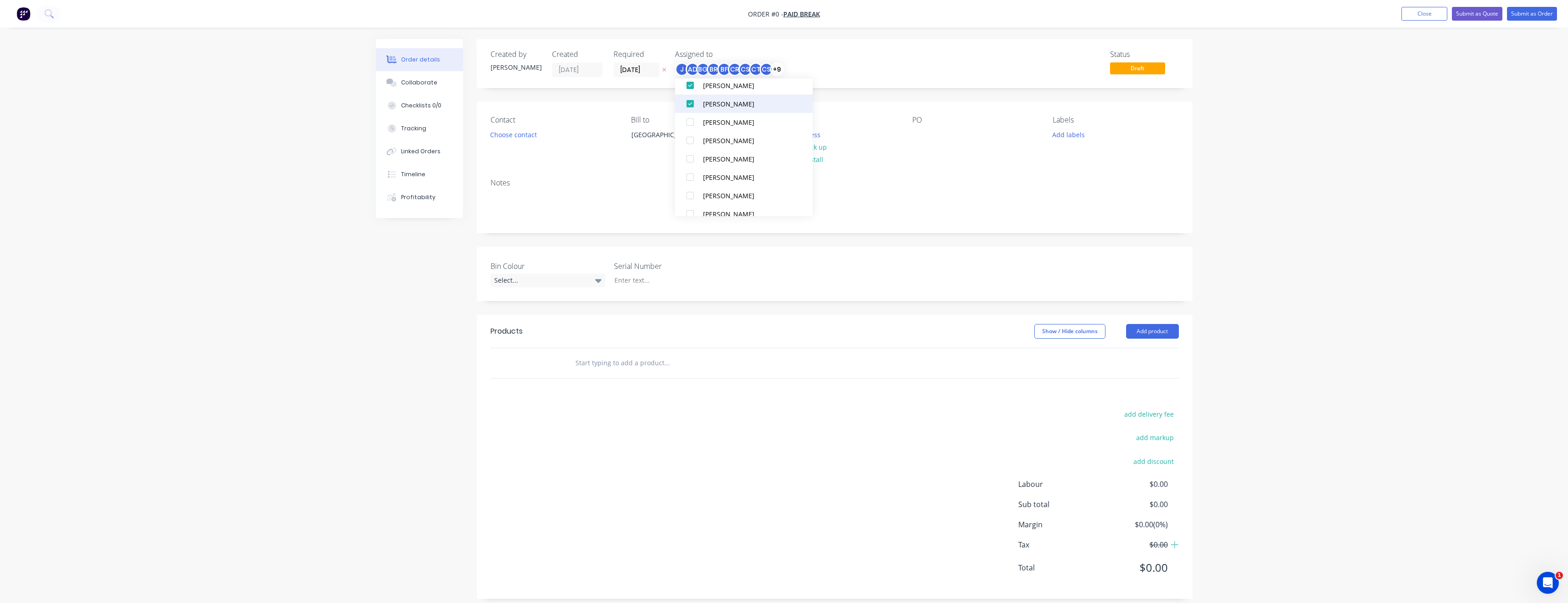
scroll to position [184, 0]
click at [693, 139] on div at bounding box center [690, 139] width 19 height 19
click at [688, 158] on div at bounding box center [690, 156] width 19 height 19
click at [687, 157] on div at bounding box center [690, 156] width 19 height 19
click at [691, 175] on div at bounding box center [690, 175] width 19 height 19
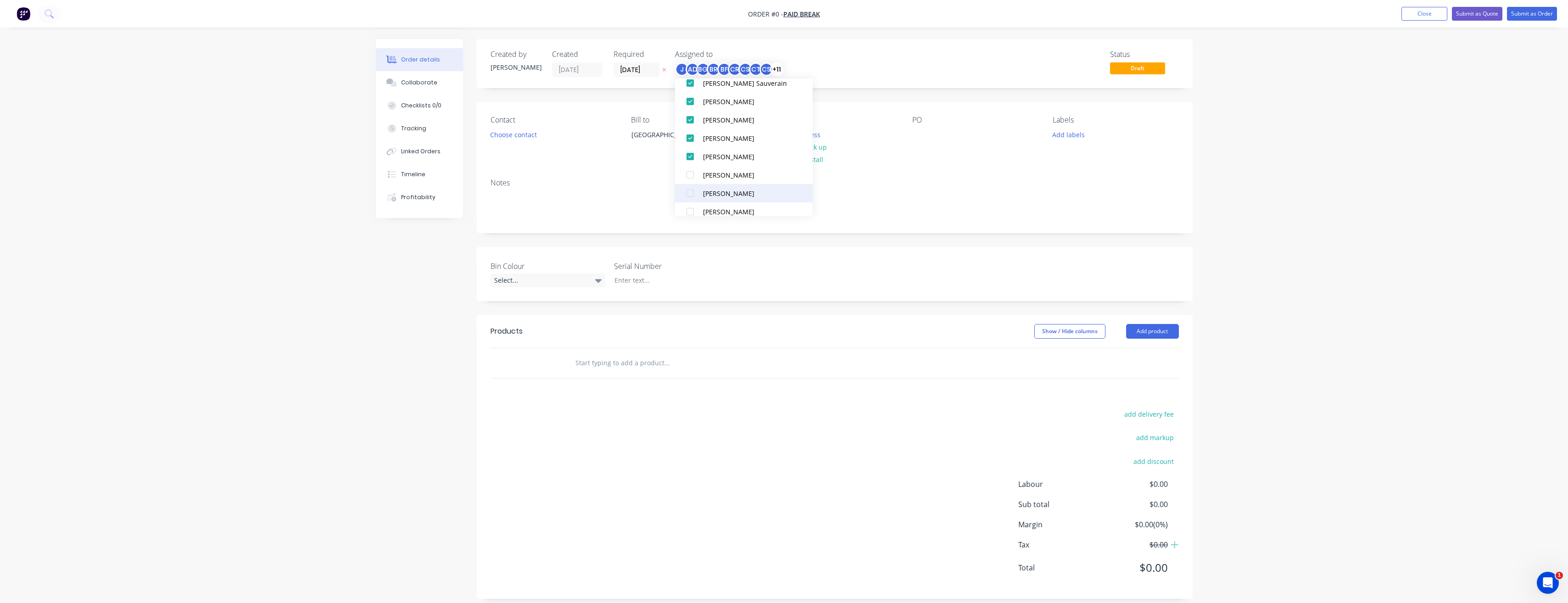
click at [691, 195] on div at bounding box center [690, 193] width 19 height 19
click at [689, 121] on div at bounding box center [690, 120] width 19 height 19
click at [688, 140] on div at bounding box center [690, 139] width 19 height 19
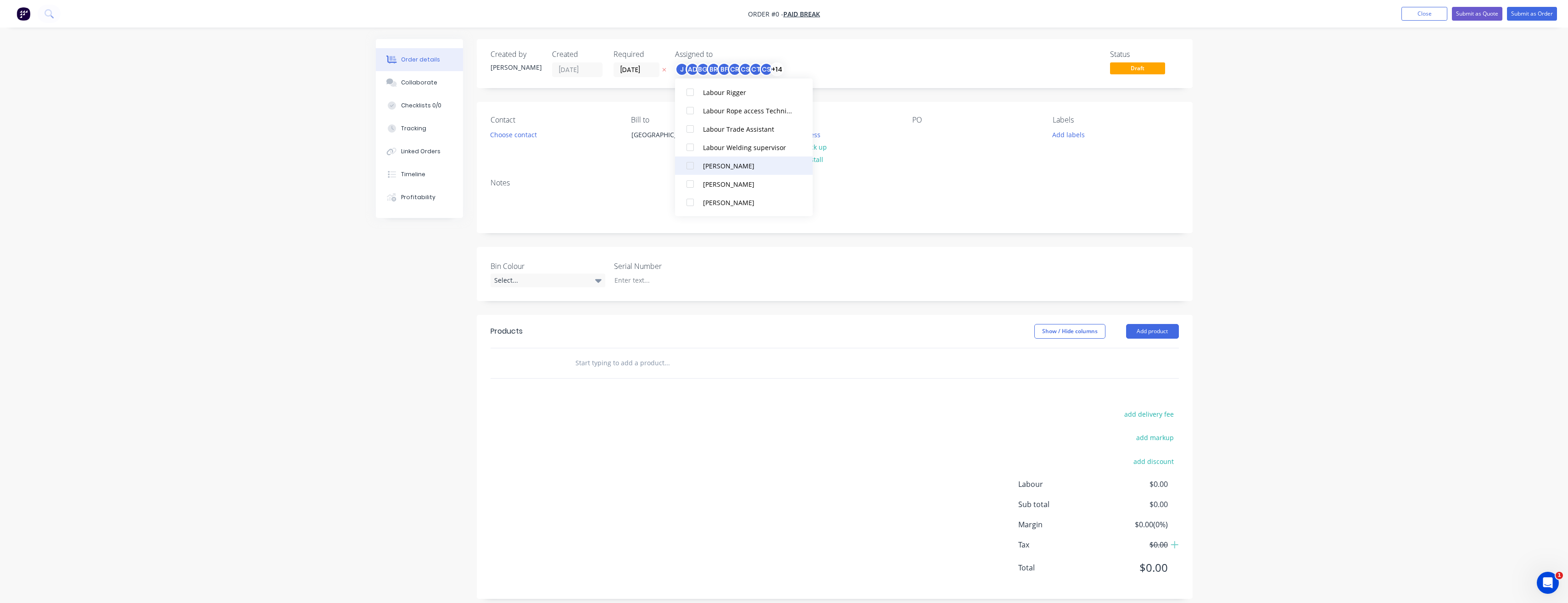
click at [689, 167] on div at bounding box center [690, 166] width 19 height 19
click at [689, 201] on div at bounding box center [690, 202] width 19 height 19
click at [691, 131] on div at bounding box center [690, 129] width 19 height 19
click at [689, 164] on div at bounding box center [690, 166] width 19 height 19
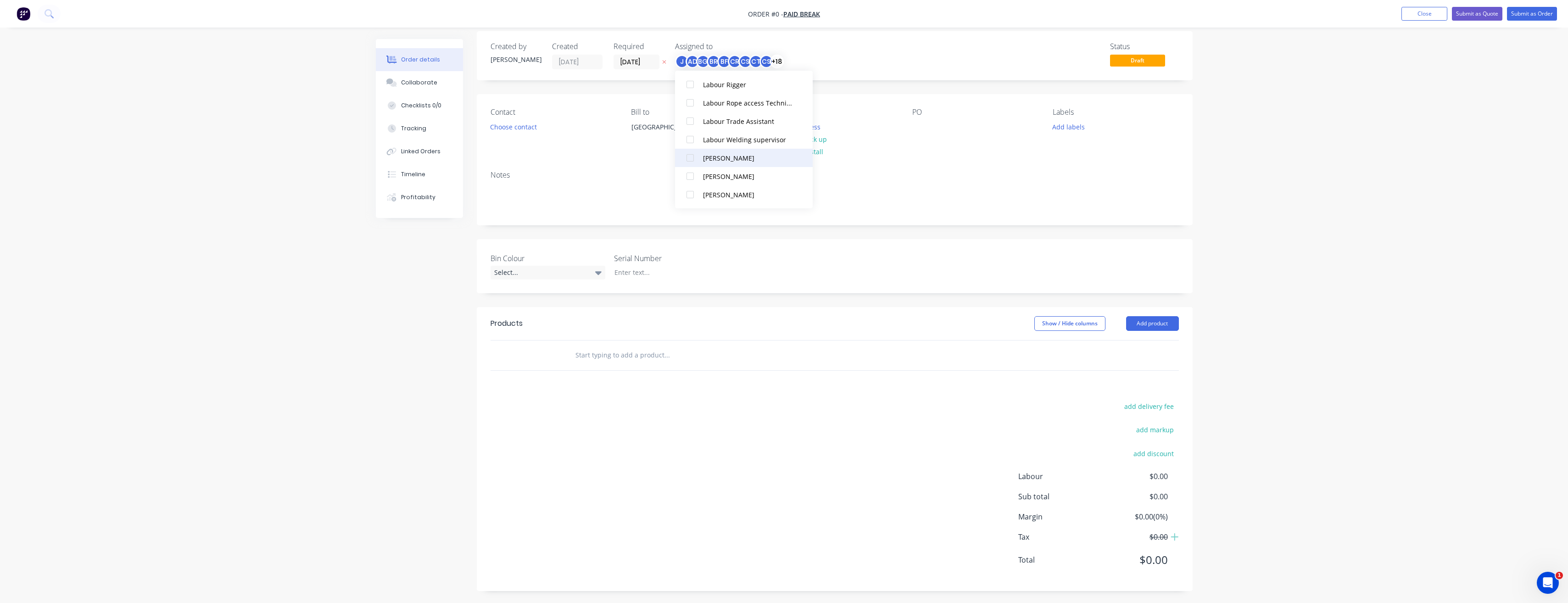
scroll to position [9, 0]
click at [689, 174] on div at bounding box center [690, 174] width 19 height 19
click at [691, 108] on div at bounding box center [690, 111] width 19 height 19
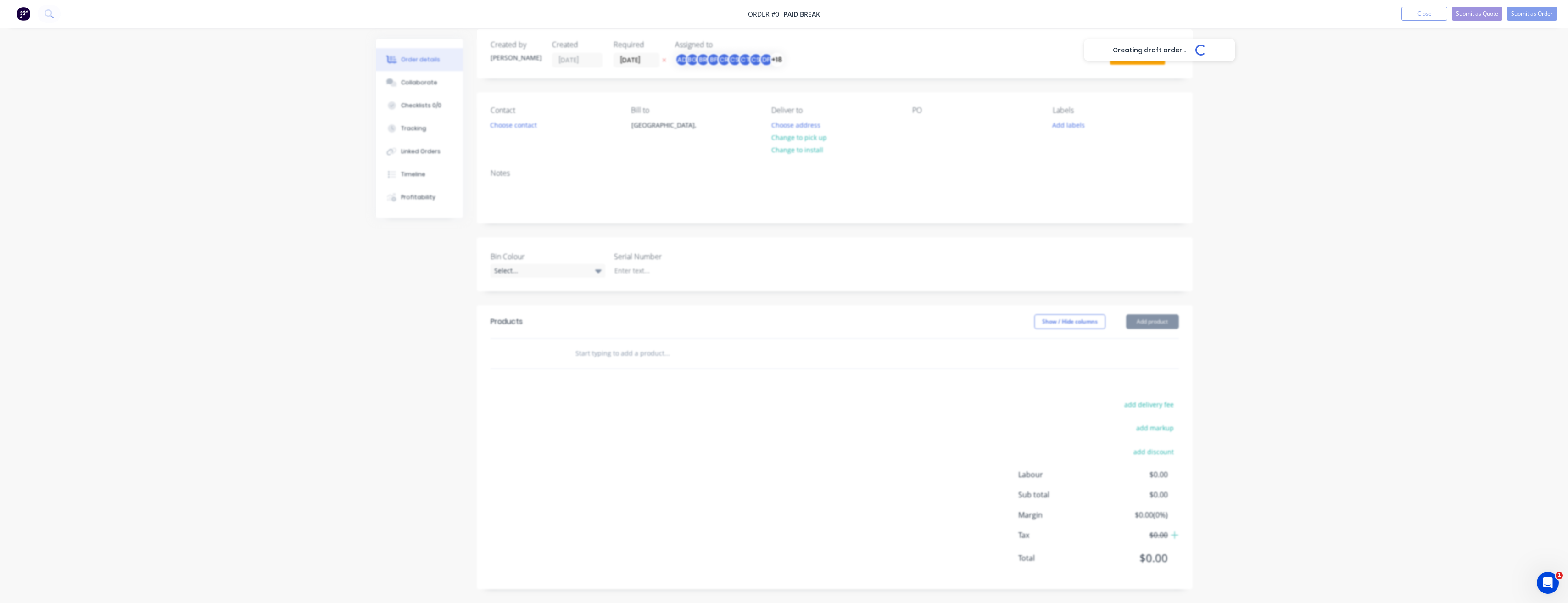
click at [857, 65] on div "Creating draft order... Loading... Order details Collaborate Checklists 0/0 Tra…" at bounding box center [784, 317] width 835 height 574
click at [1530, 17] on button "Submit as Order" at bounding box center [1532, 14] width 50 height 14
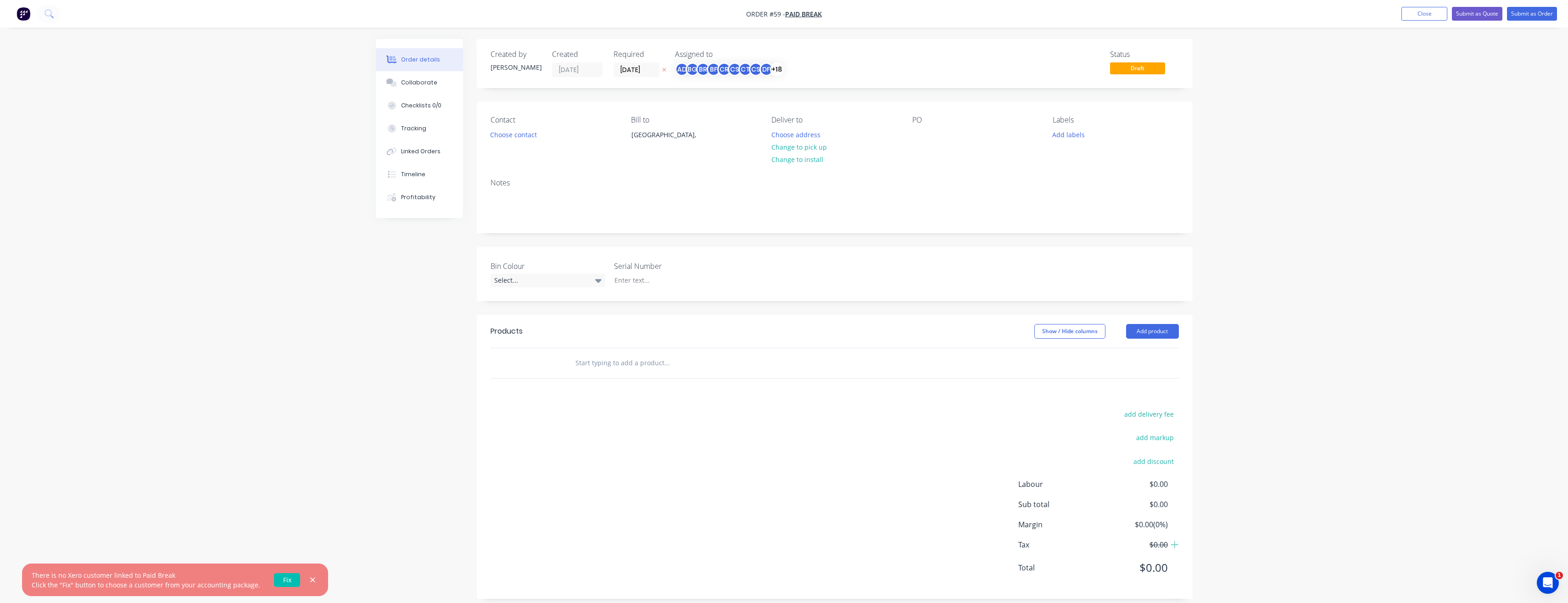
click at [278, 581] on link "Fix" at bounding box center [287, 580] width 26 height 14
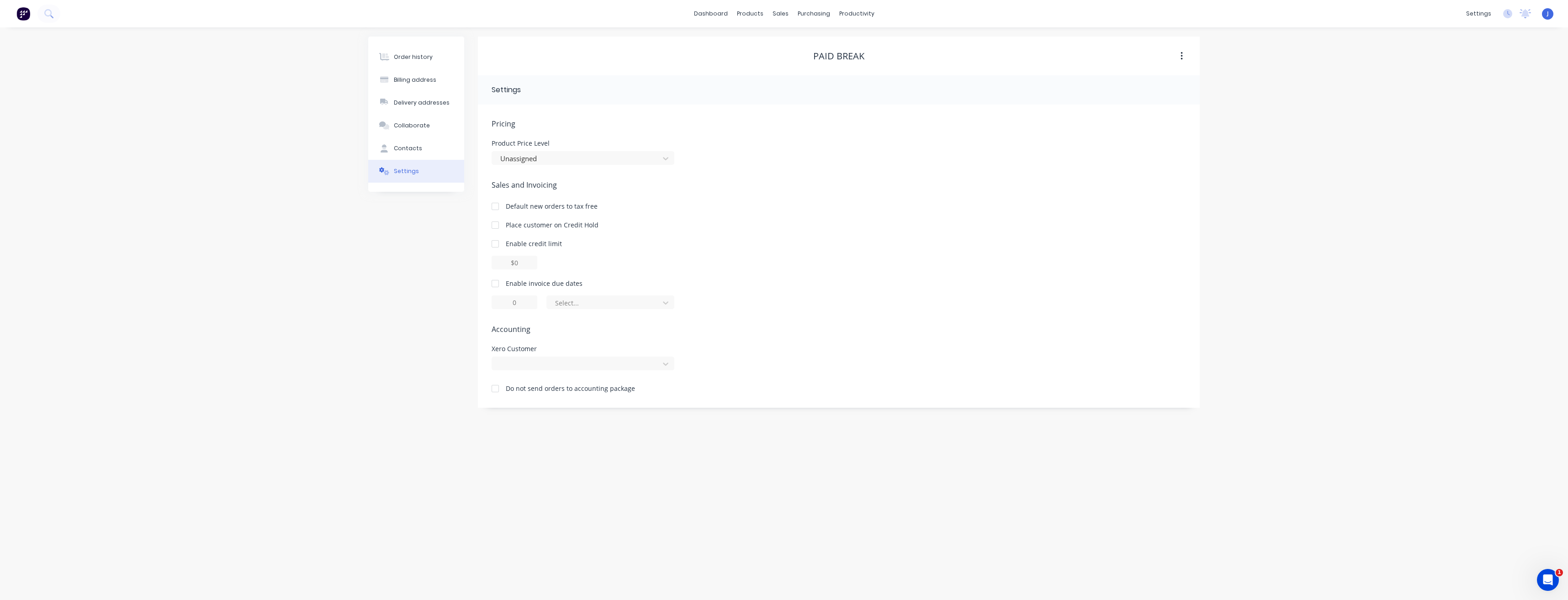
click at [497, 387] on div at bounding box center [496, 389] width 19 height 19
click at [407, 58] on div "Order history" at bounding box center [413, 57] width 39 height 9
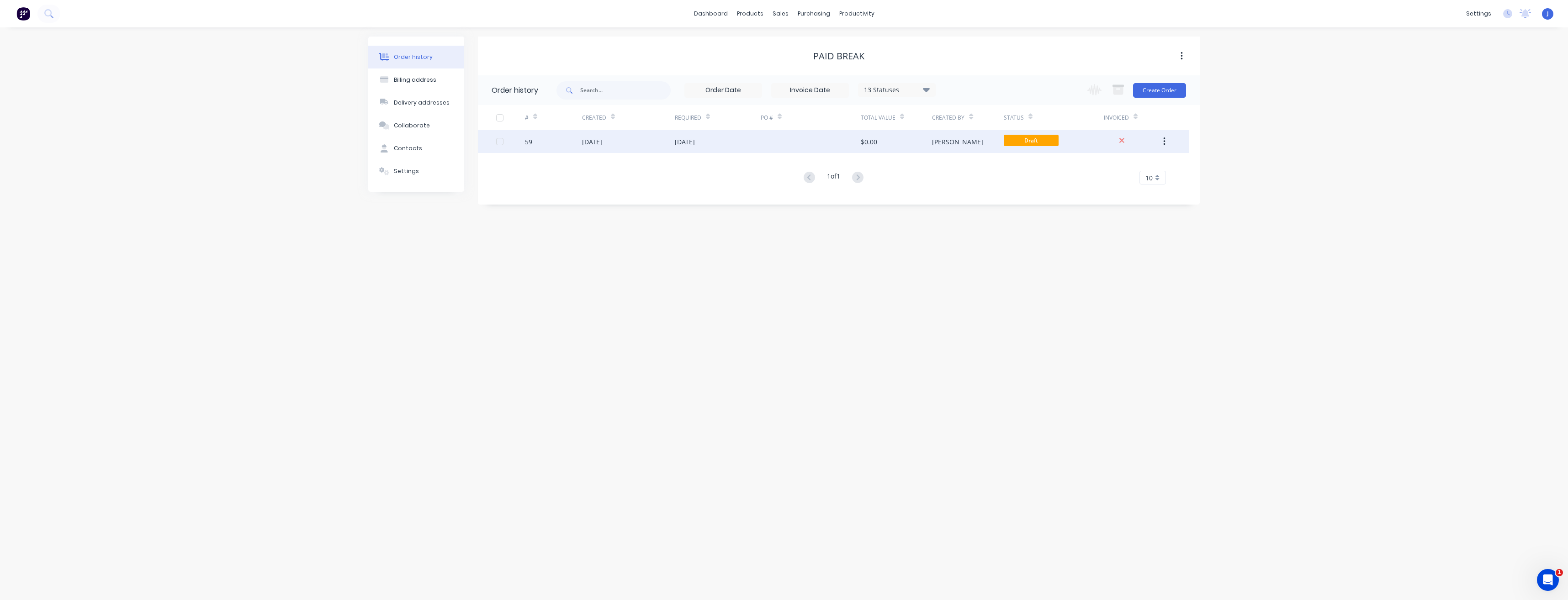
click at [759, 144] on div "[DATE]" at bounding box center [718, 141] width 86 height 23
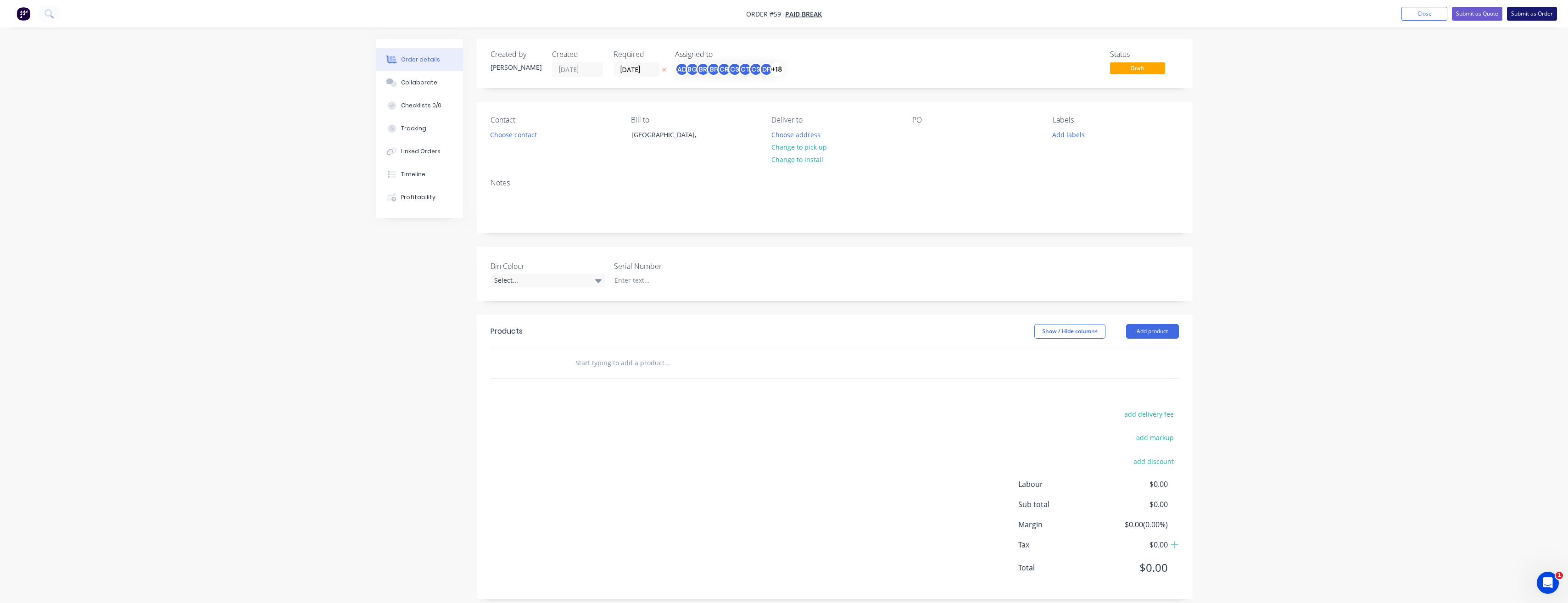
click at [1532, 12] on button "Submit as Order" at bounding box center [1532, 14] width 50 height 14
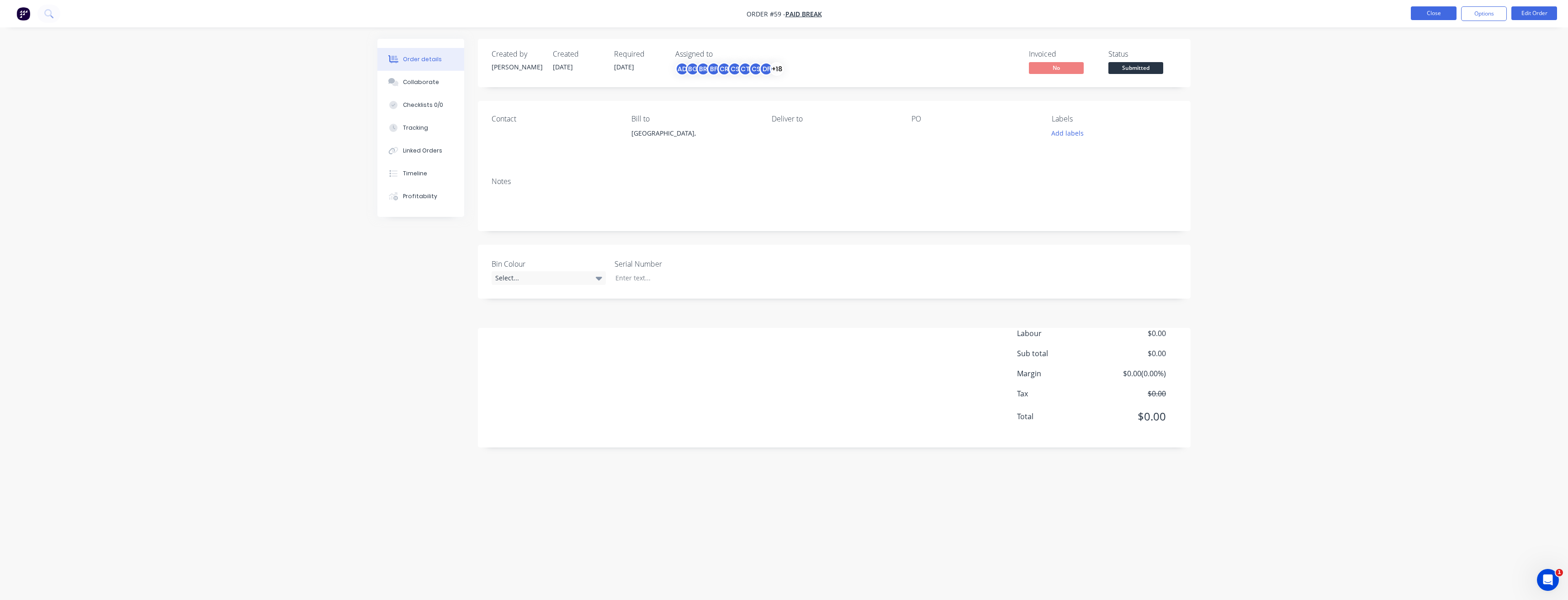
click at [1434, 11] on button "Close" at bounding box center [1434, 13] width 46 height 14
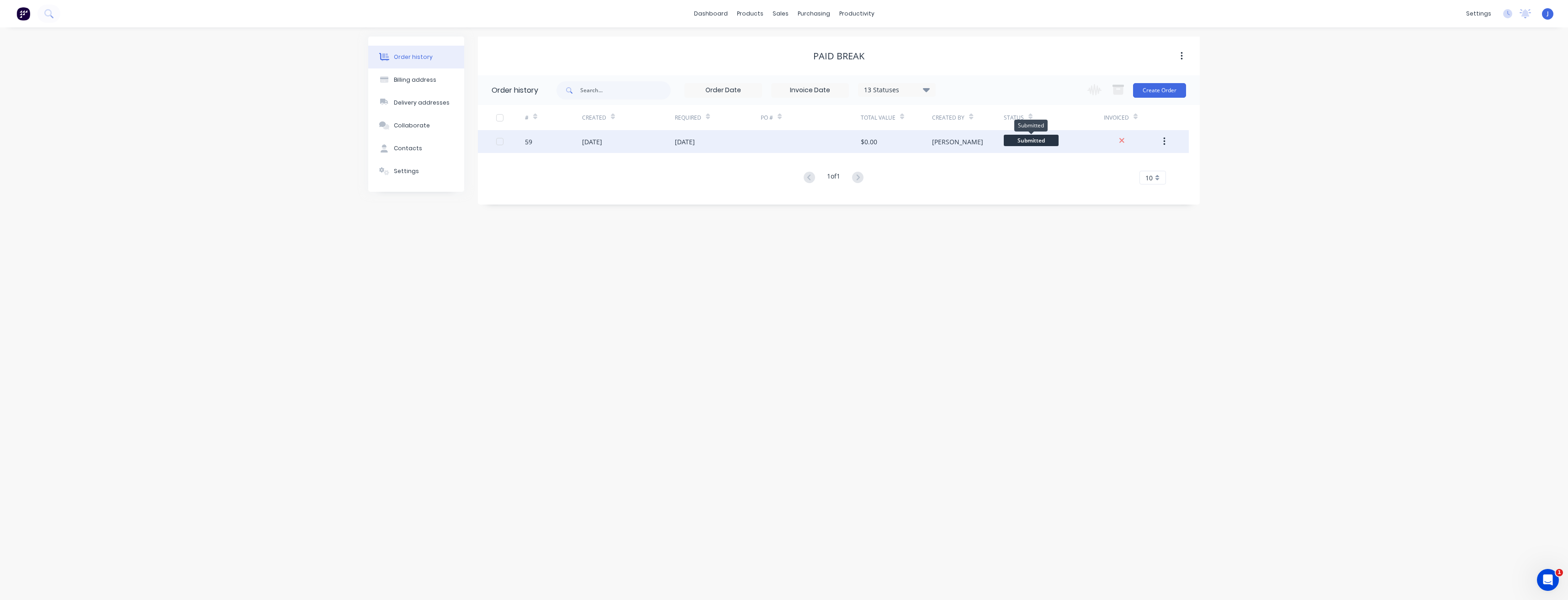
click at [1022, 140] on span "Submitted" at bounding box center [1031, 141] width 55 height 11
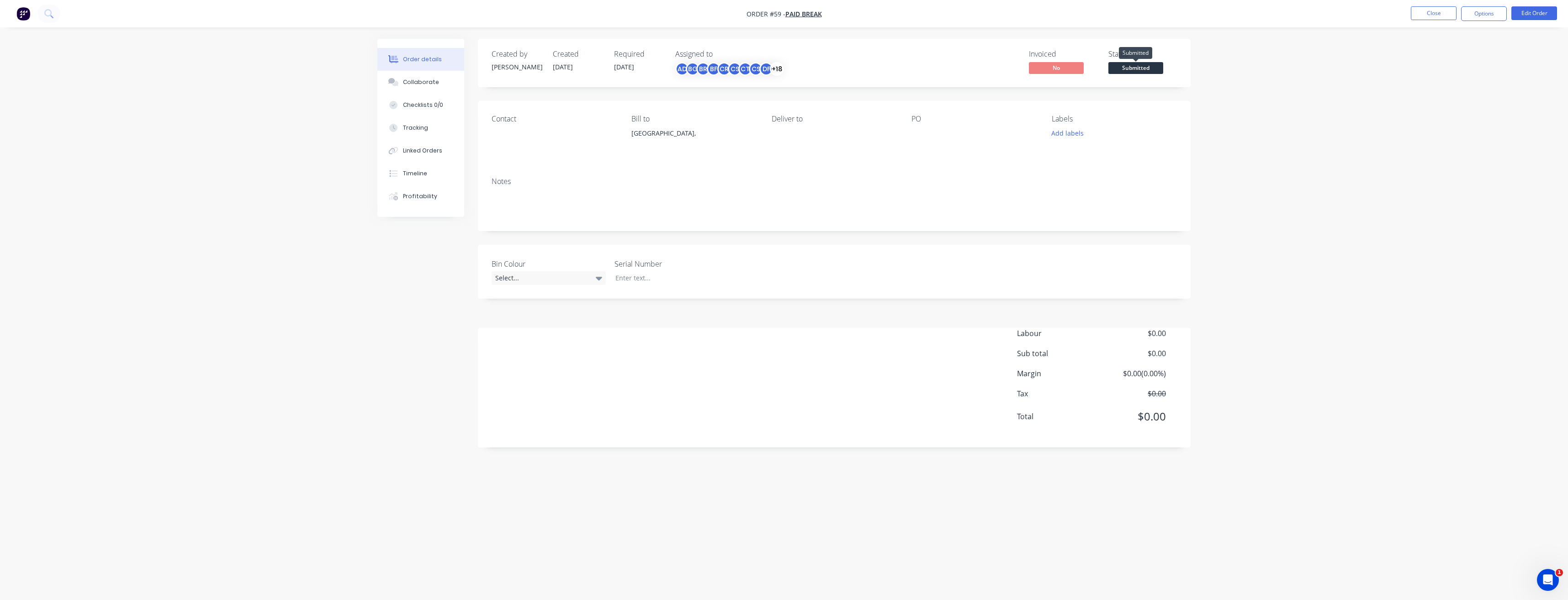
click at [1149, 69] on span "Submitted" at bounding box center [1136, 68] width 55 height 11
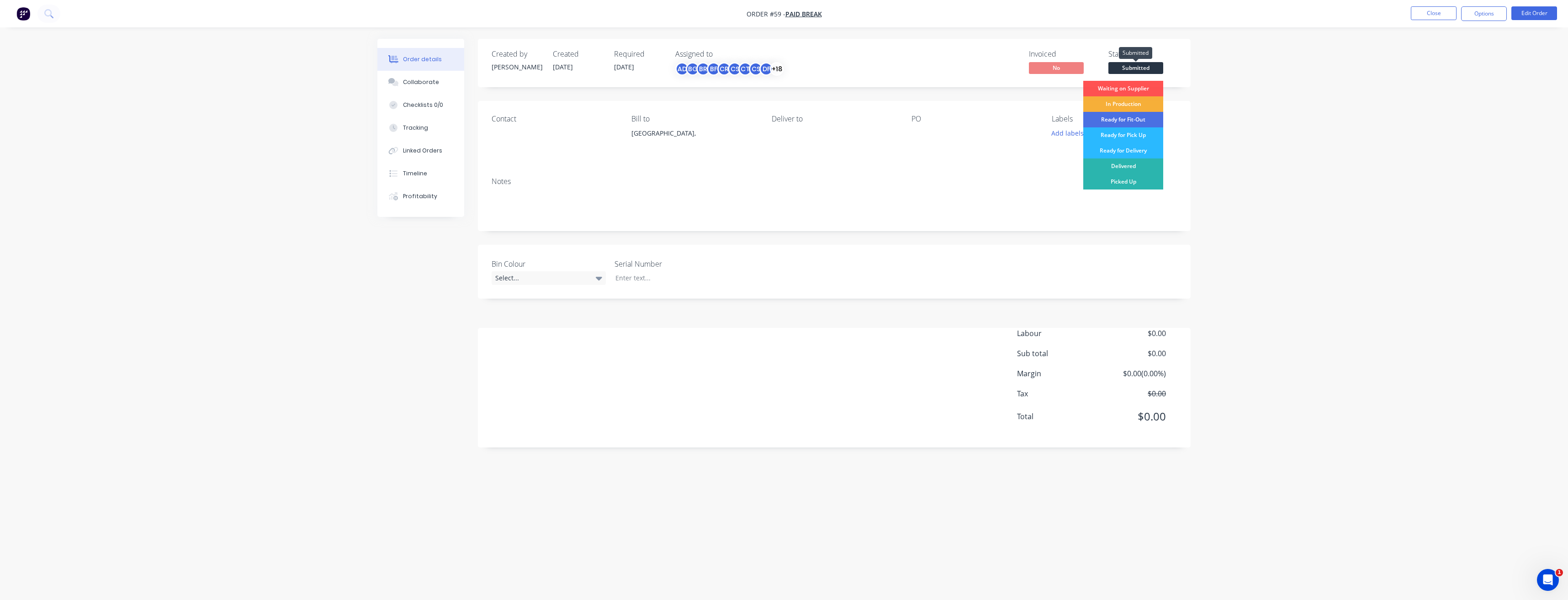
click at [1224, 70] on div "Order details Collaborate Checklists 0/0 Tracking Linked Orders Timeline Profit…" at bounding box center [784, 300] width 1568 height 600
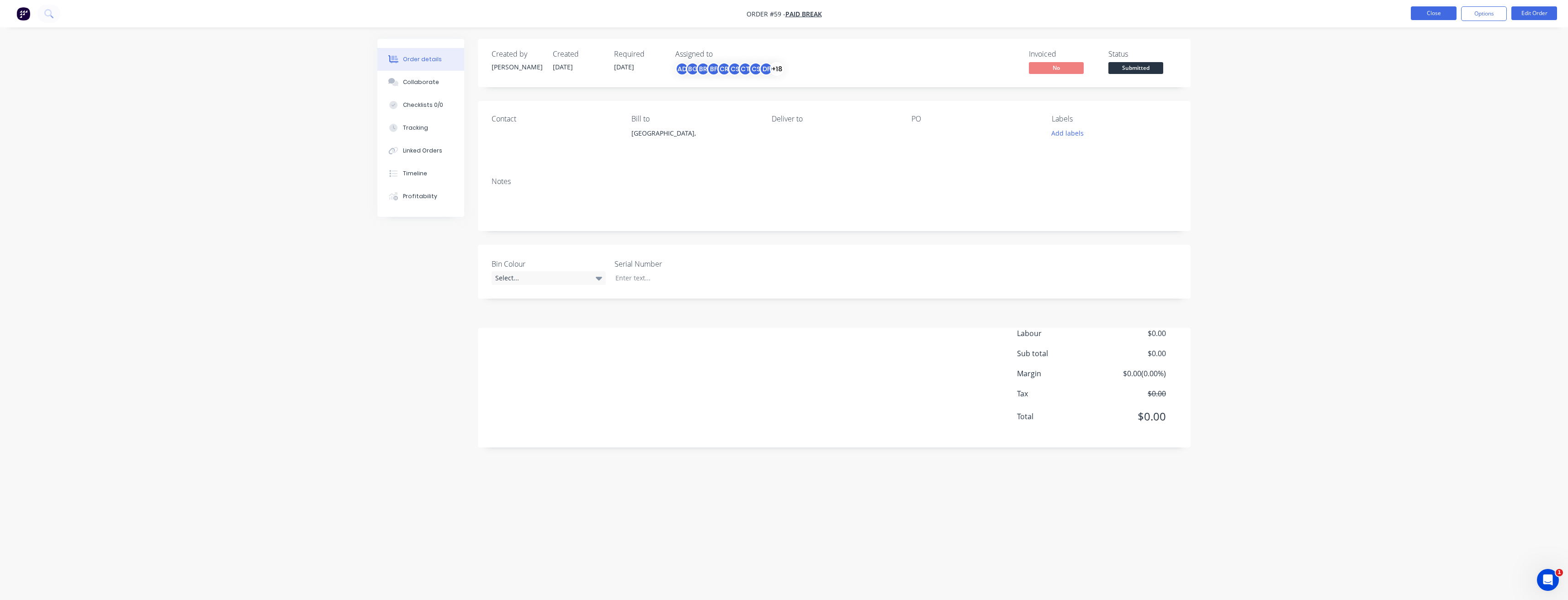
click at [1439, 11] on button "Close" at bounding box center [1434, 13] width 46 height 14
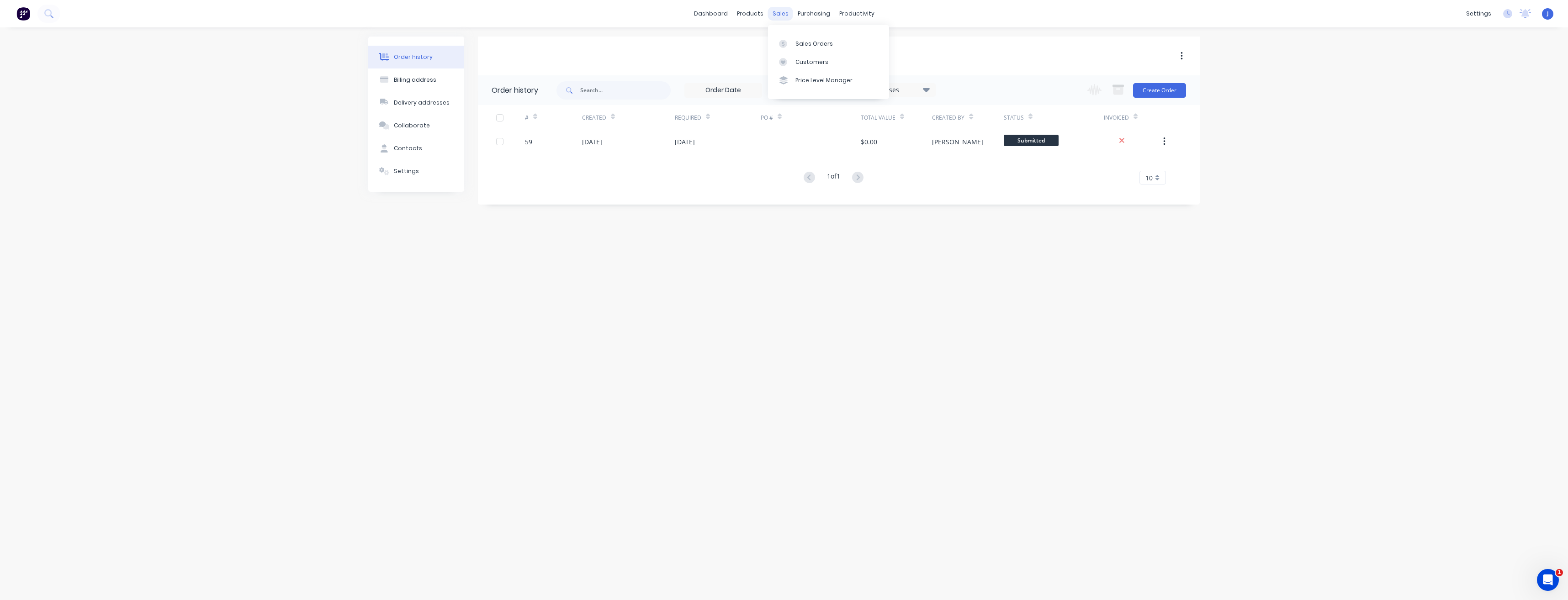
click at [778, 11] on div "sales" at bounding box center [780, 14] width 25 height 14
click at [791, 41] on div at bounding box center [786, 44] width 14 height 9
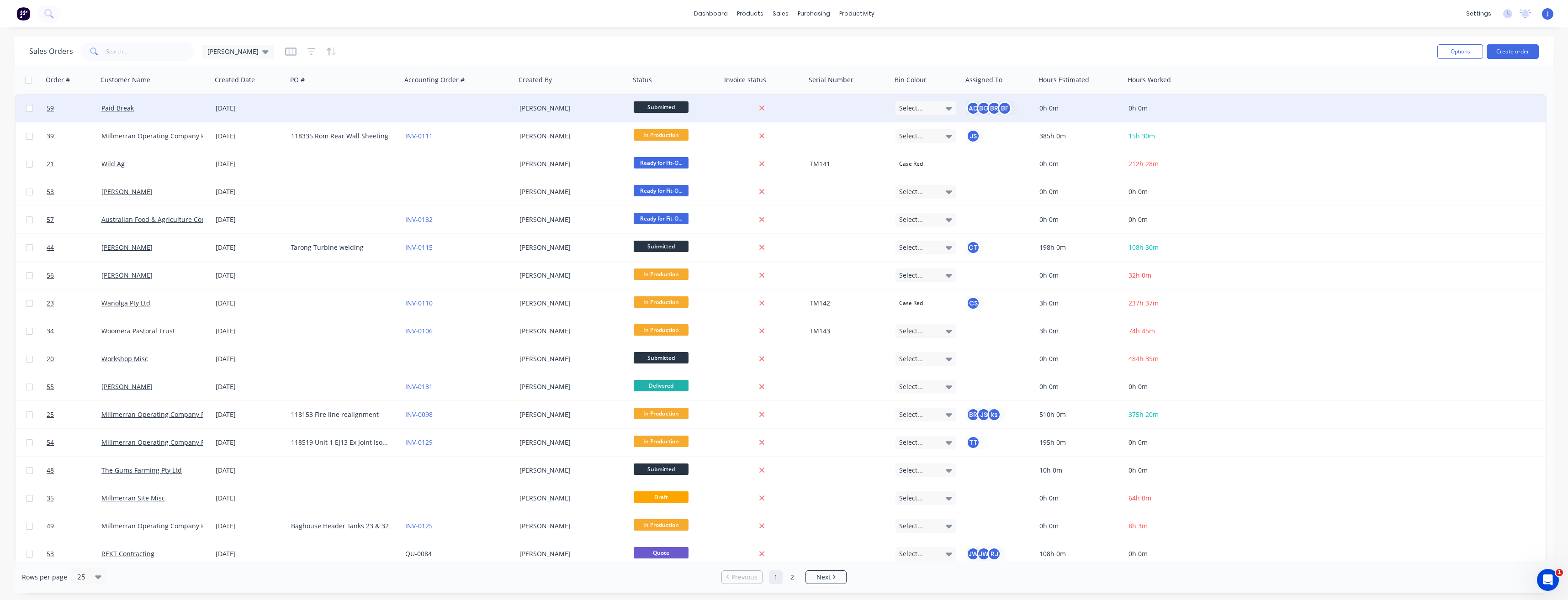
click at [27, 108] on input "checkbox" at bounding box center [29, 109] width 7 height 7
checkbox input "true"
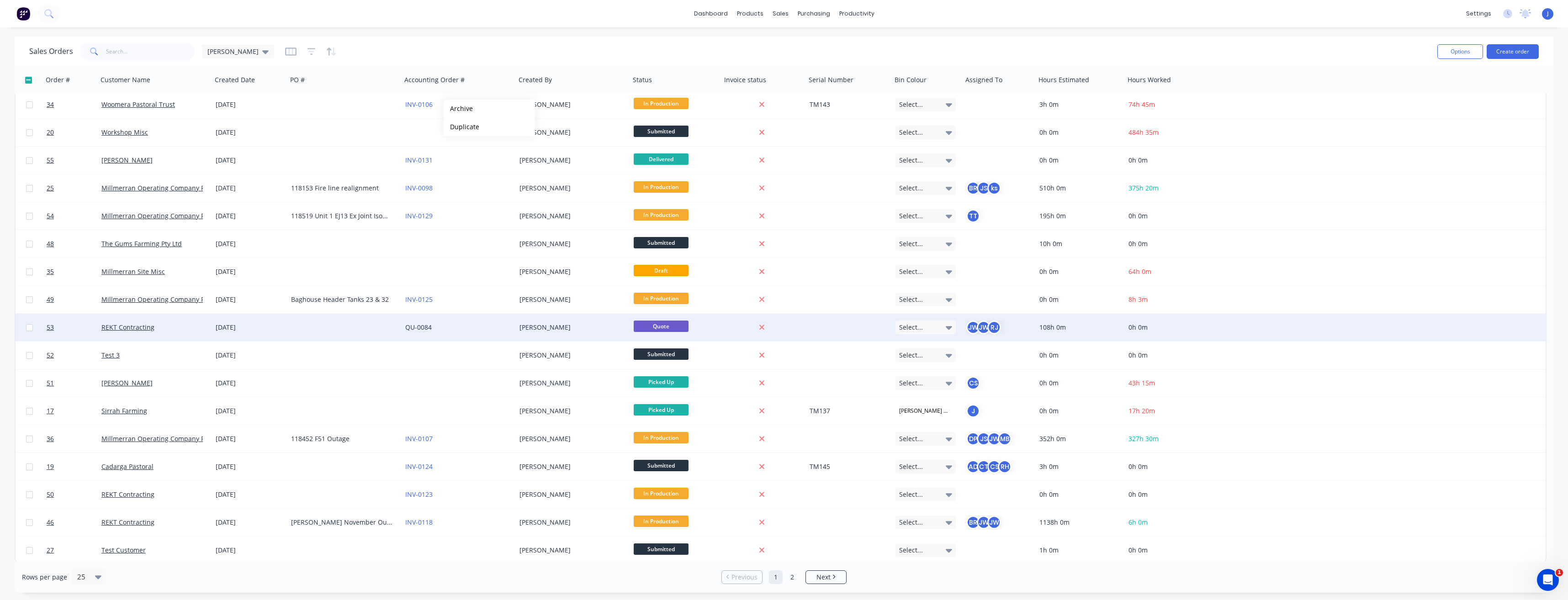
scroll to position [229, 0]
